Goal: Task Accomplishment & Management: Manage account settings

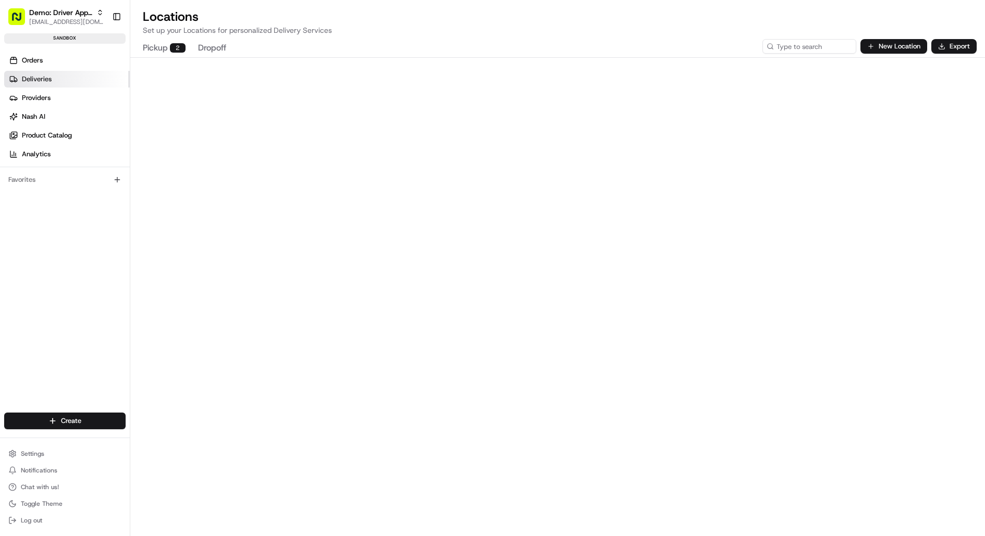
click at [60, 80] on link "Deliveries" at bounding box center [67, 79] width 126 height 17
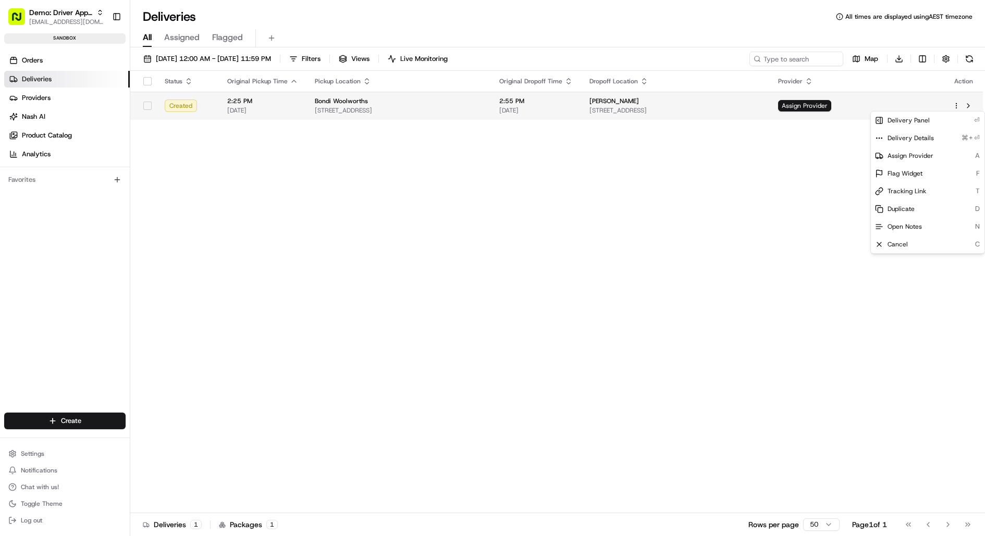
click at [955, 102] on html "Demo: Driver App APAC jj@usenash.com Toggle Sidebar sandbox Orders Deliveries P…" at bounding box center [492, 268] width 985 height 536
click at [927, 140] on span "Delivery Details" at bounding box center [911, 138] width 46 height 8
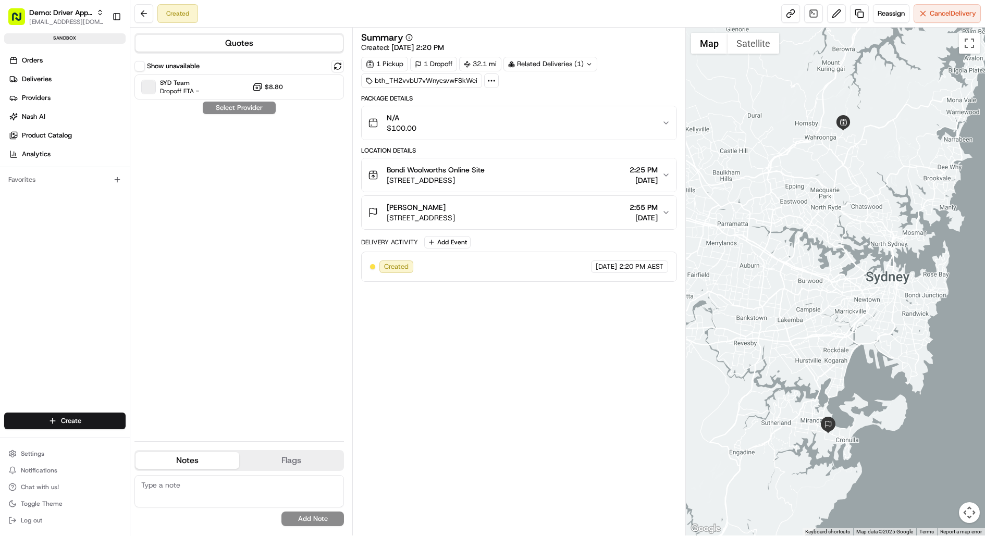
click at [544, 125] on div "N/A $100.00" at bounding box center [515, 123] width 294 height 21
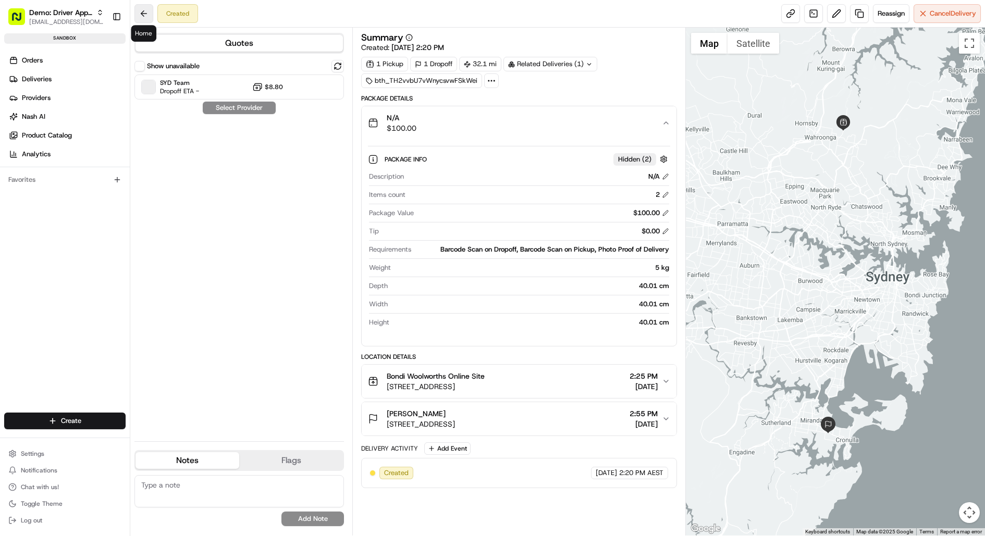
click at [146, 13] on button at bounding box center [144, 13] width 19 height 19
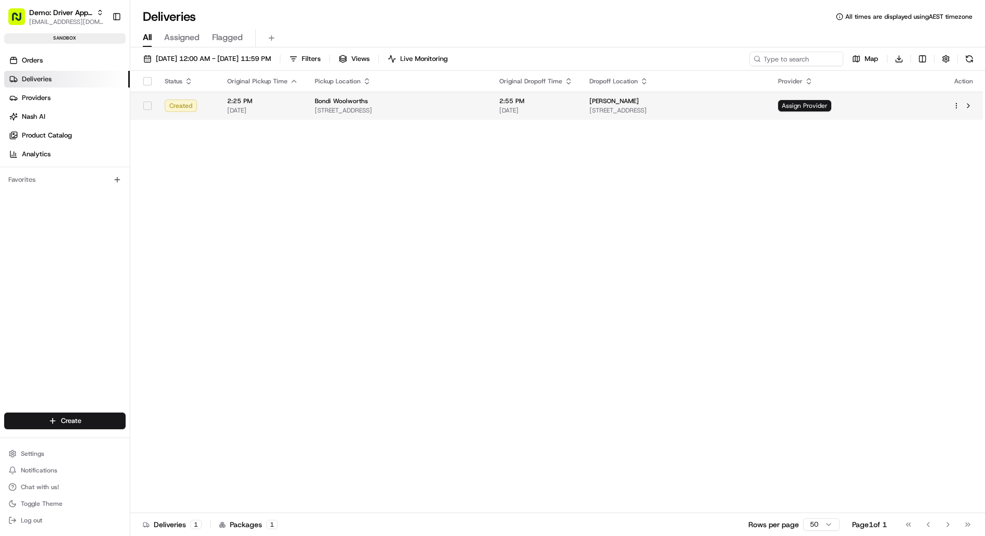
click at [958, 103] on html "Demo: Driver App APAC jj@usenash.com Toggle Sidebar sandbox Orders Deliveries P…" at bounding box center [492, 268] width 985 height 536
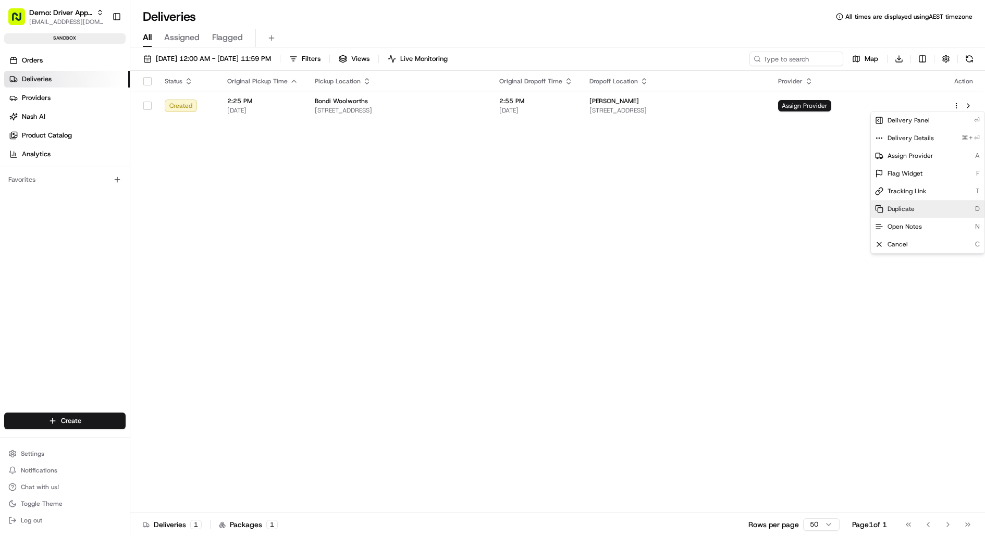
click at [906, 206] on span "Duplicate" at bounding box center [901, 209] width 27 height 8
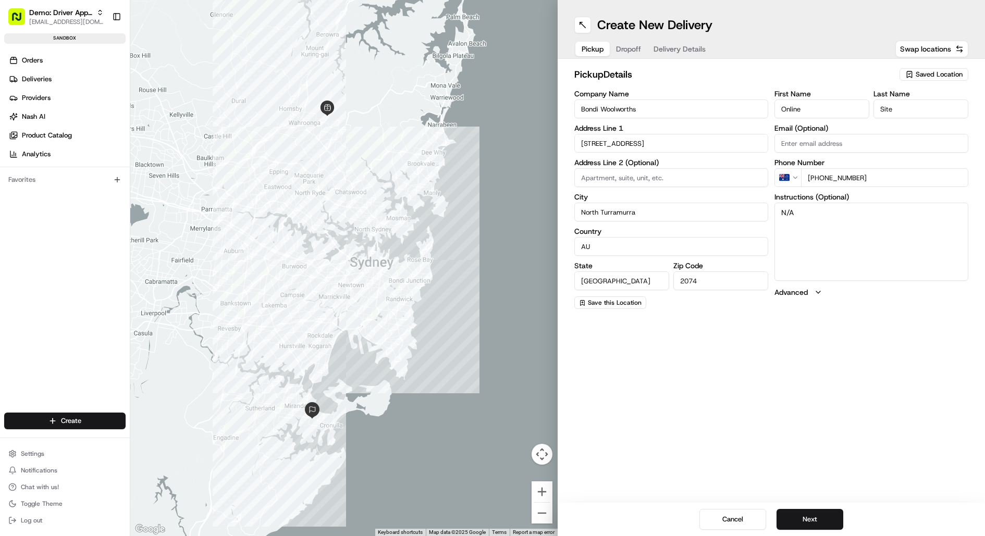
click at [682, 49] on span "Delivery Details" at bounding box center [680, 49] width 52 height 10
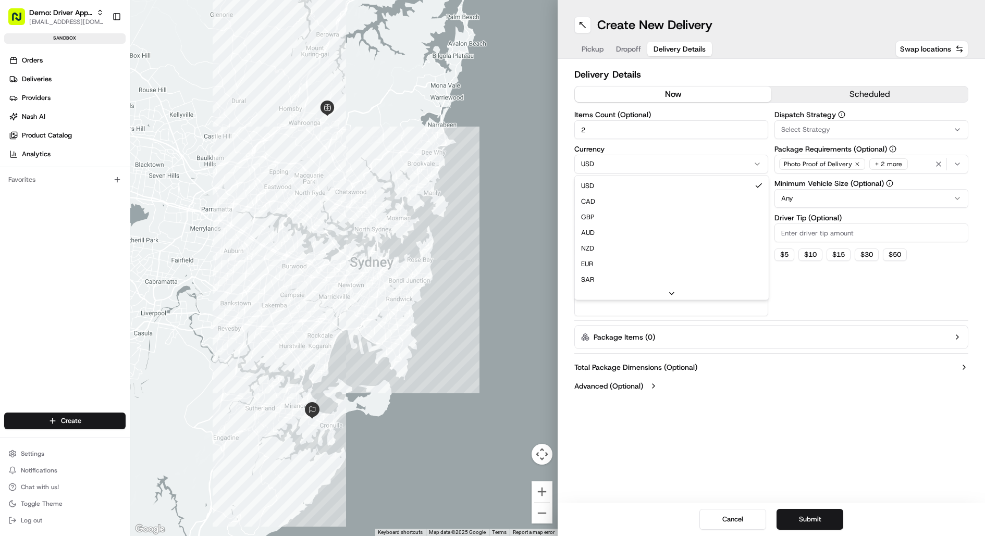
click at [750, 159] on html "Demo: Driver App APAC jj@usenash.com Toggle Sidebar sandbox Orders Deliveries P…" at bounding box center [492, 268] width 985 height 536
click at [748, 149] on html "Demo: Driver App APAC jj@usenash.com Toggle Sidebar sandbox Orders Deliveries P…" at bounding box center [492, 268] width 985 height 536
click at [757, 172] on html "Demo: Driver App APAC jj@usenash.com Toggle Sidebar sandbox Orders Deliveries P…" at bounding box center [492, 268] width 985 height 536
click at [809, 517] on button "Submit" at bounding box center [810, 519] width 67 height 21
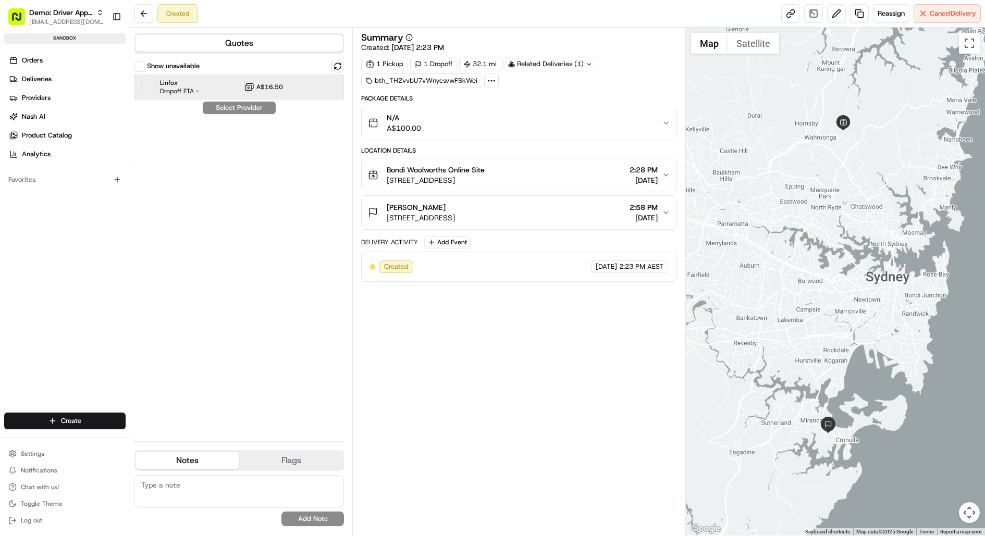
click at [305, 90] on div "Linfox Dropoff ETA - A$16.50" at bounding box center [240, 87] width 210 height 25
click at [260, 111] on button "Assign Provider" at bounding box center [239, 108] width 74 height 13
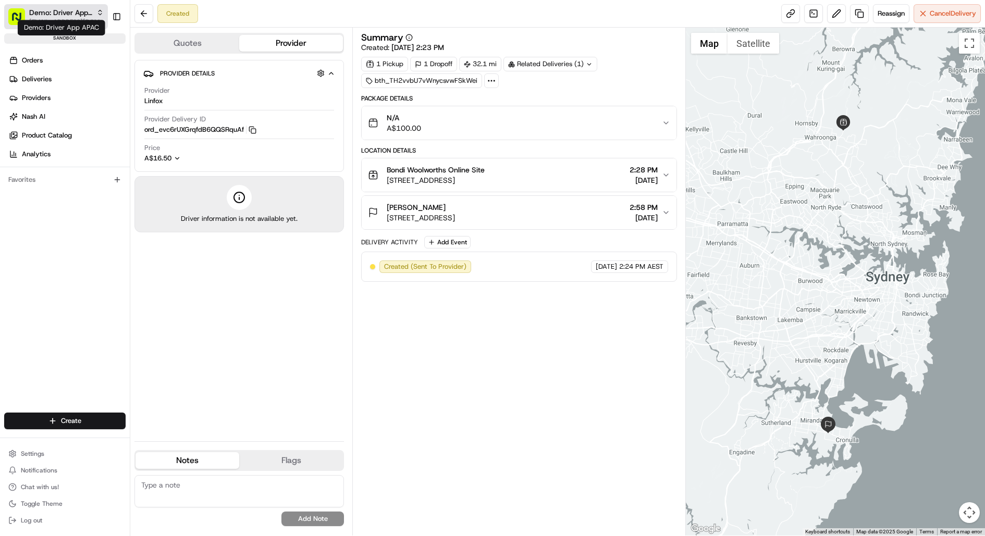
click at [87, 12] on span "Demo: Driver App APAC" at bounding box center [60, 12] width 63 height 10
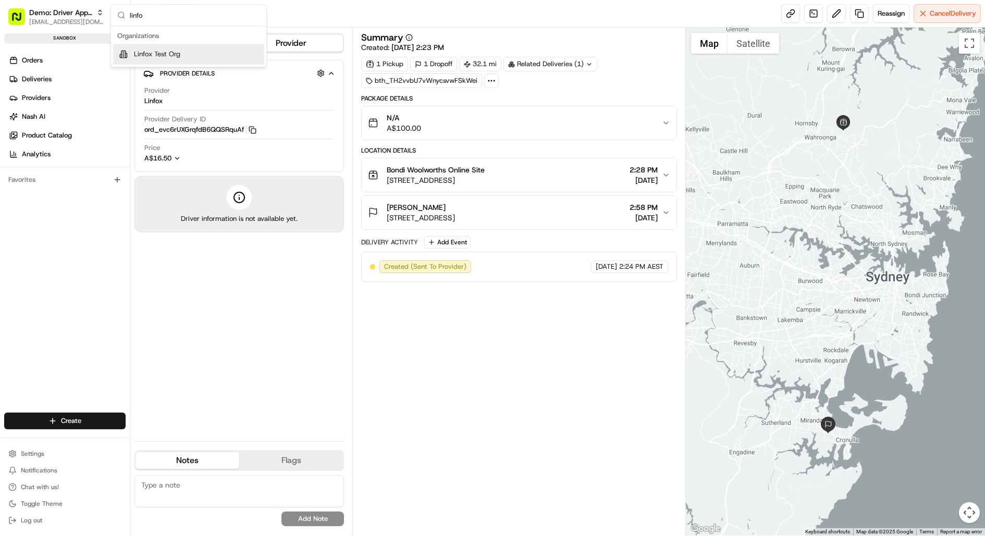
type input "linfo"
click at [172, 52] on span "Linfox Test Org" at bounding box center [157, 54] width 46 height 9
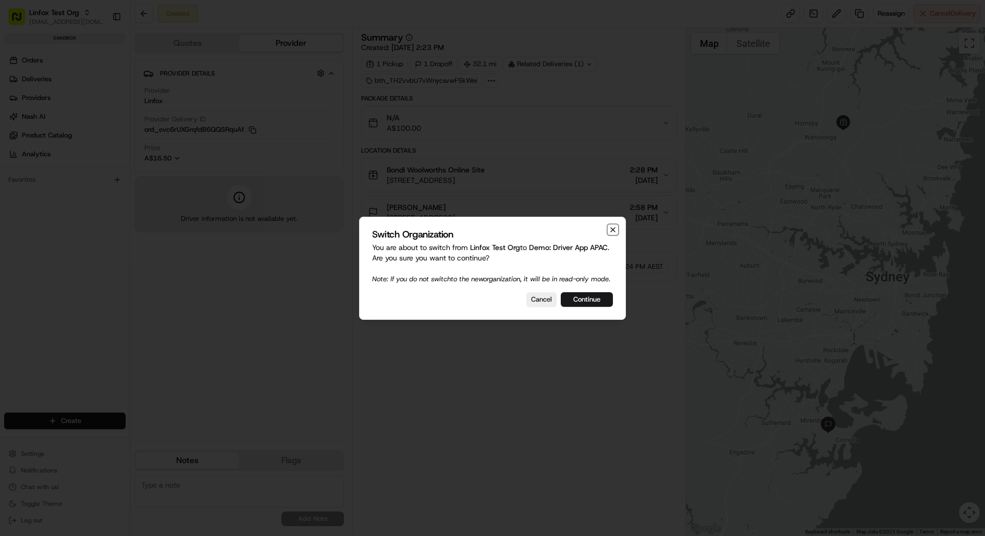
click at [614, 226] on icon "button" at bounding box center [613, 230] width 8 height 8
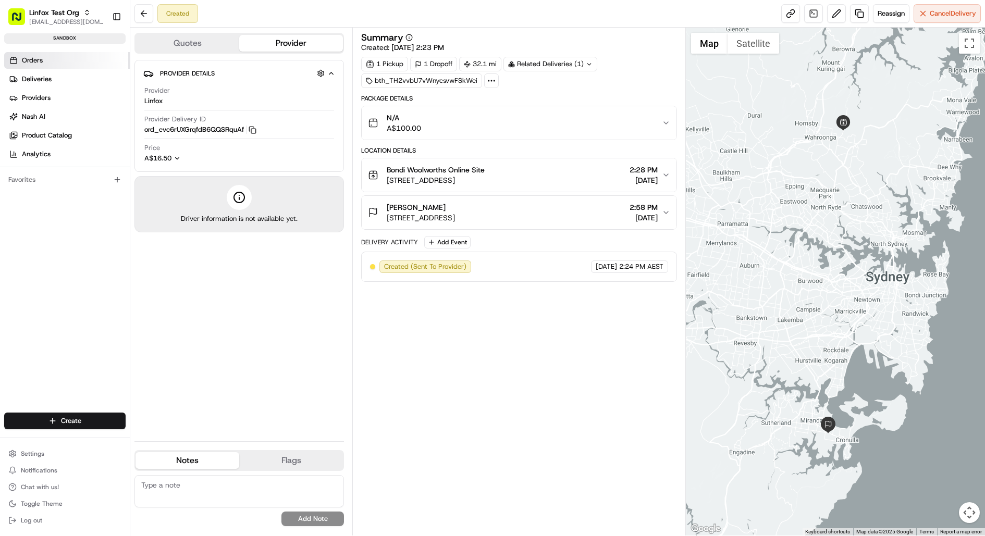
click at [50, 61] on link "Orders" at bounding box center [67, 60] width 126 height 17
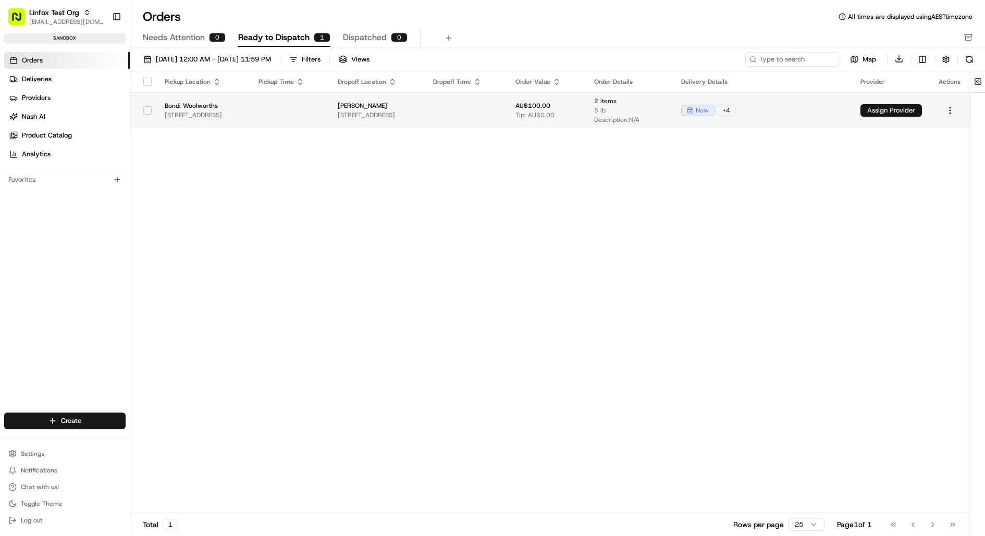
click at [913, 106] on button "Assign Provider" at bounding box center [892, 110] width 62 height 13
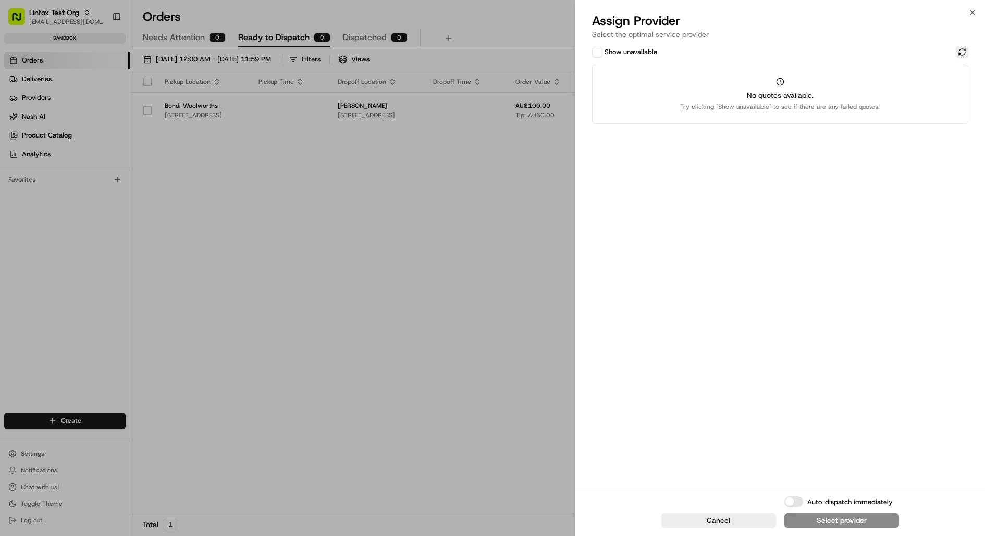
click at [962, 51] on button at bounding box center [962, 52] width 13 height 13
click at [974, 12] on icon "button" at bounding box center [973, 12] width 8 height 8
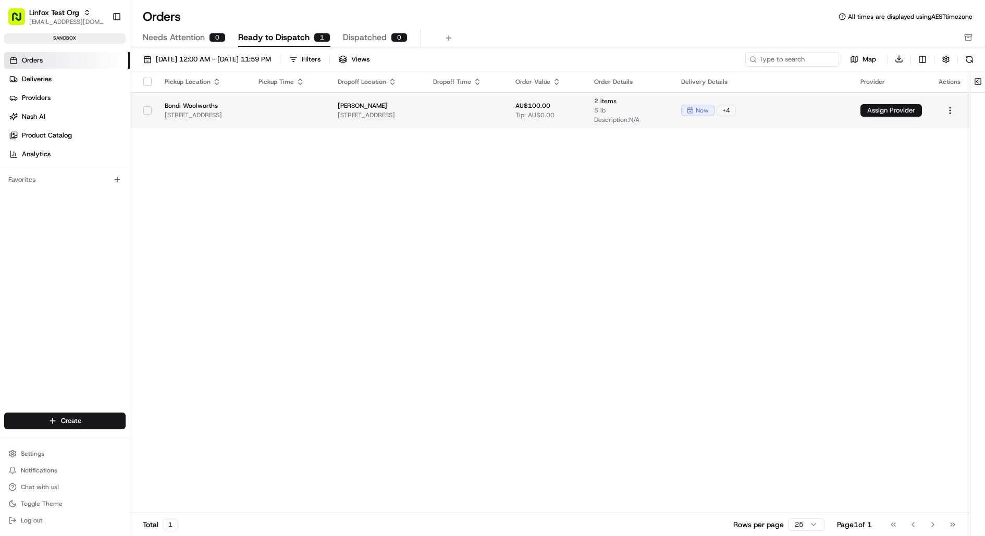
click at [922, 106] on button "Assign Provider" at bounding box center [892, 110] width 62 height 13
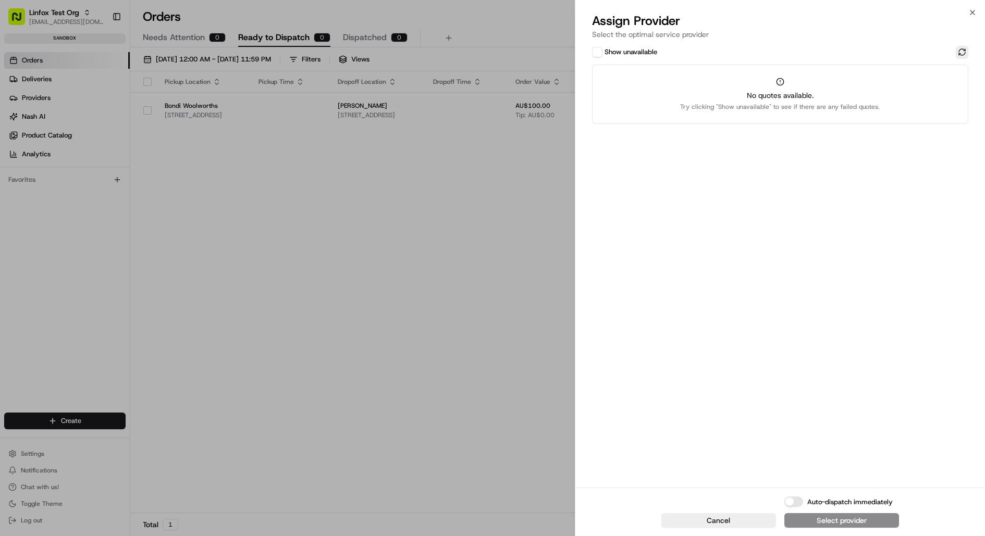
click at [966, 52] on button at bounding box center [962, 52] width 13 height 13
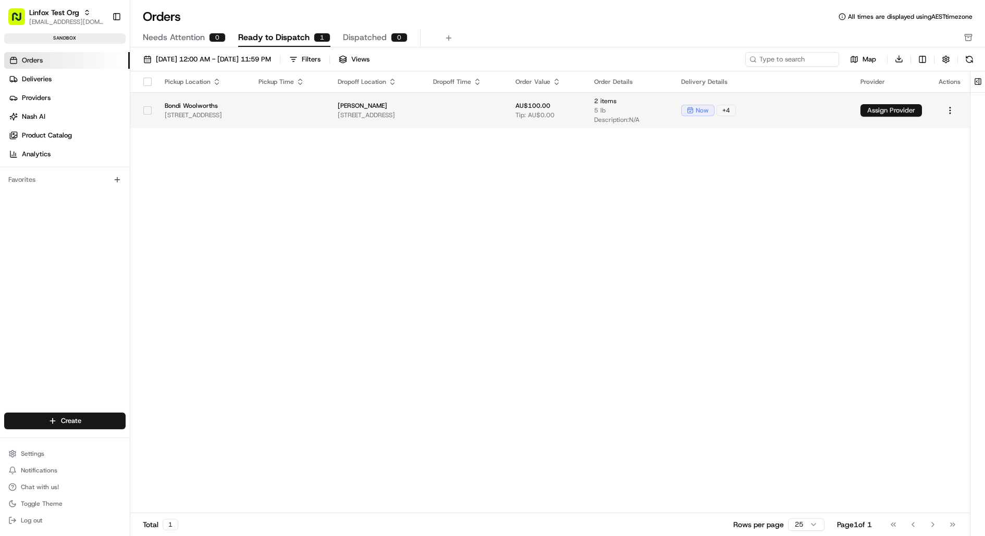
click at [918, 108] on button "Assign Provider" at bounding box center [892, 110] width 62 height 13
click at [905, 111] on button "Assign Provider" at bounding box center [892, 110] width 62 height 13
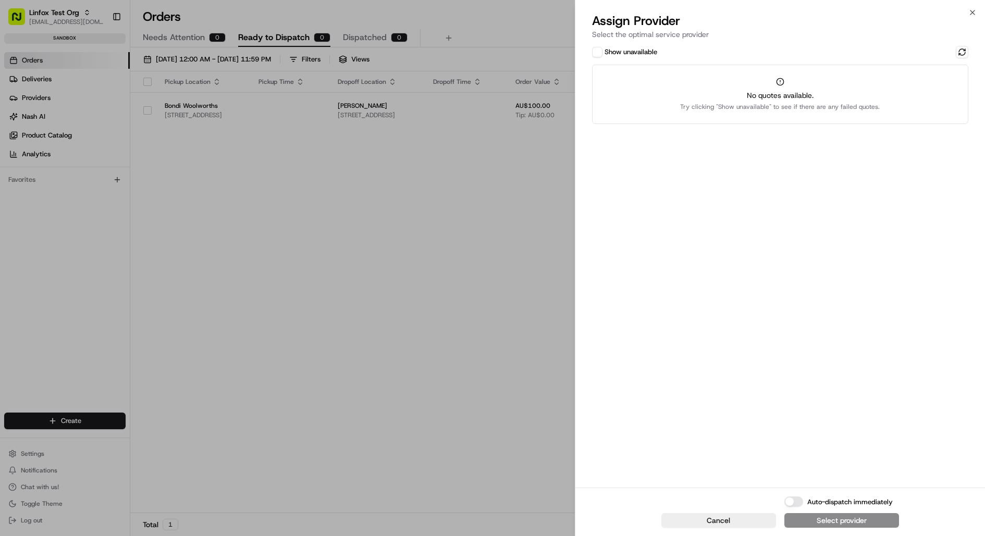
click at [598, 54] on button "Show unavailable" at bounding box center [597, 52] width 10 height 10
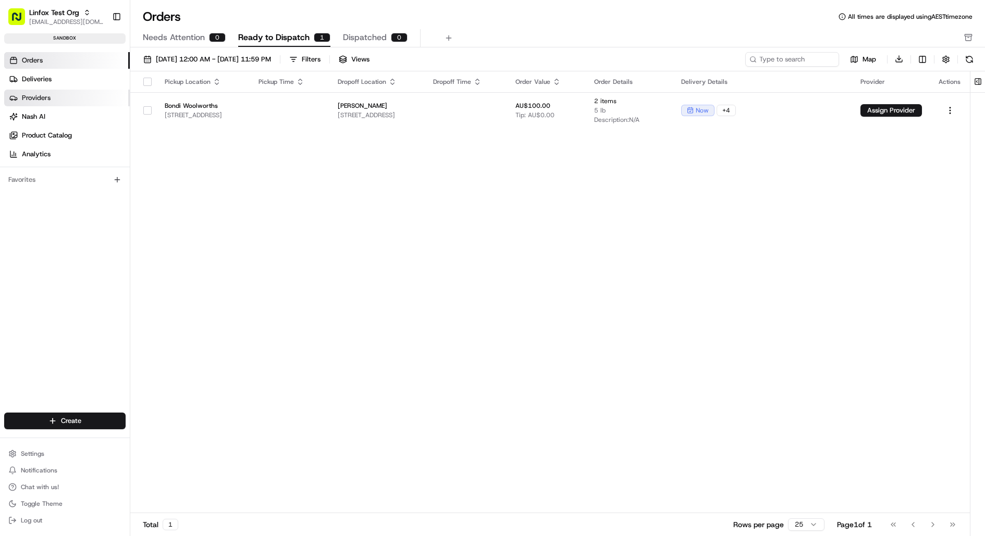
click at [51, 93] on link "Providers" at bounding box center [67, 98] width 126 height 17
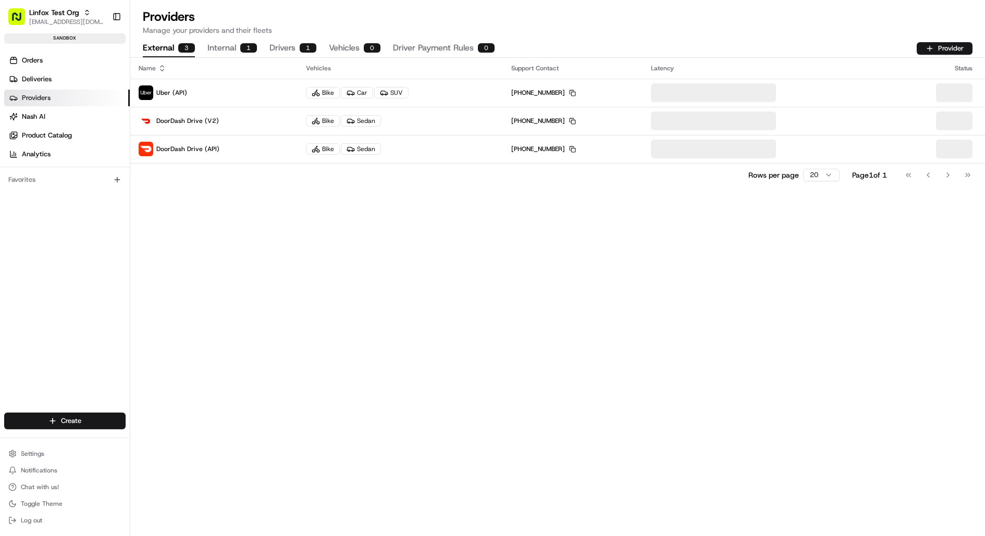
click at [230, 48] on button "Internal 1" at bounding box center [232, 49] width 50 height 18
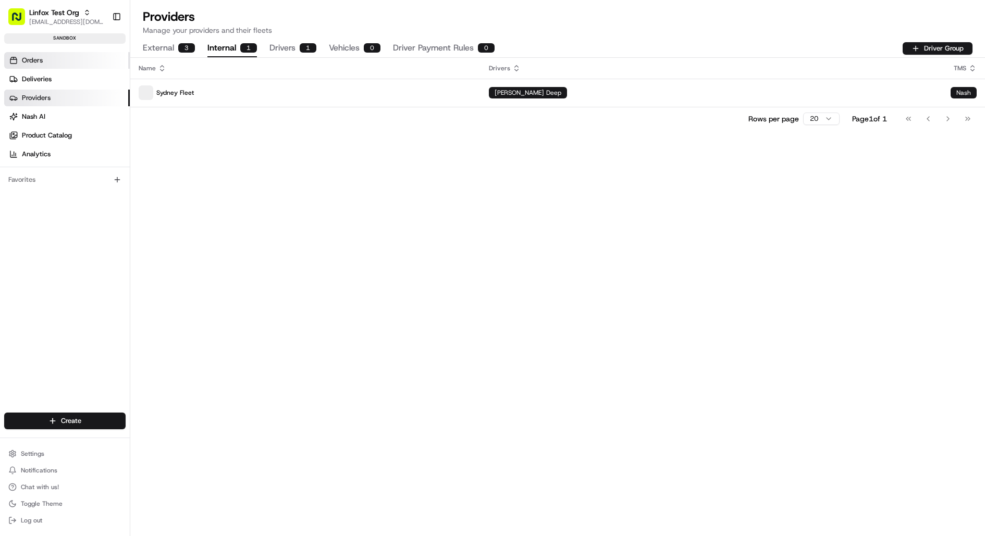
click at [69, 65] on link "Orders" at bounding box center [67, 60] width 126 height 17
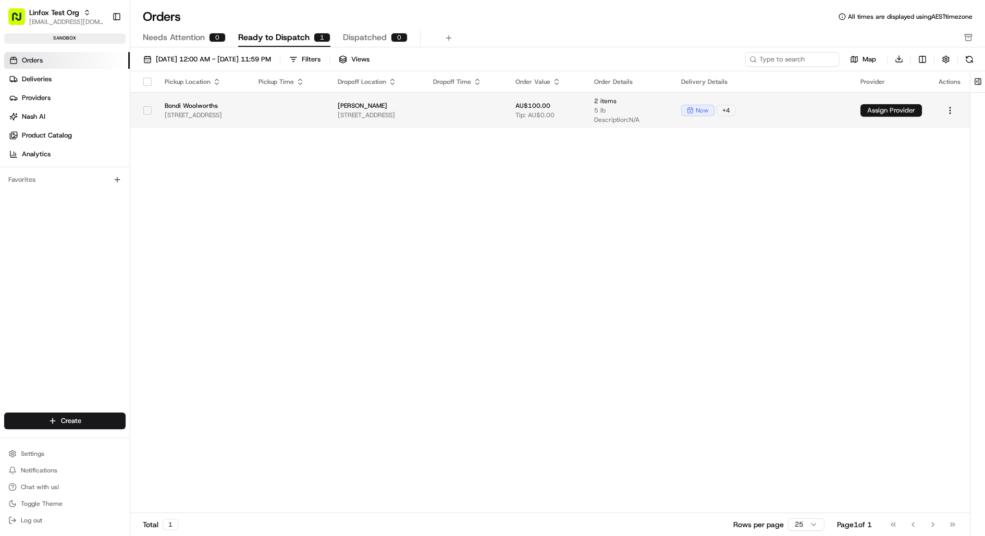
click at [922, 105] on button "Assign Provider" at bounding box center [892, 110] width 62 height 13
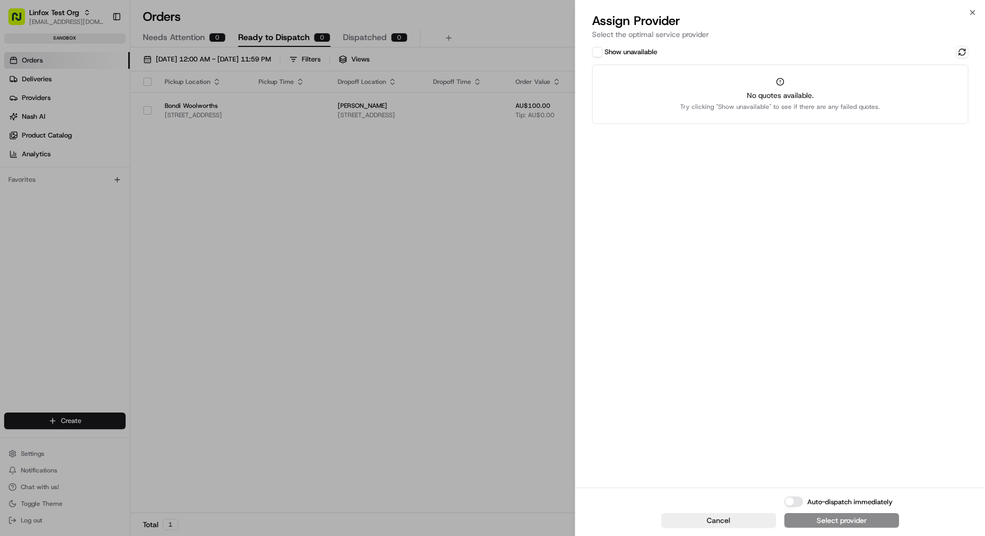
click at [593, 54] on button "Show unavailable" at bounding box center [597, 52] width 10 height 10
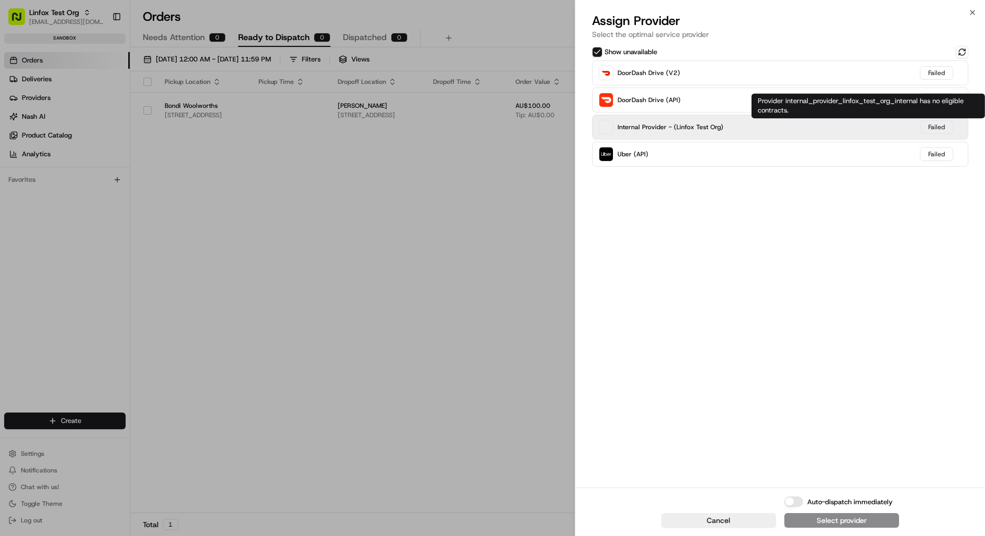
type button "on"
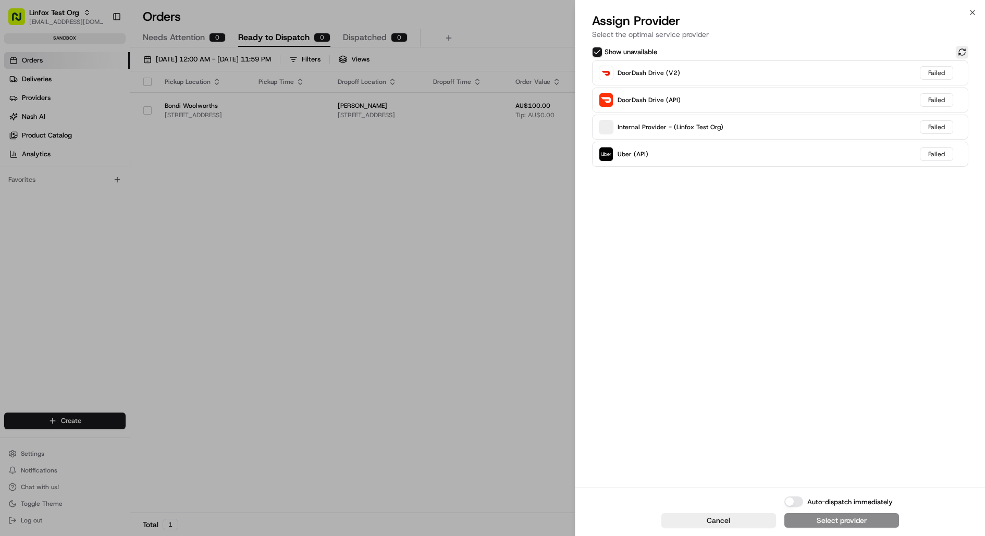
click at [962, 50] on button at bounding box center [962, 52] width 13 height 13
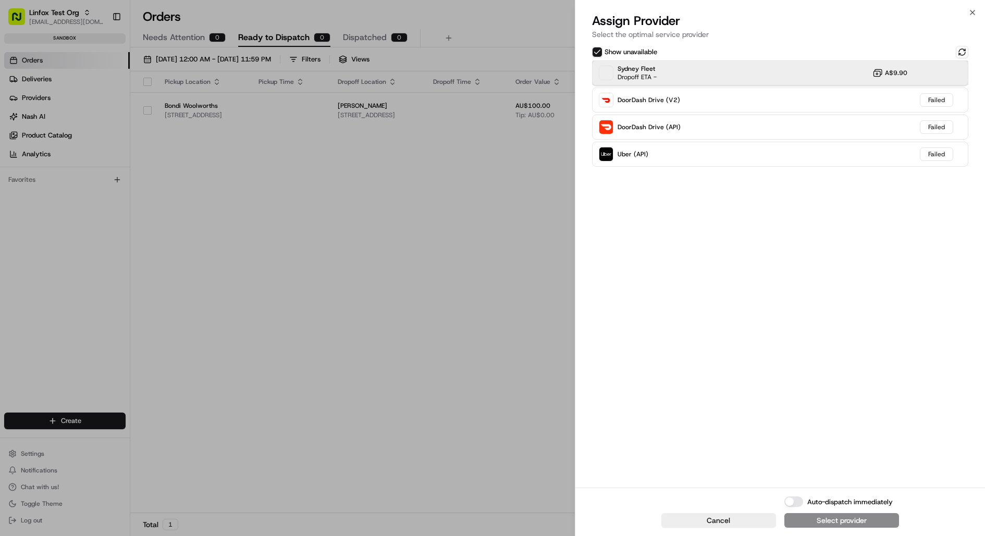
click at [757, 74] on div "Sydney Fleet Dropoff ETA - A$9.90" at bounding box center [780, 72] width 377 height 25
click at [847, 520] on div "Assign Provider" at bounding box center [841, 521] width 51 height 10
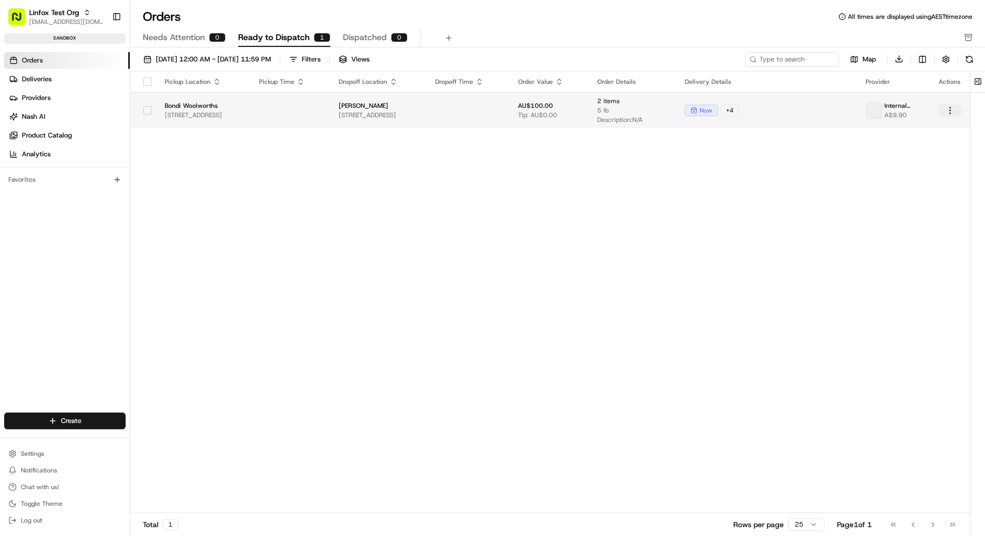
click at [962, 110] on html "Linfox Test Org jj@usenash.com Toggle Sidebar sandbox Orders Deliveries Provide…" at bounding box center [492, 268] width 985 height 536
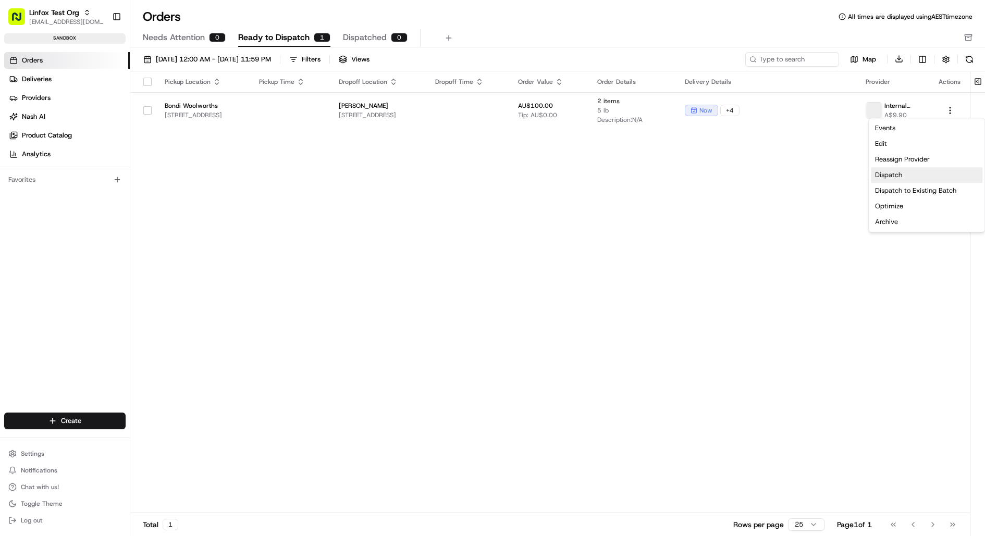
click at [920, 175] on div "Dispatch" at bounding box center [927, 175] width 112 height 16
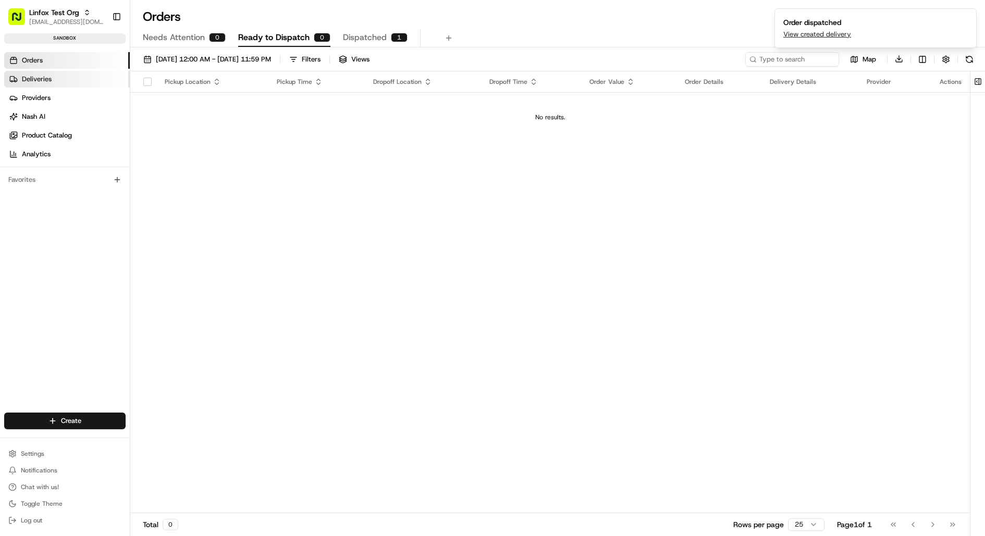
click at [64, 81] on link "Deliveries" at bounding box center [67, 79] width 126 height 17
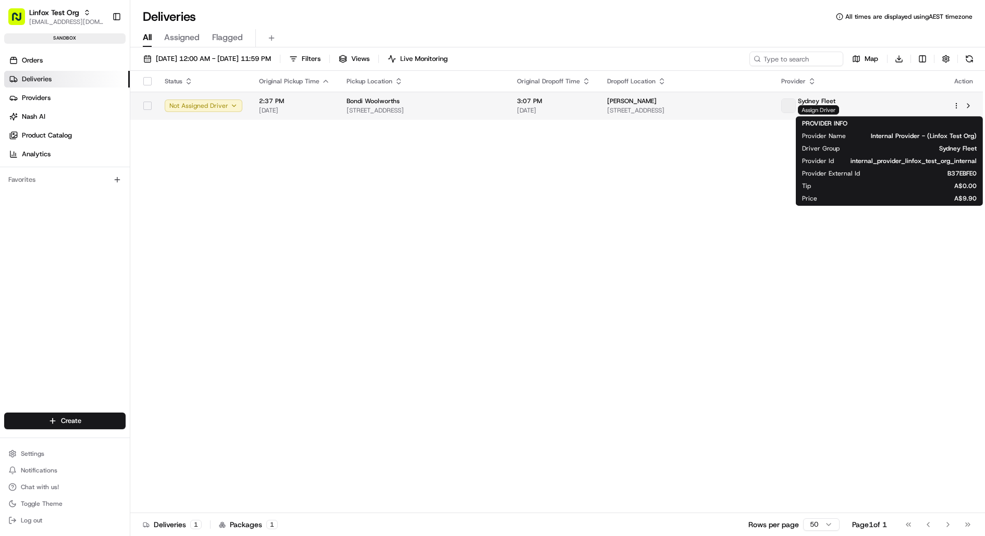
click at [839, 109] on span "Assign Driver" at bounding box center [818, 109] width 41 height 9
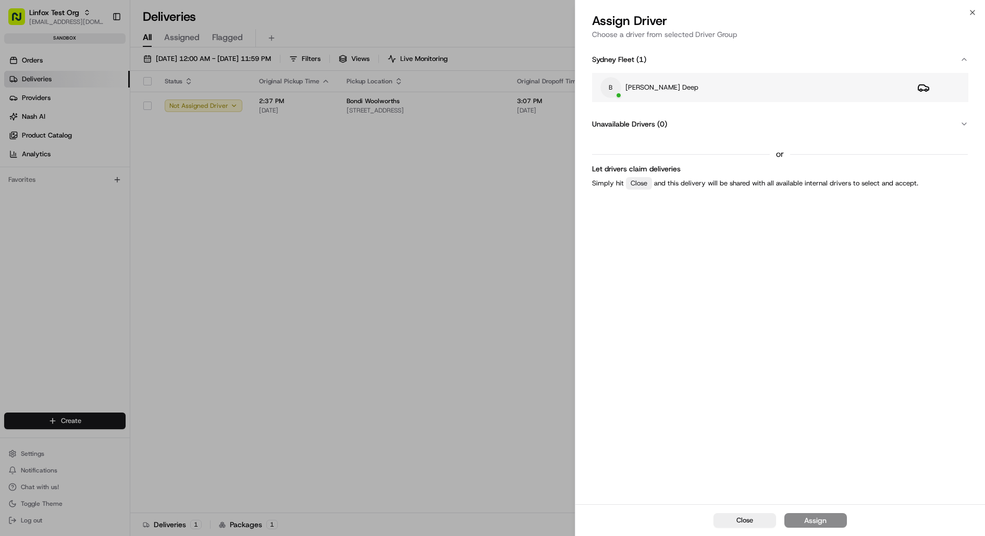
click at [768, 87] on div "B Brandan Deep" at bounding box center [751, 87] width 301 height 21
click at [826, 522] on div "Assign" at bounding box center [815, 521] width 22 height 10
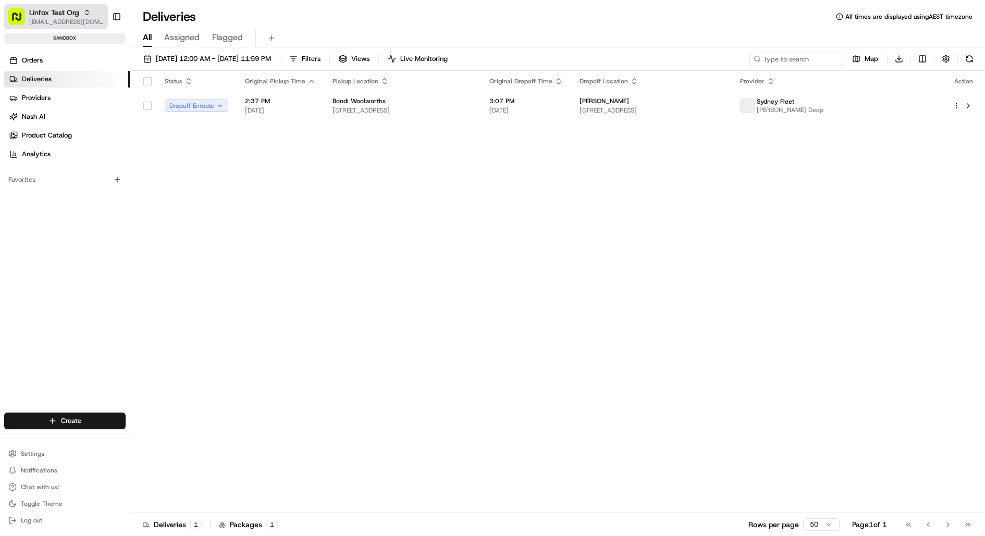
click at [89, 15] on icon "button" at bounding box center [86, 12] width 7 height 7
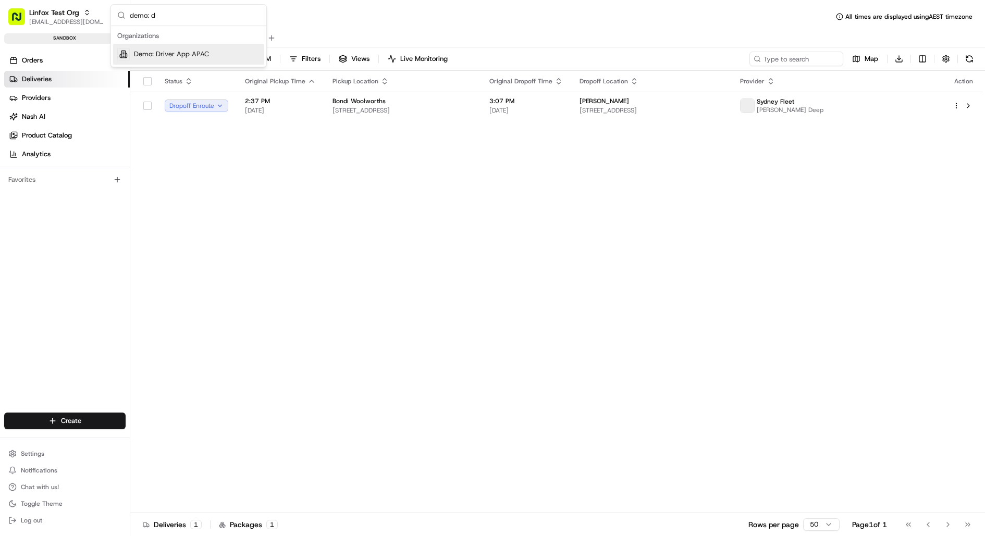
type input "demo: d"
click at [156, 52] on span "Demo: Driver App APAC" at bounding box center [171, 54] width 75 height 9
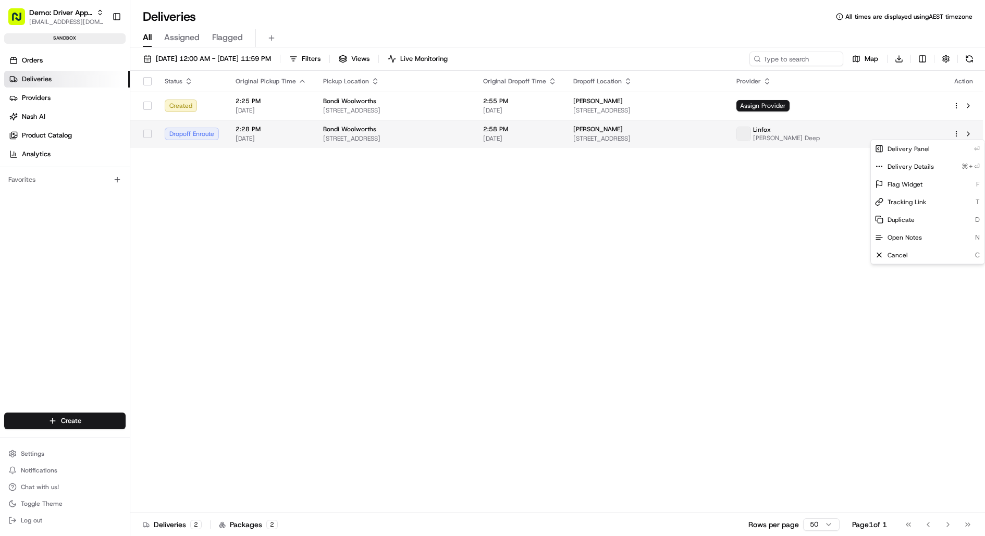
click at [956, 133] on html "Demo: Driver App APAC jj@usenash.com Toggle Sidebar sandbox Orders Deliveries P…" at bounding box center [492, 268] width 985 height 536
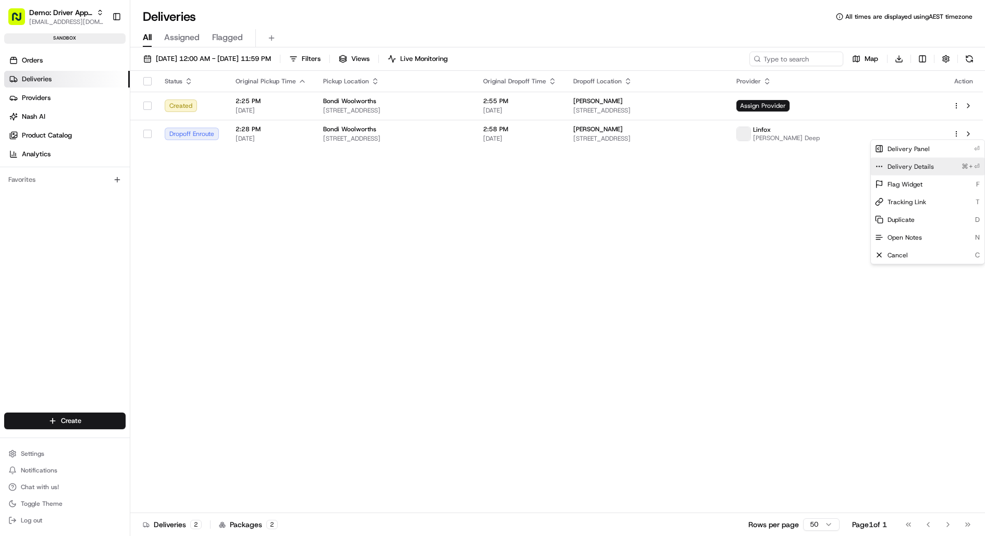
click at [928, 163] on span "Delivery Details" at bounding box center [911, 167] width 46 height 8
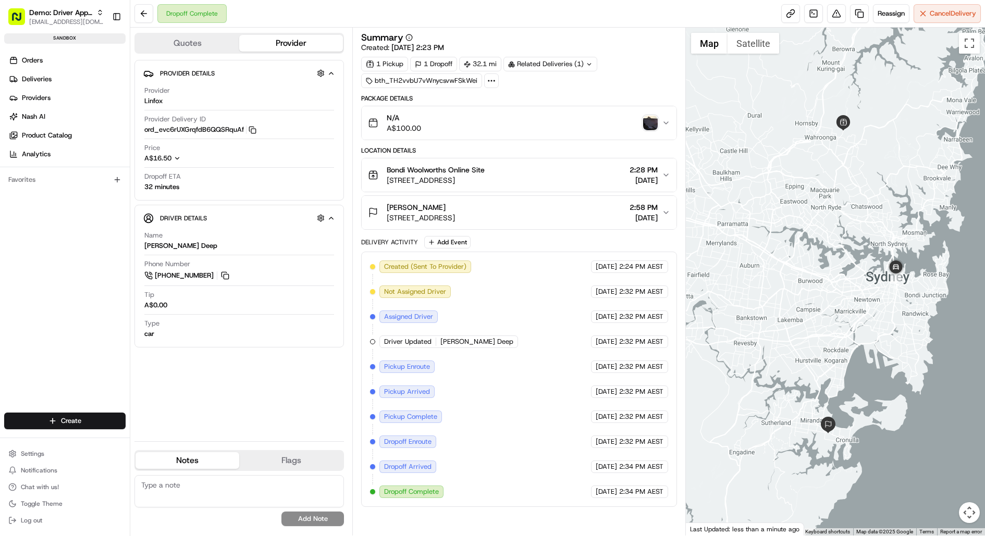
click at [649, 123] on img "button" at bounding box center [650, 123] width 15 height 15
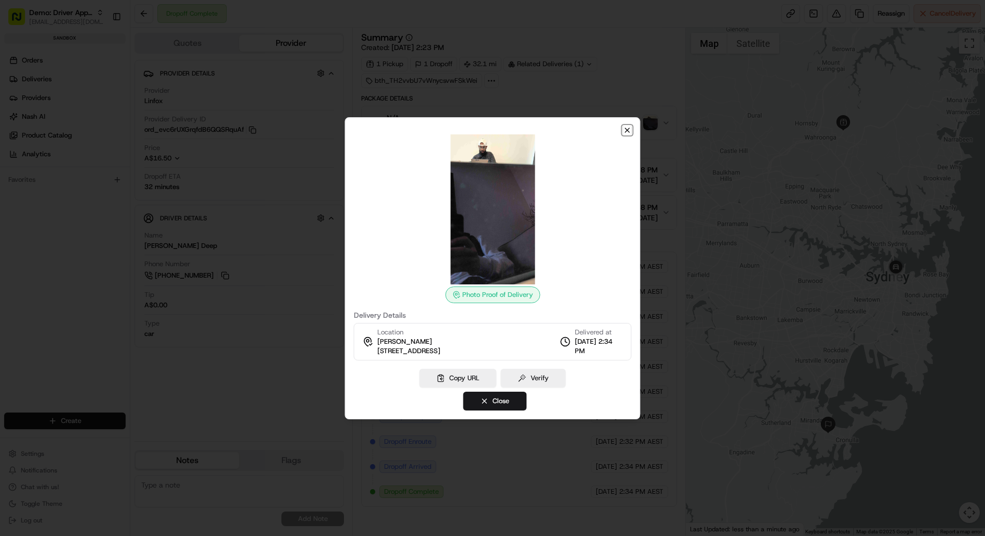
click at [629, 131] on icon "button" at bounding box center [628, 130] width 8 height 8
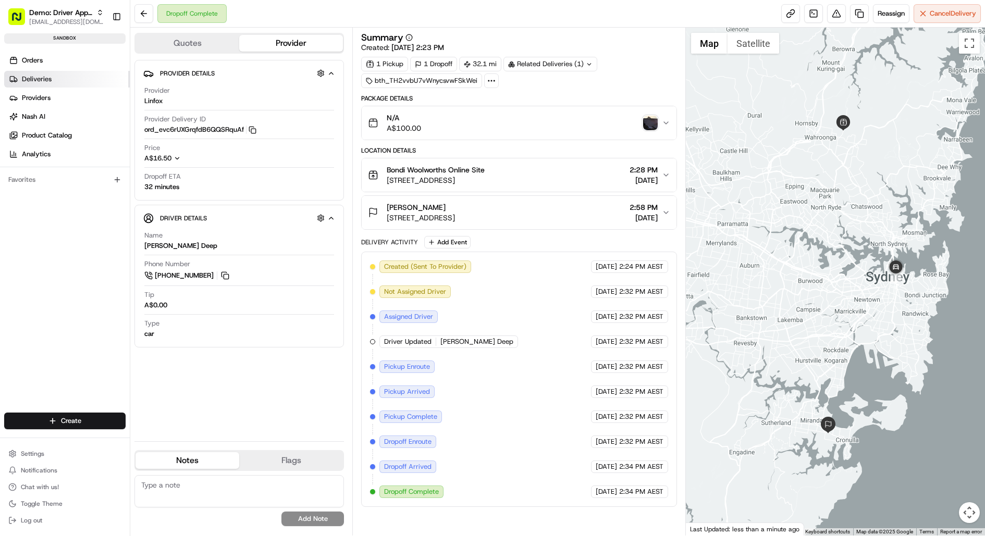
click at [62, 72] on link "Deliveries" at bounding box center [67, 79] width 126 height 17
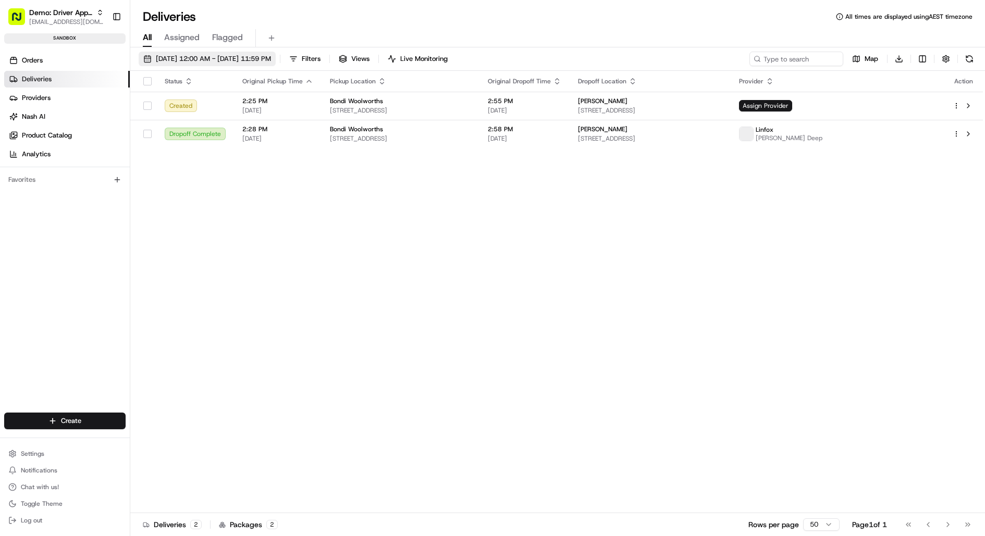
click at [207, 64] on button "08/18/2025 12:00 AM - 08/18/2025 11:59 PM" at bounding box center [207, 59] width 137 height 15
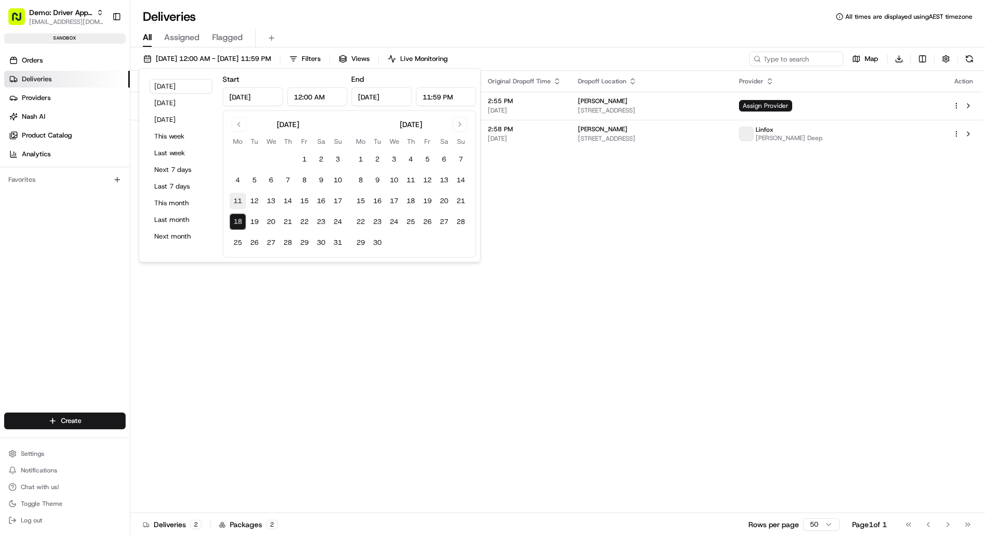
click at [238, 200] on button "11" at bounding box center [237, 201] width 17 height 17
type input "Aug 11, 2025"
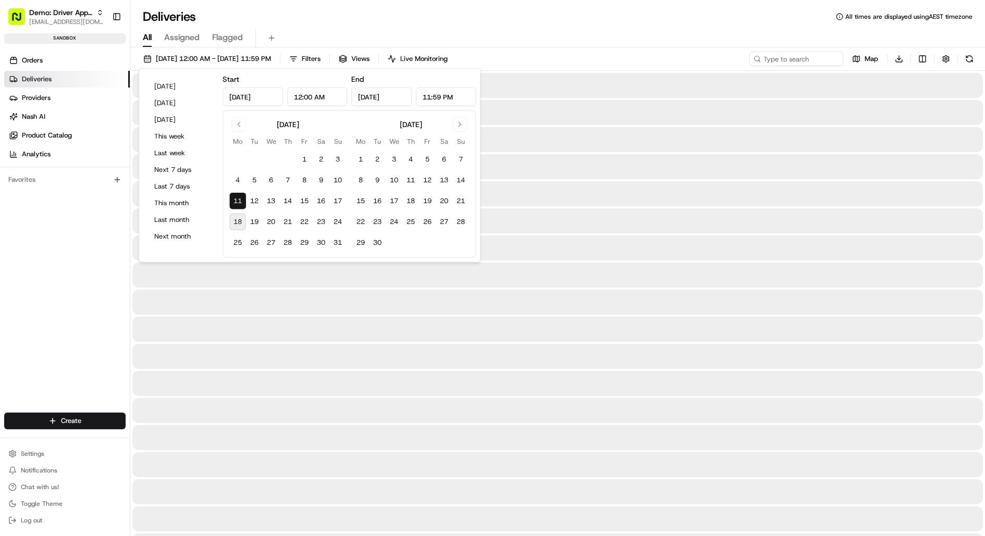
click at [237, 224] on button "18" at bounding box center [237, 222] width 17 height 17
type input "Aug 18, 2025"
click at [641, 35] on div "All Assigned Flagged" at bounding box center [557, 38] width 855 height 18
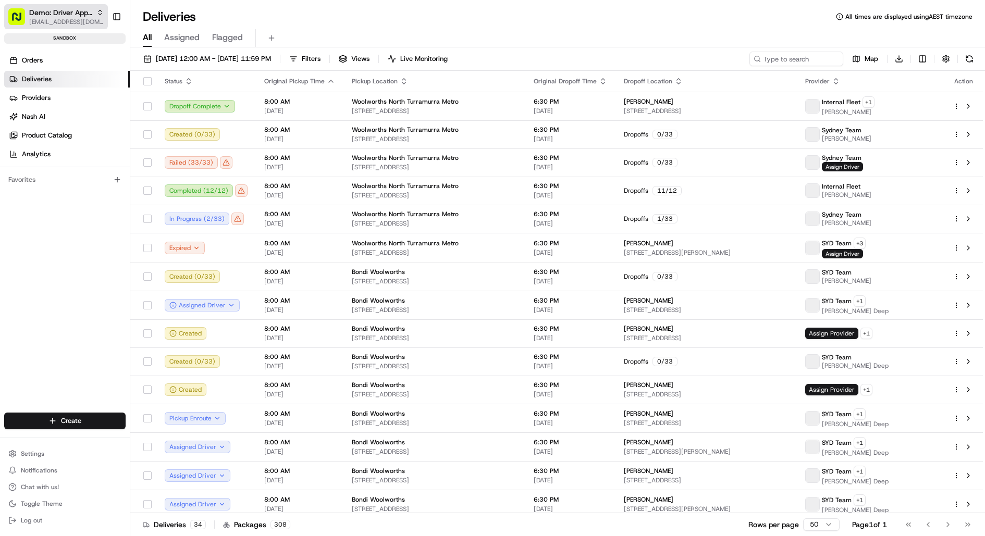
click at [85, 16] on span "Demo: Driver App APAC" at bounding box center [60, 12] width 63 height 10
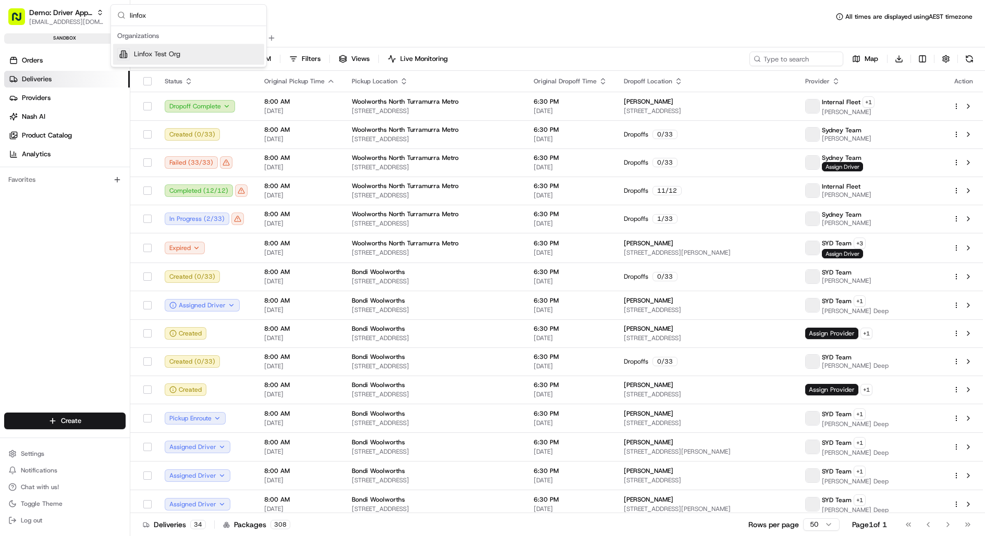
type input "linfox"
click at [162, 54] on span "Linfox Test Org" at bounding box center [157, 54] width 46 height 9
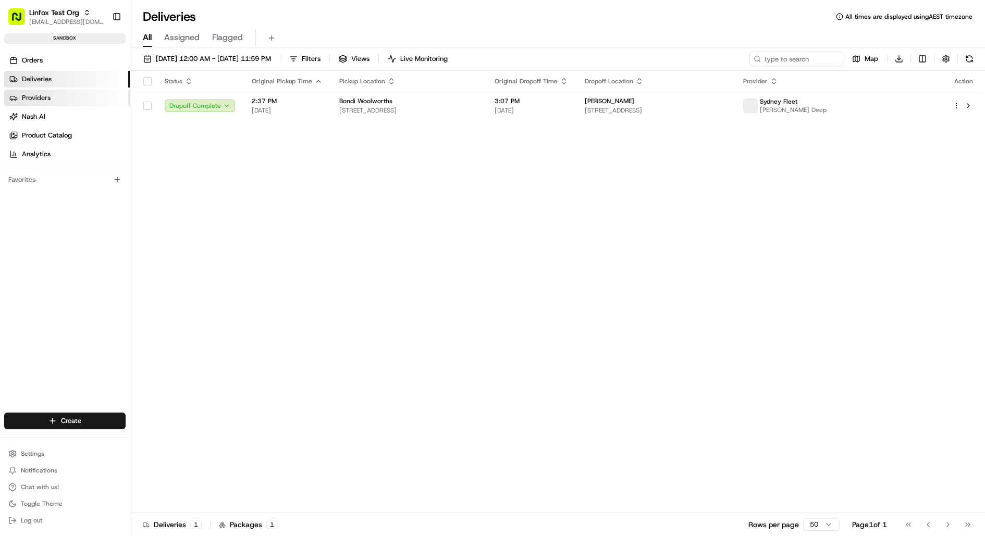
click at [64, 91] on link "Providers" at bounding box center [67, 98] width 126 height 17
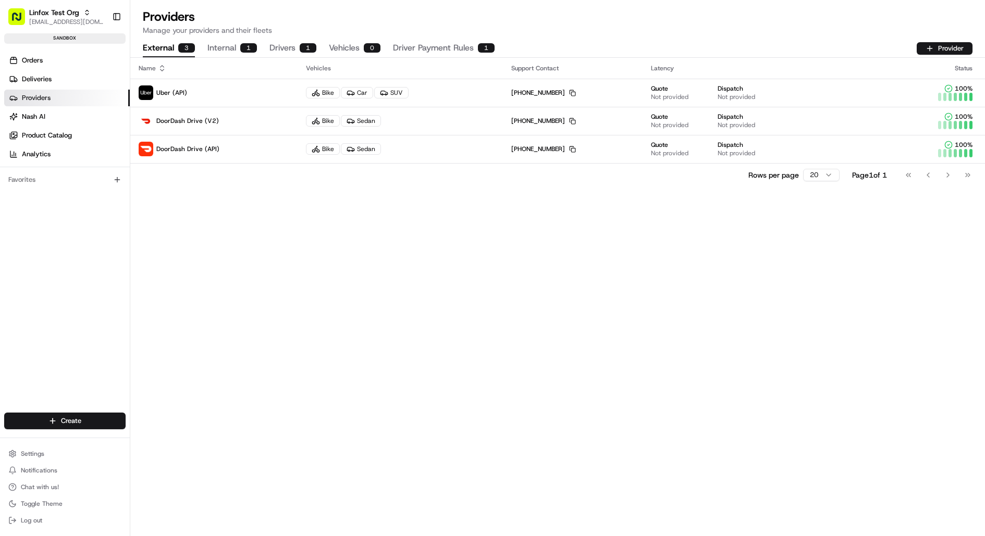
click at [221, 46] on button "Internal 1" at bounding box center [232, 49] width 50 height 18
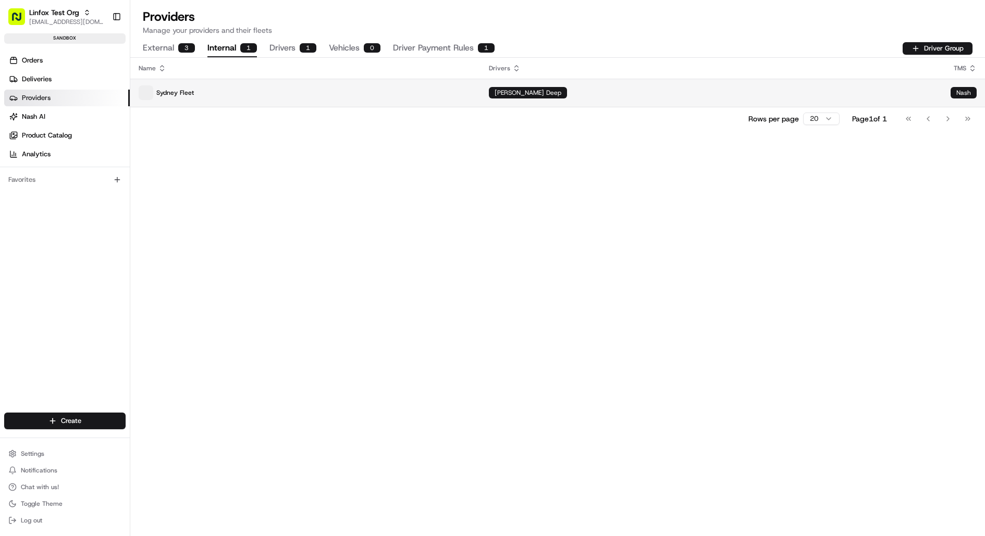
click at [267, 96] on p "Sydney Fleet" at bounding box center [306, 92] width 334 height 15
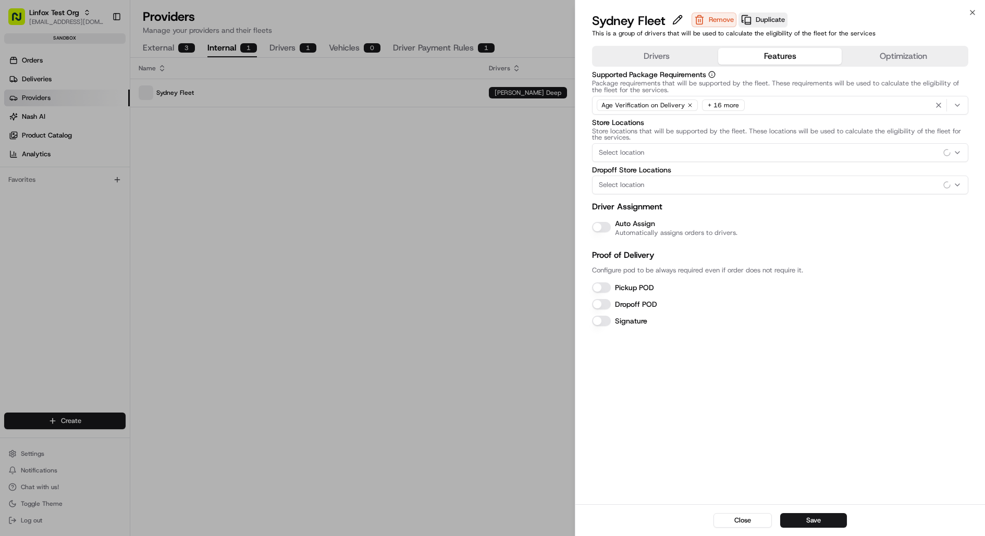
click at [803, 56] on button "Features" at bounding box center [780, 56] width 124 height 17
click at [600, 227] on button "Auto Assign" at bounding box center [601, 227] width 19 height 10
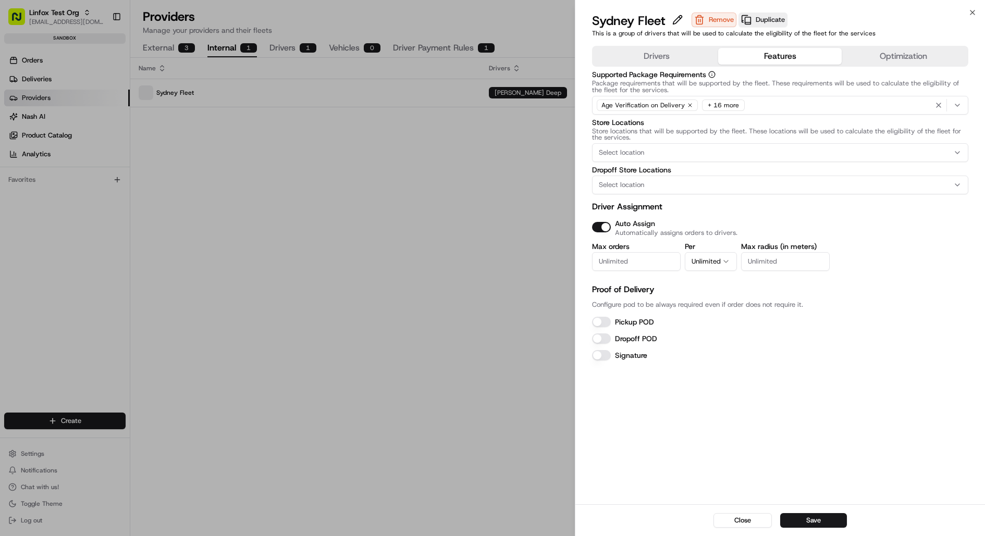
click at [620, 258] on input "Max orders" at bounding box center [636, 261] width 89 height 19
type input "2"
click at [841, 338] on div "Dropoff POD" at bounding box center [780, 339] width 377 height 13
click at [822, 519] on button "Save" at bounding box center [813, 521] width 67 height 15
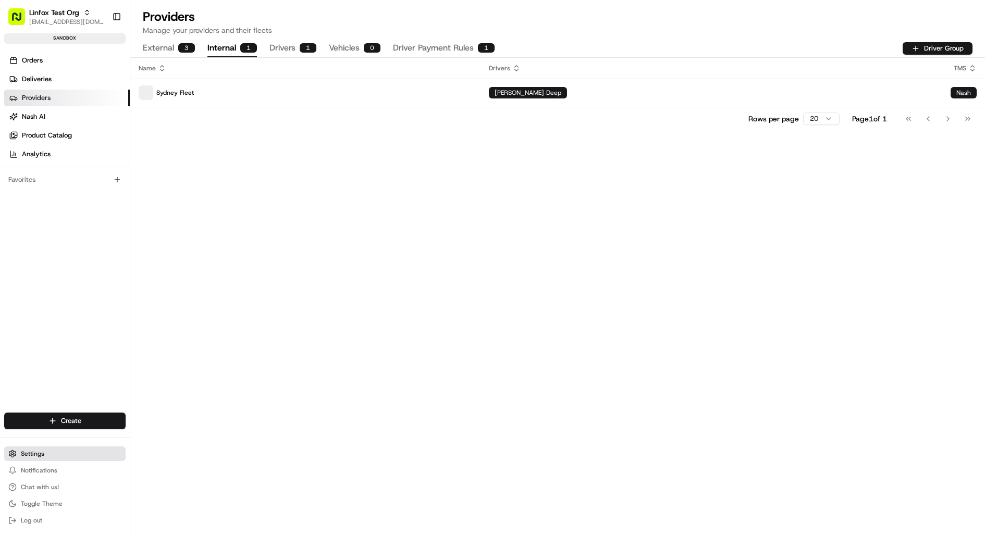
click at [55, 453] on button "Settings" at bounding box center [64, 454] width 121 height 15
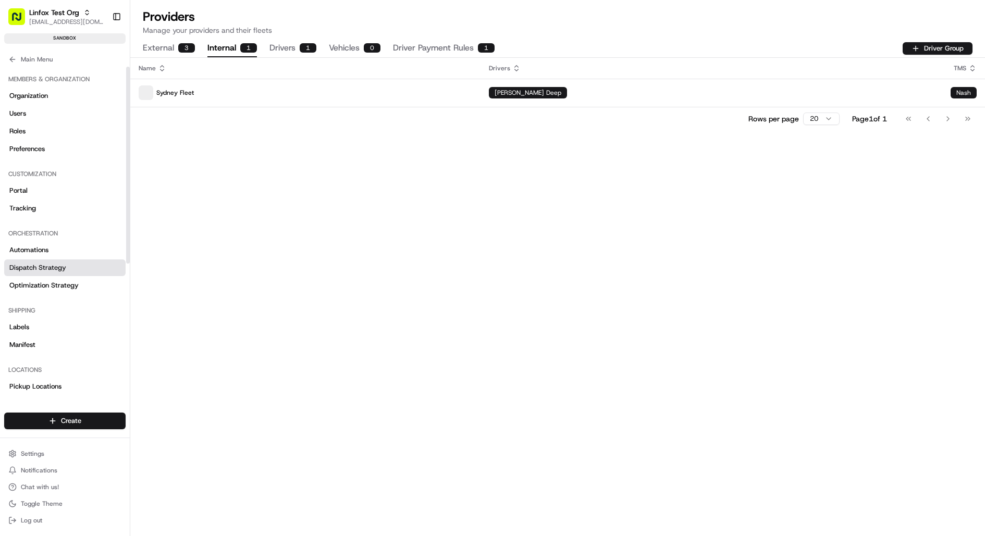
click at [67, 265] on link "Dispatch Strategy" at bounding box center [64, 268] width 121 height 17
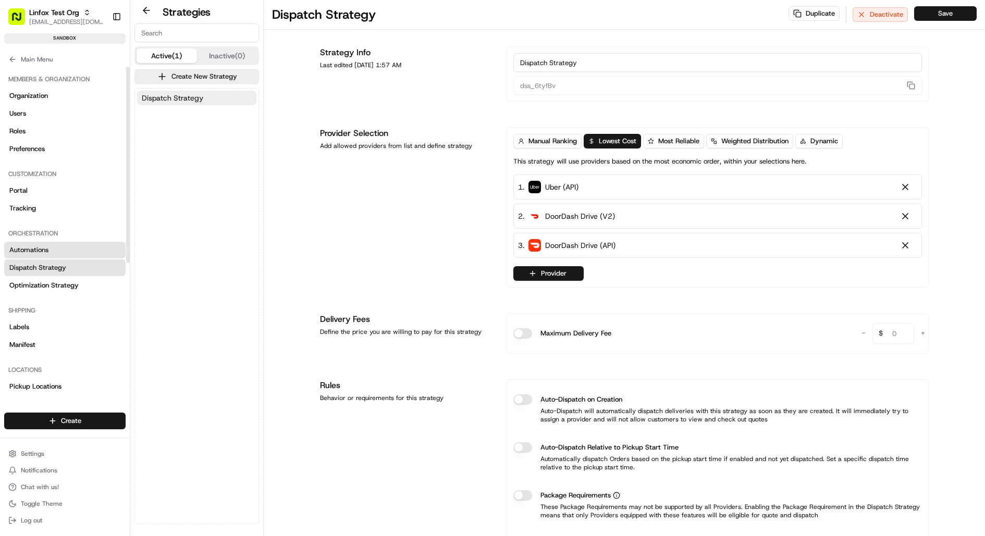
click at [62, 250] on link "Automations" at bounding box center [64, 250] width 121 height 17
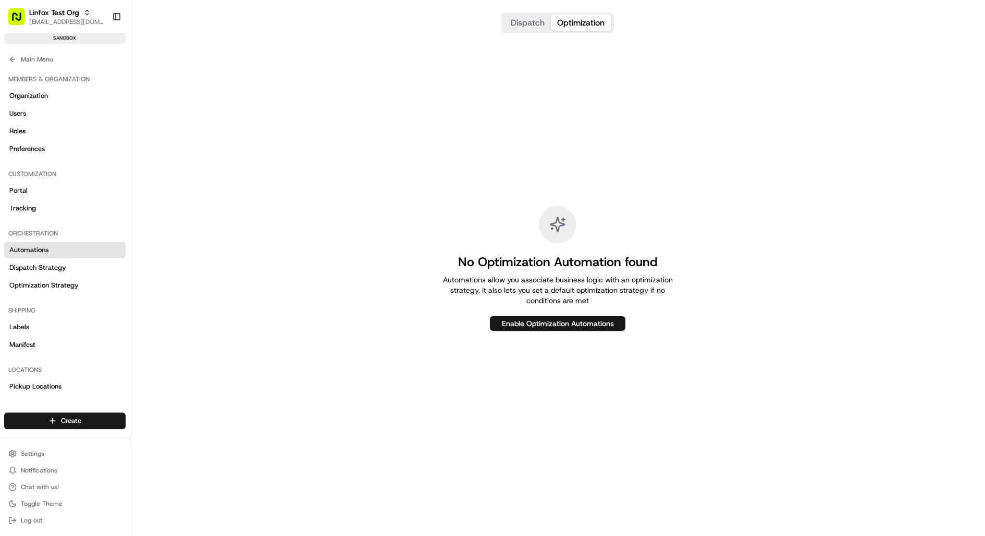
click at [578, 21] on button "Optimization" at bounding box center [581, 23] width 60 height 17
click at [561, 325] on button "Enable Optimization Automations" at bounding box center [558, 323] width 136 height 15
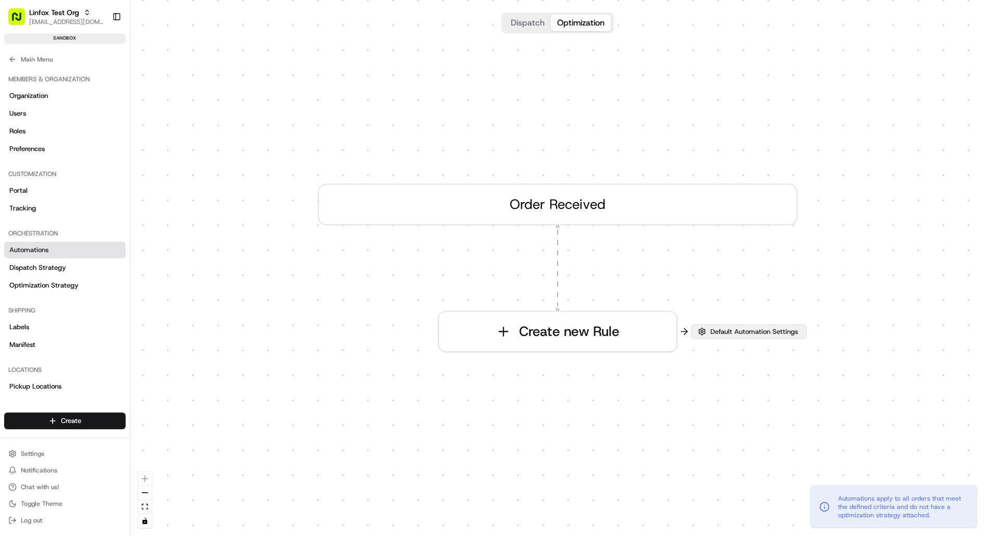
click at [737, 332] on span "Default Automation Settings" at bounding box center [754, 331] width 92 height 9
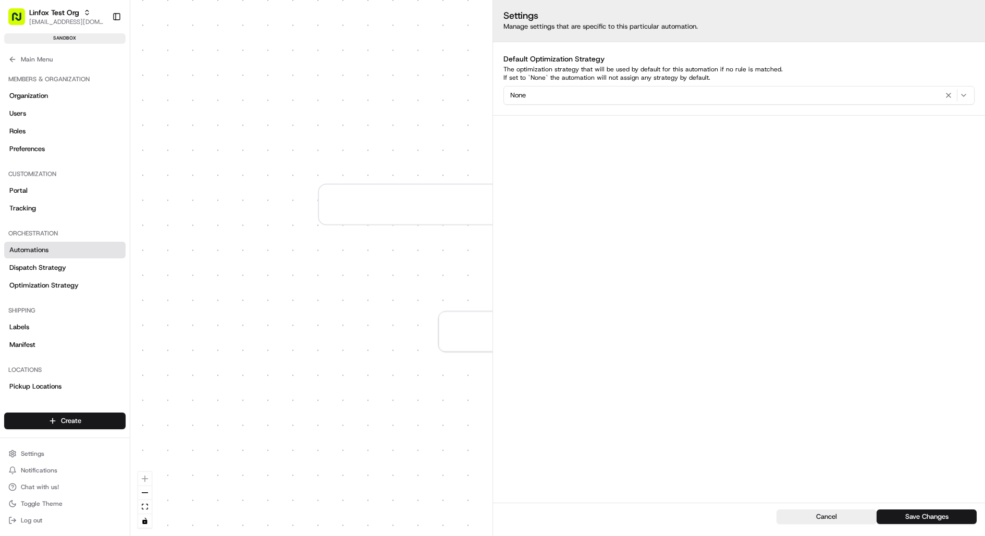
click at [645, 98] on div "None" at bounding box center [739, 95] width 466 height 13
click at [645, 98] on html "Linfox Test Org jj@usenash.com Toggle Sidebar sandbox Orders Deliveries Provide…" at bounding box center [492, 268] width 985 height 536
click at [690, 155] on div "Settings Manage settings that are specific to this particular automation. Defau…" at bounding box center [739, 268] width 492 height 536
click at [831, 517] on button "Cancel" at bounding box center [827, 517] width 100 height 15
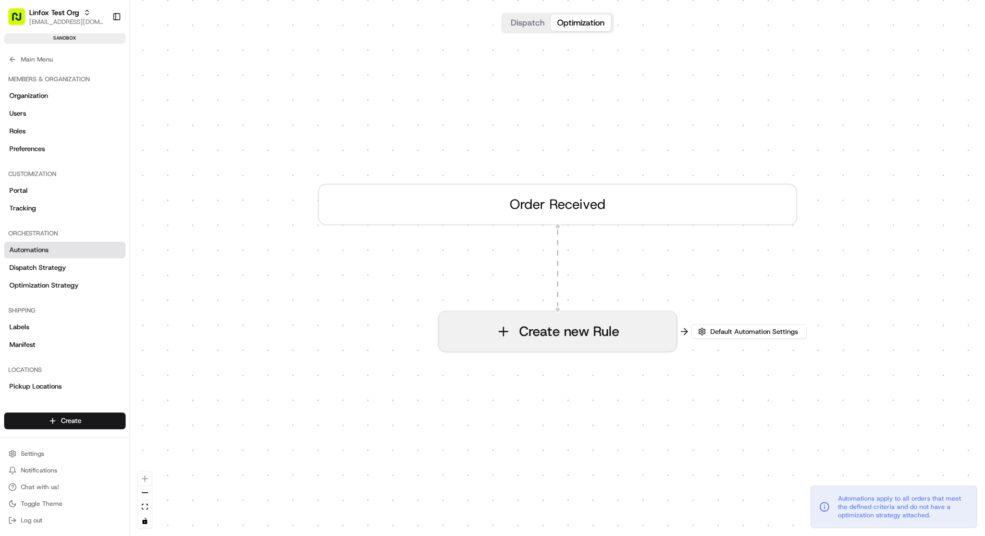
click at [573, 335] on button "Create new Rule" at bounding box center [558, 332] width 238 height 40
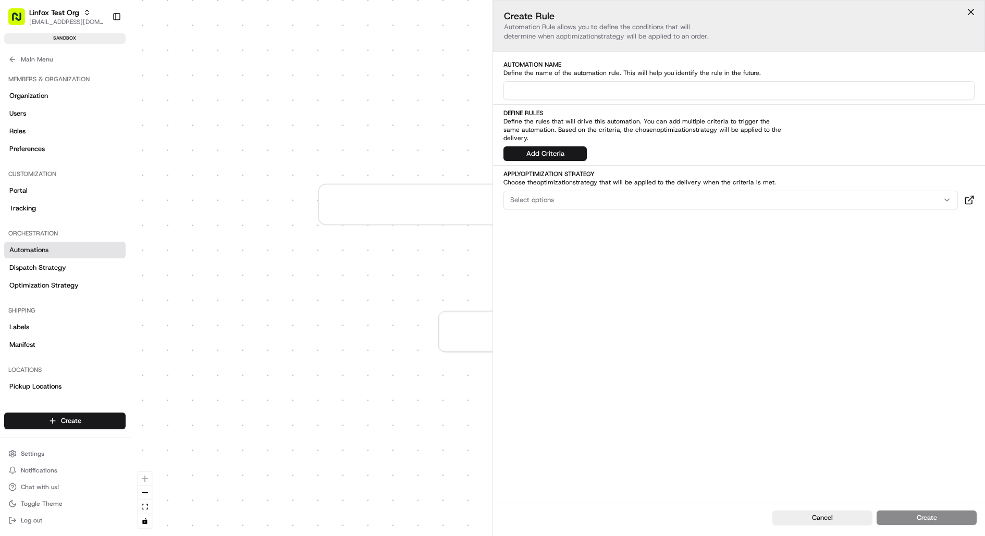
click at [565, 85] on input at bounding box center [739, 90] width 471 height 19
type input "Autodispatch 1"
click at [559, 146] on button "Add Criteria" at bounding box center [545, 153] width 83 height 15
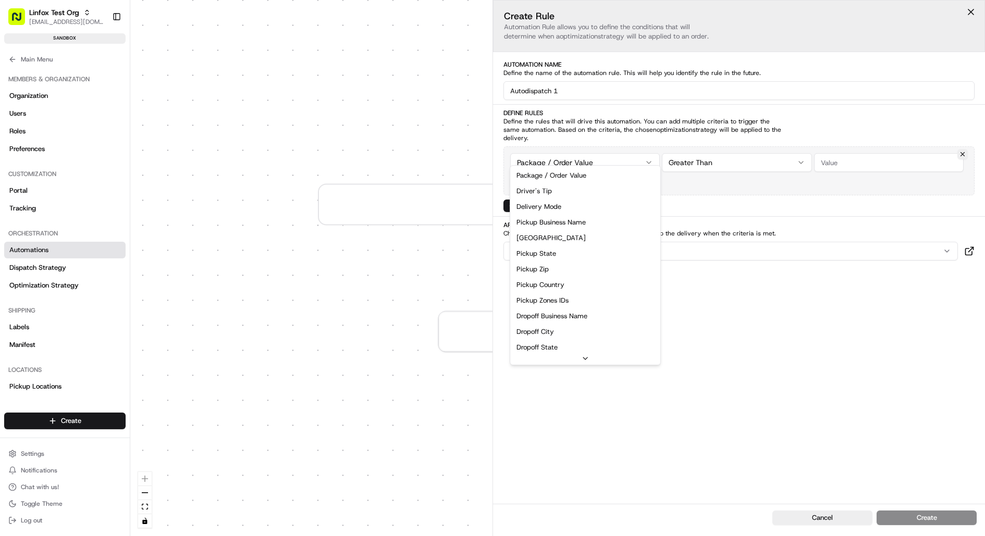
click at [645, 150] on html "Linfox Test Org jj@usenash.com Toggle Sidebar sandbox Orders Deliveries Provide…" at bounding box center [492, 268] width 985 height 536
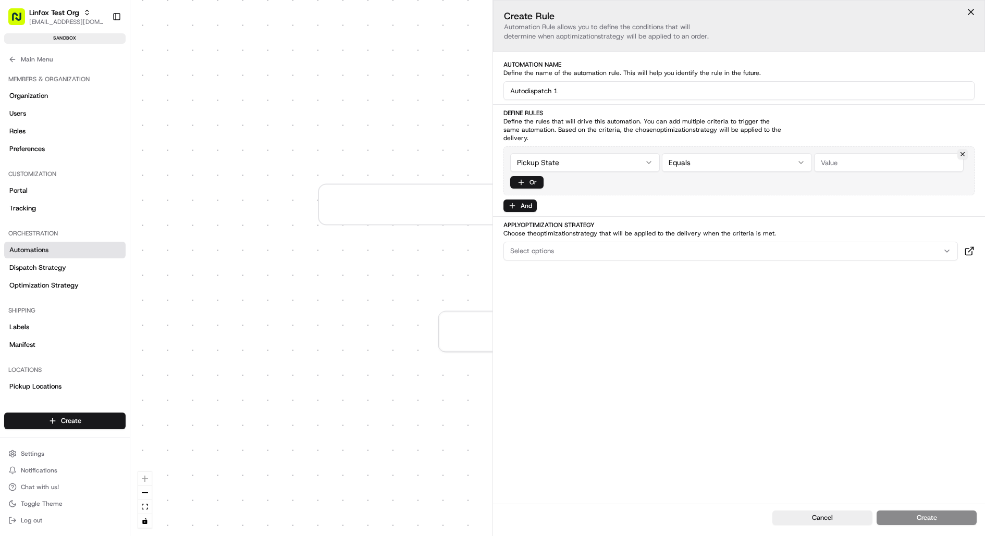
click at [854, 153] on input "string" at bounding box center [889, 162] width 150 height 19
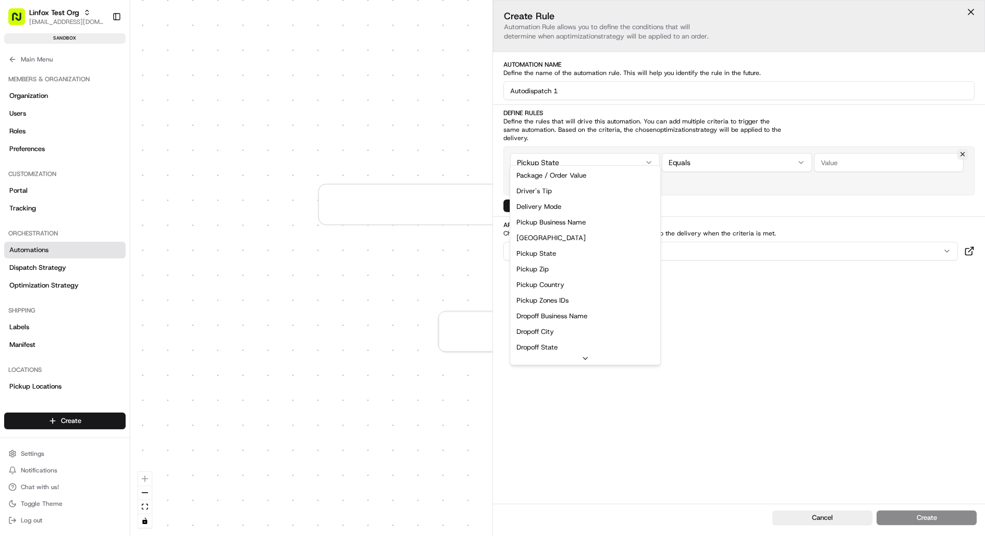
click at [636, 152] on html "Linfox Test Org jj@usenash.com Toggle Sidebar sandbox Orders Deliveries Provide…" at bounding box center [492, 268] width 985 height 536
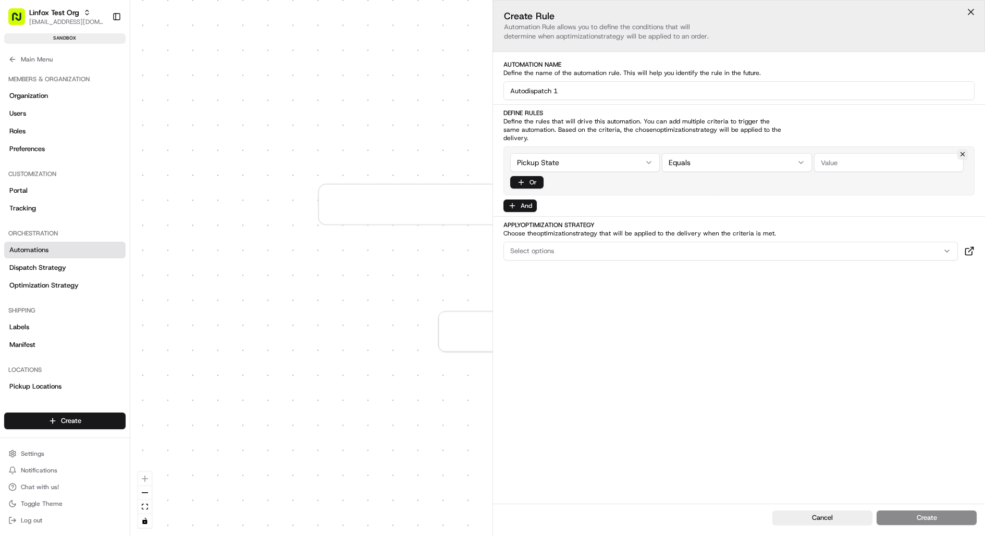
click at [972, 9] on button at bounding box center [971, 12] width 16 height 16
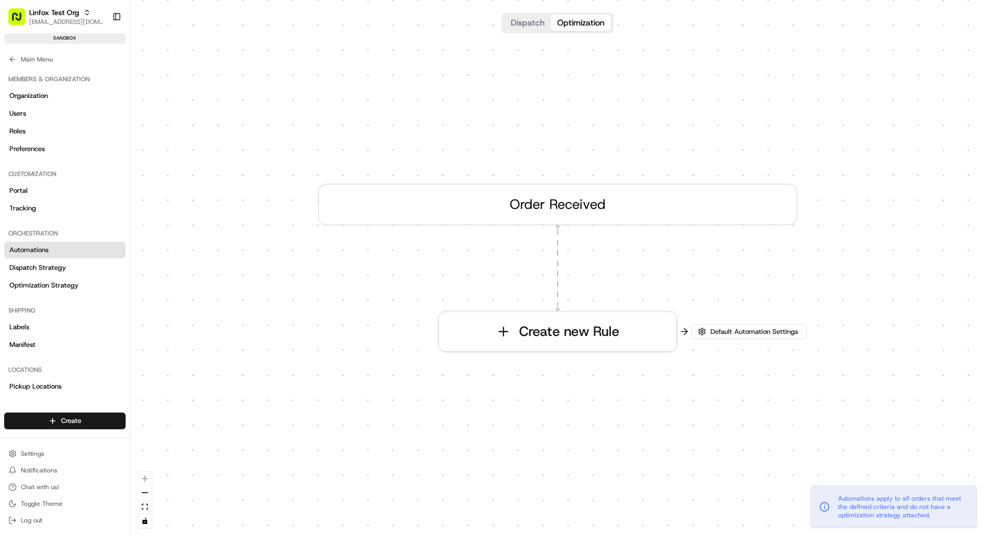
click at [524, 19] on button "Dispatch" at bounding box center [528, 23] width 46 height 17
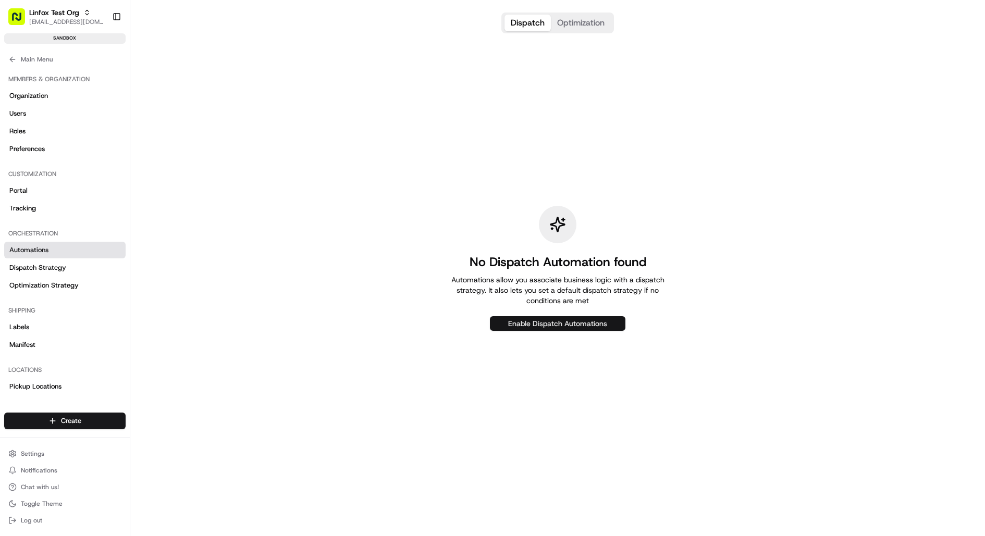
click at [545, 323] on button "Enable Dispatch Automations" at bounding box center [558, 323] width 136 height 15
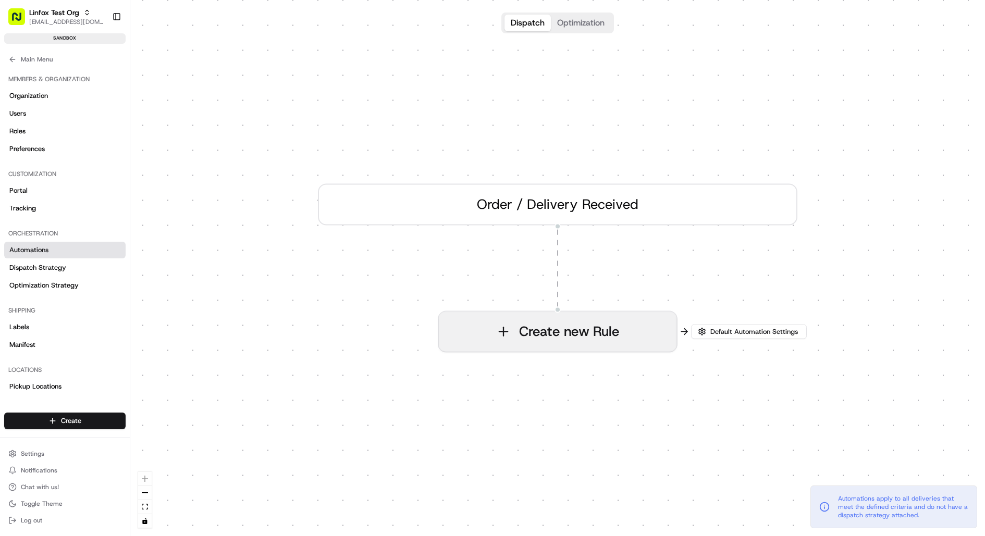
click at [600, 325] on button "Create new Rule" at bounding box center [558, 332] width 238 height 40
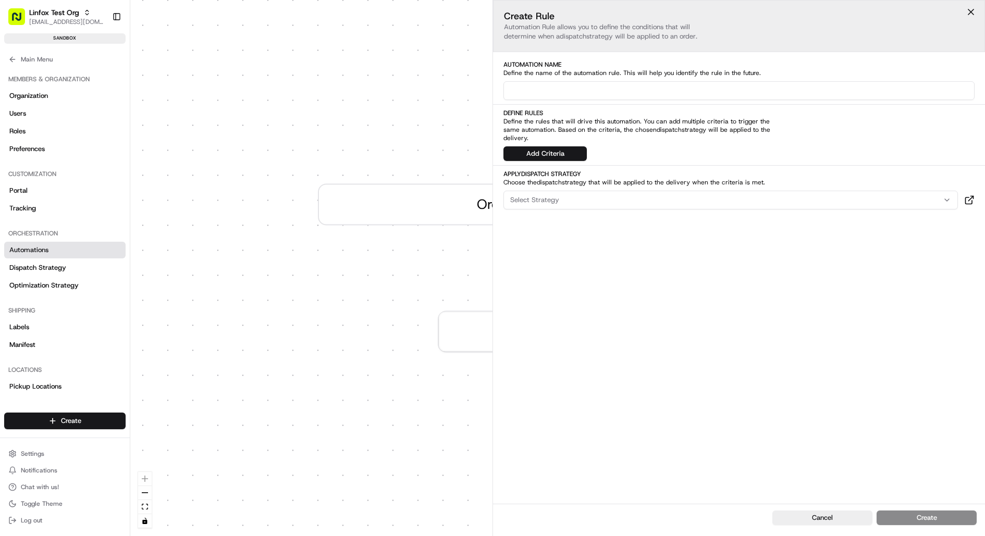
click at [618, 95] on input at bounding box center [739, 90] width 471 height 19
type input "dispatch 1"
click at [567, 146] on button "Add Criteria" at bounding box center [545, 153] width 83 height 15
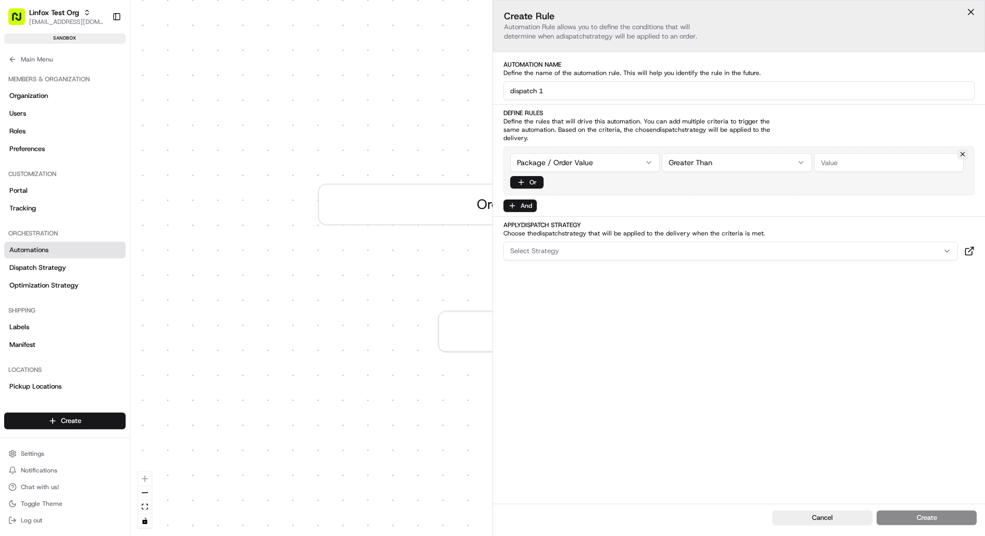
click at [580, 247] on div "Select Strategy" at bounding box center [730, 251] width 449 height 9
click at [569, 280] on span "Dispatch Strategy" at bounding box center [585, 282] width 128 height 9
click at [618, 366] on html "Linfox Test Org jj@usenash.com Toggle Sidebar sandbox Orders Deliveries Provide…" at bounding box center [492, 268] width 985 height 536
click at [951, 518] on div "Cancel Create" at bounding box center [739, 520] width 492 height 32
click at [613, 151] on html "Linfox Test Org jj@usenash.com Toggle Sidebar sandbox Orders Deliveries Provide…" at bounding box center [492, 268] width 985 height 536
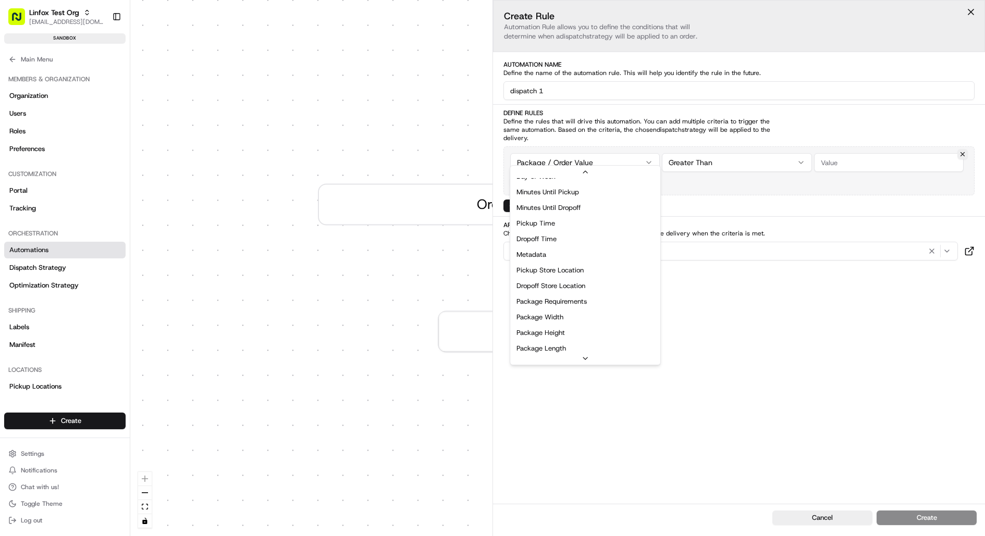
scroll to position [249, 0]
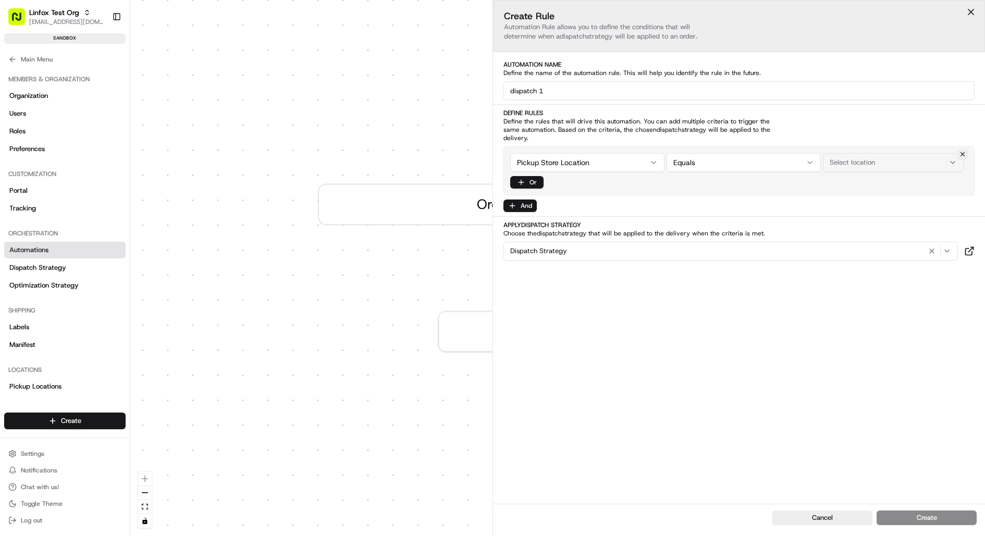
click at [874, 158] on span "Select location" at bounding box center [852, 162] width 45 height 9
click at [788, 170] on html "Linfox Test Org jj@usenash.com Toggle Sidebar sandbox Orders Deliveries Provide…" at bounding box center [492, 268] width 985 height 536
click at [648, 155] on html "Linfox Test Org jj@usenash.com Toggle Sidebar sandbox Orders Deliveries Provide…" at bounding box center [492, 268] width 985 height 536
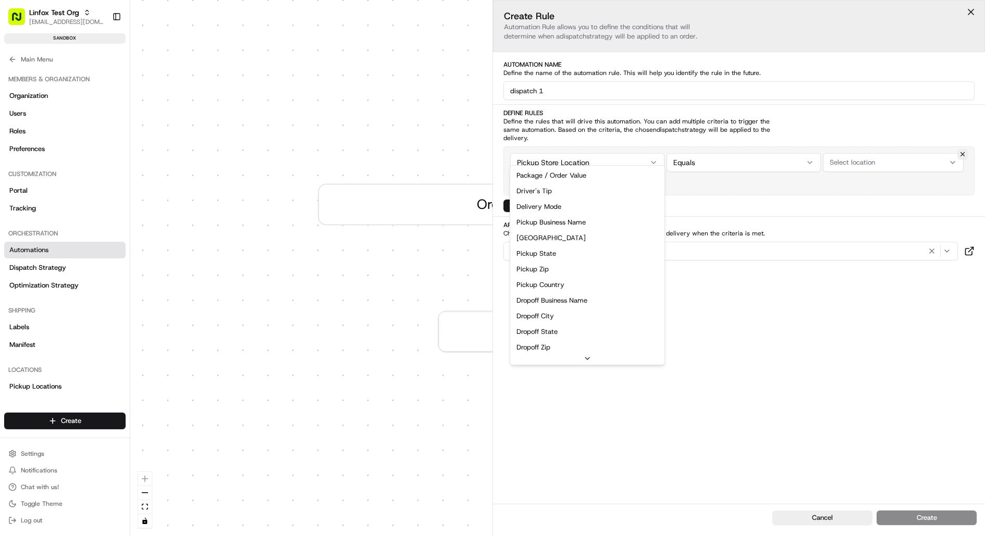
click at [648, 155] on html "Linfox Test Org jj@usenash.com Toggle Sidebar sandbox Orders Deliveries Provide…" at bounding box center [492, 268] width 985 height 536
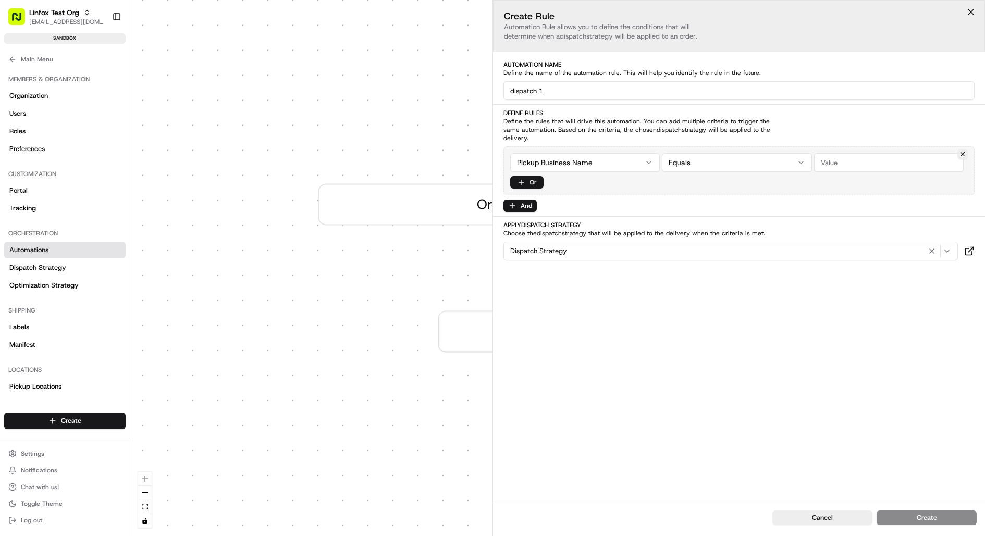
click at [850, 154] on input "string" at bounding box center [889, 162] width 150 height 19
paste input "Bondi Woolworths"
type input "Bondi Woolworths"
click at [781, 187] on div "Pickup Business Name Equals Or And" at bounding box center [739, 179] width 471 height 66
click at [762, 245] on div "Dispatch Strategy" at bounding box center [730, 251] width 449 height 13
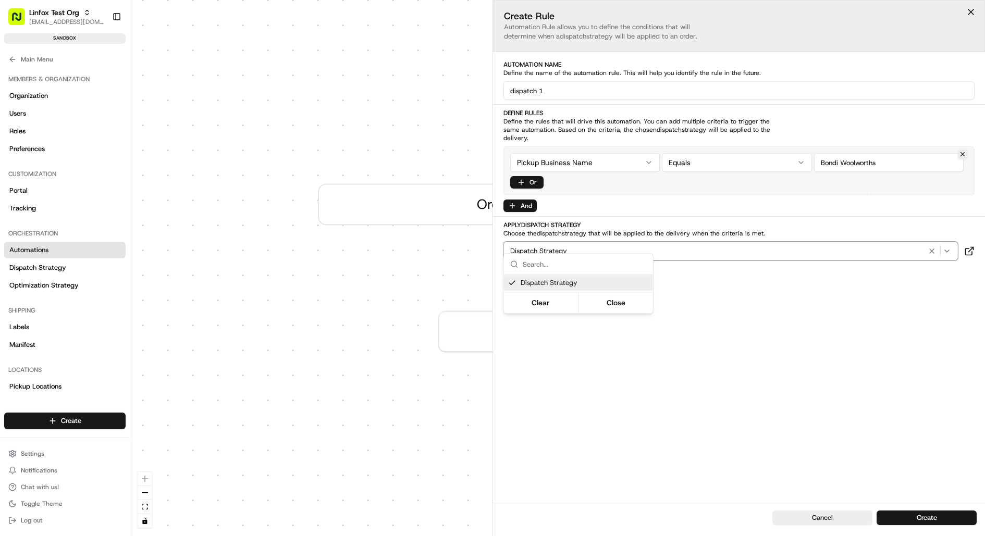
click at [802, 393] on html "Linfox Test Org jj@usenash.com Toggle Sidebar sandbox Orders Deliveries Provide…" at bounding box center [492, 268] width 985 height 536
click at [933, 523] on button "Create" at bounding box center [927, 518] width 100 height 15
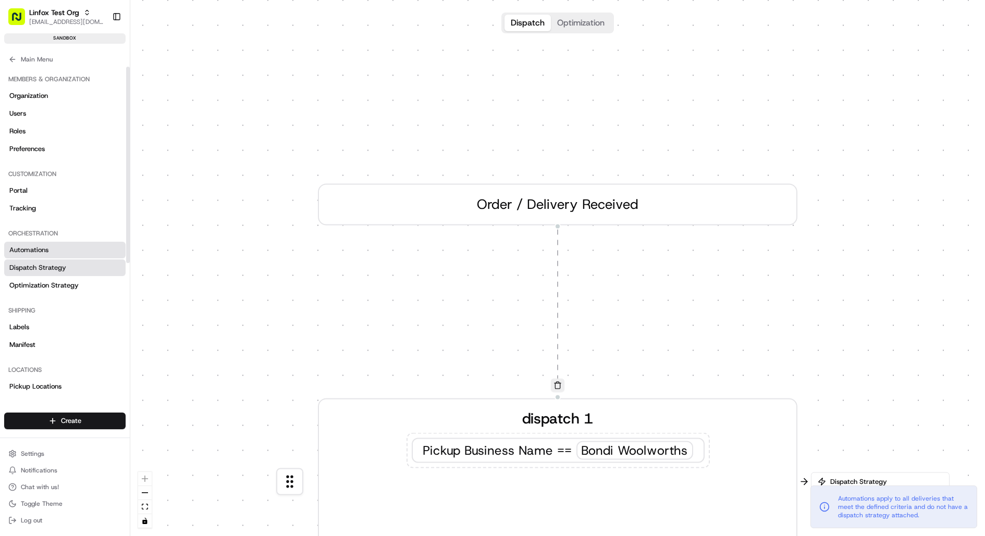
click at [53, 271] on span "Dispatch Strategy" at bounding box center [37, 267] width 57 height 9
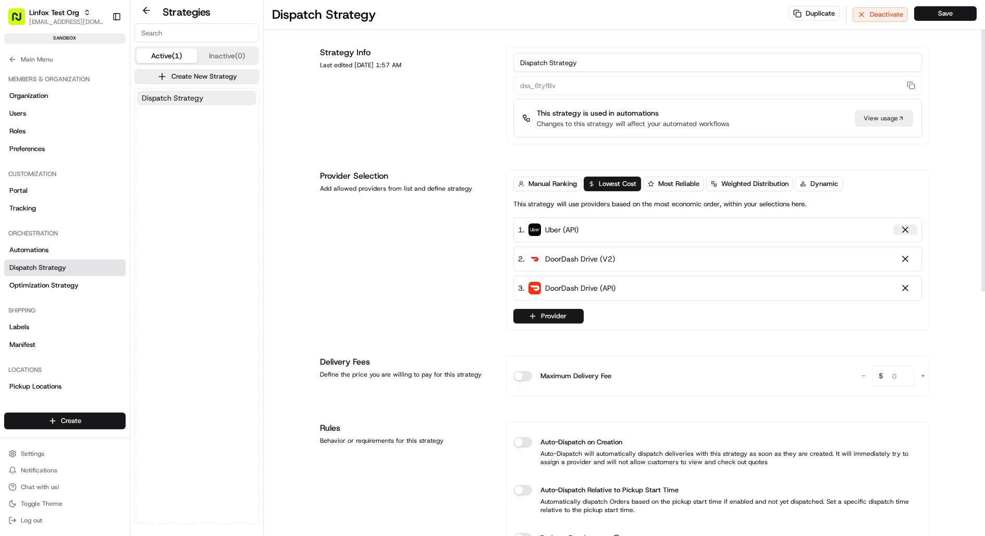
click at [913, 230] on button at bounding box center [906, 230] width 24 height 10
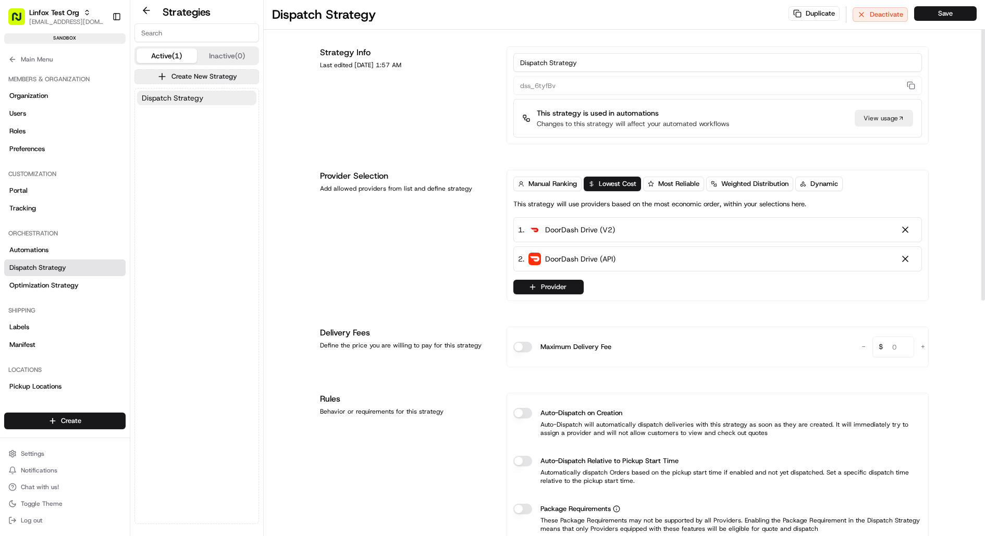
click at [913, 230] on button at bounding box center [906, 230] width 24 height 10
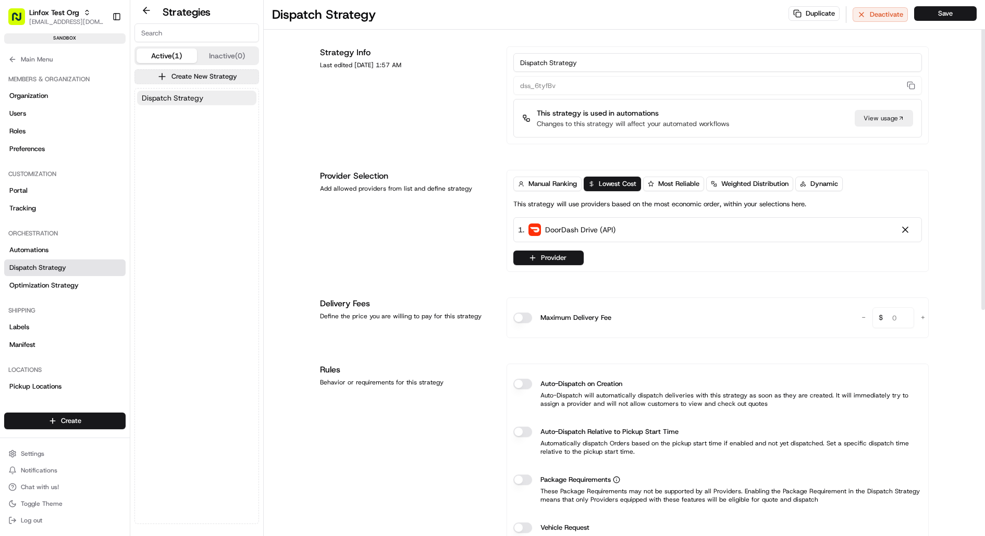
click at [913, 230] on button at bounding box center [906, 230] width 24 height 10
click at [548, 257] on button "Provider" at bounding box center [549, 257] width 70 height 15
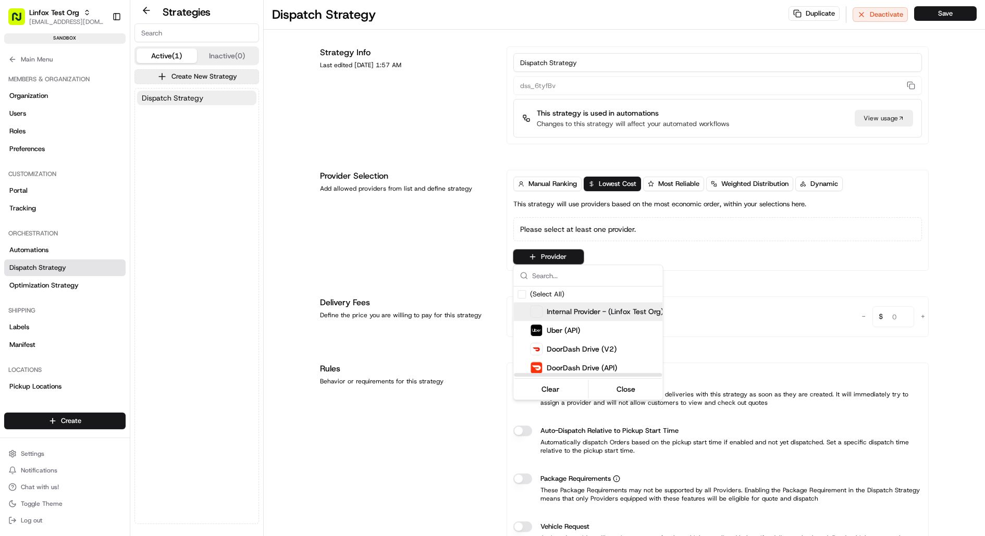
click at [597, 312] on span "Internal Provider - (Linfox Test Org)" at bounding box center [605, 312] width 117 height 10
click at [460, 233] on html "Linfox Test Org jj@usenash.com Toggle Sidebar sandbox Orders Deliveries Provide…" at bounding box center [492, 268] width 985 height 536
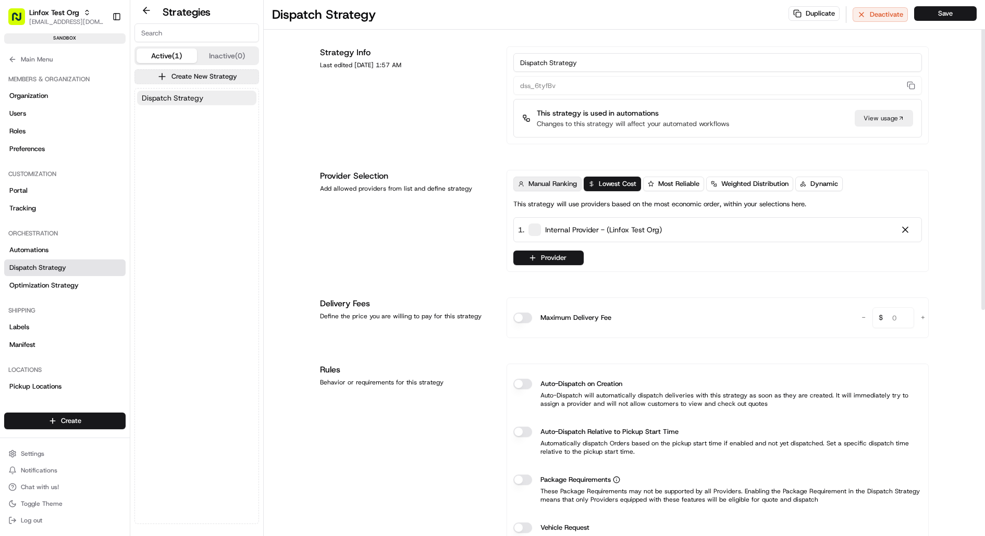
click at [547, 186] on span "Manual Ranking" at bounding box center [553, 183] width 48 height 9
click at [463, 218] on div "Provider Selection Add allowed providers from list and define strategy" at bounding box center [407, 221] width 174 height 102
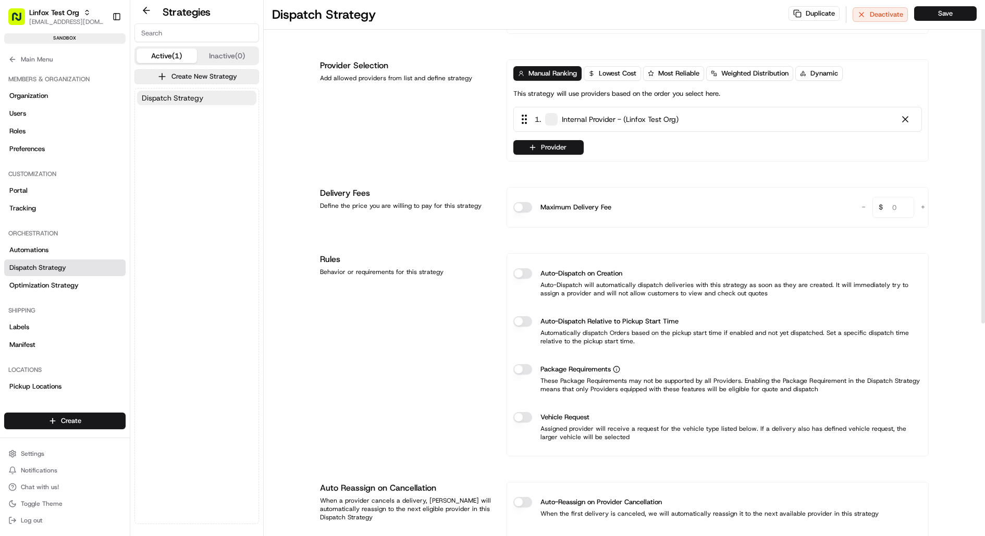
scroll to position [115, 0]
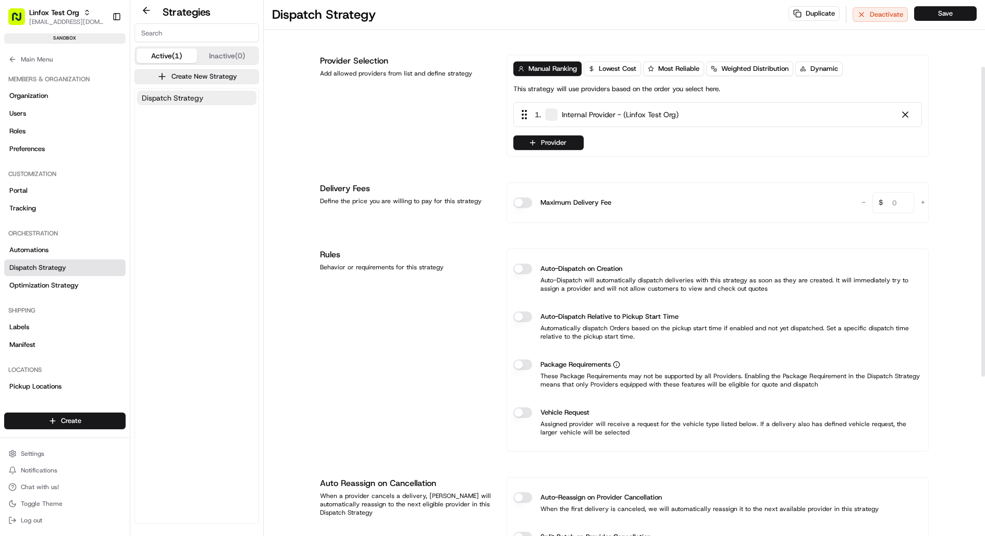
click at [522, 267] on button "Auto-Dispatch on Creation" at bounding box center [523, 269] width 19 height 10
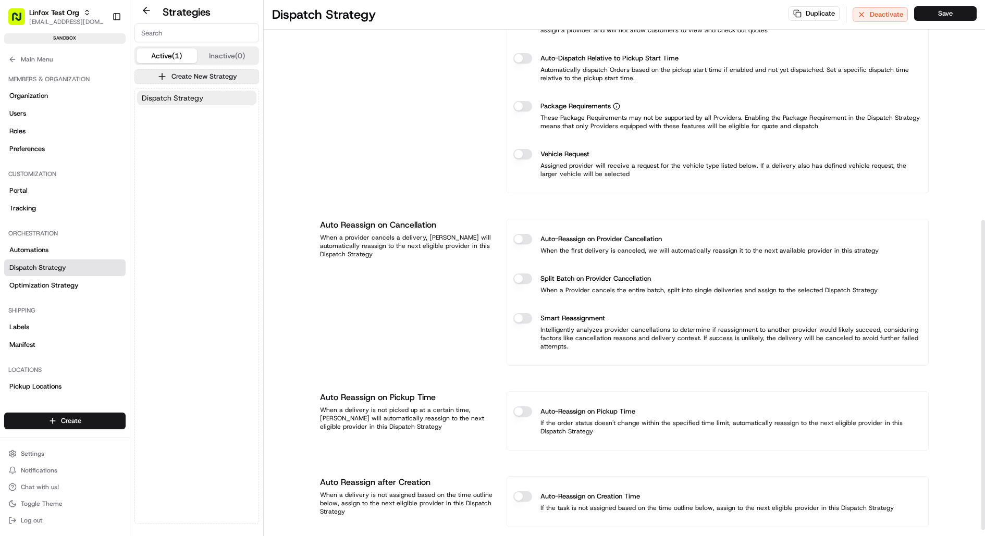
scroll to position [391, 0]
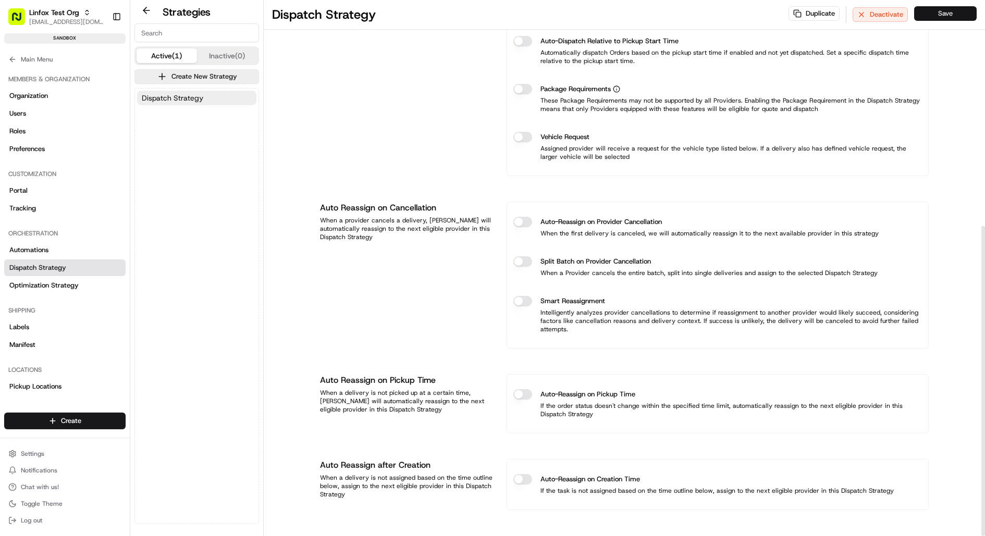
click at [947, 18] on button "Save" at bounding box center [945, 13] width 63 height 15
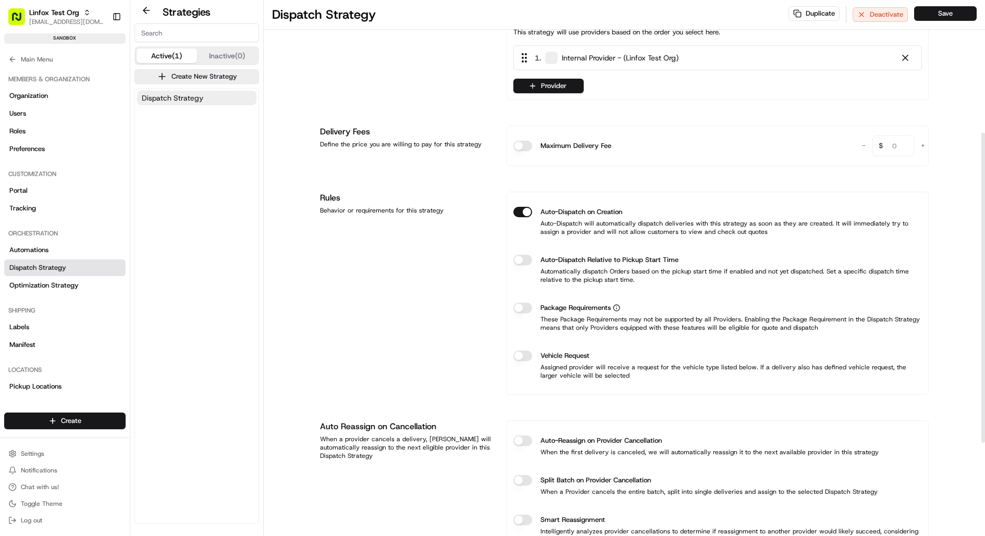
scroll to position [0, 0]
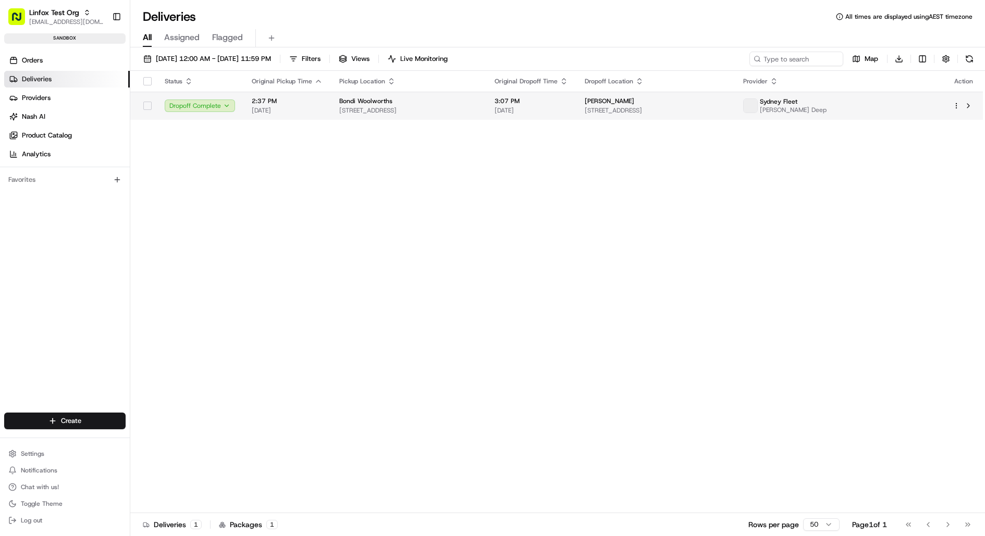
click at [478, 102] on div "Bondi Woolworths" at bounding box center [408, 101] width 139 height 8
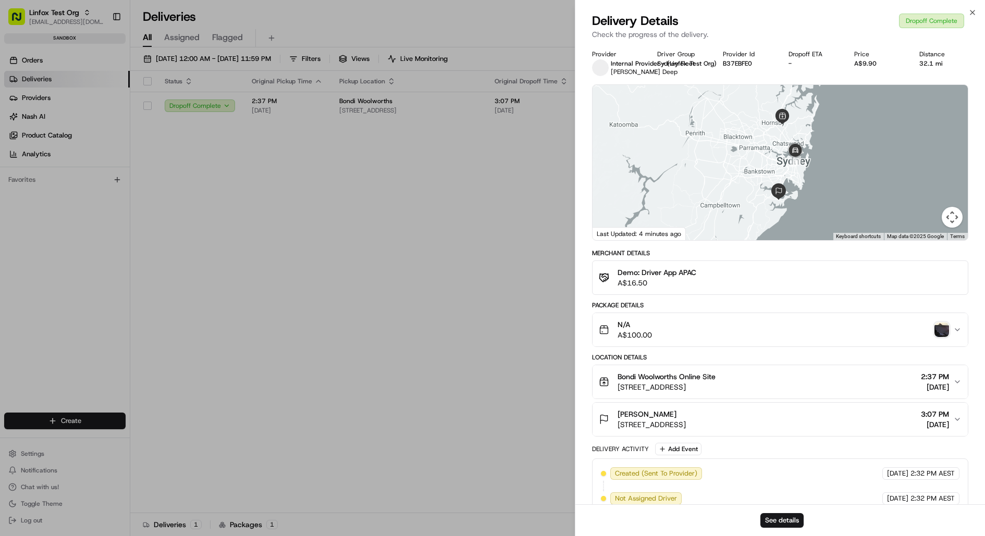
click at [716, 385] on span "[STREET_ADDRESS]" at bounding box center [667, 387] width 98 height 10
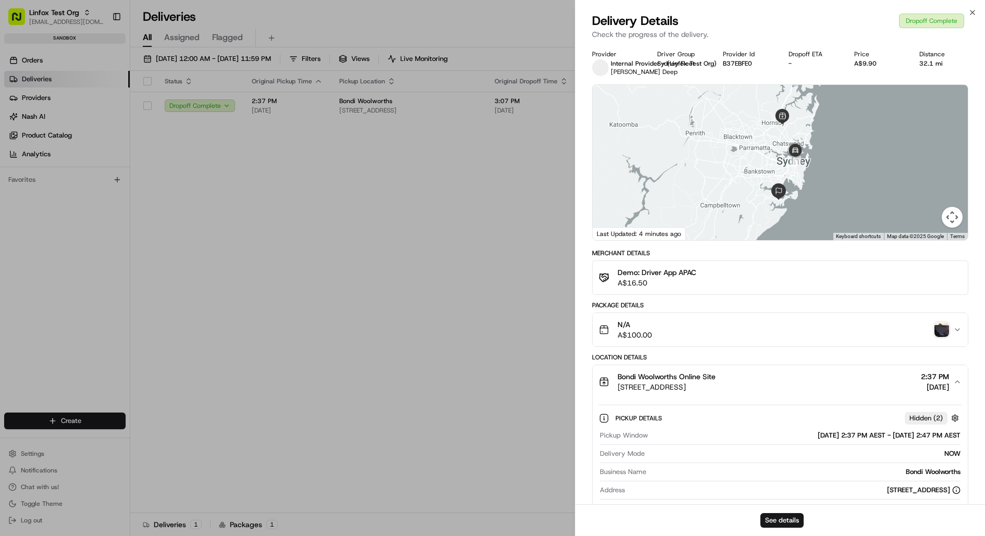
scroll to position [43, 0]
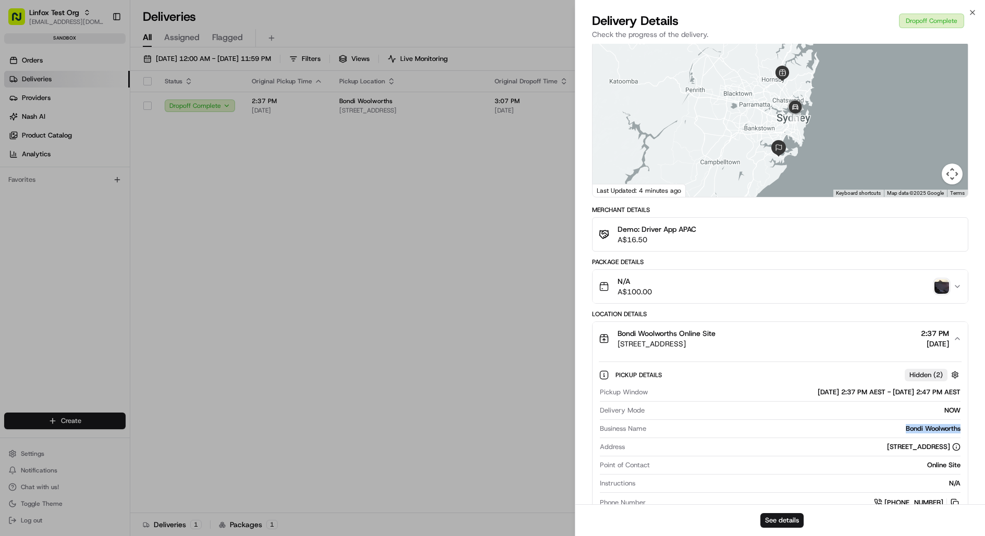
drag, startPoint x: 902, startPoint y: 425, endPoint x: 961, endPoint y: 427, distance: 58.4
click at [961, 427] on div "Pickup Window 08/18/2025 2:37 PM AEST - 08/18/2025 2:47 PM AEST Delivery Mode N…" at bounding box center [780, 448] width 363 height 129
copy div "Bondi Woolworths"
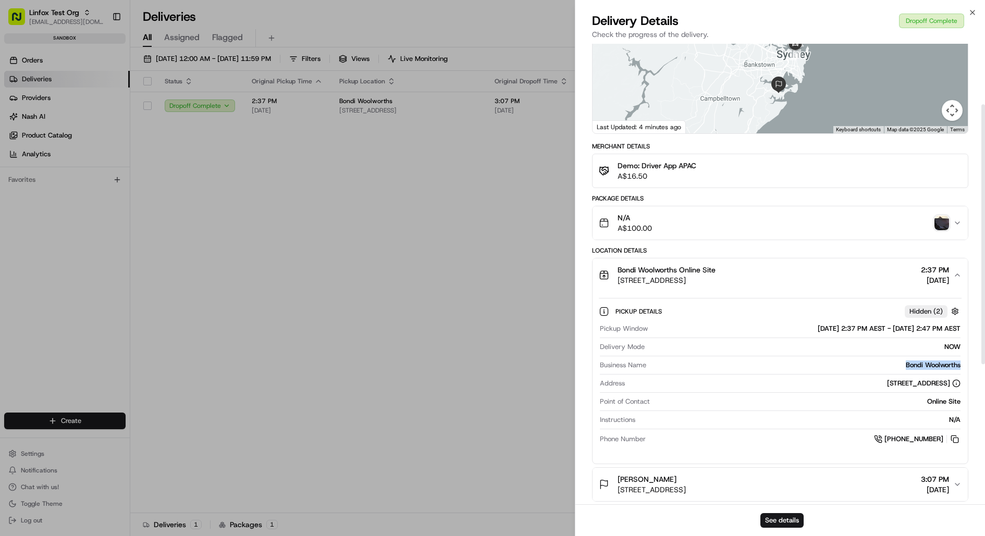
scroll to position [107, 0]
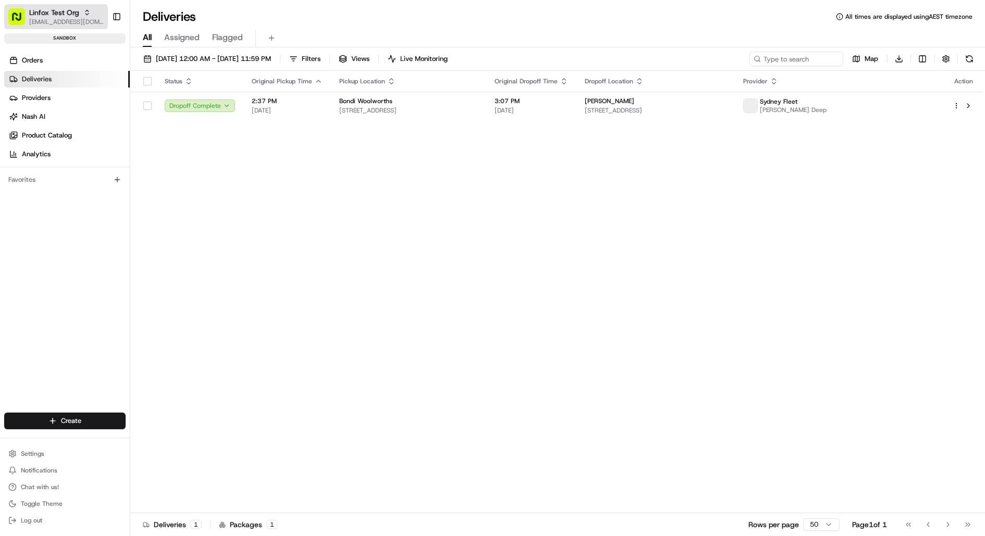
click at [71, 18] on span "[EMAIL_ADDRESS][DOMAIN_NAME]" at bounding box center [66, 22] width 75 height 8
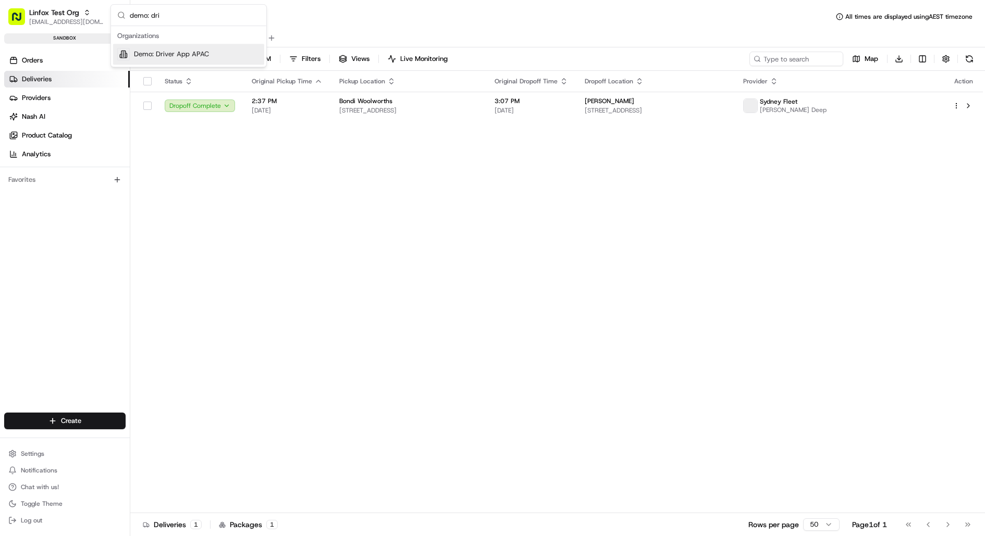
type input "demo: dri"
click at [146, 53] on span "Demo: Driver App APAC" at bounding box center [171, 54] width 75 height 9
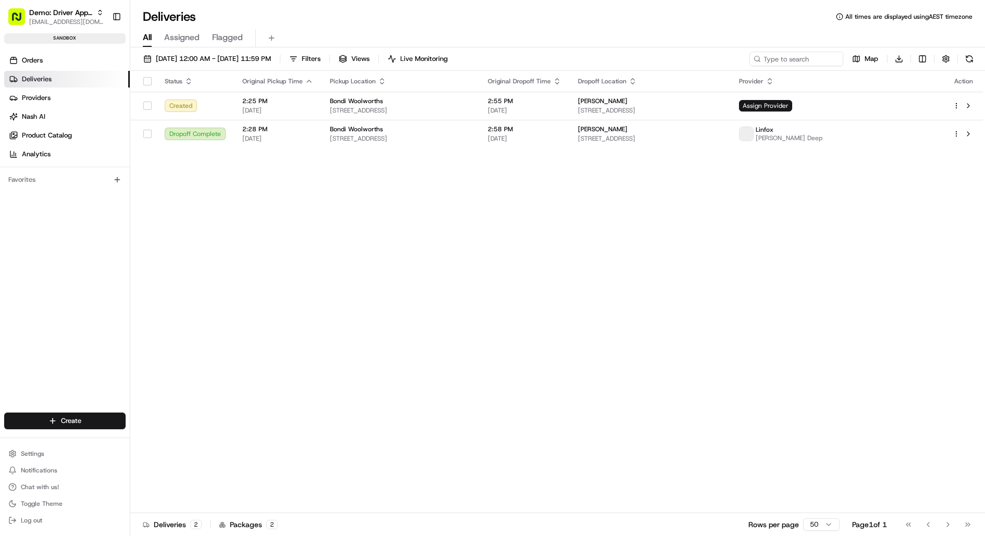
click at [78, 73] on link "Deliveries" at bounding box center [67, 79] width 126 height 17
click at [792, 108] on span "Assign Provider" at bounding box center [765, 105] width 53 height 11
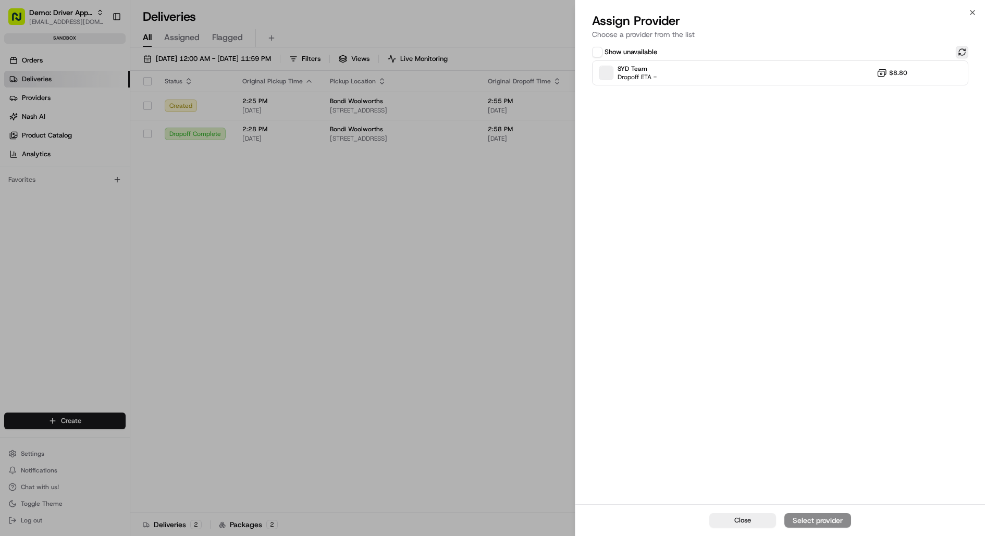
click at [961, 52] on button at bounding box center [962, 52] width 13 height 13
click at [797, 69] on div "SYD Team Dropoff ETA - $8.80" at bounding box center [780, 72] width 377 height 25
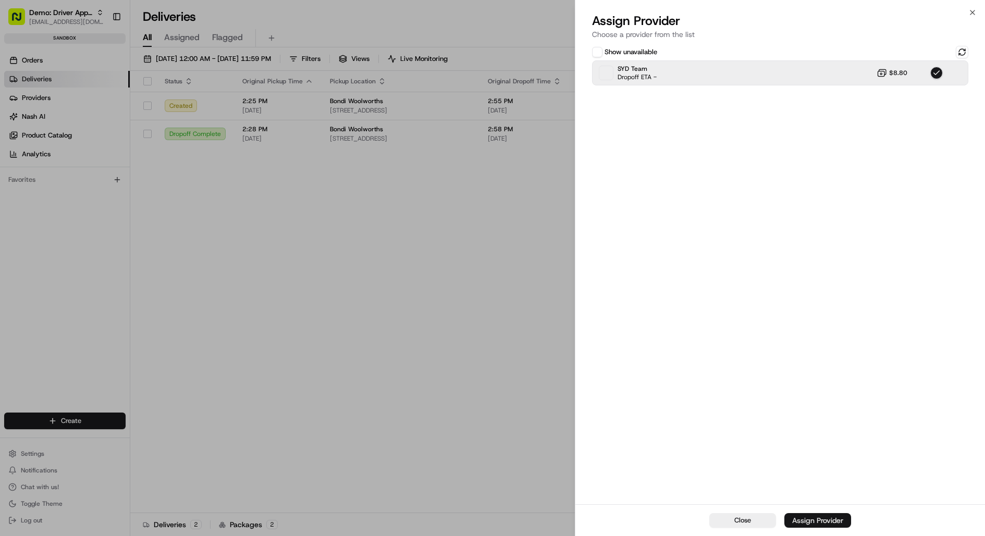
click at [829, 519] on div "Assign Provider" at bounding box center [817, 521] width 51 height 10
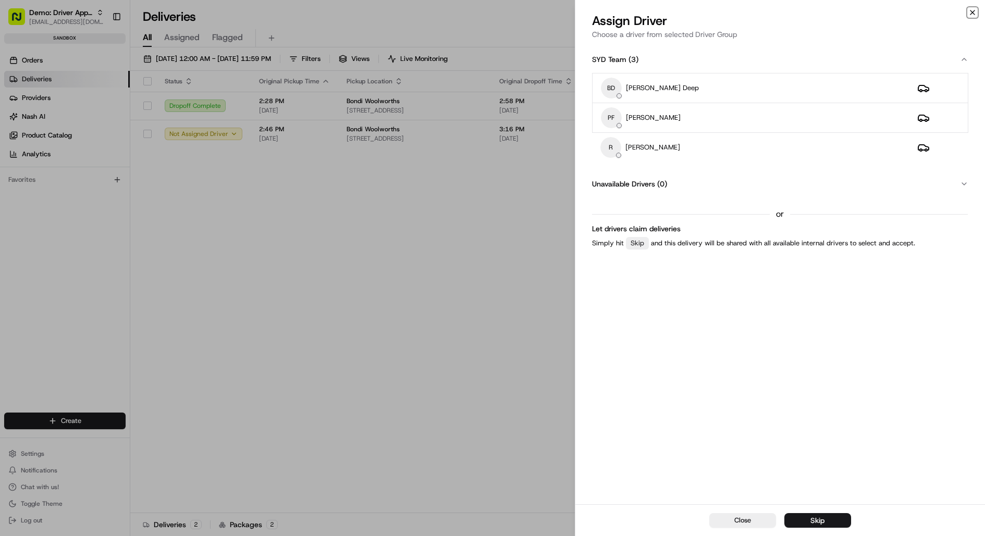
click at [976, 13] on icon "button" at bounding box center [973, 12] width 8 height 8
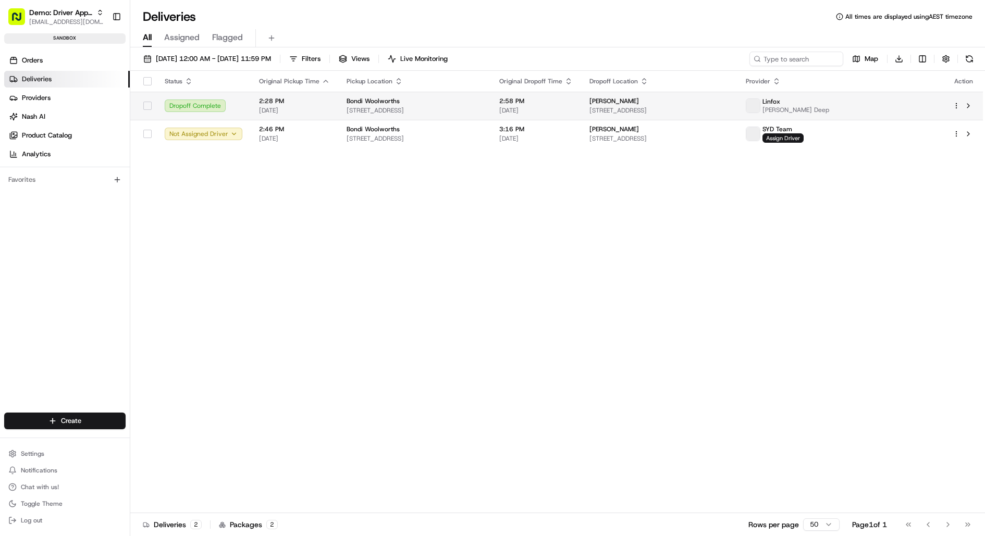
click at [957, 104] on html "Demo: Driver App APAC jj@usenash.com Toggle Sidebar sandbox Orders Deliveries P…" at bounding box center [492, 268] width 985 height 536
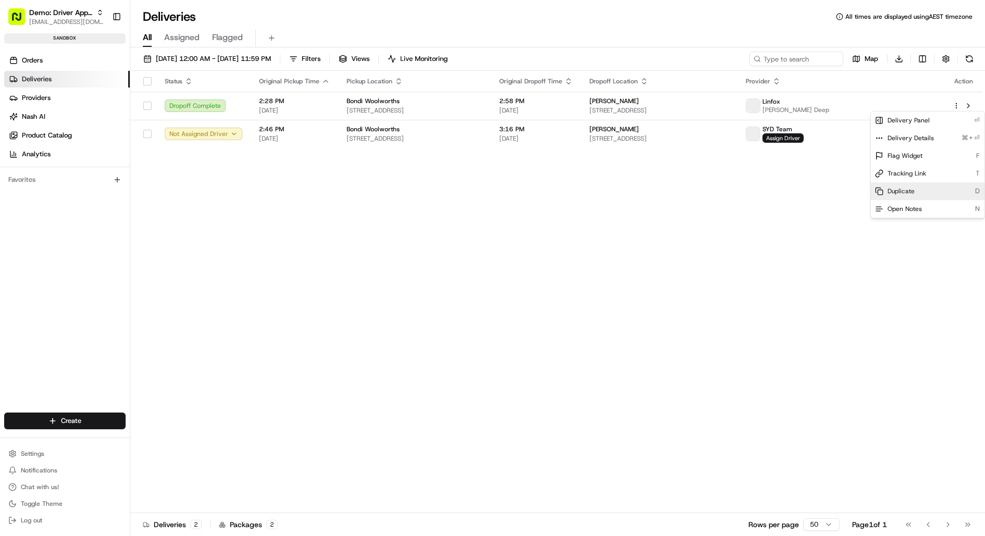
click at [909, 188] on span "Duplicate" at bounding box center [901, 191] width 27 height 8
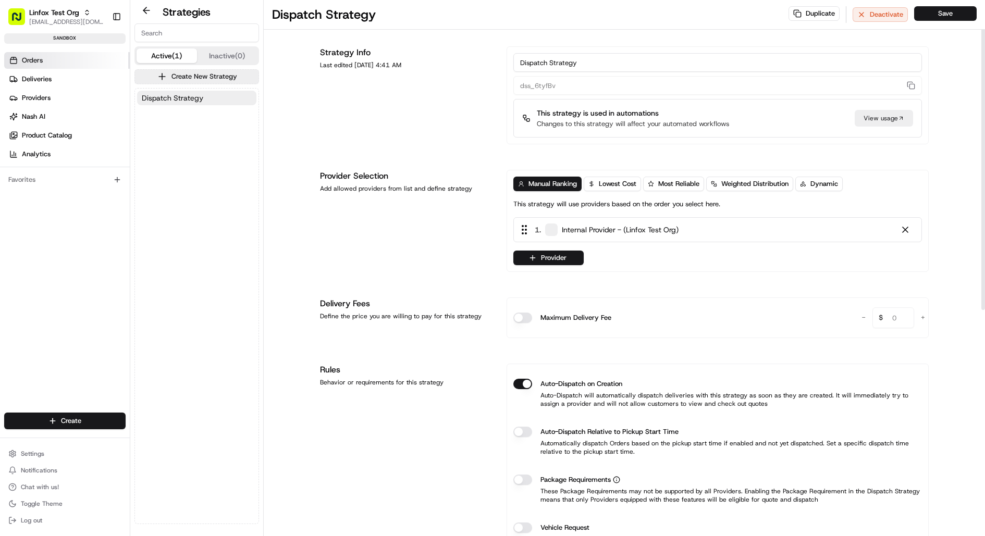
click at [56, 60] on link "Orders" at bounding box center [67, 60] width 126 height 17
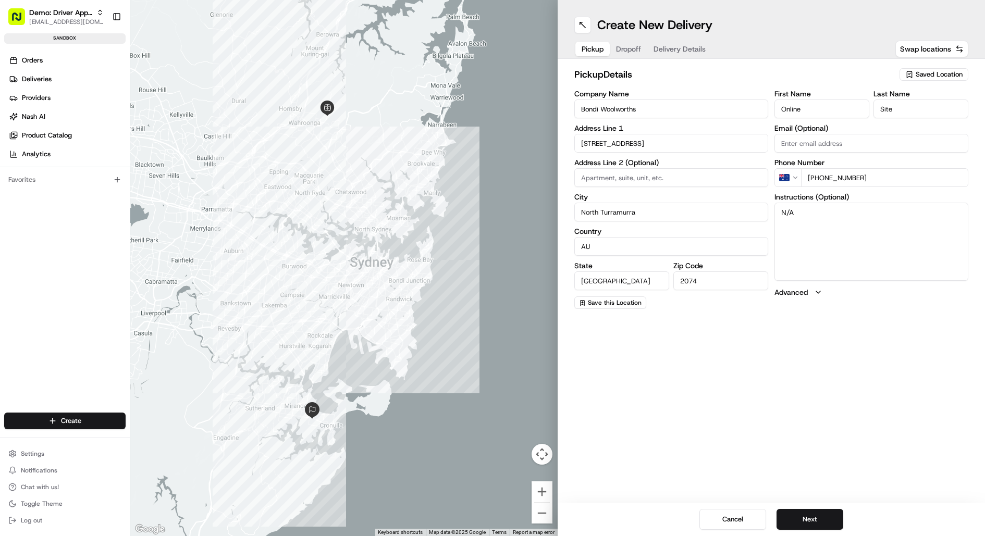
click at [637, 50] on span "Dropoff" at bounding box center [628, 49] width 25 height 10
click at [596, 47] on span "Pickup" at bounding box center [593, 49] width 22 height 10
click at [826, 524] on button "Next" at bounding box center [810, 519] width 67 height 21
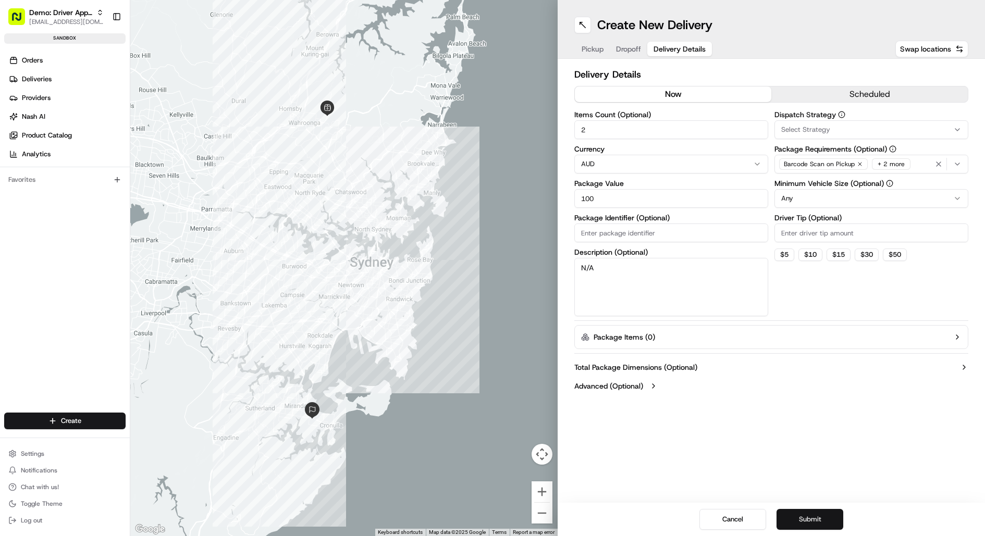
click at [826, 524] on button "Submit" at bounding box center [810, 519] width 67 height 21
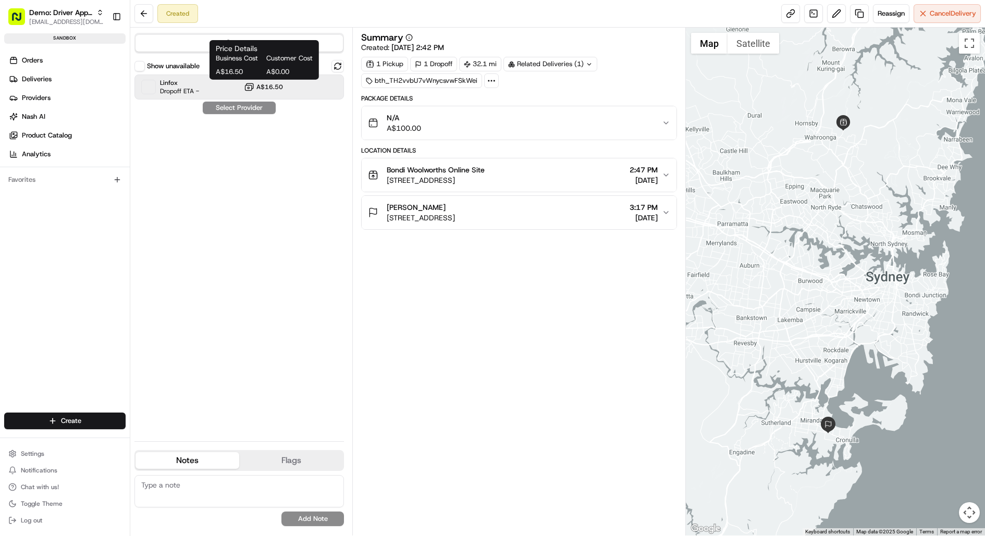
click at [270, 83] on span "A$16.50" at bounding box center [269, 87] width 27 height 8
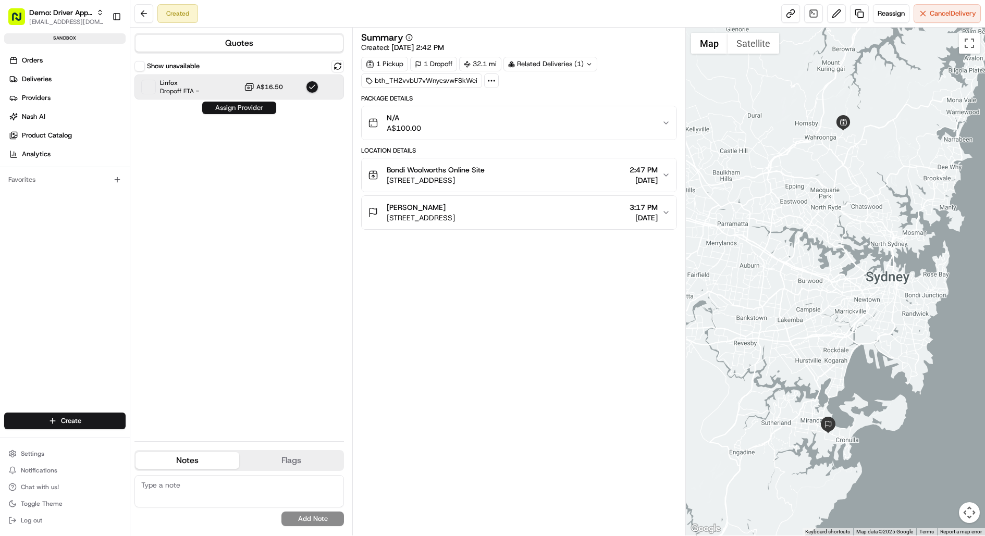
click at [258, 106] on button "Assign Provider" at bounding box center [239, 108] width 74 height 13
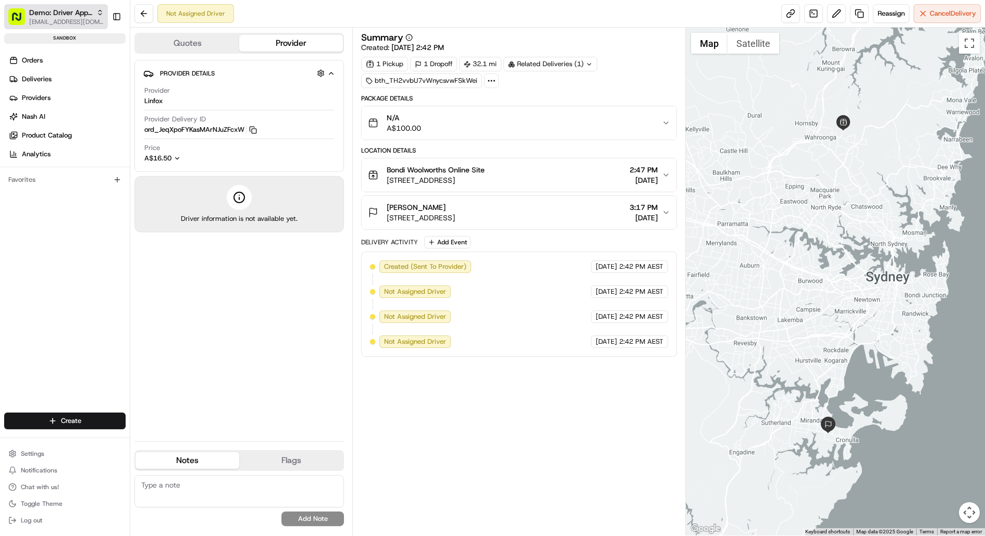
click at [90, 19] on span "[EMAIL_ADDRESS][DOMAIN_NAME]" at bounding box center [66, 22] width 75 height 8
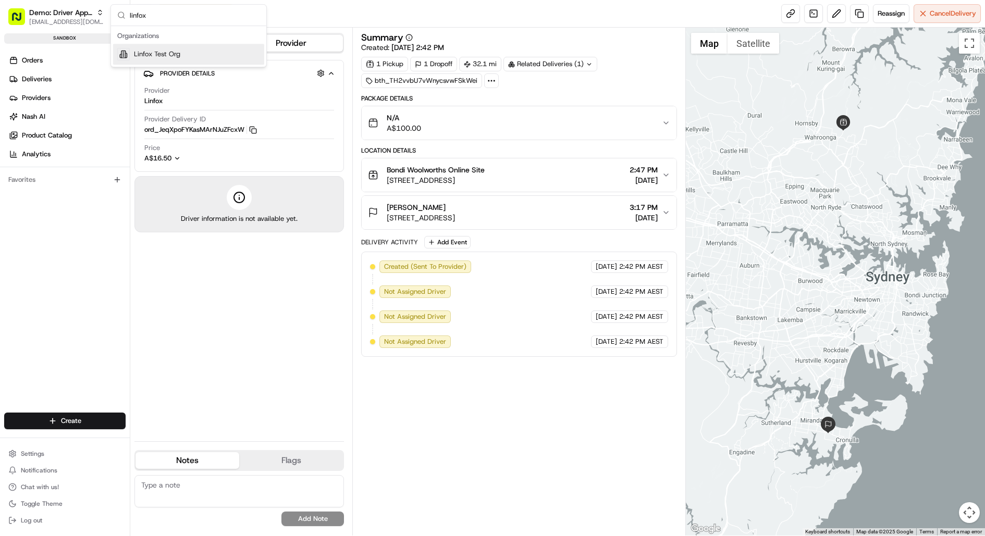
type input "linfox"
click at [143, 52] on span "Linfox Test Org" at bounding box center [157, 54] width 46 height 9
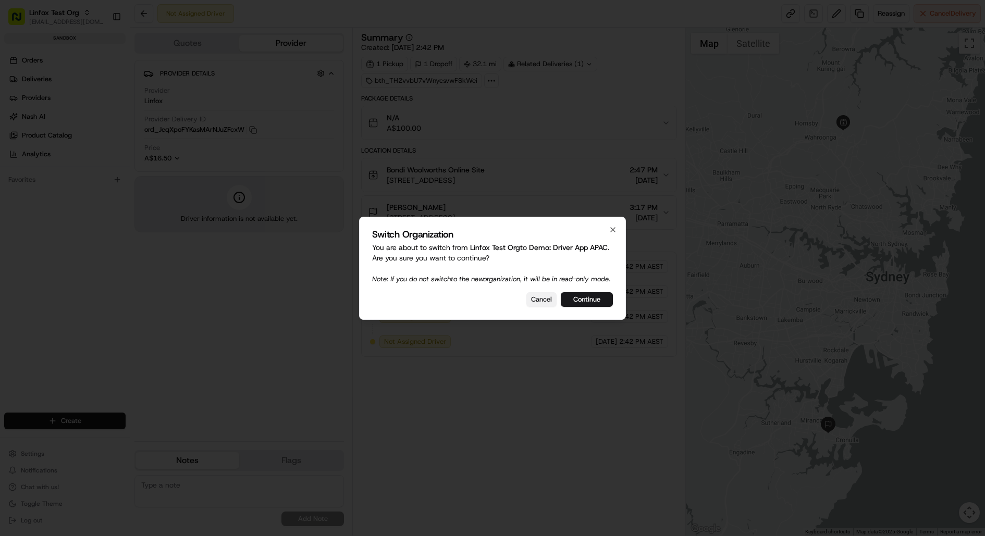
click at [547, 307] on button "Cancel" at bounding box center [542, 299] width 30 height 15
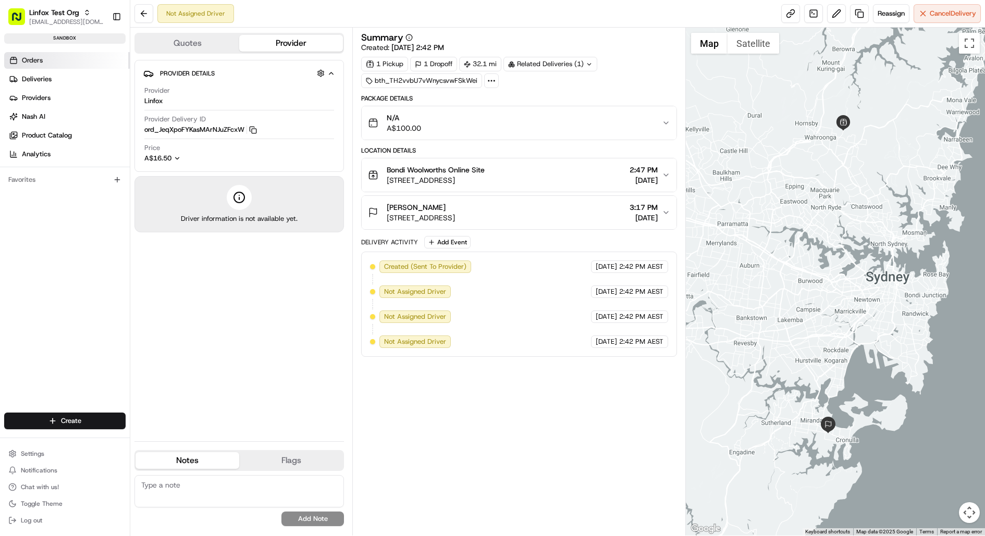
click at [69, 59] on link "Orders" at bounding box center [67, 60] width 126 height 17
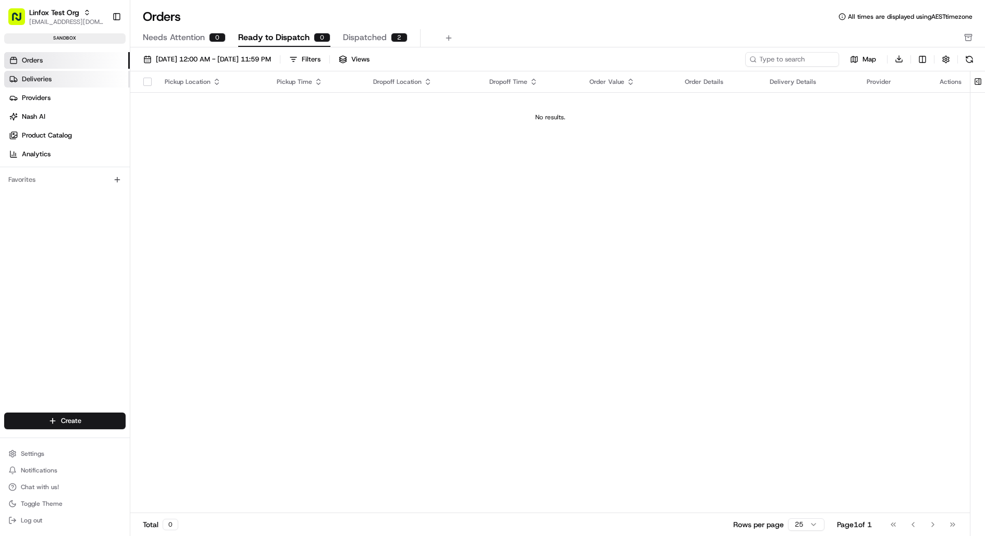
click at [61, 85] on link "Deliveries" at bounding box center [67, 79] width 126 height 17
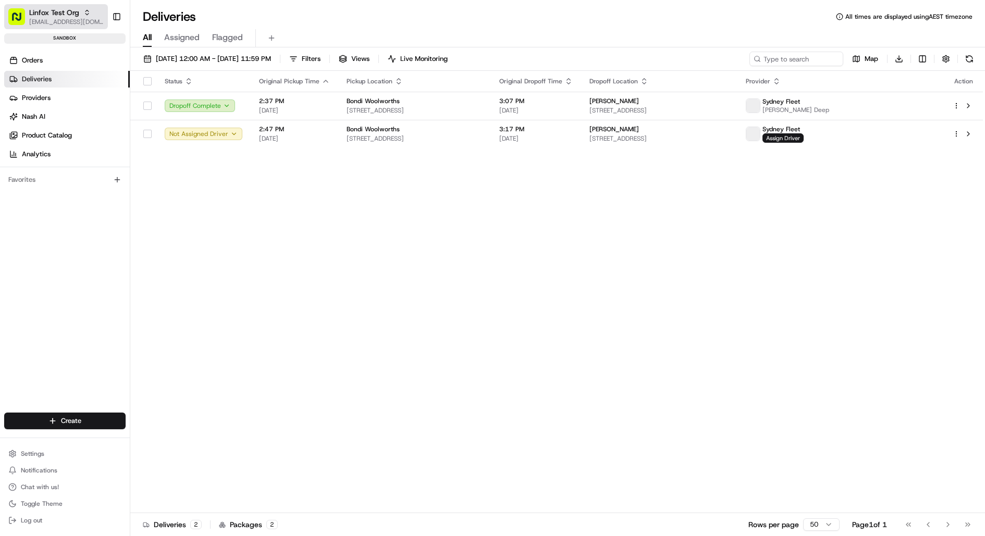
click at [80, 14] on div "Linfox Test Org" at bounding box center [66, 12] width 75 height 10
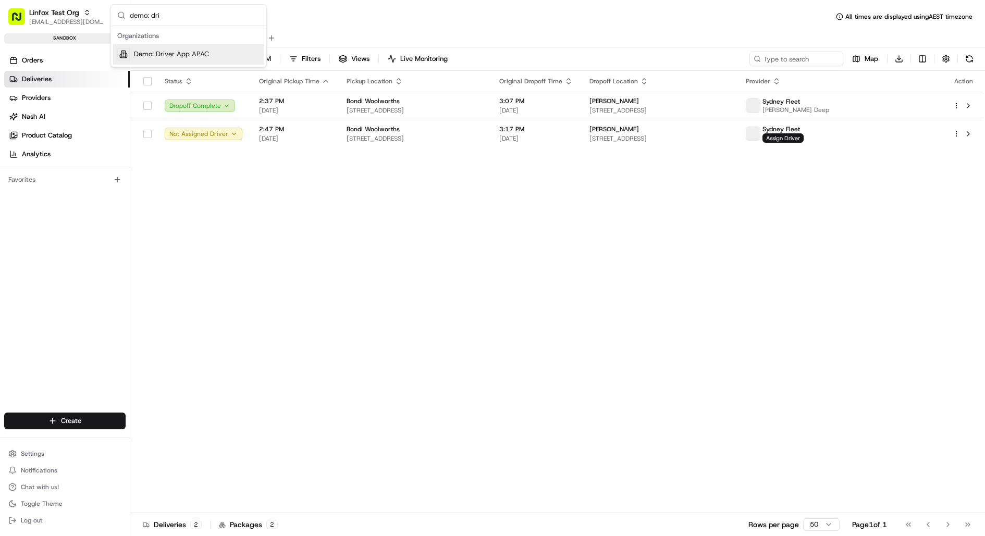
type input "demo: dri"
click at [185, 52] on span "Demo: Driver App APAC" at bounding box center [171, 54] width 75 height 9
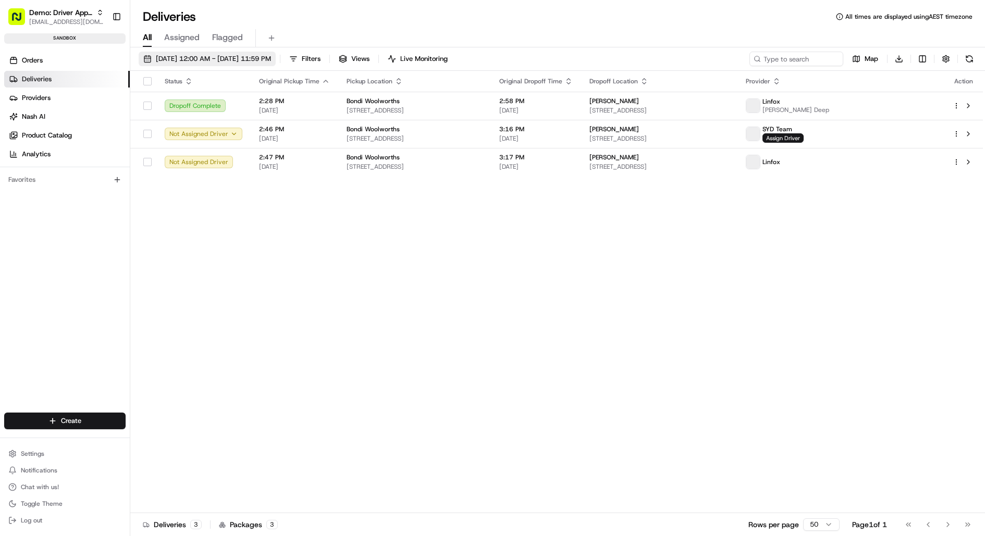
click at [186, 57] on span "[DATE] 12:00 AM - [DATE] 11:59 PM" at bounding box center [213, 58] width 115 height 9
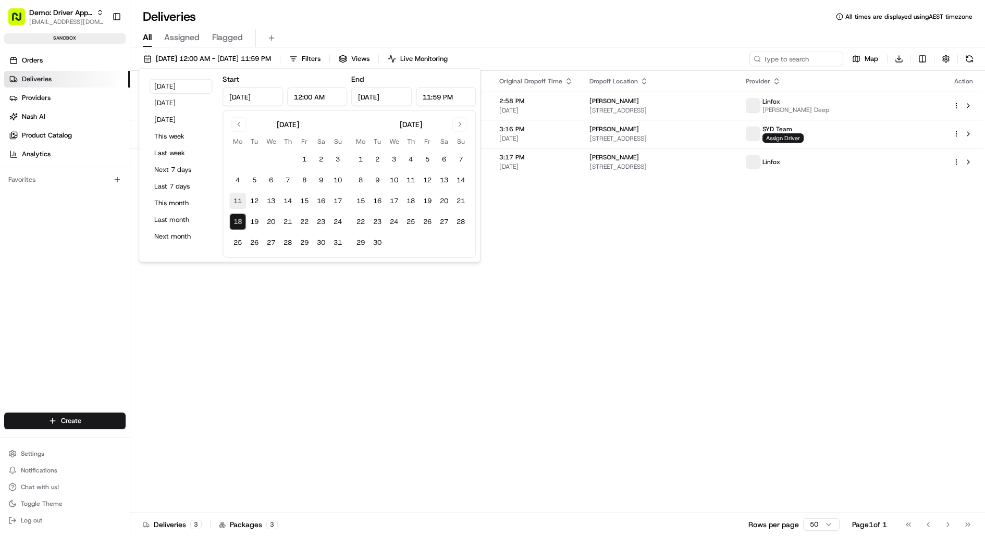
click at [239, 198] on button "11" at bounding box center [237, 201] width 17 height 17
type input "[DATE]"
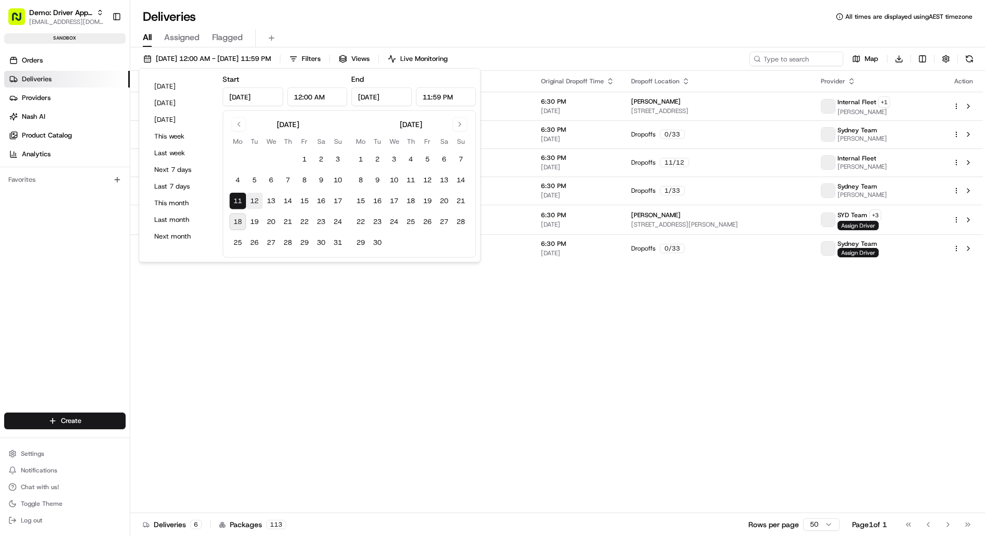
click at [252, 202] on button "12" at bounding box center [254, 201] width 17 height 17
type input "[DATE]"
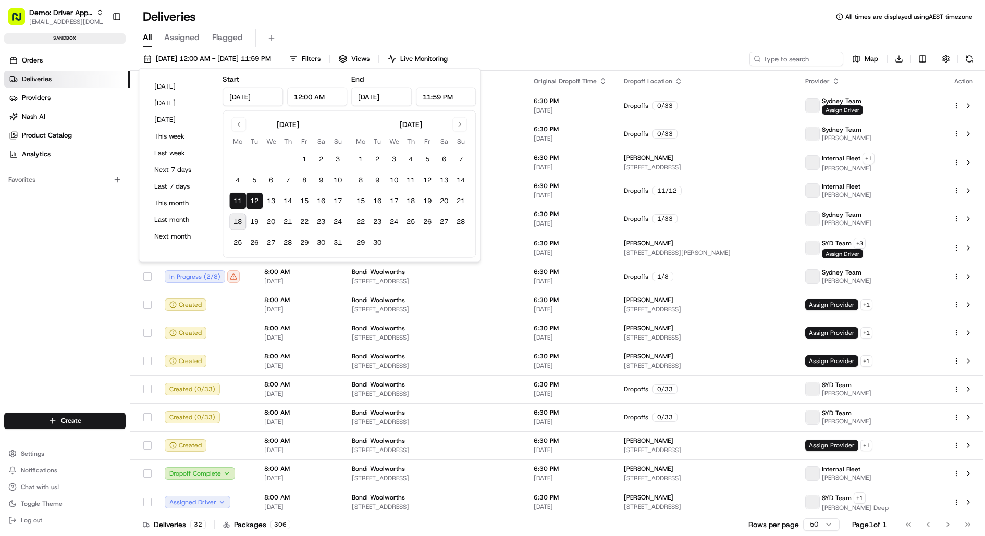
click at [588, 53] on div "[DATE] 12:00 AM - [DATE] 11:59 PM Filters Views Live Monitoring Map Download" at bounding box center [557, 61] width 855 height 19
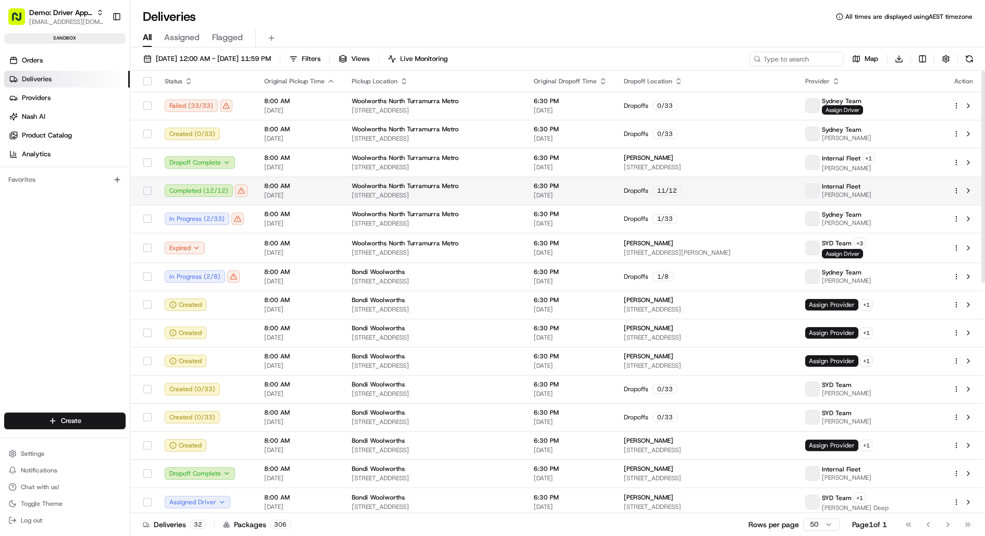
click at [957, 191] on html "Demo: Driver App APAC [EMAIL_ADDRESS][DOMAIN_NAME] Toggle Sidebar sandbox Order…" at bounding box center [492, 268] width 985 height 536
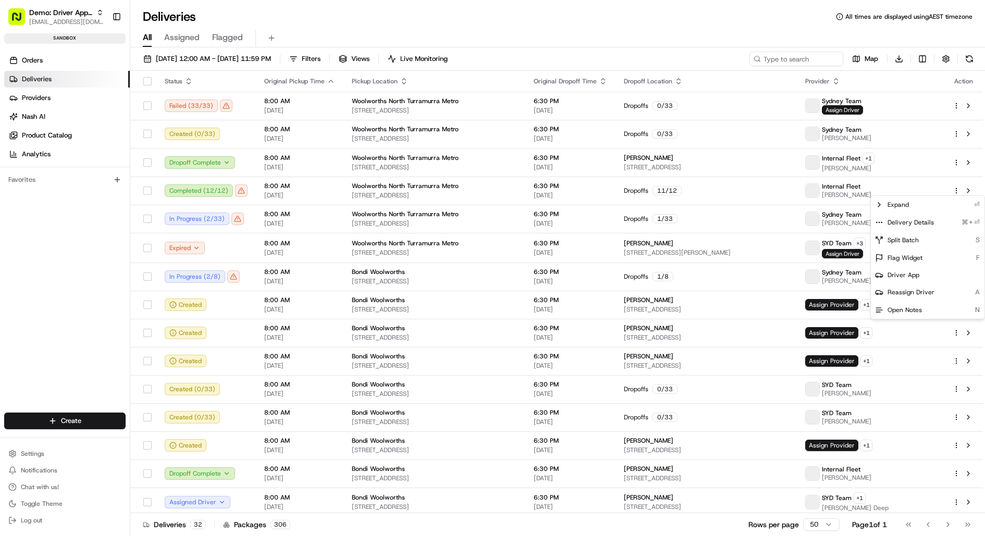
click at [68, 60] on html "Demo: Driver App APAC [EMAIL_ADDRESS][DOMAIN_NAME] Toggle Sidebar sandbox Order…" at bounding box center [492, 268] width 985 height 536
click at [68, 60] on link "Orders" at bounding box center [67, 60] width 126 height 17
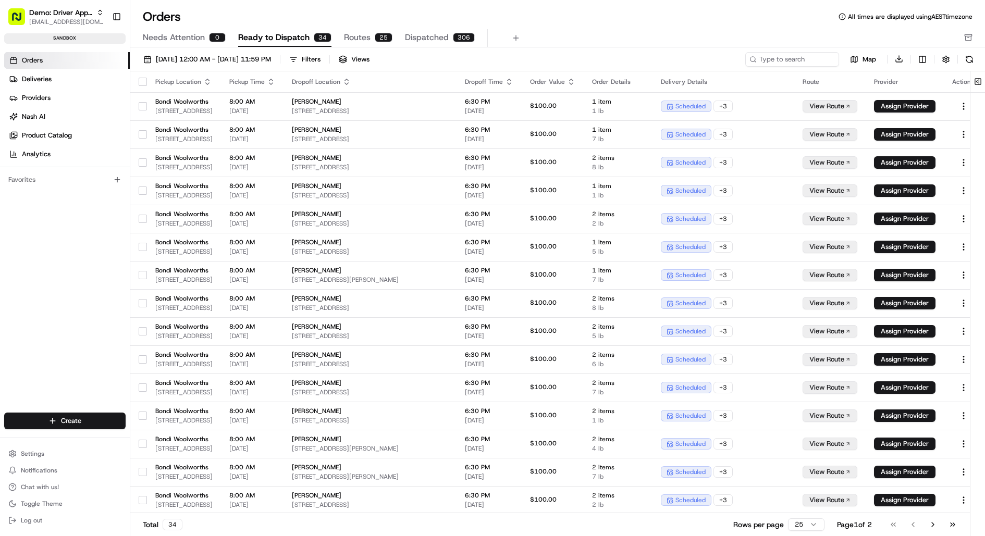
click at [143, 81] on button "button" at bounding box center [143, 82] width 8 height 8
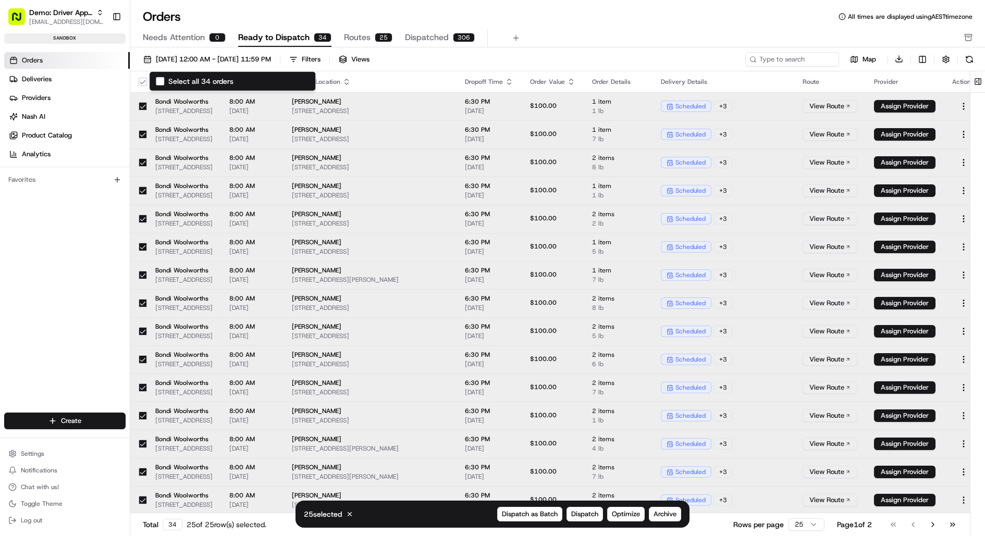
click at [157, 80] on button "Select all 34 orders" at bounding box center [160, 81] width 8 height 8
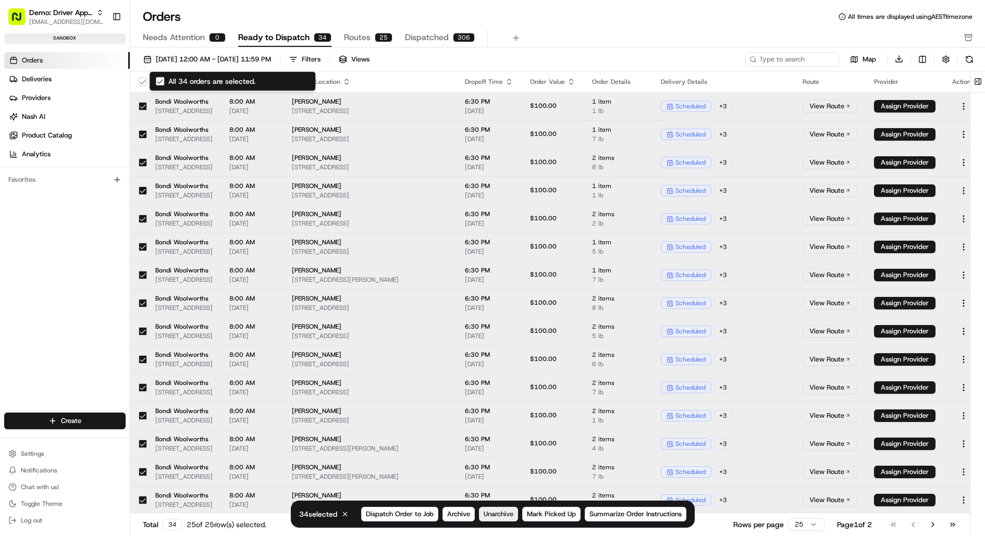
click at [502, 512] on span "Unarchive" at bounding box center [499, 514] width 30 height 9
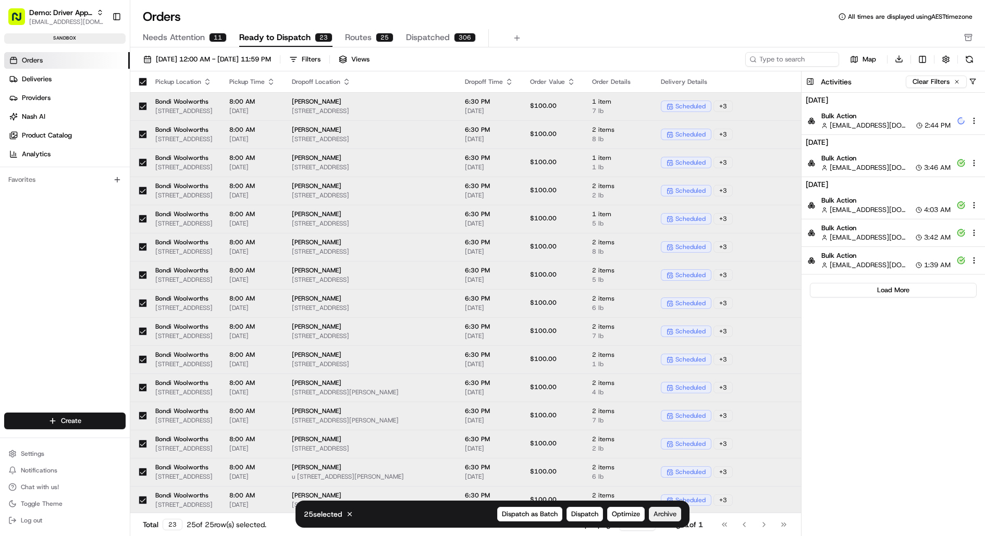
click at [670, 514] on span "Archive" at bounding box center [665, 514] width 23 height 9
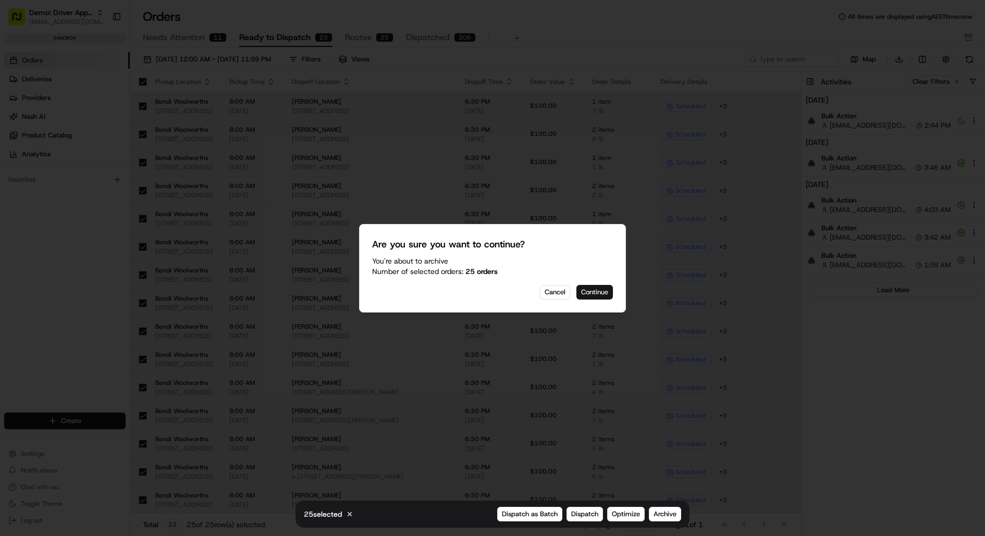
click at [600, 293] on button "Continue" at bounding box center [595, 292] width 36 height 15
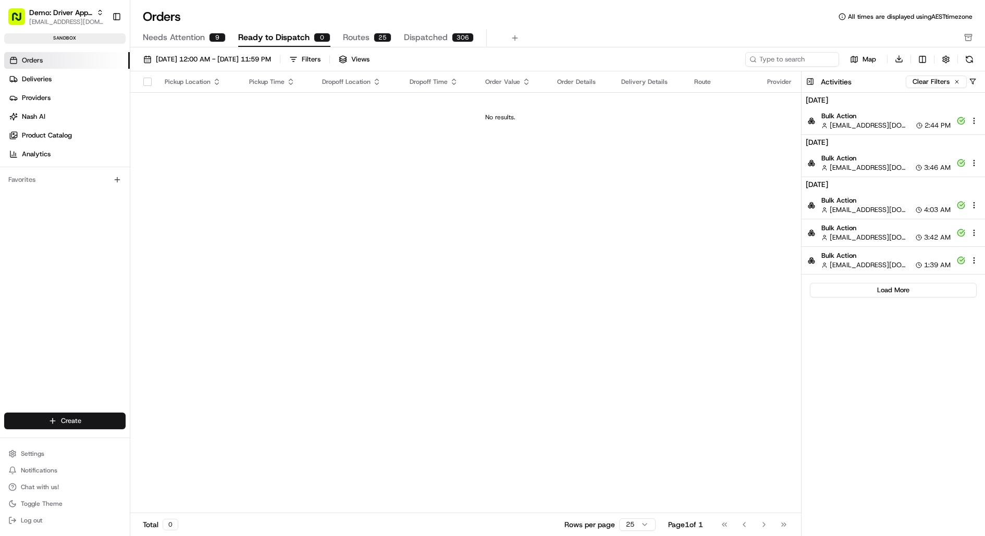
click at [77, 426] on html "Demo: Driver App APAC jj@usenash.com Toggle Sidebar sandbox Orders Deliveries P…" at bounding box center [492, 268] width 985 height 536
click at [192, 483] on link "CSV Upload" at bounding box center [189, 478] width 116 height 19
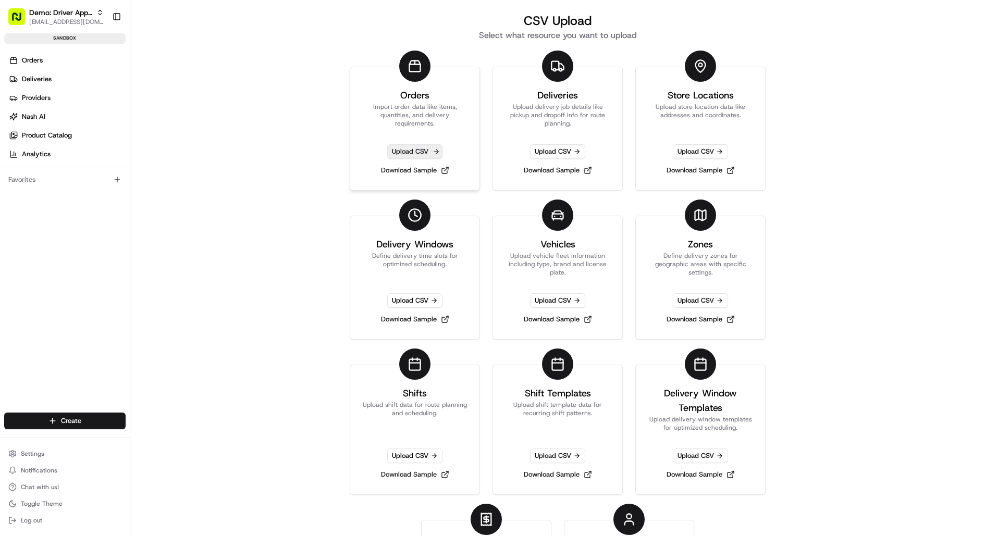
click at [419, 150] on span "Upload CSV" at bounding box center [414, 151] width 55 height 15
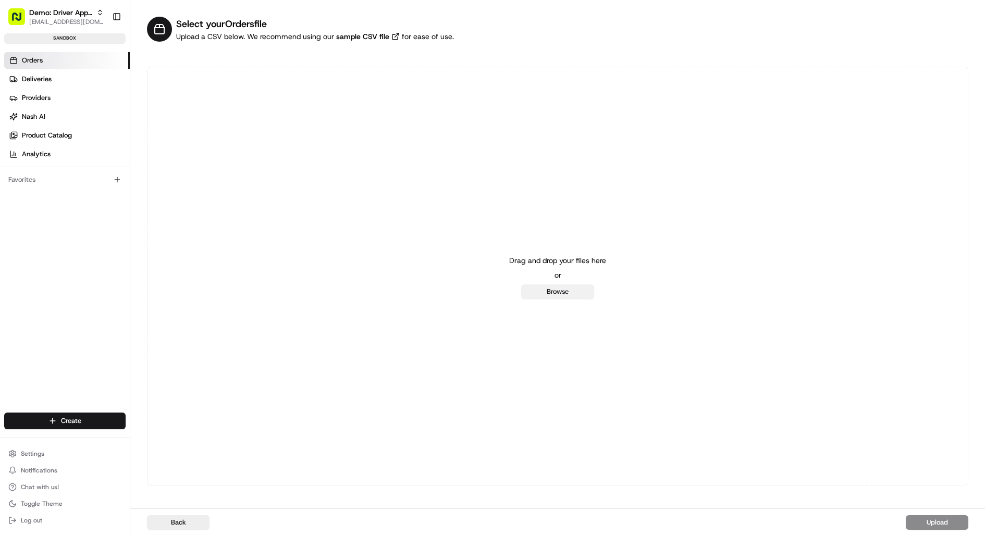
click at [561, 295] on button "Browse" at bounding box center [557, 292] width 73 height 15
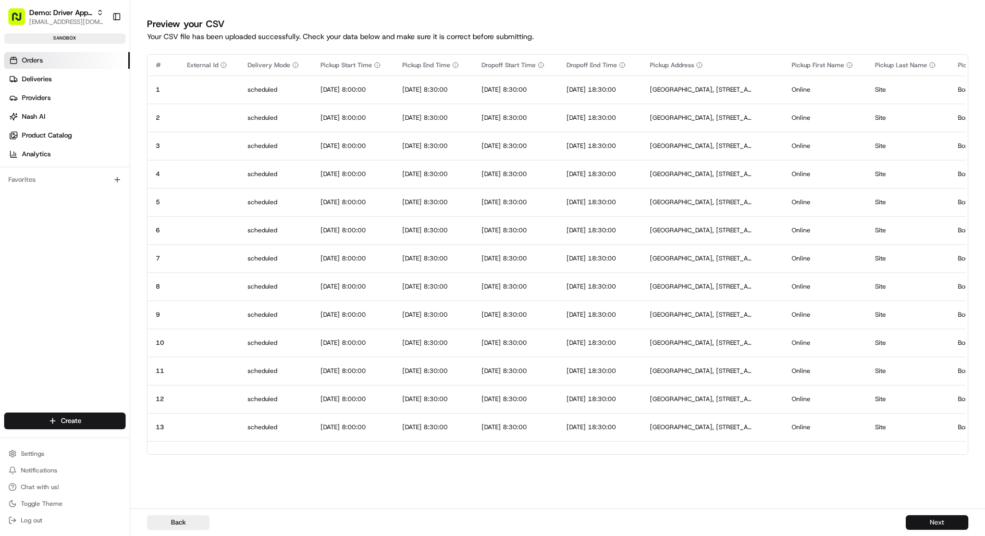
click at [944, 516] on button "Next" at bounding box center [937, 523] width 63 height 15
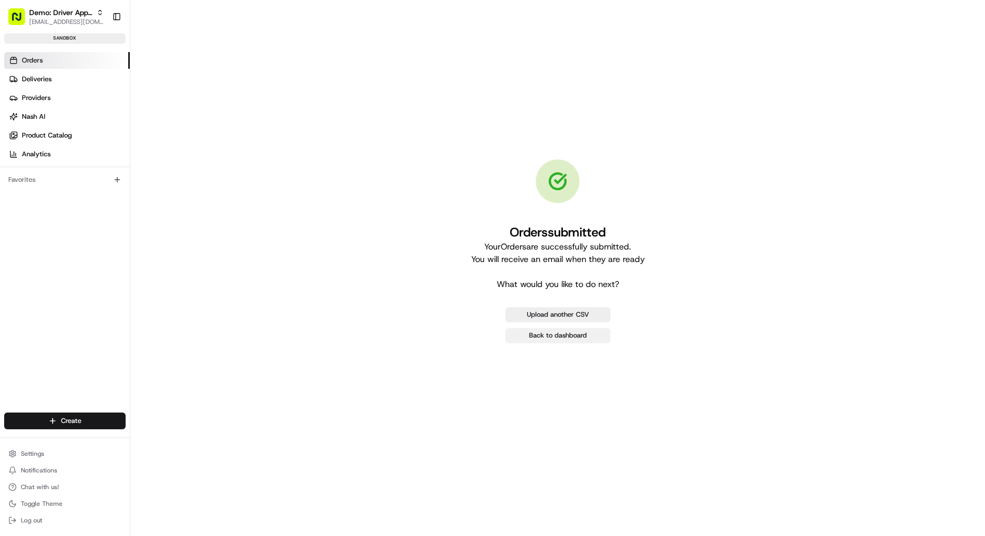
click at [552, 332] on link "Back to dashboard" at bounding box center [558, 335] width 105 height 15
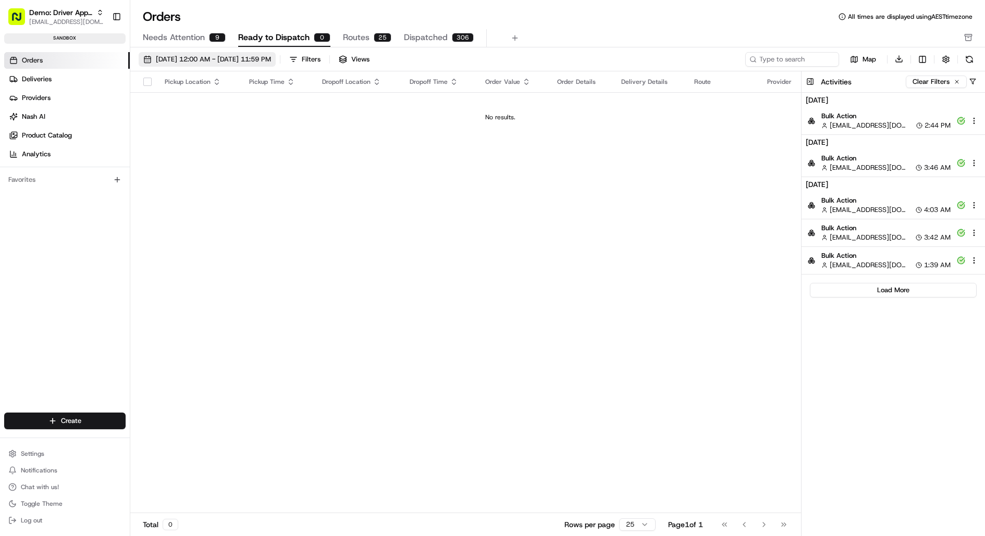
click at [207, 55] on span "08/01/2025 12:00 AM - 08/31/2025 11:59 PM" at bounding box center [213, 59] width 115 height 9
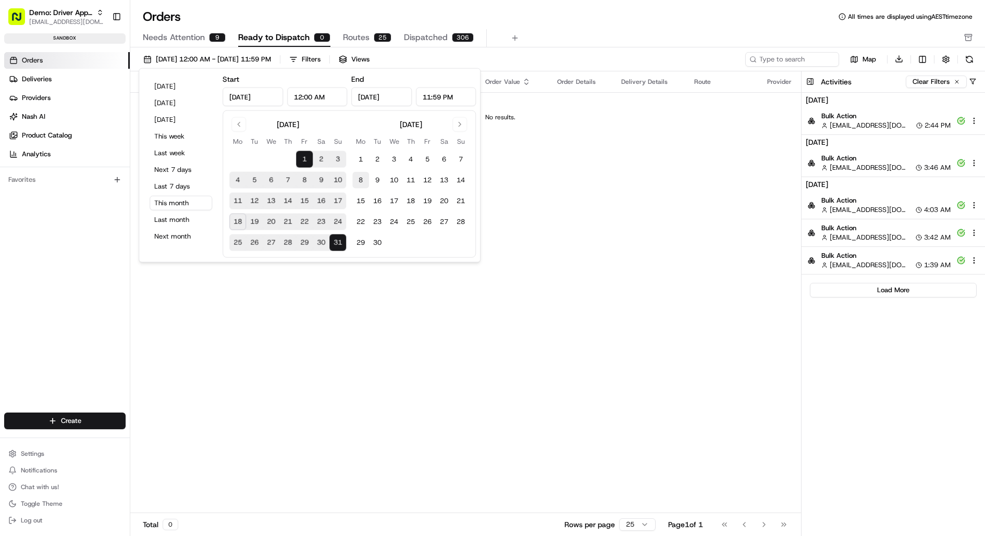
click at [361, 179] on button "8" at bounding box center [360, 180] width 17 height 17
type input "Sep 8, 2025"
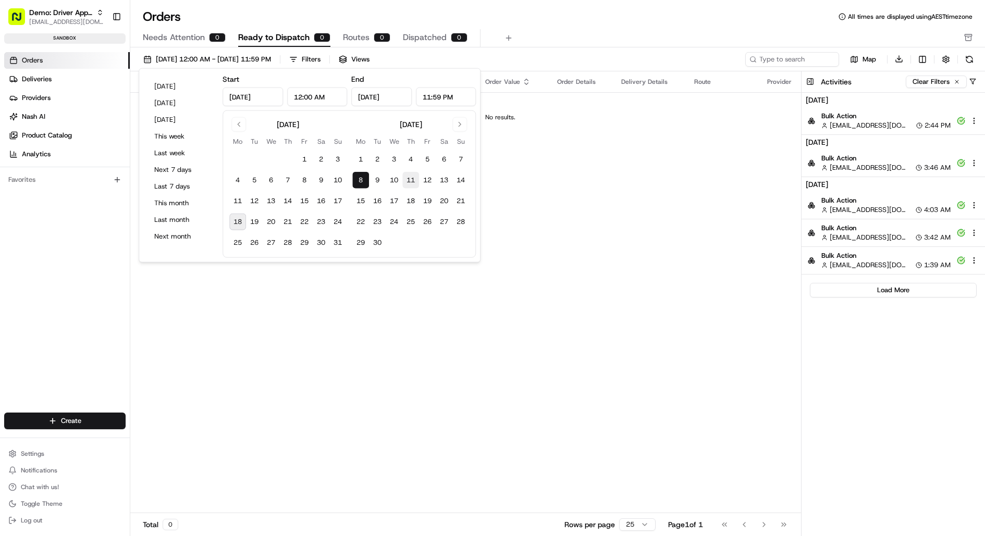
click at [412, 179] on button "11" at bounding box center [410, 180] width 17 height 17
type input "Sep 11, 2025"
click at [438, 177] on button "13" at bounding box center [444, 180] width 17 height 17
type input "Sep 13, 2025"
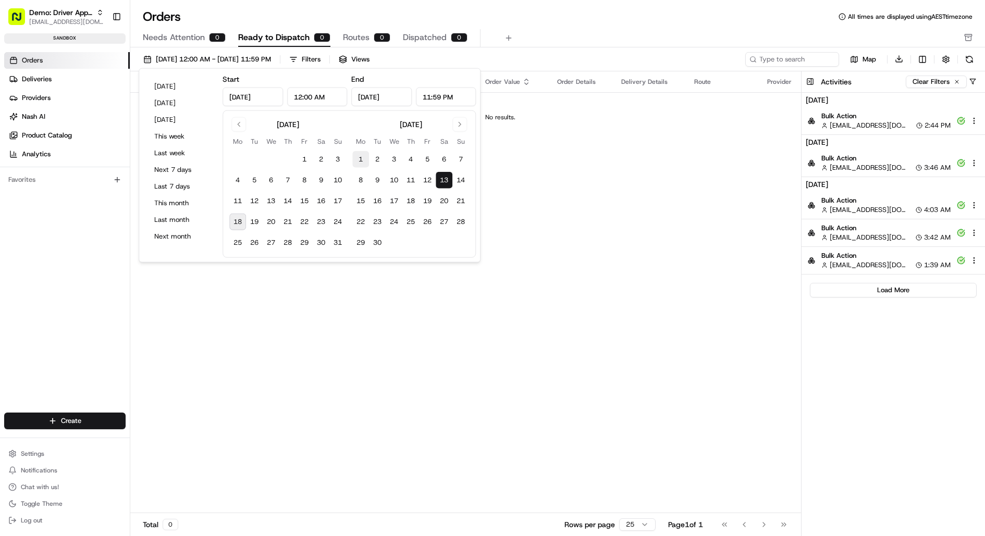
click at [362, 161] on button "1" at bounding box center [360, 159] width 17 height 17
type input "Sep 1, 2025"
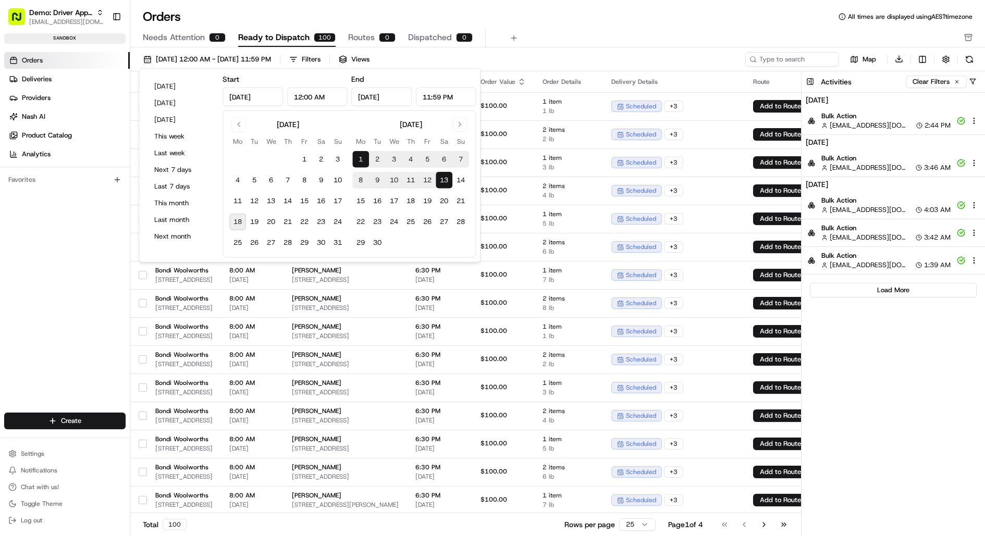
click at [558, 25] on div "Orders All times are displayed using AEST timezone Needs Attention 0 Ready to D…" at bounding box center [557, 27] width 855 height 39
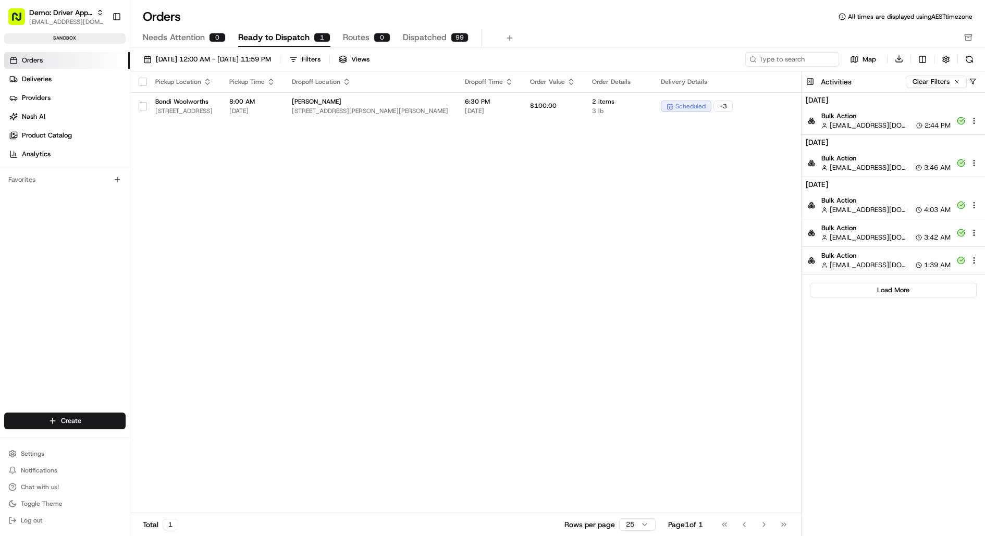
click at [228, 148] on div "Pickup Location Pickup Time Dropoff Location Dropoff Time Order Value Order Det…" at bounding box center [556, 292] width 853 height 443
click at [73, 58] on link "Orders" at bounding box center [67, 60] width 126 height 17
click at [141, 104] on button "button" at bounding box center [143, 106] width 8 height 8
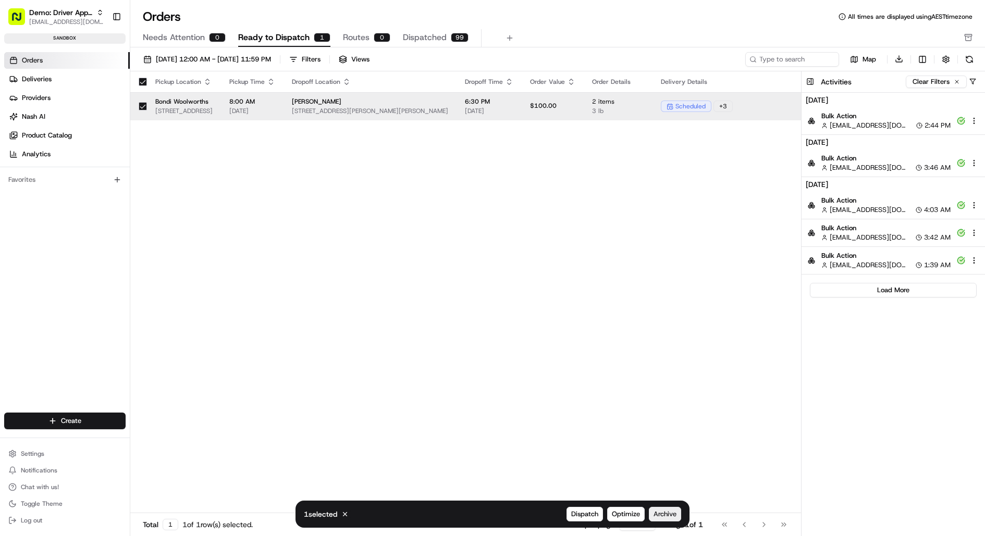
click at [671, 516] on span "Archive" at bounding box center [665, 514] width 23 height 9
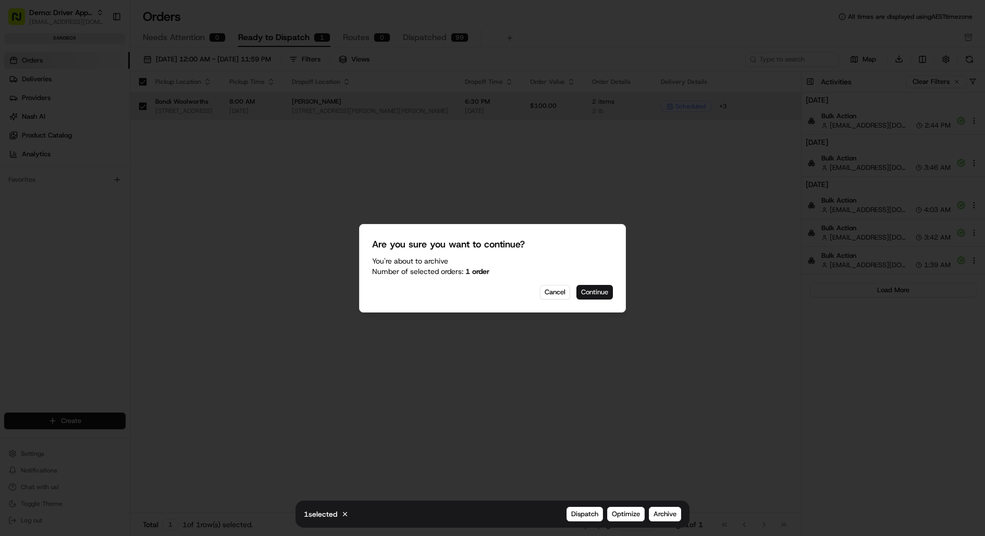
click at [595, 296] on button "Continue" at bounding box center [595, 292] width 36 height 15
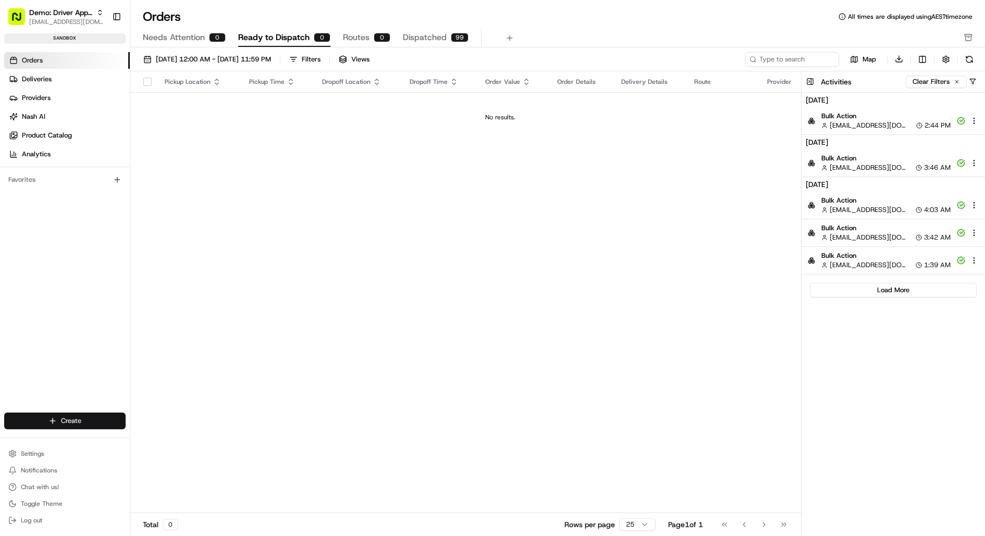
click at [66, 425] on html "Demo: Driver App APAC jj@usenash.com Toggle Sidebar sandbox Orders Deliveries P…" at bounding box center [492, 268] width 985 height 536
click at [172, 473] on link "CSV Upload" at bounding box center [189, 478] width 116 height 19
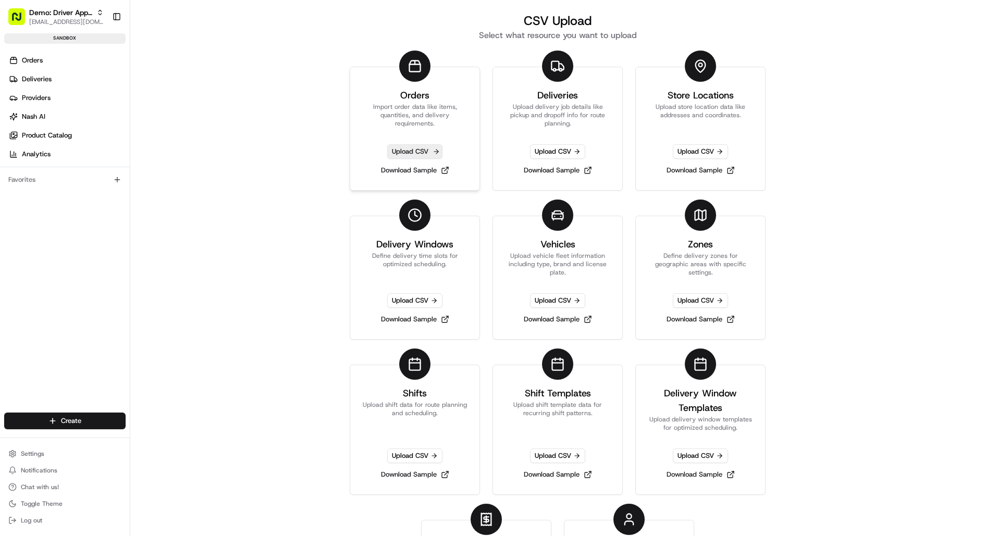
click at [416, 152] on span "Upload CSV" at bounding box center [414, 151] width 55 height 15
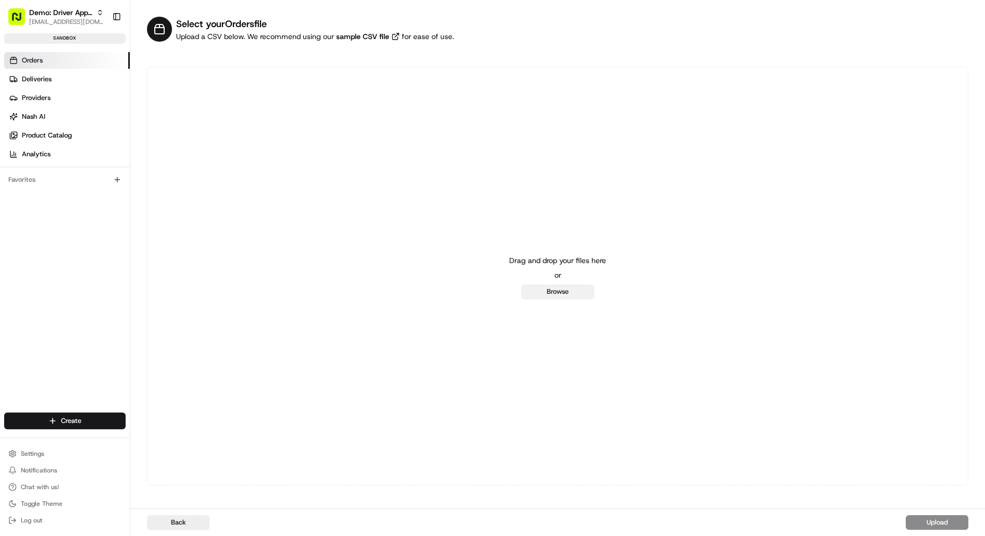
click at [567, 294] on button "Browse" at bounding box center [557, 292] width 73 height 15
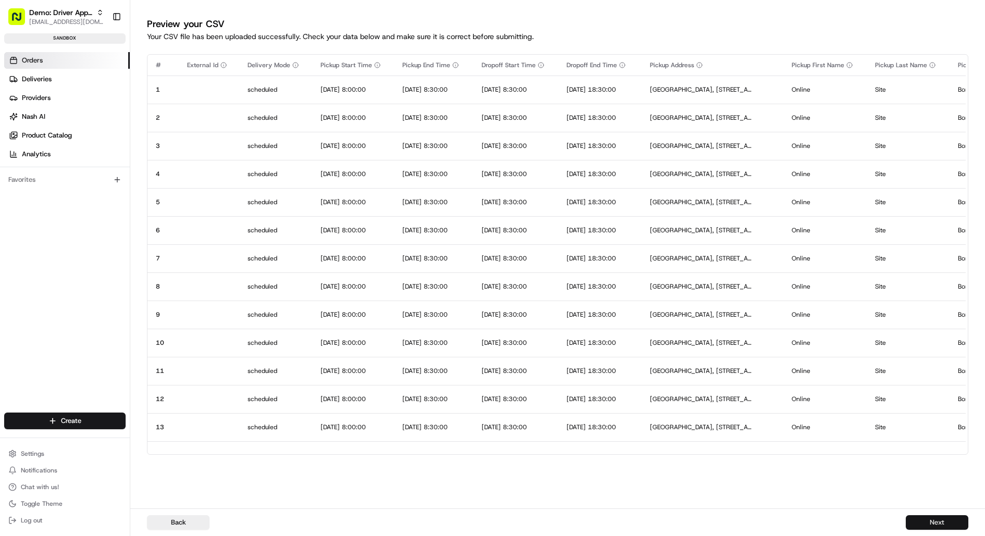
click at [941, 523] on button "Next" at bounding box center [937, 523] width 63 height 15
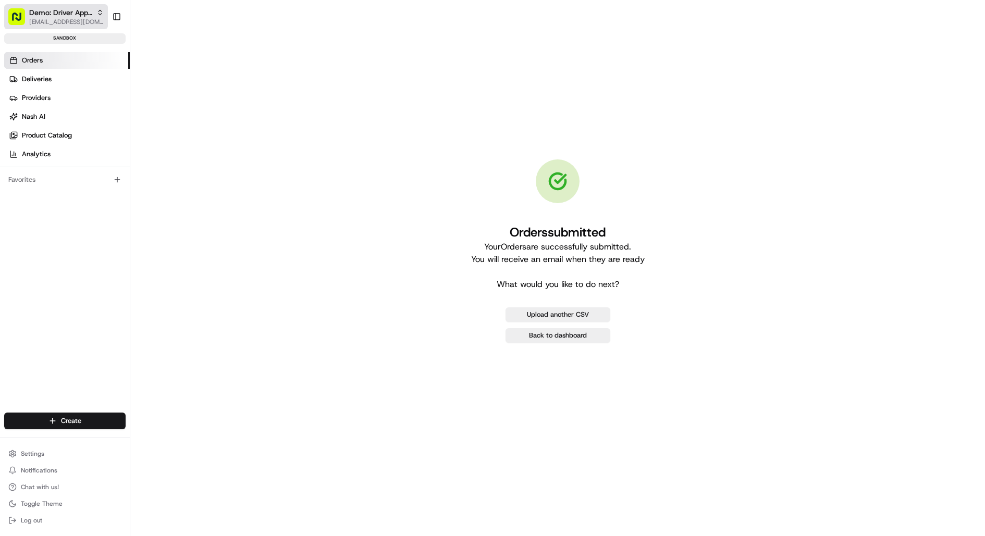
click at [66, 10] on span "Demo: Driver App APAC" at bounding box center [60, 12] width 63 height 10
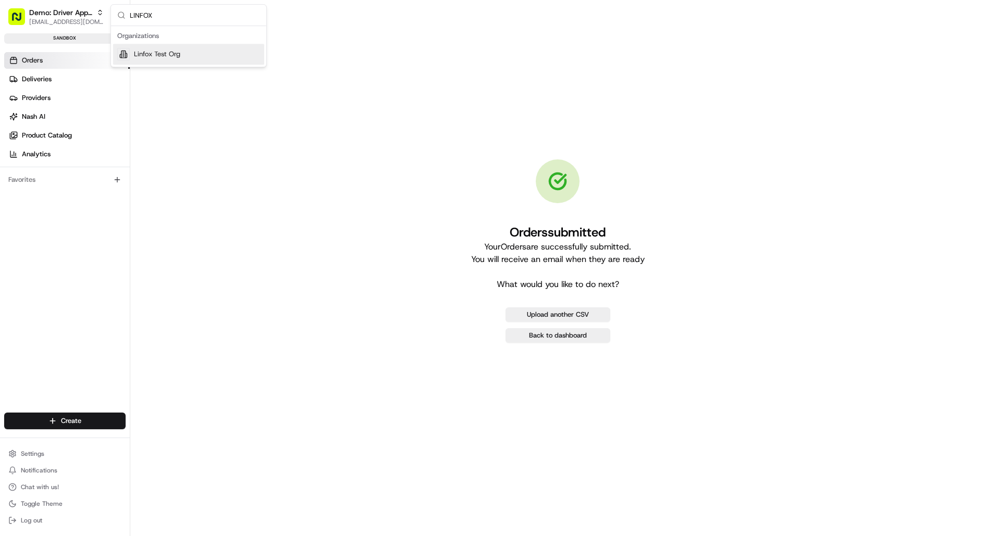
type input "LINFOX"
click at [146, 53] on span "Linfox Test Org" at bounding box center [157, 54] width 46 height 9
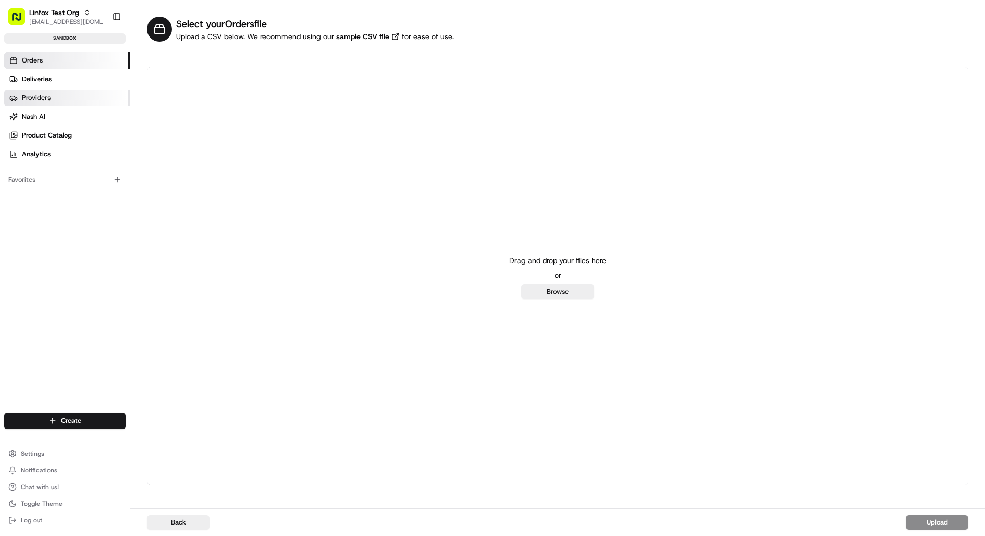
click at [75, 93] on link "Providers" at bounding box center [67, 98] width 126 height 17
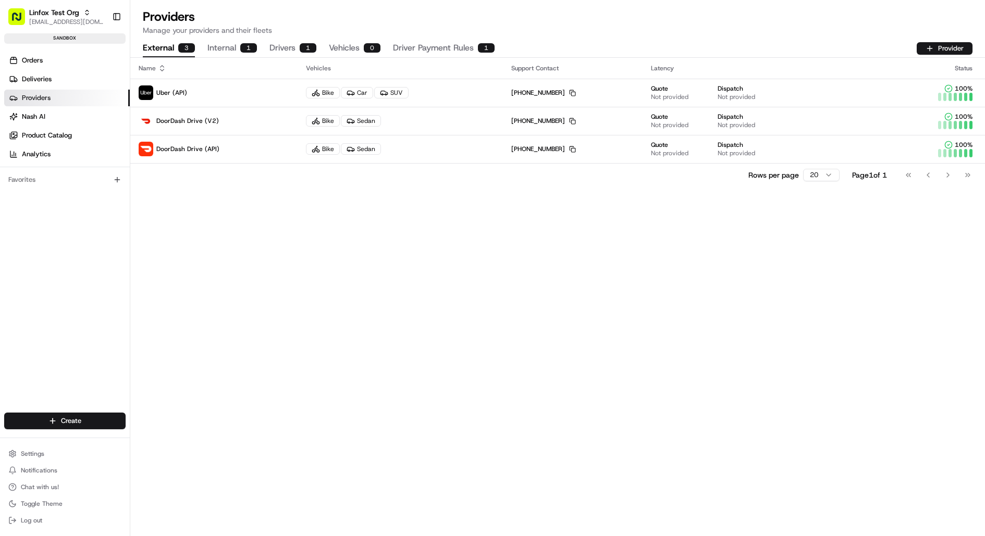
click at [228, 45] on button "Internal 1" at bounding box center [232, 49] width 50 height 18
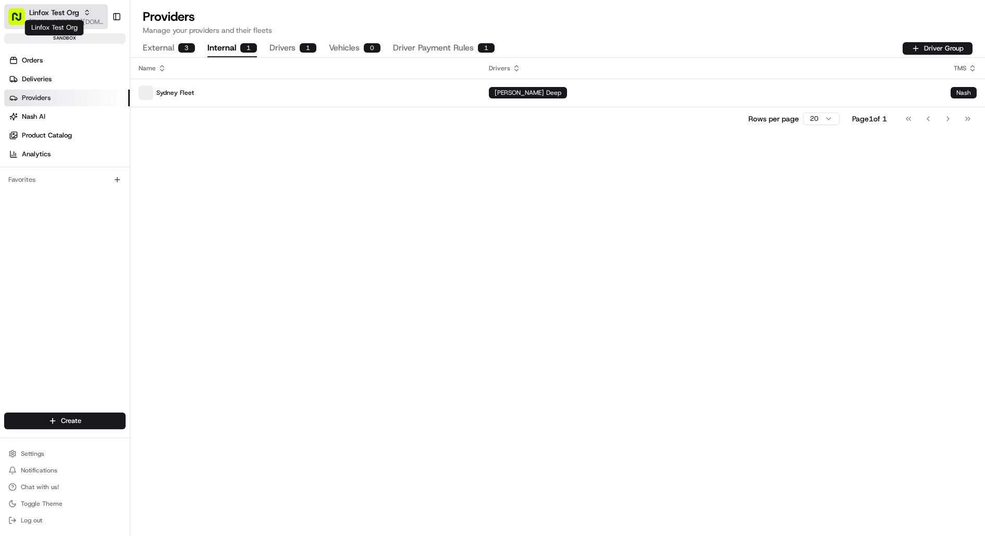
click at [62, 11] on span "Linfox Test Org" at bounding box center [54, 12] width 50 height 10
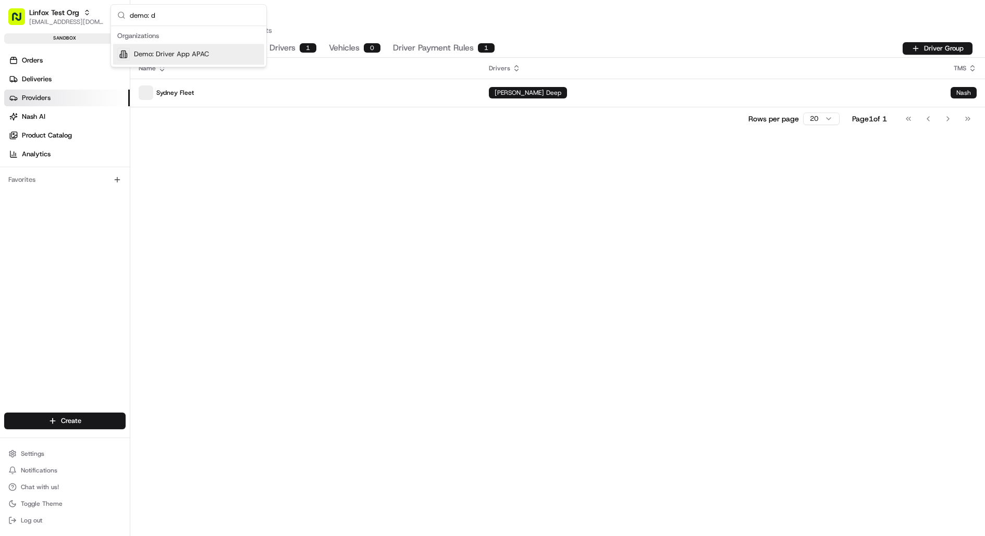
type input "demo: d"
click at [175, 54] on span "Demo: Driver App APAC" at bounding box center [171, 54] width 75 height 9
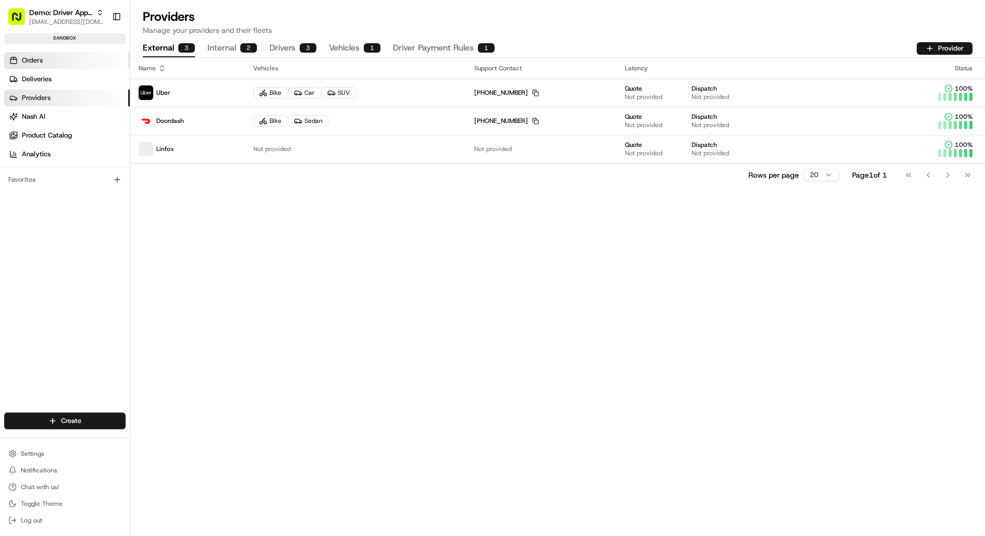
click at [52, 59] on link "Orders" at bounding box center [67, 60] width 126 height 17
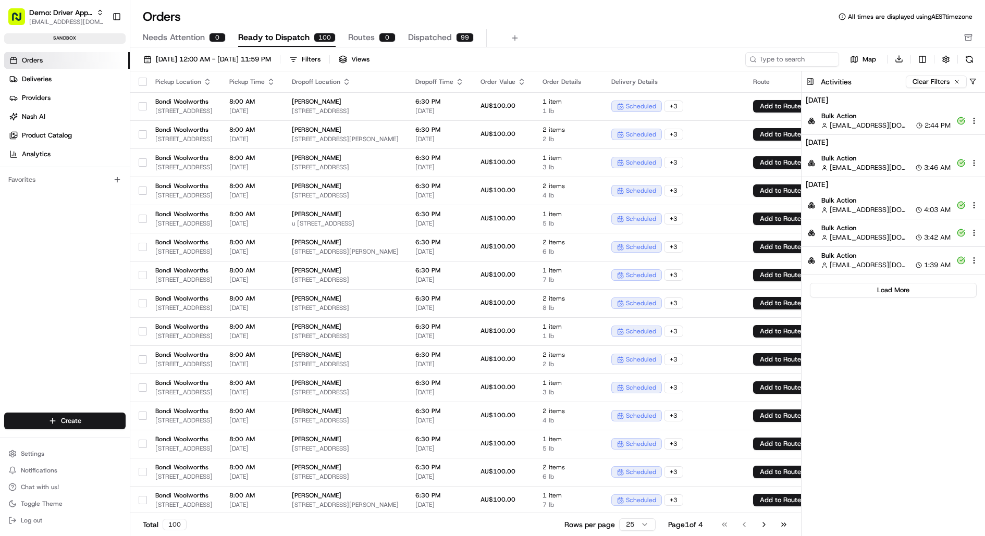
click at [143, 79] on button "button" at bounding box center [143, 82] width 8 height 8
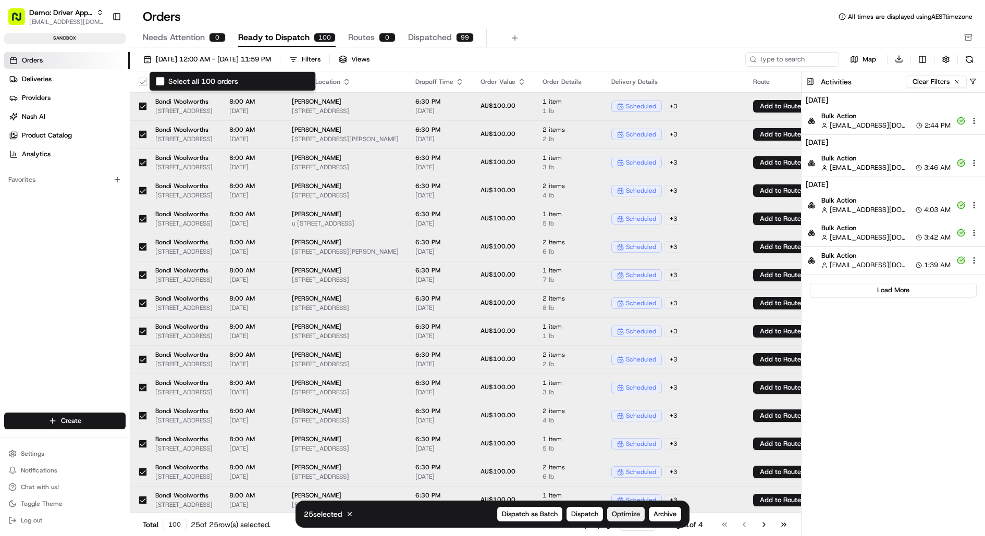
click at [619, 513] on span "Optimize" at bounding box center [626, 514] width 28 height 9
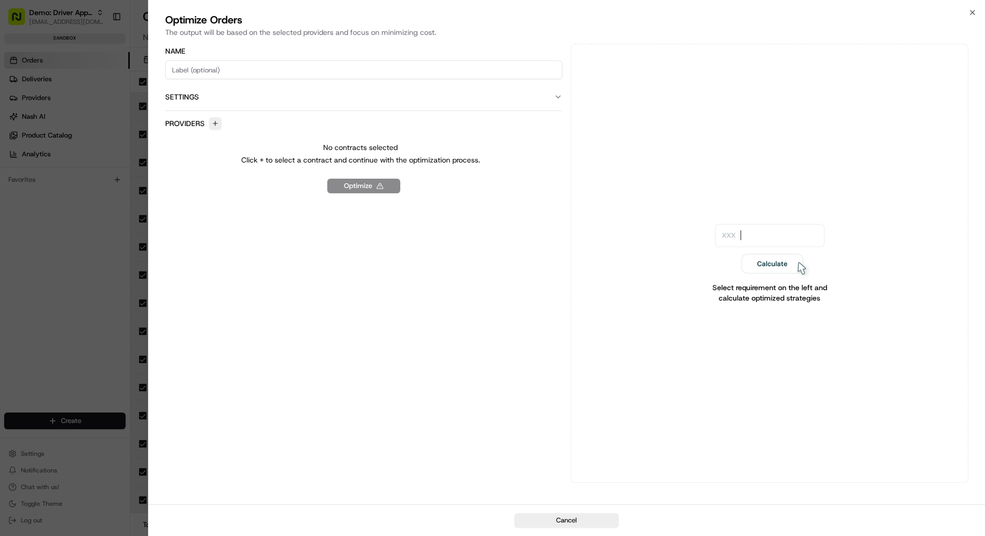
click at [297, 69] on input at bounding box center [364, 69] width 398 height 19
type input "abvc"
click at [215, 121] on button "button" at bounding box center [215, 123] width 13 height 13
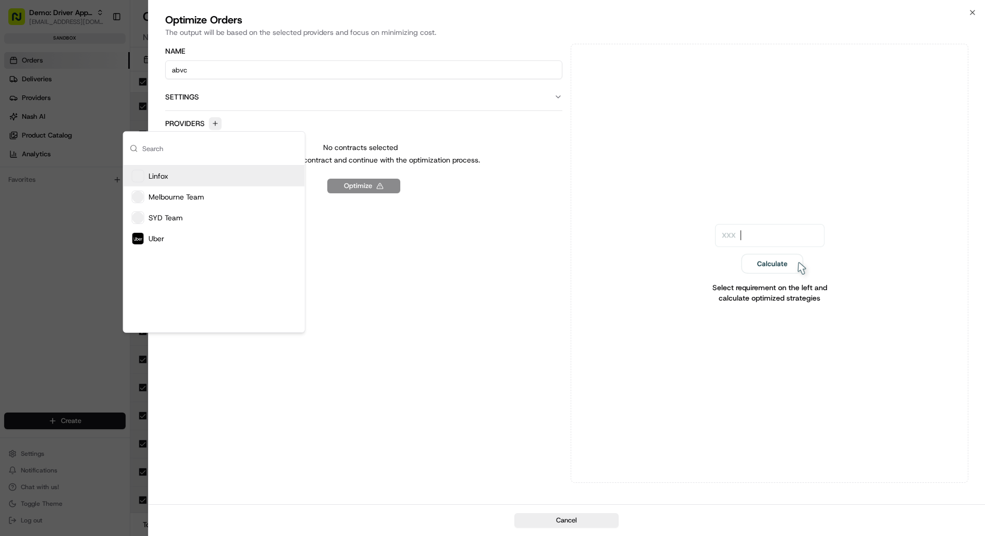
click at [181, 174] on div "Linfox" at bounding box center [214, 176] width 181 height 21
drag, startPoint x: 478, startPoint y: 156, endPoint x: 453, endPoint y: 156, distance: 25.0
click at [453, 156] on div "Capacity 0" at bounding box center [458, 161] width 93 height 24
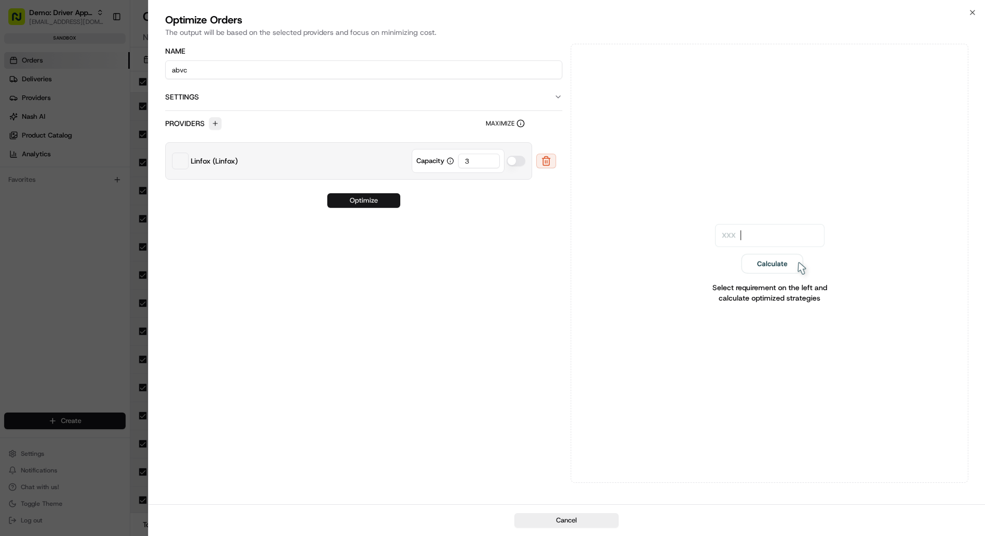
type input "3"
click at [383, 198] on button "Optimize" at bounding box center [363, 200] width 73 height 15
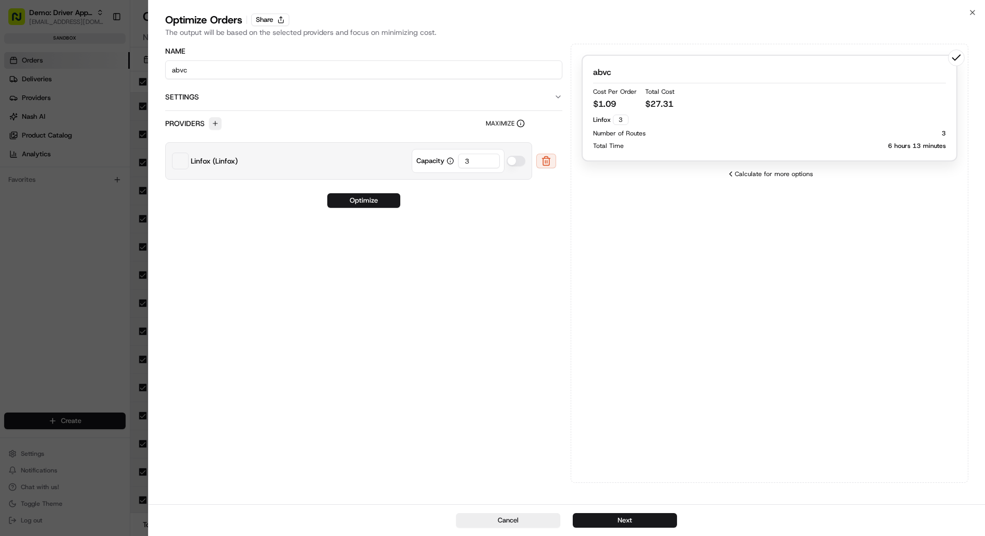
click at [730, 129] on div "Number of Routes 3" at bounding box center [769, 133] width 353 height 8
click at [633, 514] on button "Next" at bounding box center [625, 521] width 104 height 15
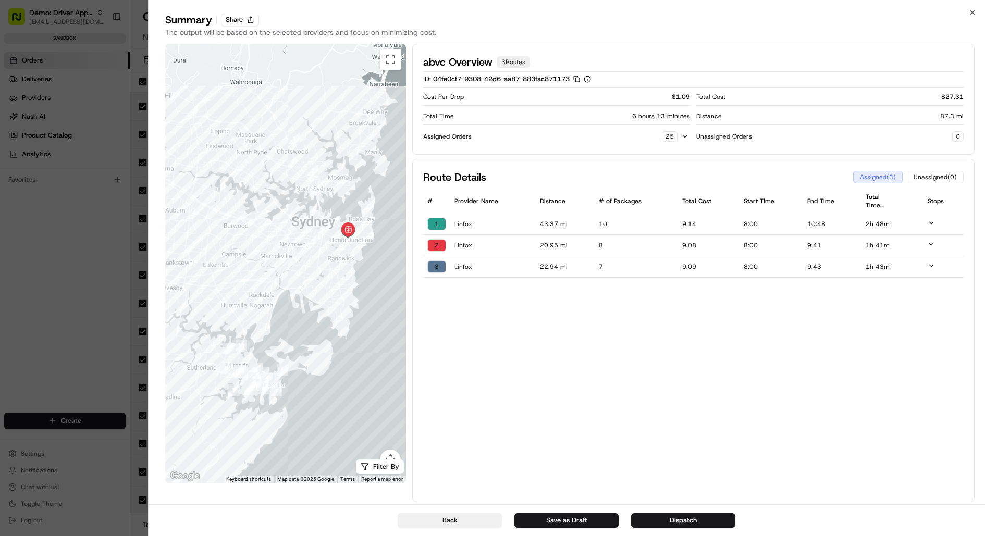
click at [457, 522] on button "Back" at bounding box center [450, 521] width 104 height 15
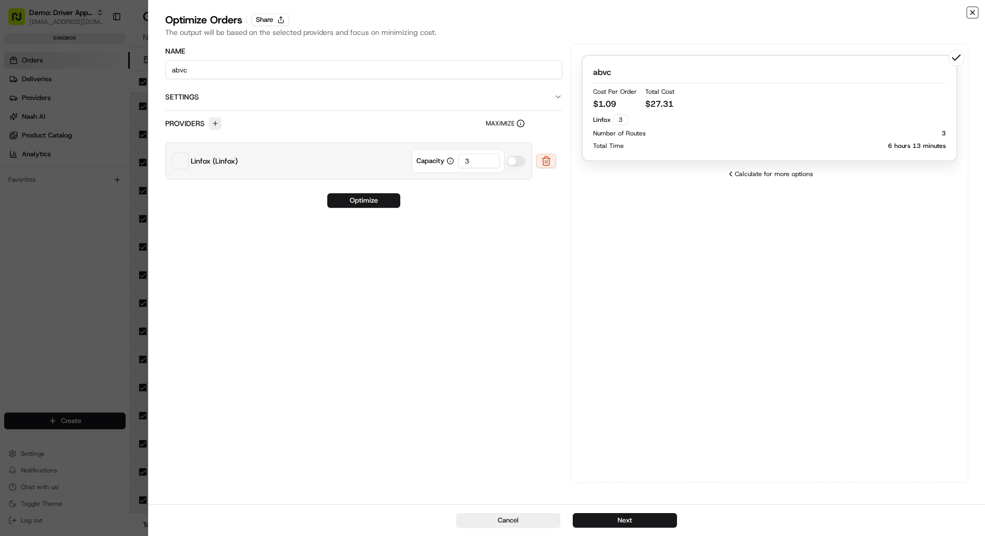
click at [973, 11] on icon "button" at bounding box center [973, 12] width 4 height 4
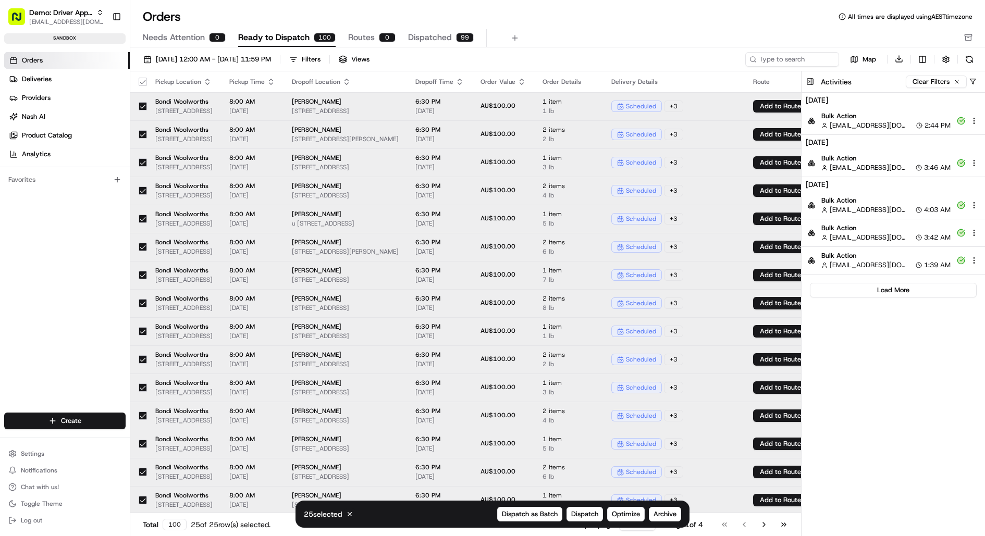
click at [143, 80] on button "button" at bounding box center [143, 82] width 8 height 8
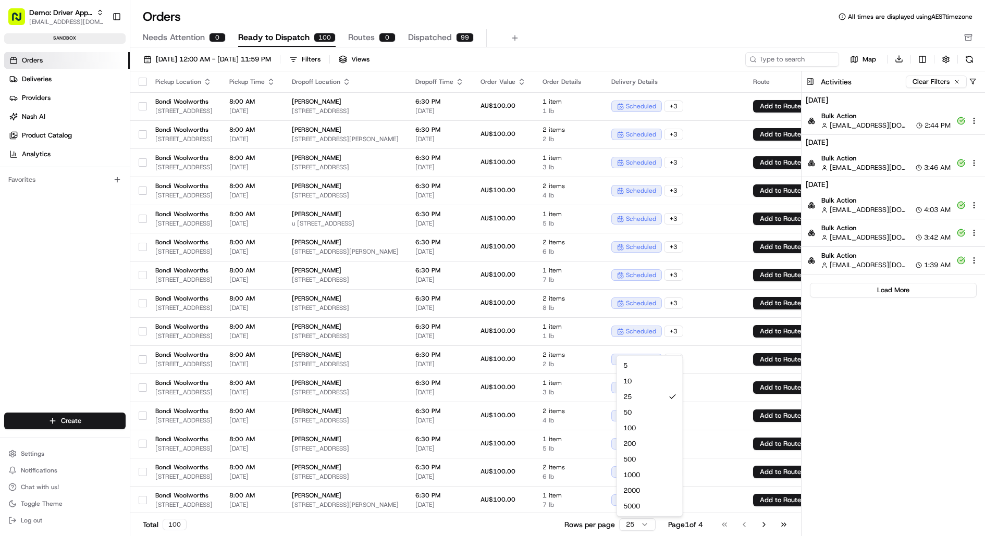
click at [648, 523] on html "Demo: Driver App APAC jj@usenash.com Toggle Sidebar sandbox Orders Deliveries P…" at bounding box center [492, 268] width 985 height 536
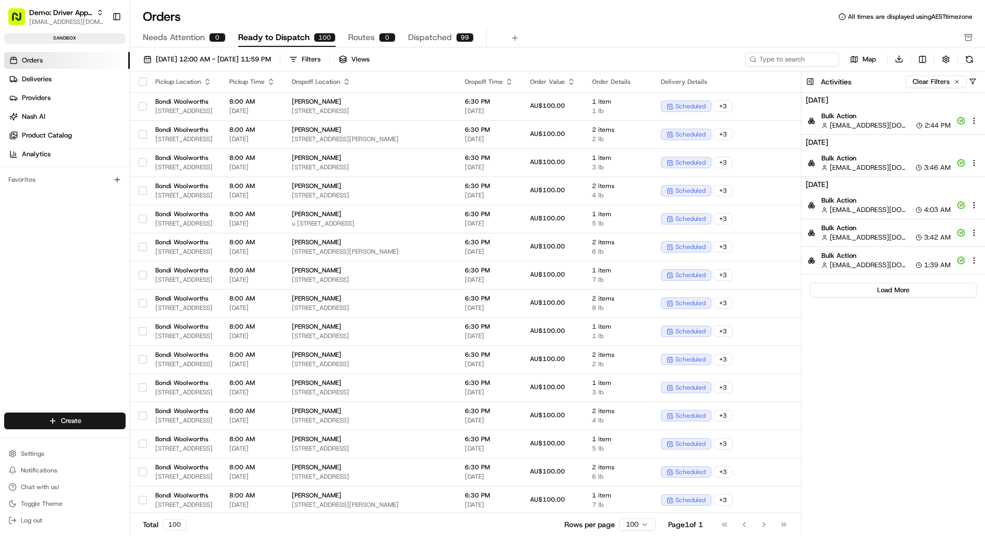
click at [140, 80] on button "button" at bounding box center [143, 82] width 8 height 8
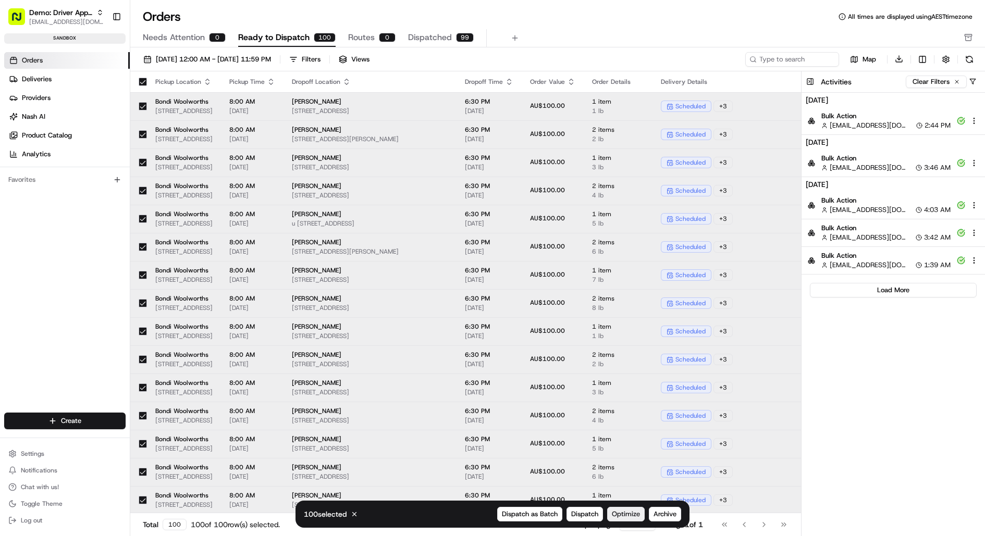
click at [634, 510] on span "Optimize" at bounding box center [626, 514] width 28 height 9
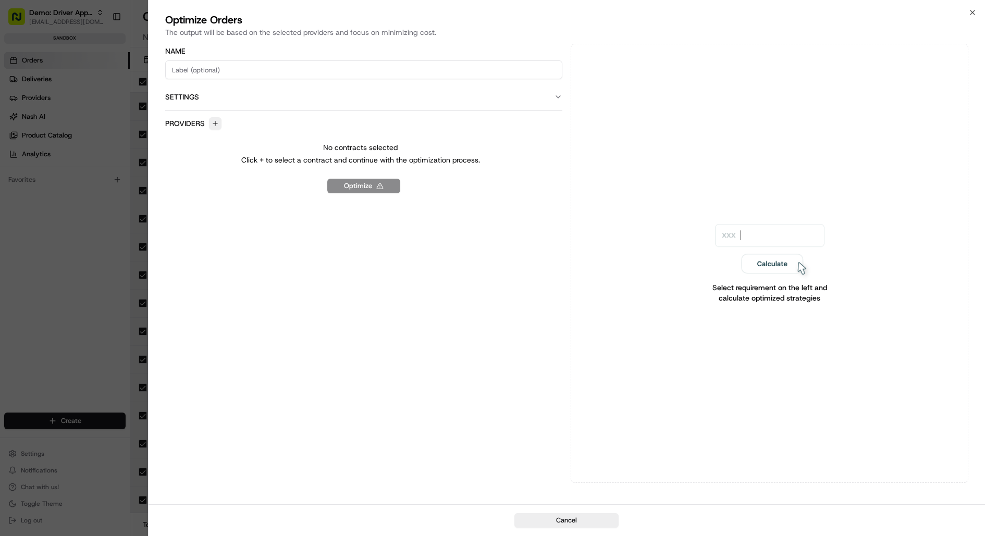
click at [239, 69] on input at bounding box center [364, 69] width 398 height 19
type input "koko"
click at [214, 124] on button "button" at bounding box center [215, 123] width 13 height 13
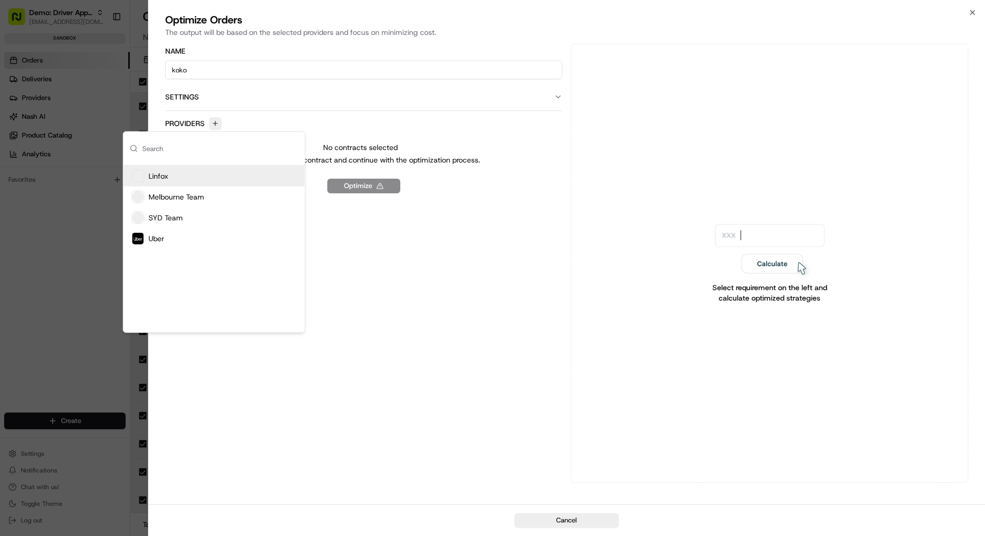
click at [198, 177] on div "Linfox" at bounding box center [214, 176] width 181 height 21
drag, startPoint x: 478, startPoint y: 164, endPoint x: 453, endPoint y: 164, distance: 25.0
click at [453, 164] on div "Capacity 0" at bounding box center [458, 161] width 93 height 24
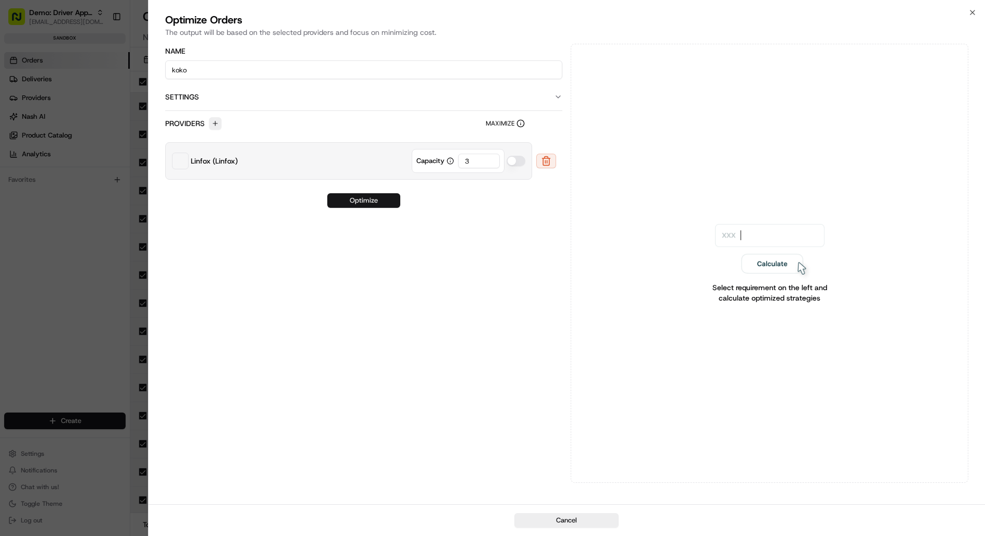
type input "3"
click at [382, 198] on button "Optimize" at bounding box center [363, 200] width 73 height 15
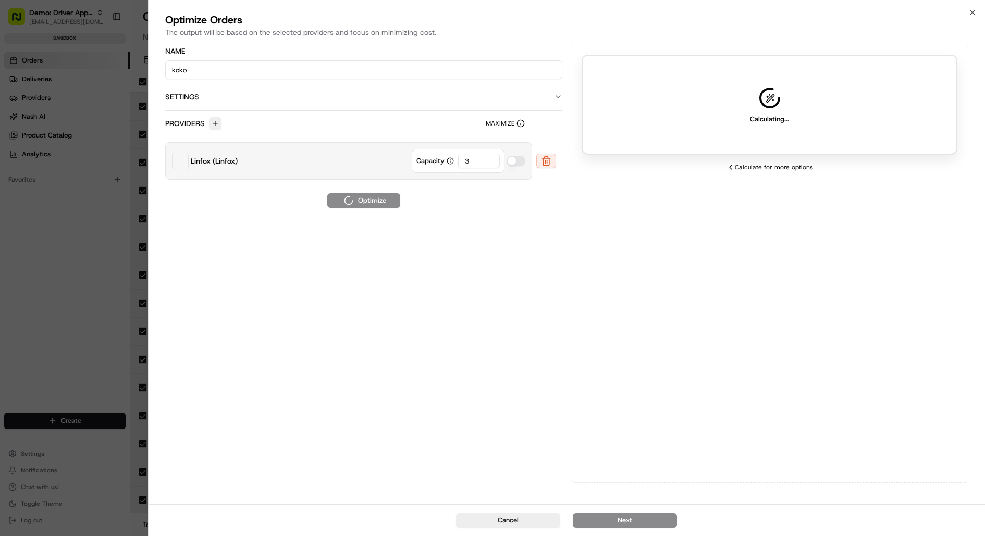
click at [557, 94] on icon "button" at bounding box center [558, 97] width 8 height 8
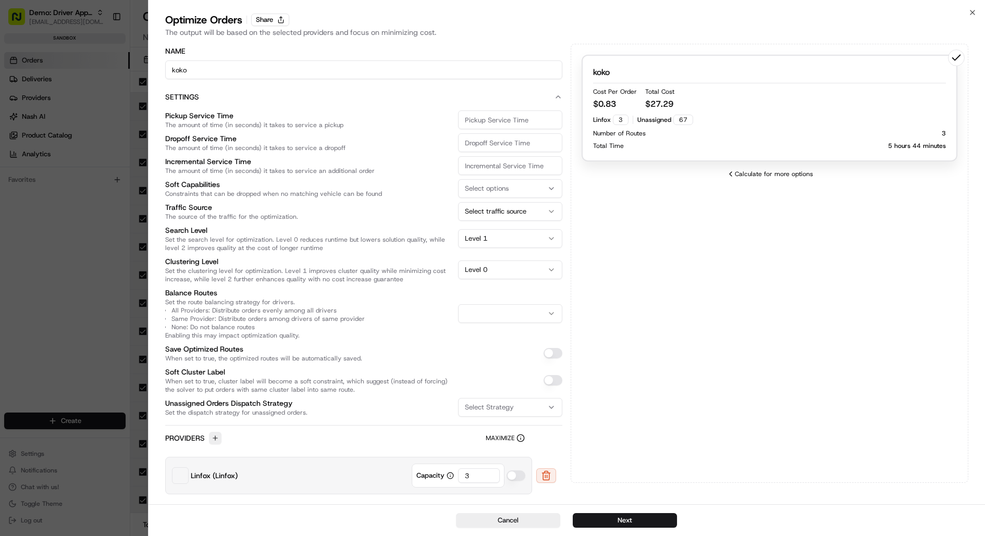
click at [522, 118] on input "Pickup Service Time The amount of time (in seconds) it takes to service a pickup" at bounding box center [510, 120] width 104 height 19
type input "20"
click at [497, 167] on input "Incremental Service Time The amount of time (in seconds) it takes to service an…" at bounding box center [510, 165] width 104 height 19
type input "20"
click at [486, 141] on input "Dropoff Service Time The amount of time (in seconds) it takes to service a drop…" at bounding box center [510, 142] width 104 height 19
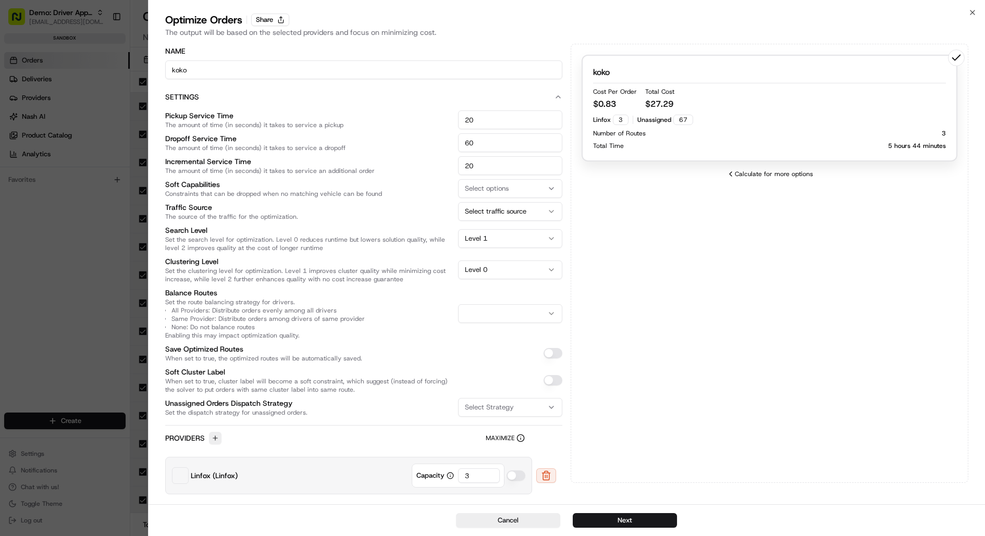
scroll to position [17, 0]
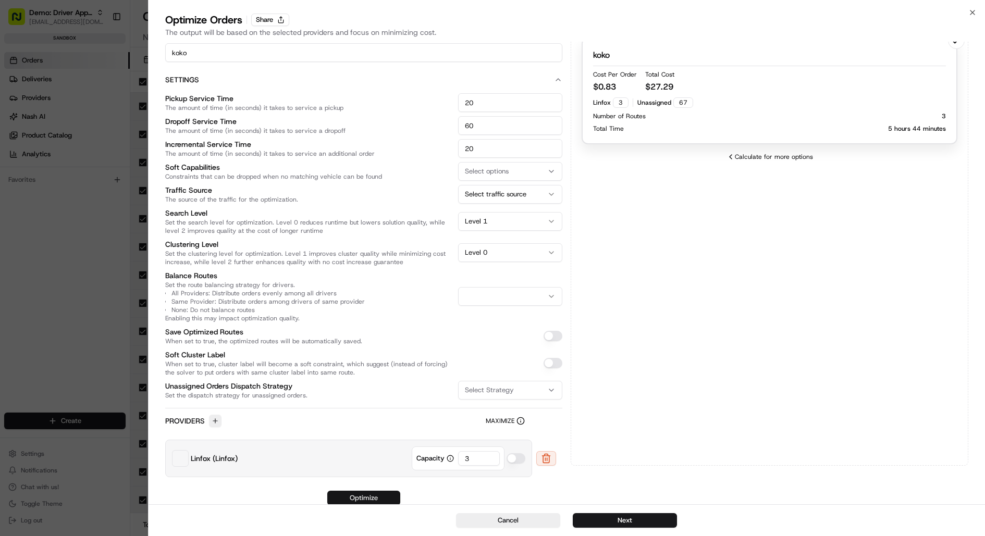
type input "60"
click at [377, 499] on button "Optimize" at bounding box center [363, 498] width 73 height 15
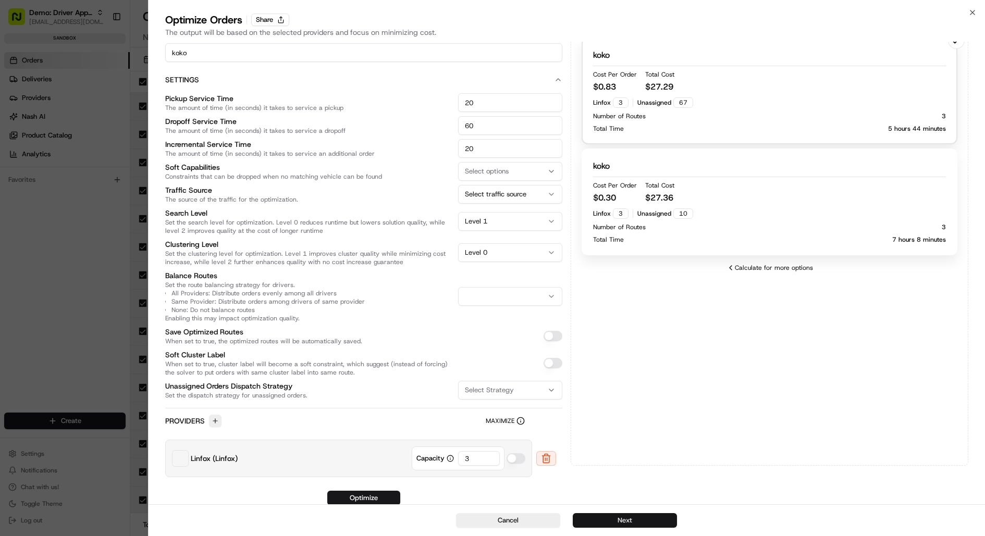
click at [632, 522] on button "Next" at bounding box center [625, 521] width 104 height 15
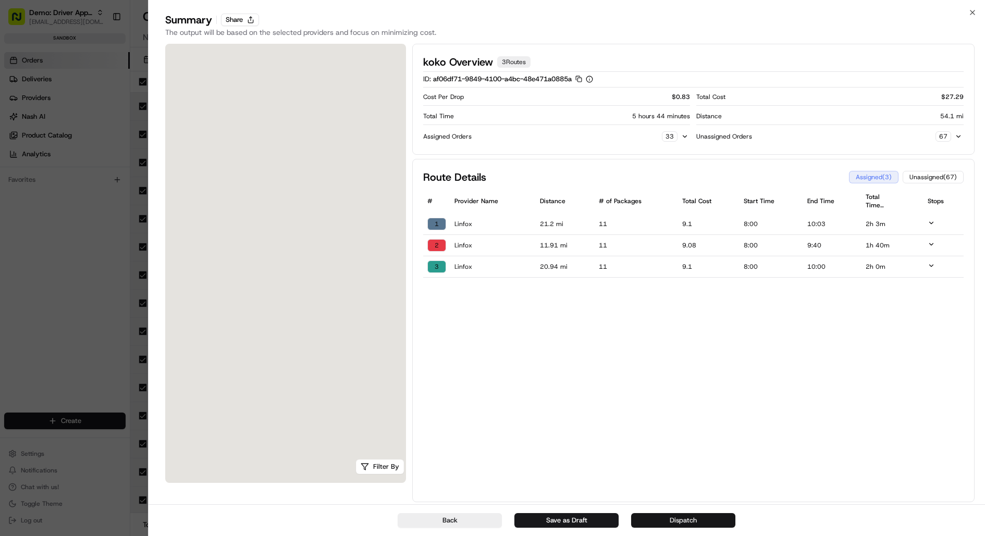
scroll to position [0, 0]
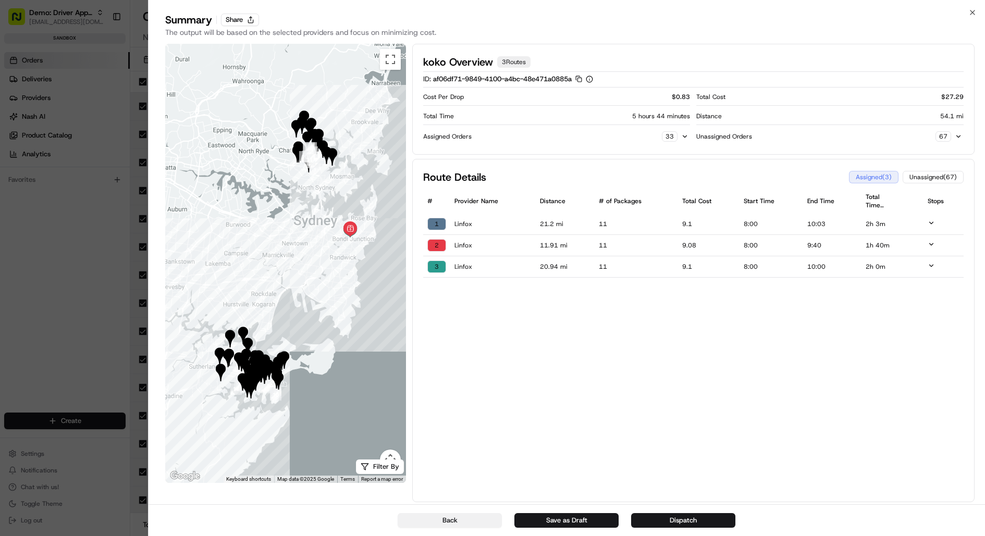
click at [463, 525] on button "Back" at bounding box center [450, 521] width 104 height 15
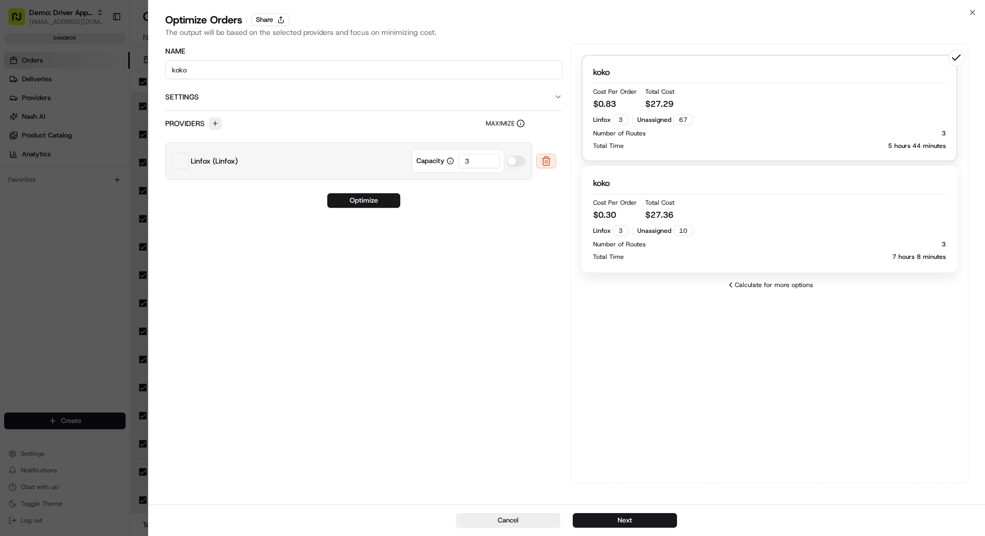
click at [782, 232] on div "Linfox 3 Unassigned 10" at bounding box center [769, 231] width 353 height 10
click at [652, 518] on button "Next" at bounding box center [625, 521] width 104 height 15
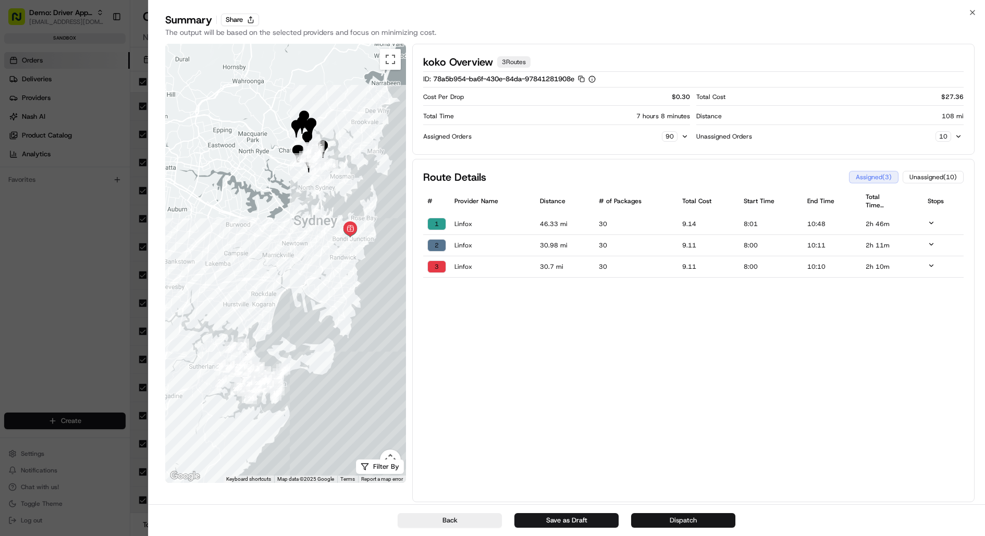
click at [690, 523] on button "Dispatch" at bounding box center [683, 521] width 104 height 15
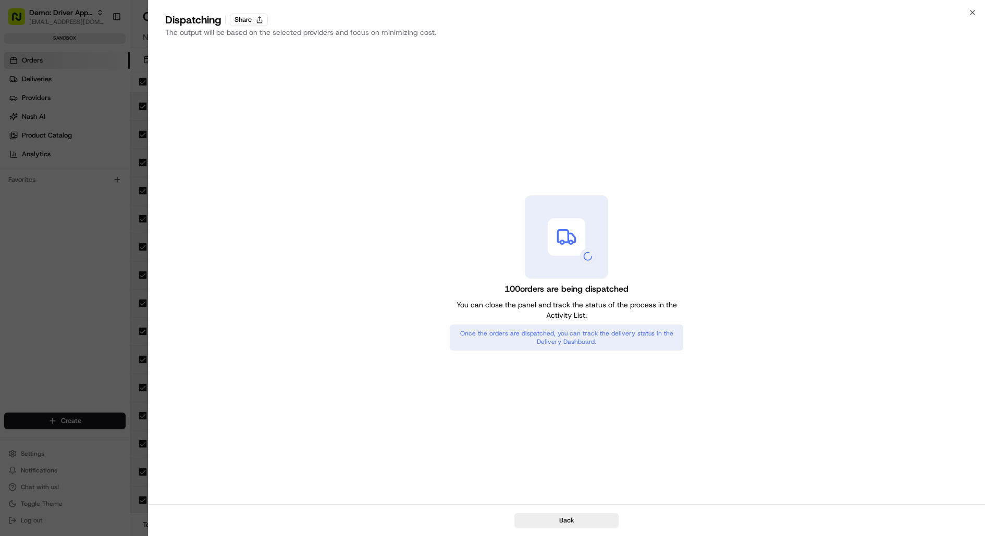
click at [96, 146] on div at bounding box center [492, 268] width 985 height 536
click at [976, 12] on icon "button" at bounding box center [973, 12] width 8 height 8
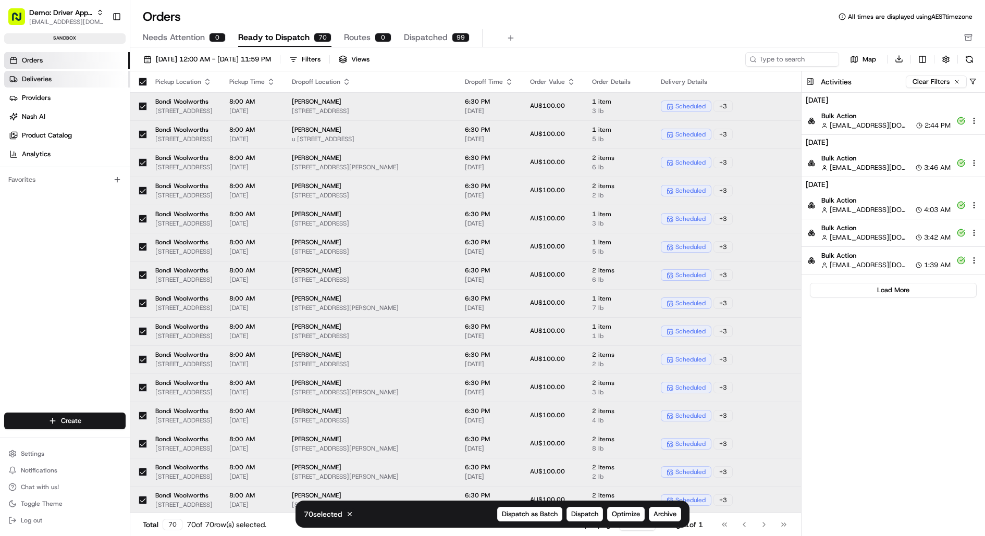
click at [56, 78] on link "Deliveries" at bounding box center [67, 79] width 126 height 17
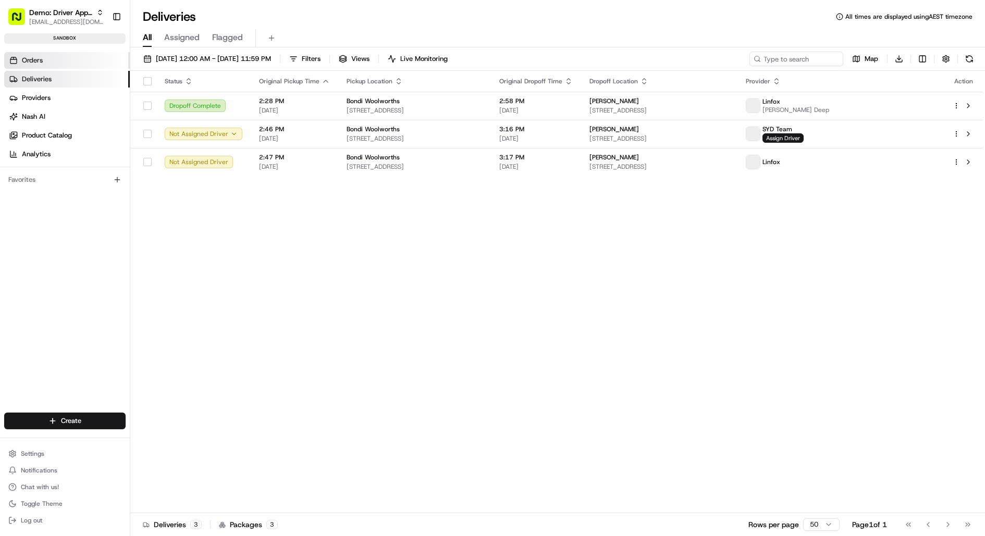
click at [77, 63] on link "Orders" at bounding box center [67, 60] width 126 height 17
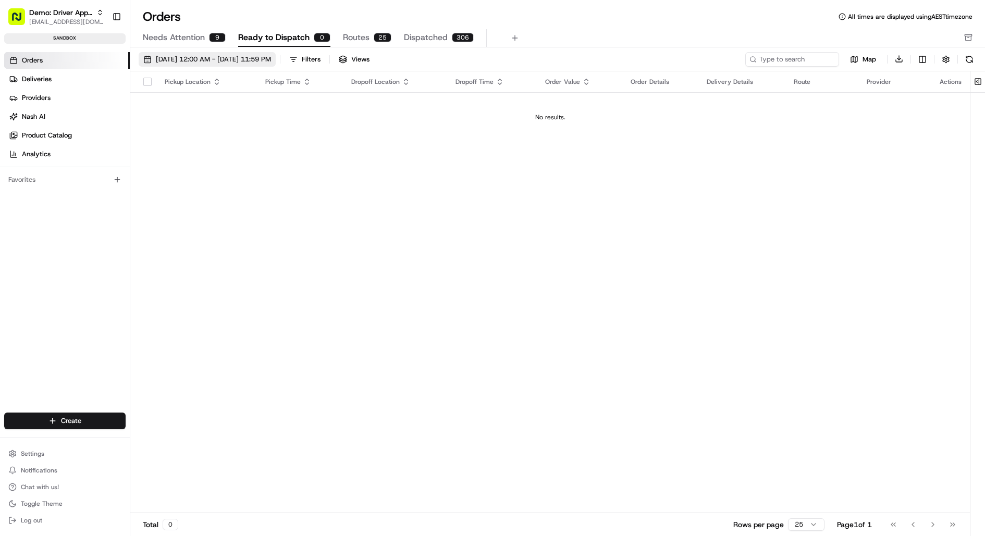
click at [214, 57] on span "[DATE] 12:00 AM - [DATE] 11:59 PM" at bounding box center [213, 59] width 115 height 9
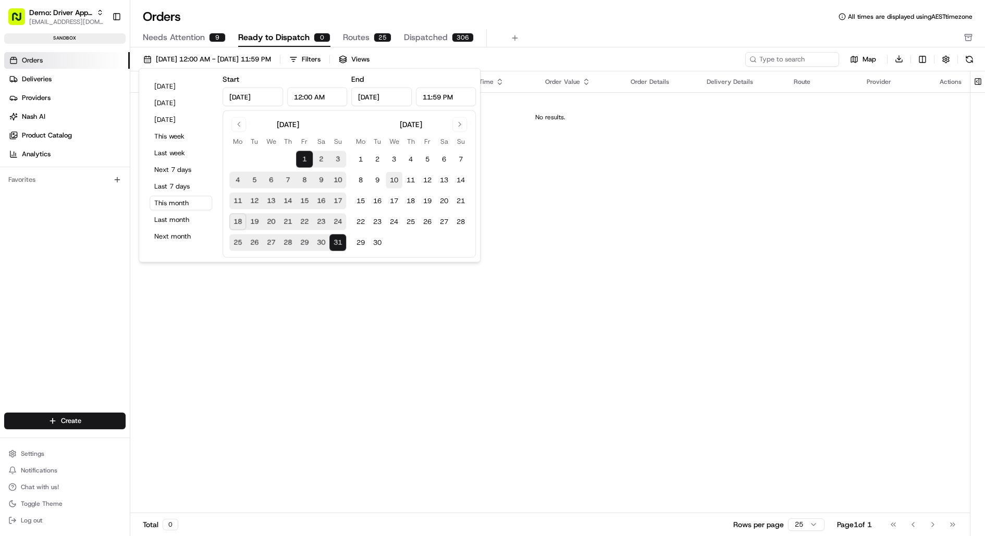
click at [393, 177] on button "10" at bounding box center [394, 180] width 17 height 17
type input "Sep 10, 2025"
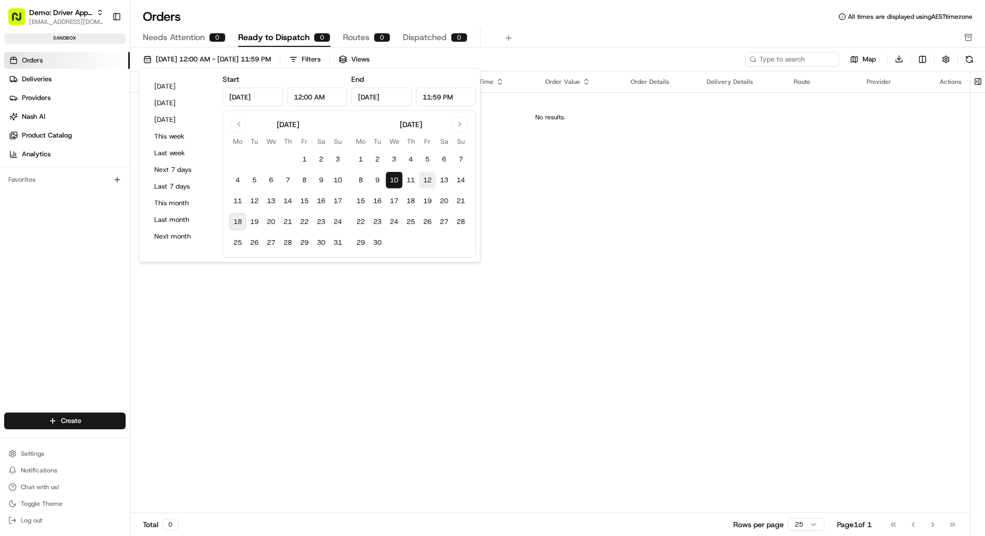
click at [431, 181] on button "12" at bounding box center [427, 180] width 17 height 17
type input "Sep 12, 2025"
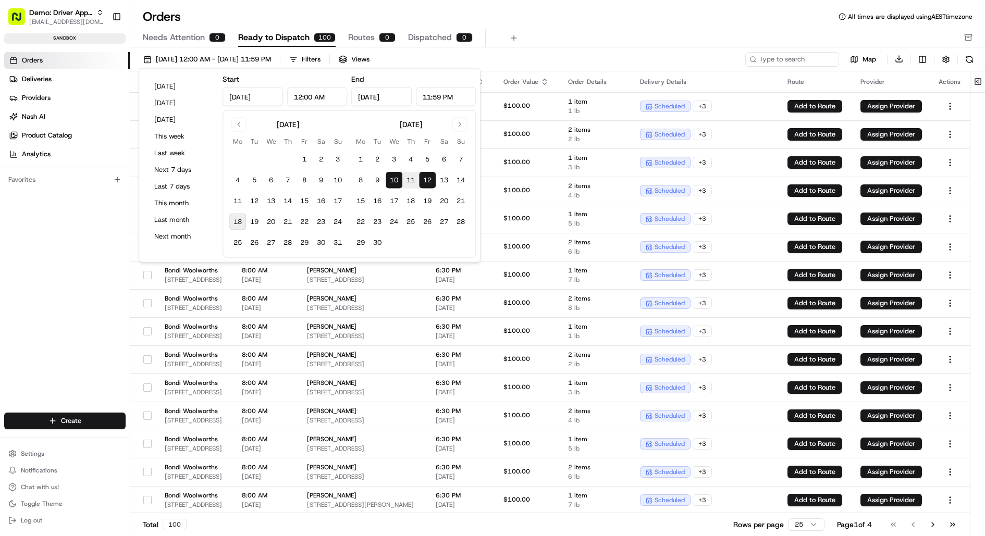
click at [582, 43] on div "Needs Attention 0 Ready to Dispatch 100 Routes 0 Dispatched 0" at bounding box center [550, 38] width 815 height 18
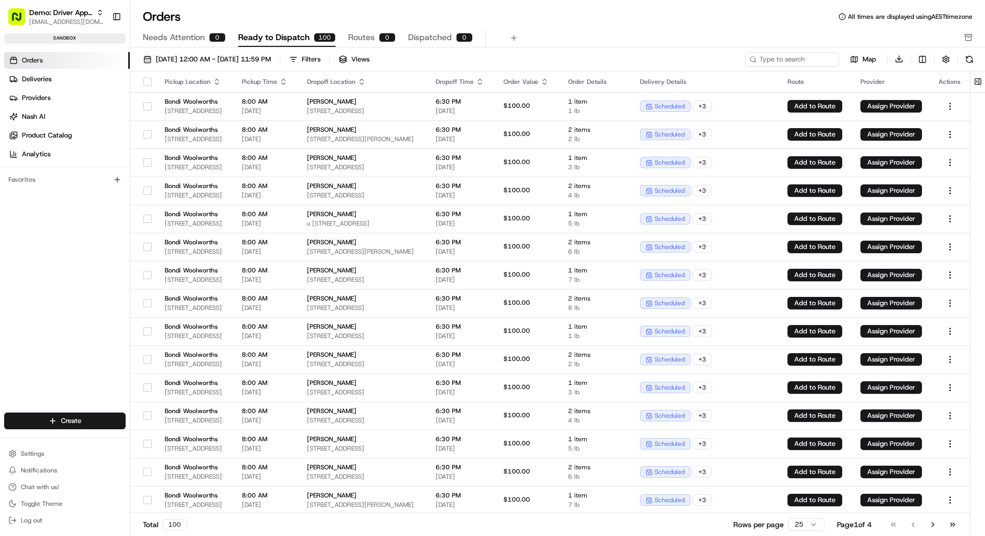
click at [143, 82] on button "button" at bounding box center [147, 82] width 8 height 8
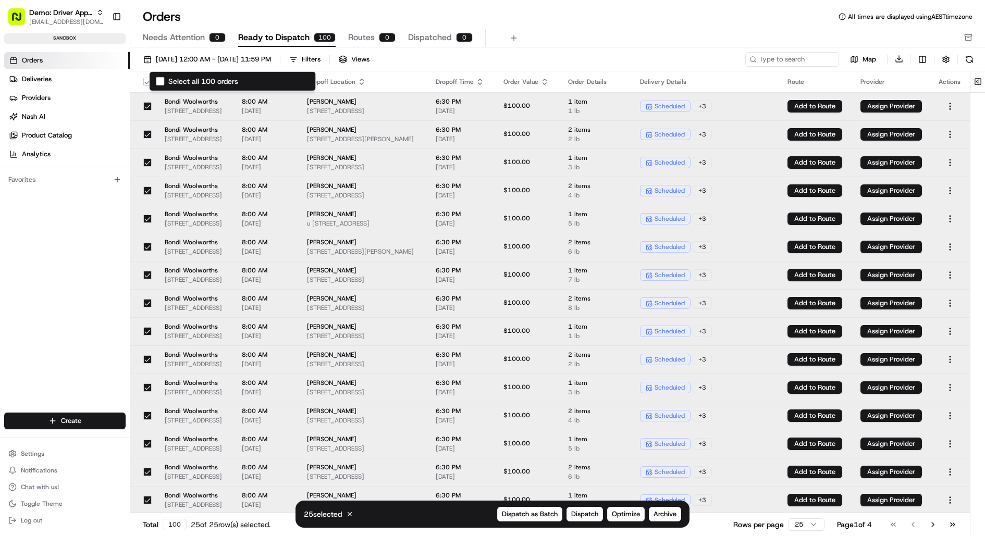
click at [143, 82] on button "Select all 100 orders" at bounding box center [147, 82] width 8 height 8
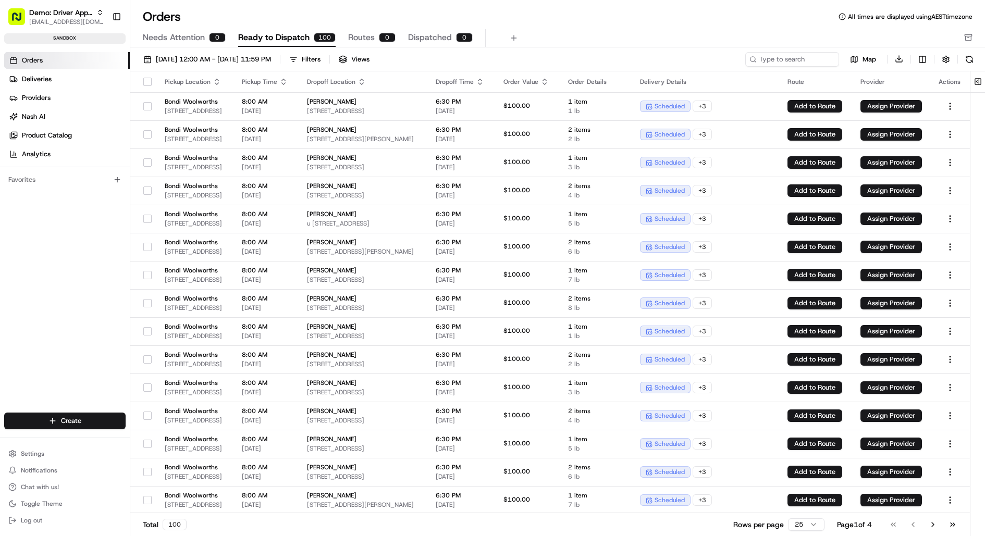
click at [808, 527] on html "Demo: Driver App APAC jj@usenash.com Toggle Sidebar sandbox Orders Deliveries P…" at bounding box center [492, 268] width 985 height 536
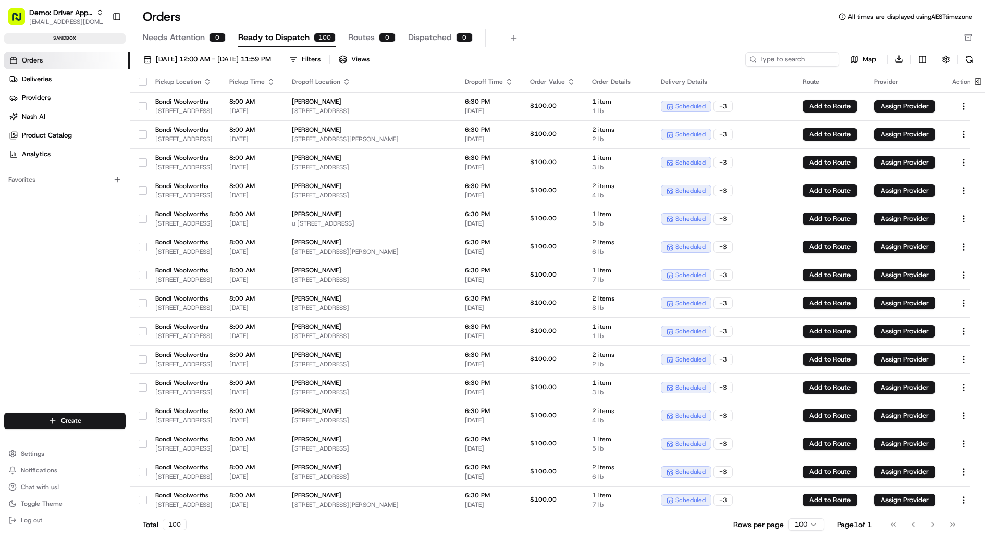
click at [142, 82] on button "button" at bounding box center [143, 82] width 8 height 8
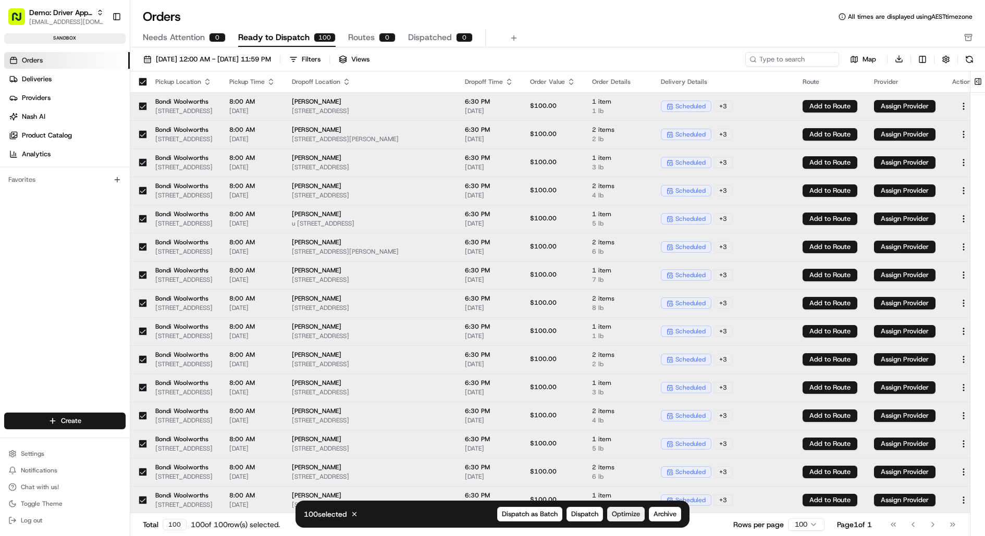
click at [633, 509] on button "Optimize" at bounding box center [626, 514] width 38 height 15
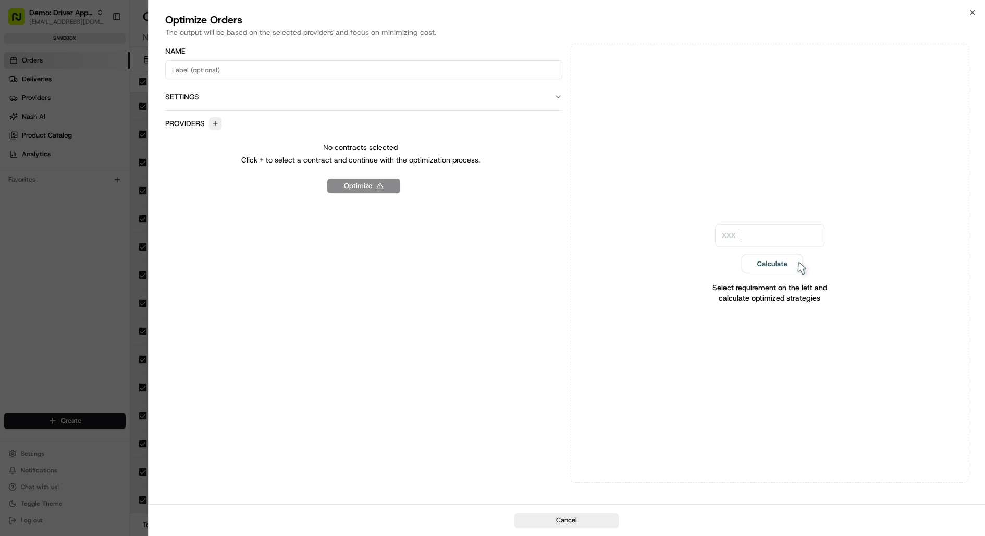
click at [359, 68] on input at bounding box center [364, 69] width 398 height 19
type input "aa"
click at [216, 121] on button "button" at bounding box center [215, 123] width 13 height 13
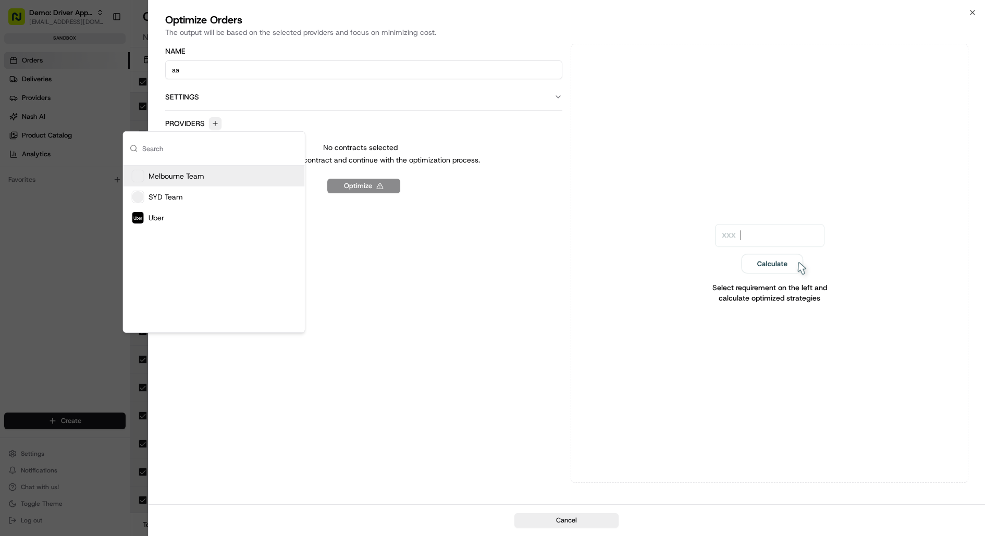
click at [104, 133] on div at bounding box center [492, 268] width 985 height 536
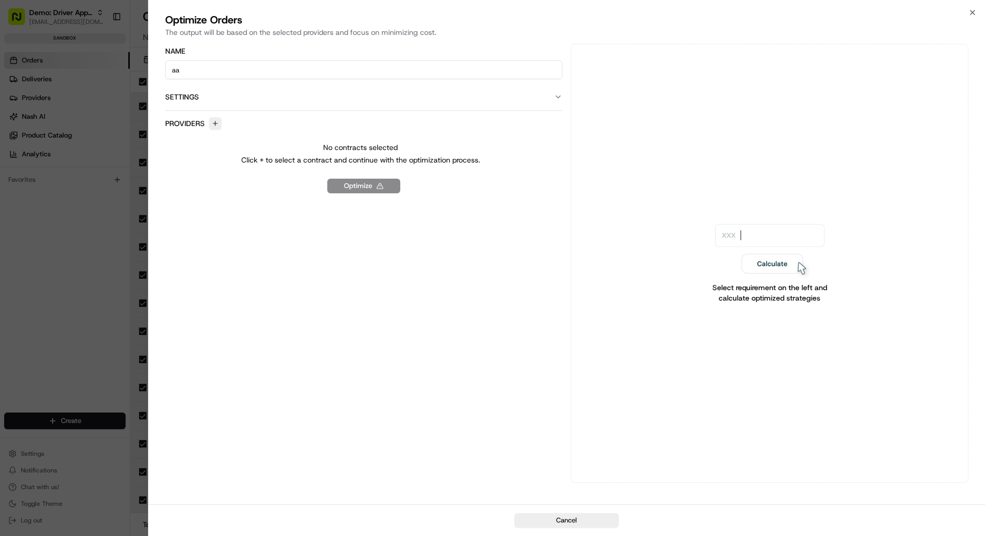
click at [104, 133] on div at bounding box center [492, 268] width 985 height 536
click at [971, 11] on icon "button" at bounding box center [973, 12] width 4 height 4
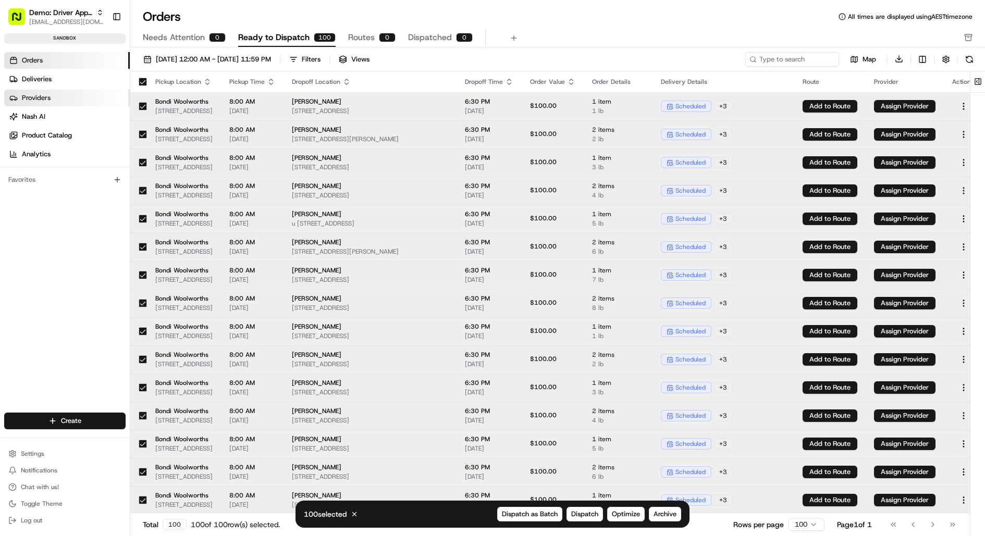
click at [44, 100] on span "Providers" at bounding box center [36, 97] width 29 height 9
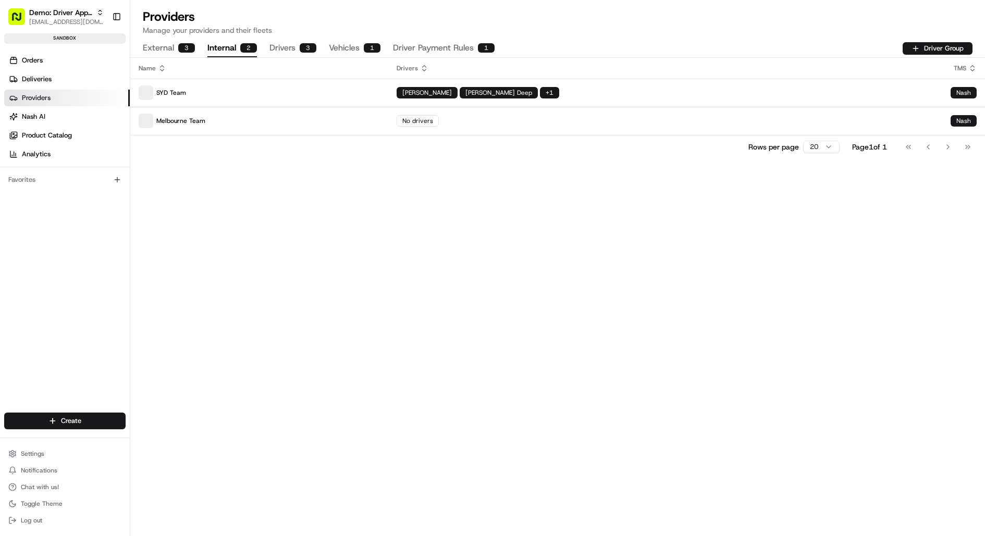
click at [221, 48] on button "Internal 2" at bounding box center [232, 49] width 50 height 18
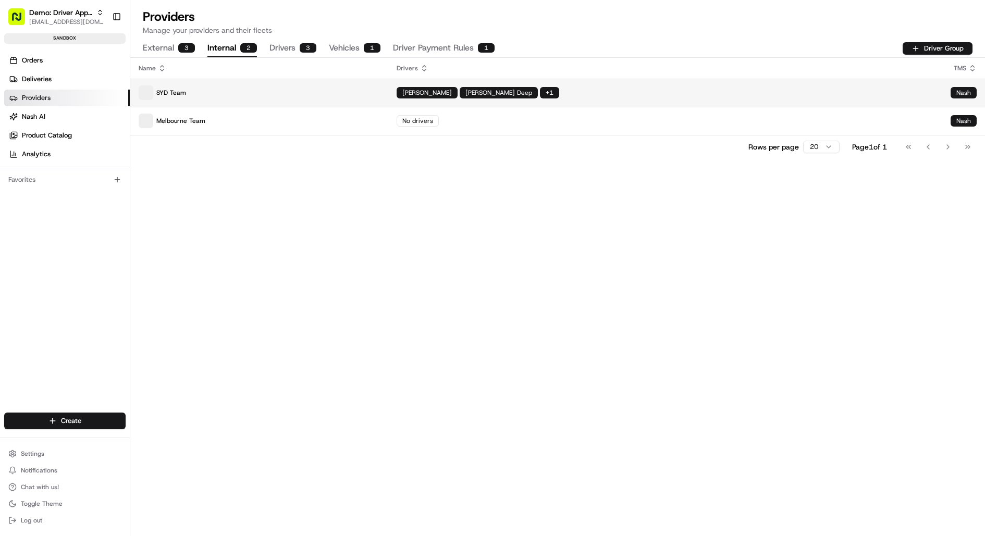
click at [321, 94] on p "SYD Team" at bounding box center [259, 92] width 241 height 15
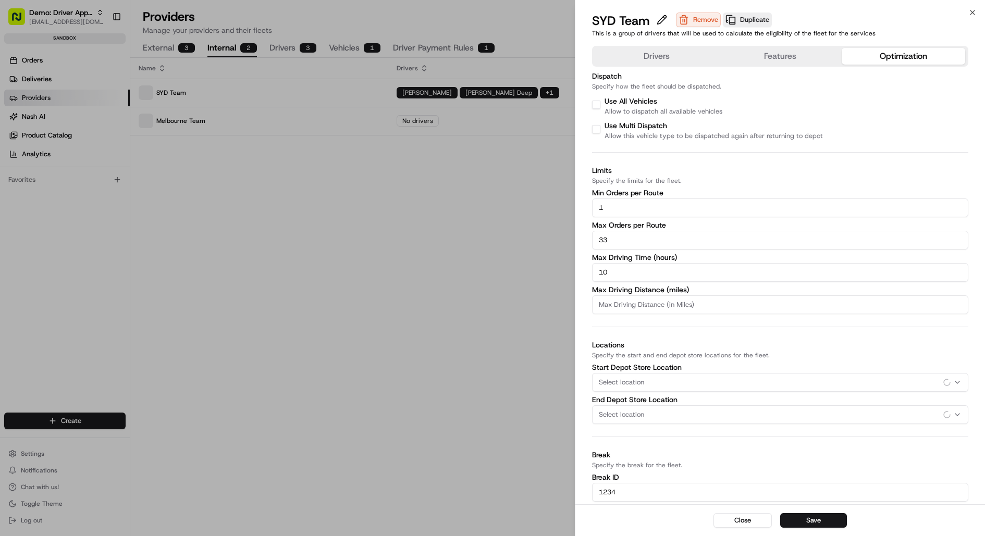
click at [925, 56] on button "Optimization" at bounding box center [904, 56] width 124 height 17
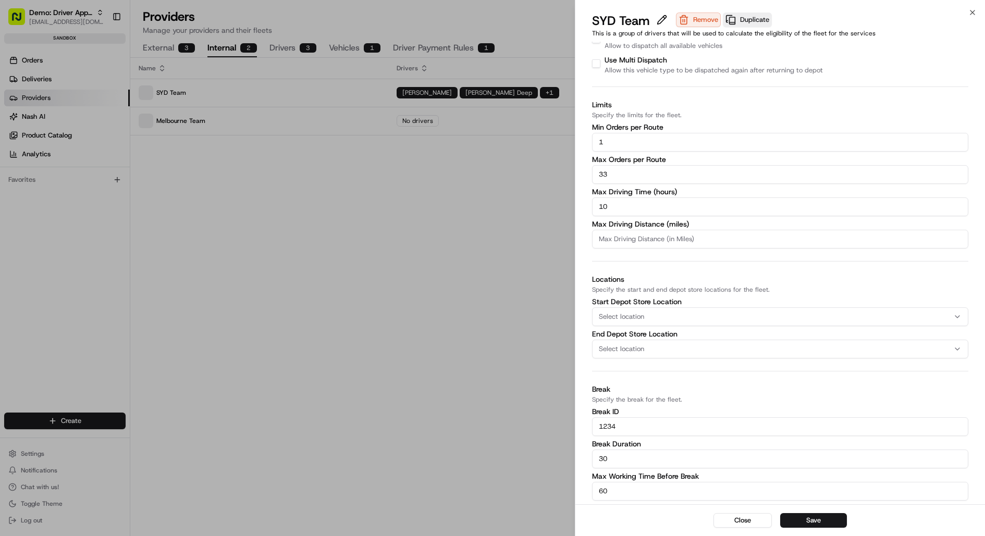
click at [607, 429] on input "1234" at bounding box center [780, 427] width 377 height 19
click at [602, 456] on input "30" at bounding box center [780, 459] width 377 height 19
click at [601, 492] on input "60" at bounding box center [780, 491] width 377 height 19
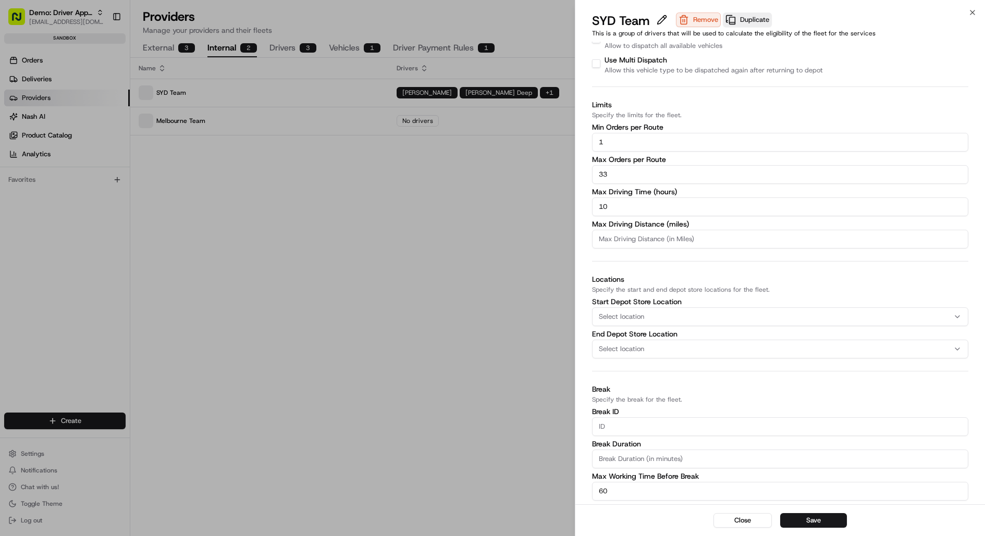
click at [601, 492] on input "60" at bounding box center [780, 491] width 377 height 19
click at [710, 397] on p "Specify the break for the fleet." at bounding box center [780, 400] width 377 height 8
click at [808, 527] on button "Save" at bounding box center [813, 521] width 67 height 15
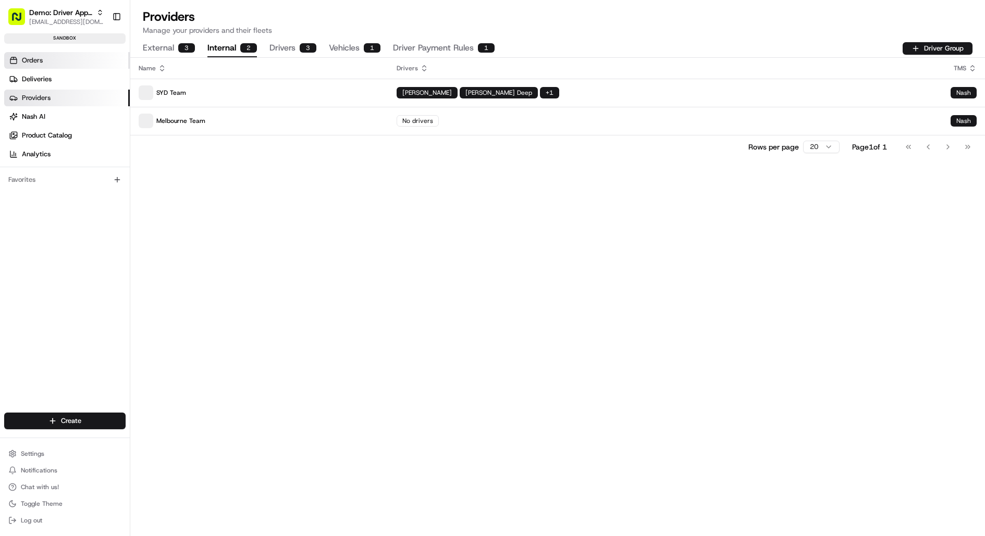
click at [43, 58] on span "Orders" at bounding box center [32, 60] width 21 height 9
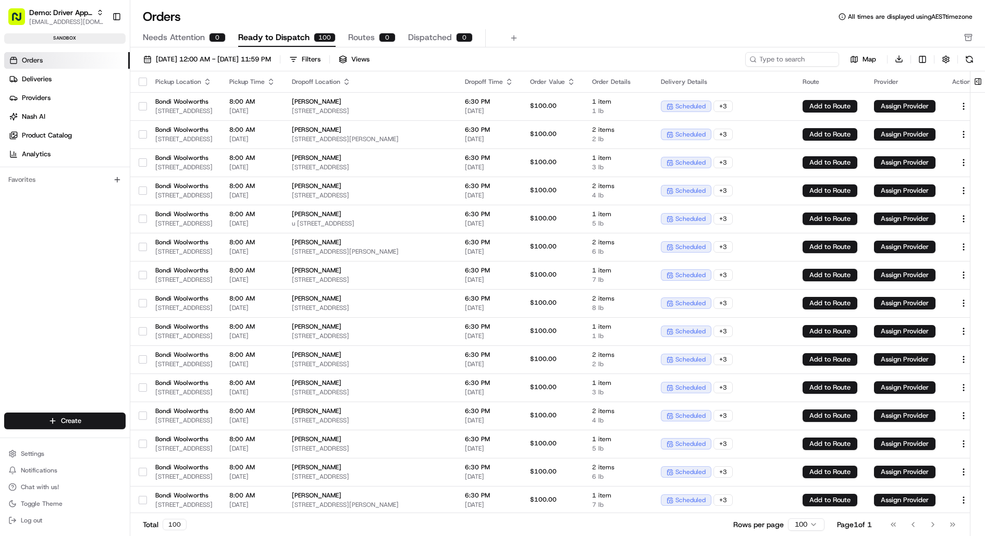
click at [143, 86] on th at bounding box center [138, 81] width 17 height 21
click at [144, 78] on button "button" at bounding box center [143, 82] width 8 height 8
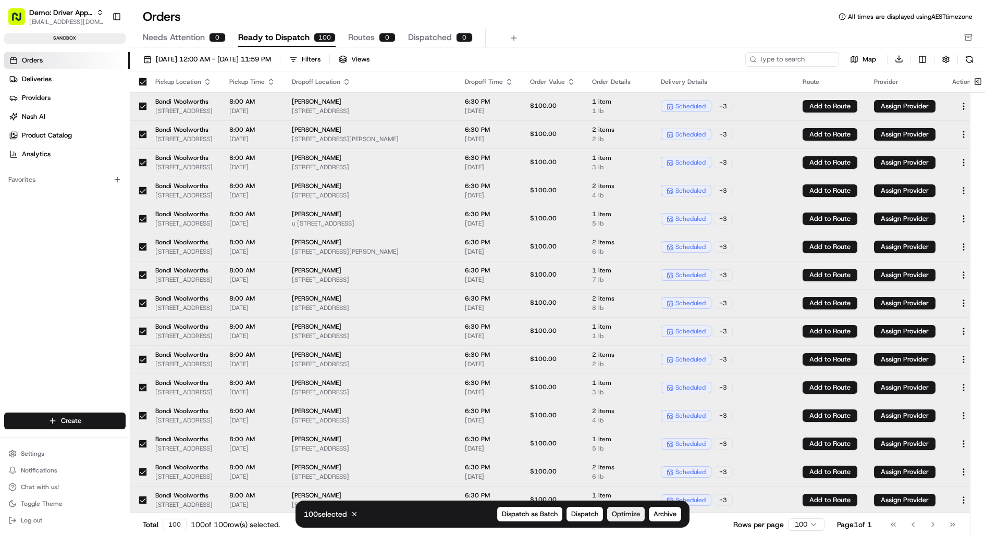
click at [631, 516] on span "Optimize" at bounding box center [626, 514] width 28 height 9
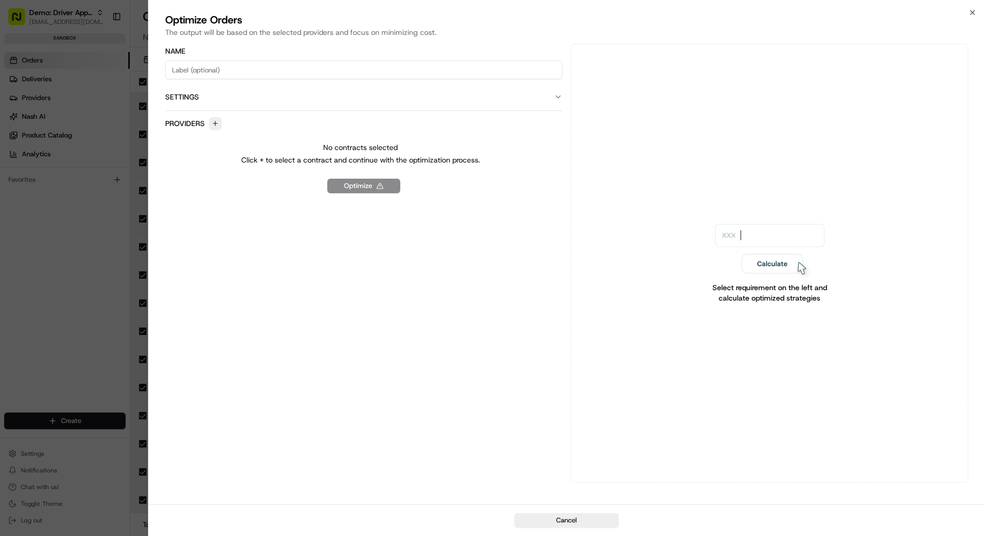
click at [384, 72] on input at bounding box center [364, 69] width 398 height 19
type input "aa"
click at [215, 124] on button "button" at bounding box center [215, 123] width 13 height 13
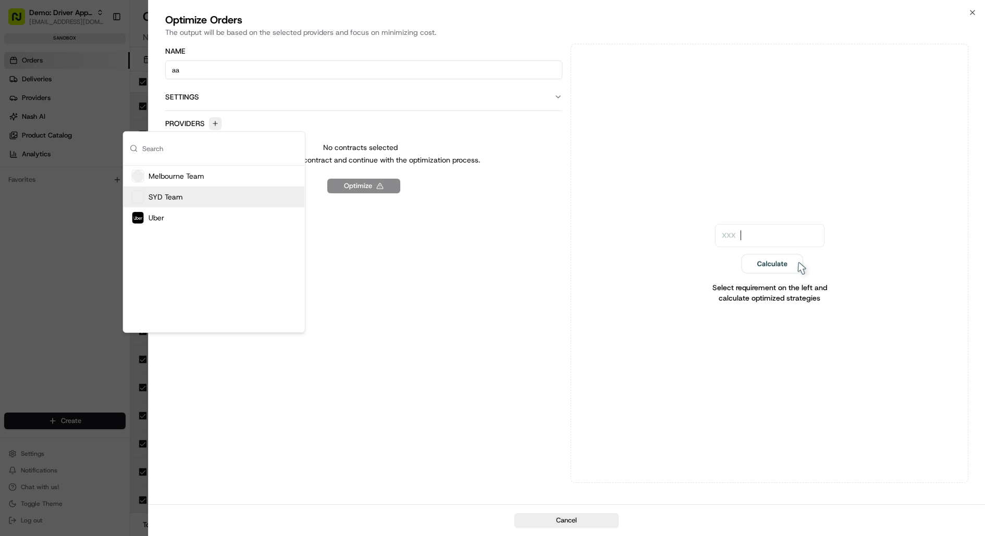
click at [195, 193] on div "SYD Team" at bounding box center [214, 197] width 181 height 21
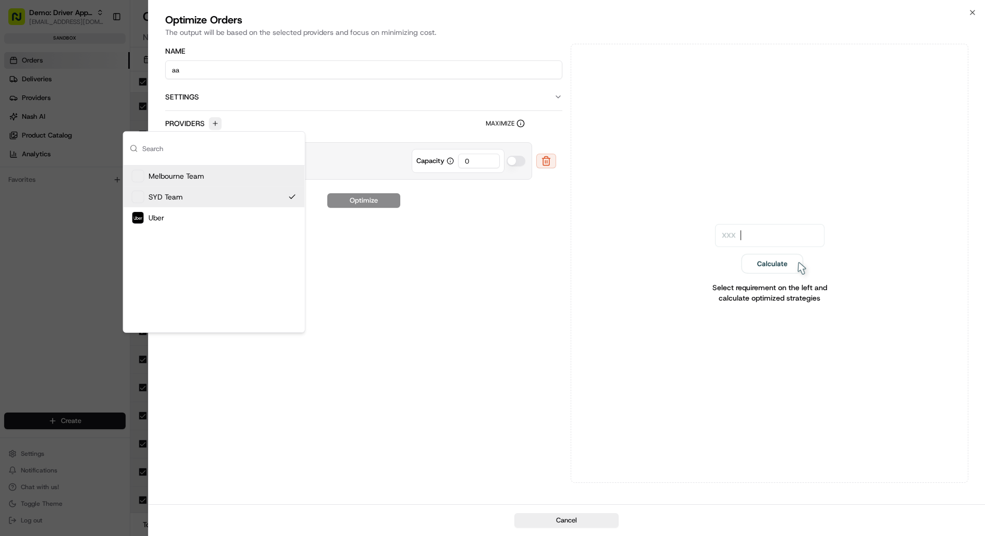
drag, startPoint x: 488, startPoint y: 160, endPoint x: 442, endPoint y: 155, distance: 46.6
click at [442, 155] on div "Capacity 0" at bounding box center [458, 161] width 93 height 24
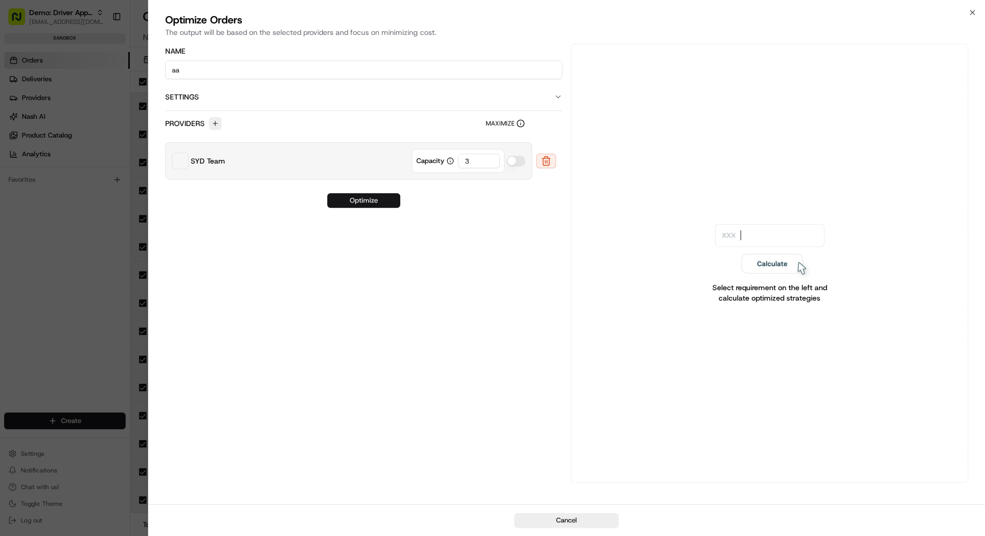
type input "3"
click at [390, 198] on button "Optimize" at bounding box center [363, 200] width 73 height 15
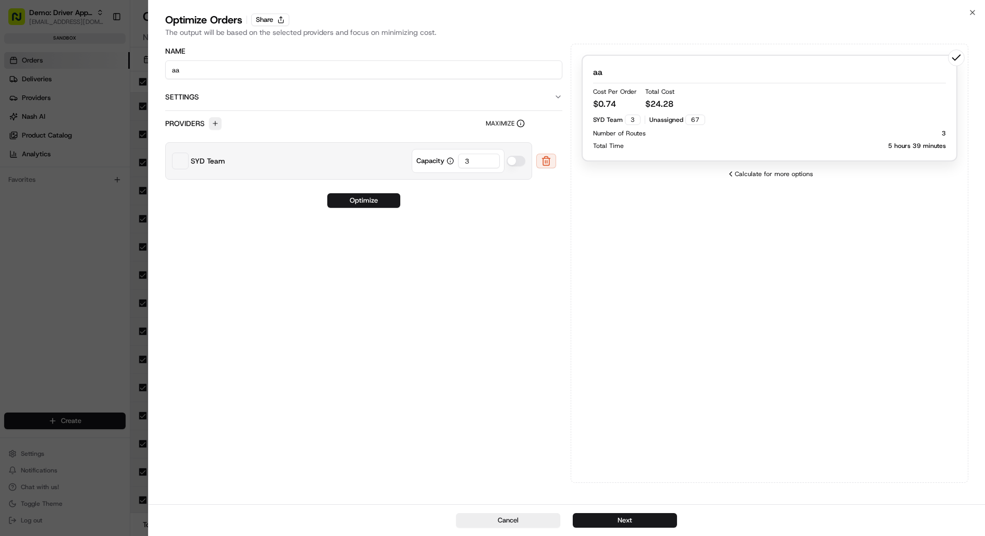
click at [556, 89] on button "Settings" at bounding box center [364, 96] width 398 height 27
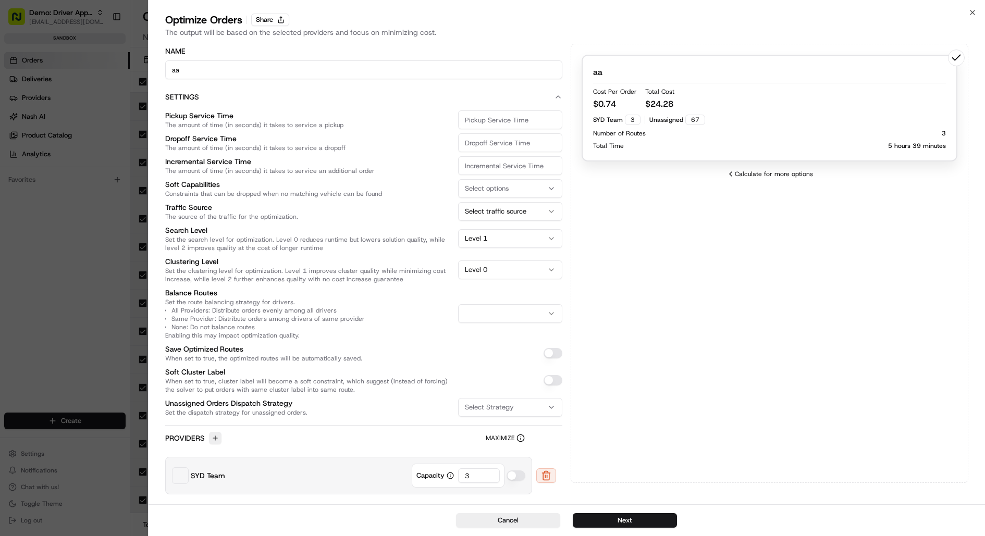
click at [507, 121] on input "Pickup Service Time The amount of time (in seconds) it takes to service a pickup" at bounding box center [510, 120] width 104 height 19
type input "20"
click at [492, 143] on input "Dropoff Service Time The amount of time (in seconds) it takes to service a drop…" at bounding box center [510, 142] width 104 height 19
type input "100"
click at [478, 167] on input "Incremental Service Time The amount of time (in seconds) it takes to service an…" at bounding box center [510, 165] width 104 height 19
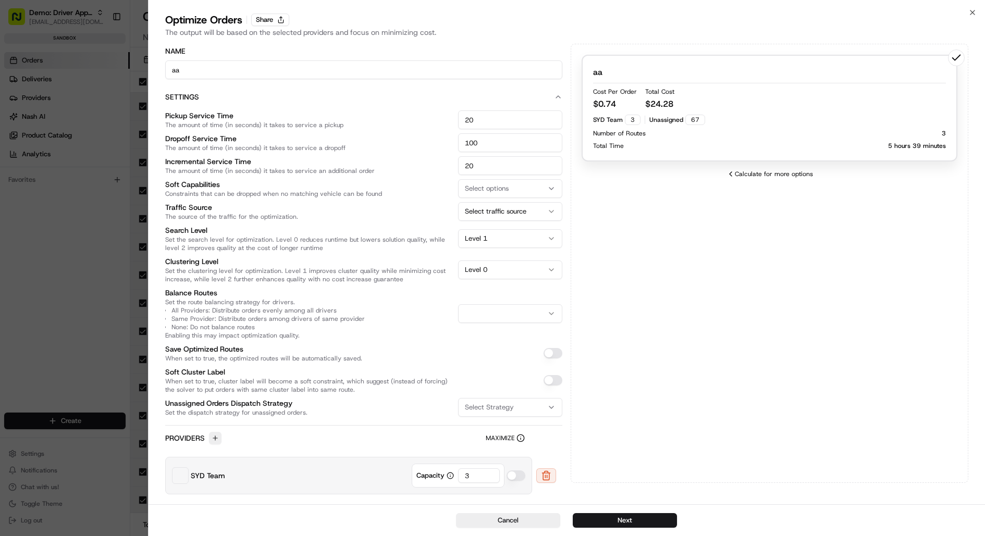
type input "20"
click at [614, 345] on div "aa Cost Per Order $ 0.74 Total Cost $ 24.28 SYD Team 3 Unassigned 67 Number of …" at bounding box center [770, 263] width 398 height 439
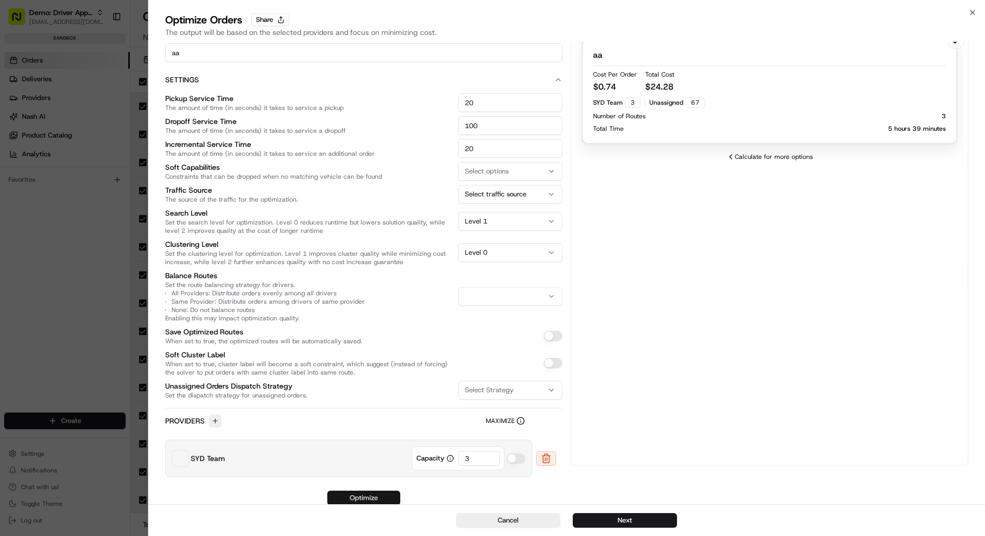
click at [378, 495] on button "Optimize" at bounding box center [363, 498] width 73 height 15
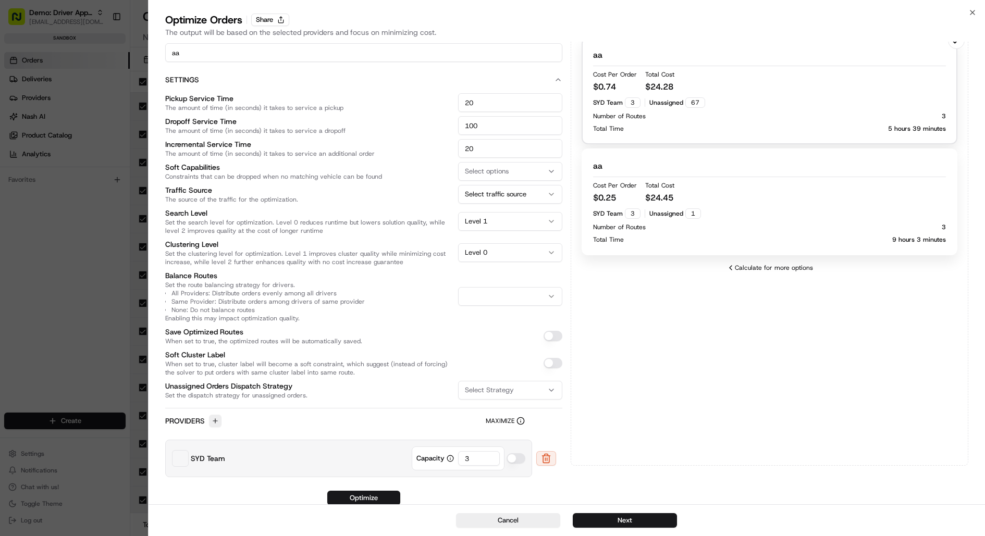
click at [728, 242] on div "Total Time 9 hours 3 minutes" at bounding box center [769, 240] width 353 height 8
click at [636, 520] on button "Next" at bounding box center [625, 521] width 104 height 15
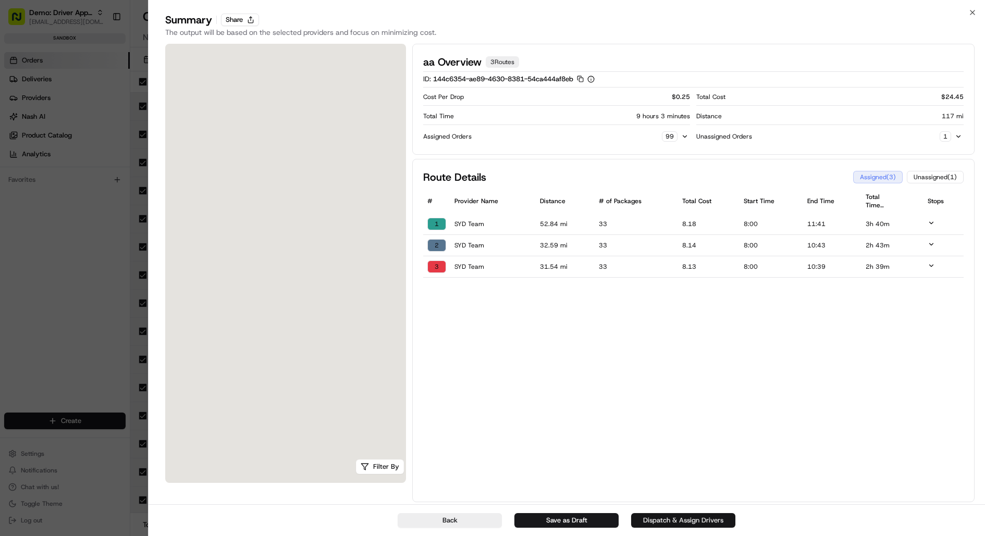
scroll to position [0, 0]
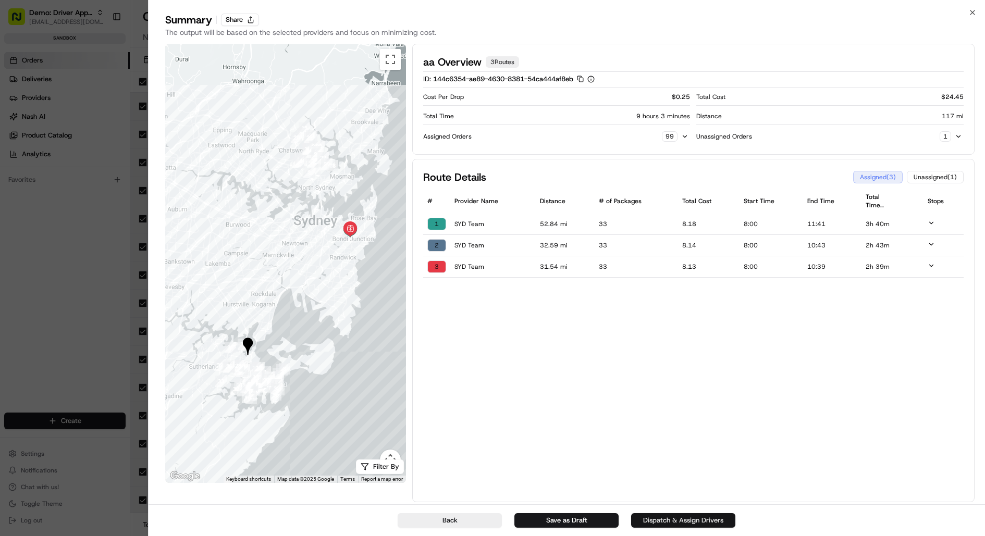
click at [686, 523] on button "Dispatch & Assign Drivers" at bounding box center [683, 521] width 104 height 15
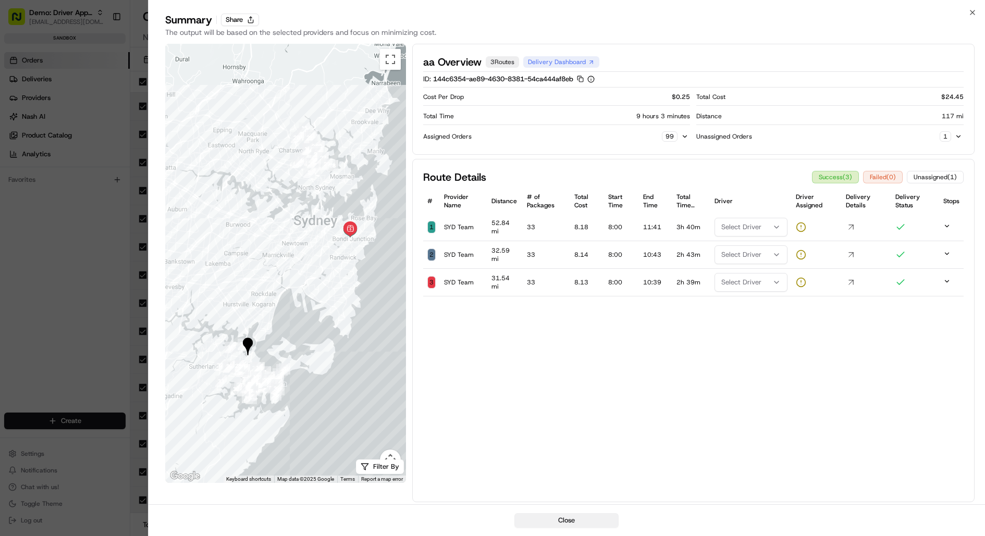
click at [571, 518] on button "Close" at bounding box center [567, 521] width 104 height 15
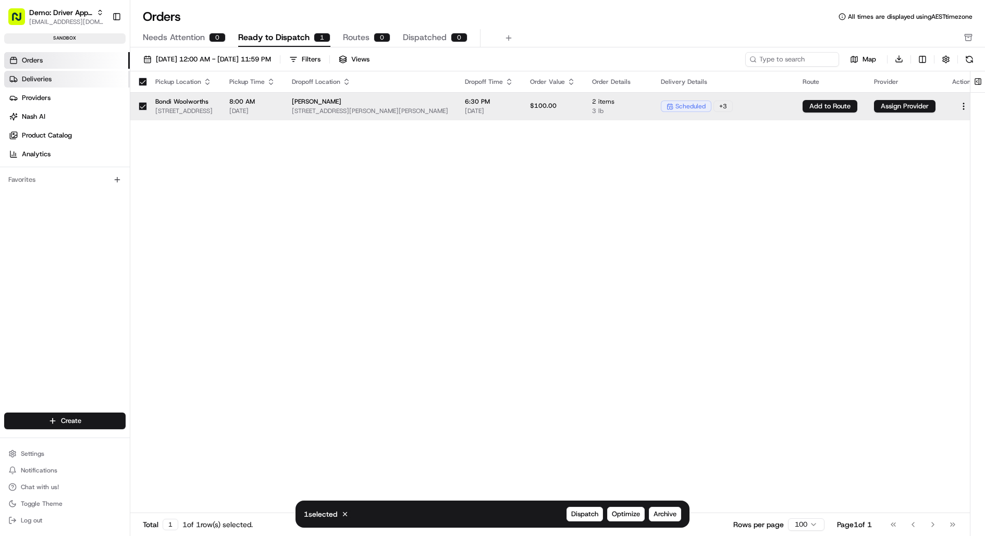
click at [59, 74] on link "Deliveries" at bounding box center [67, 79] width 126 height 17
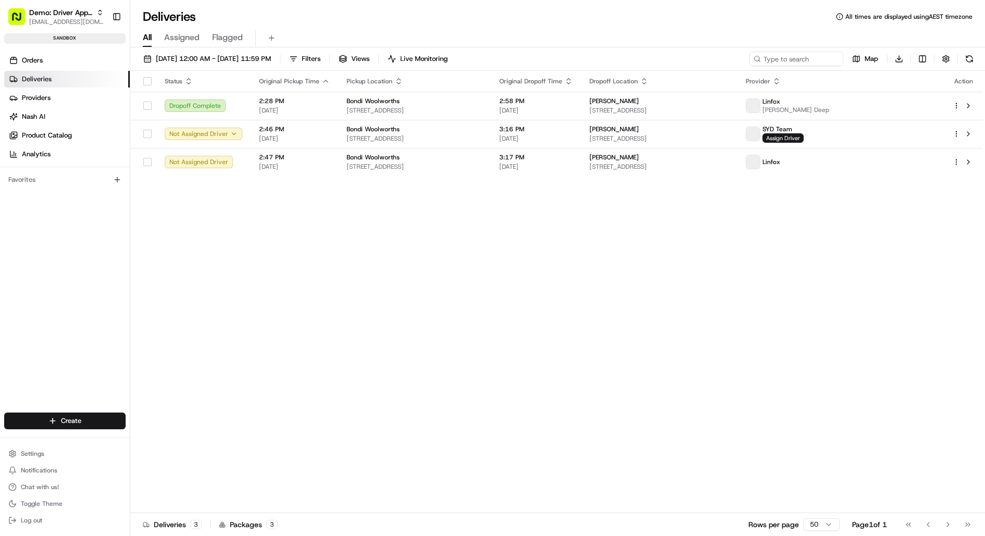
click at [59, 74] on link "Deliveries" at bounding box center [67, 79] width 126 height 17
click at [214, 64] on button "[DATE] 12:00 AM - [DATE] 11:59 PM" at bounding box center [207, 59] width 137 height 15
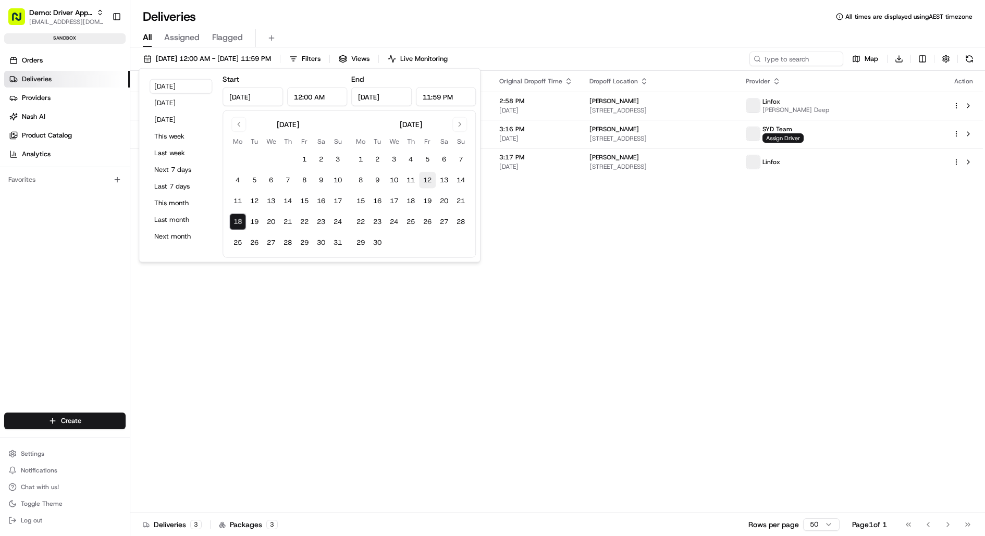
click at [425, 179] on button "12" at bounding box center [427, 180] width 17 height 17
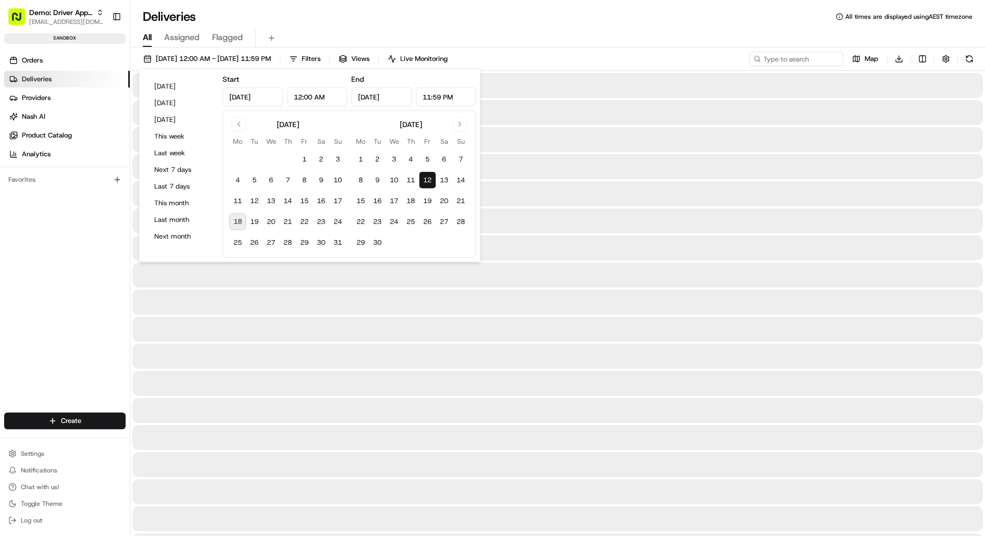
type input "Sep 12, 2025"
click at [425, 179] on button "12" at bounding box center [427, 180] width 17 height 17
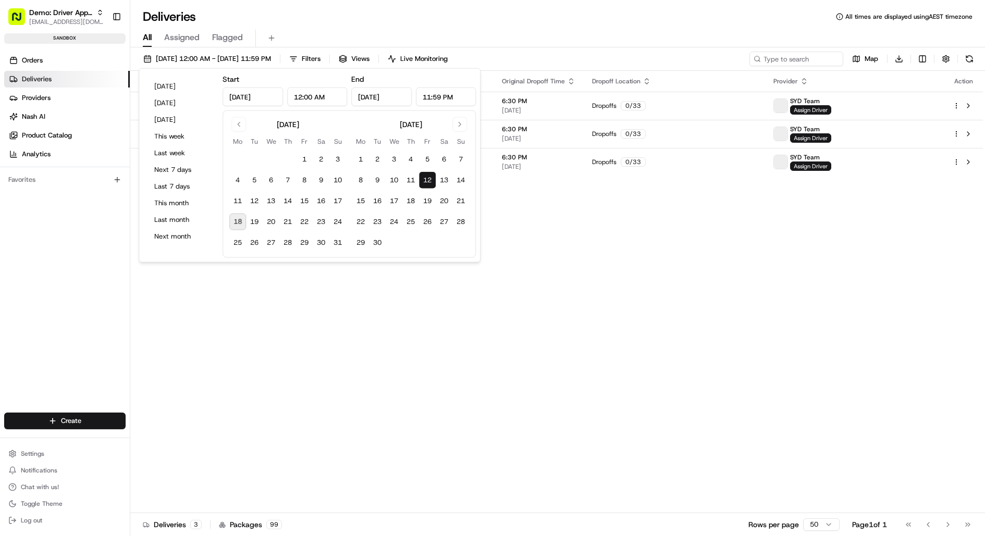
click at [542, 38] on div "All Assigned Flagged" at bounding box center [557, 38] width 855 height 18
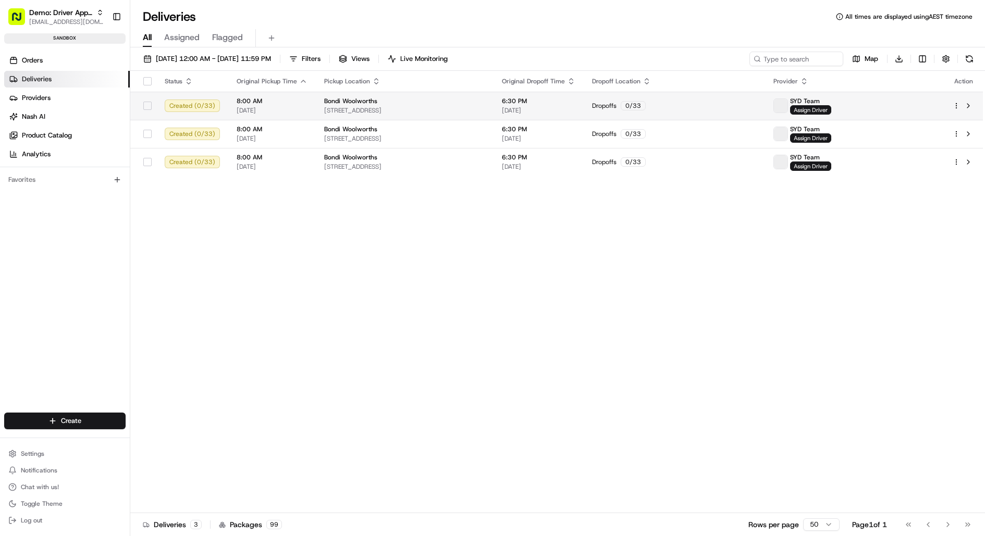
click at [956, 104] on html "Demo: Driver App APAC jj@usenash.com Toggle Sidebar sandbox Orders Deliveries P…" at bounding box center [492, 268] width 985 height 536
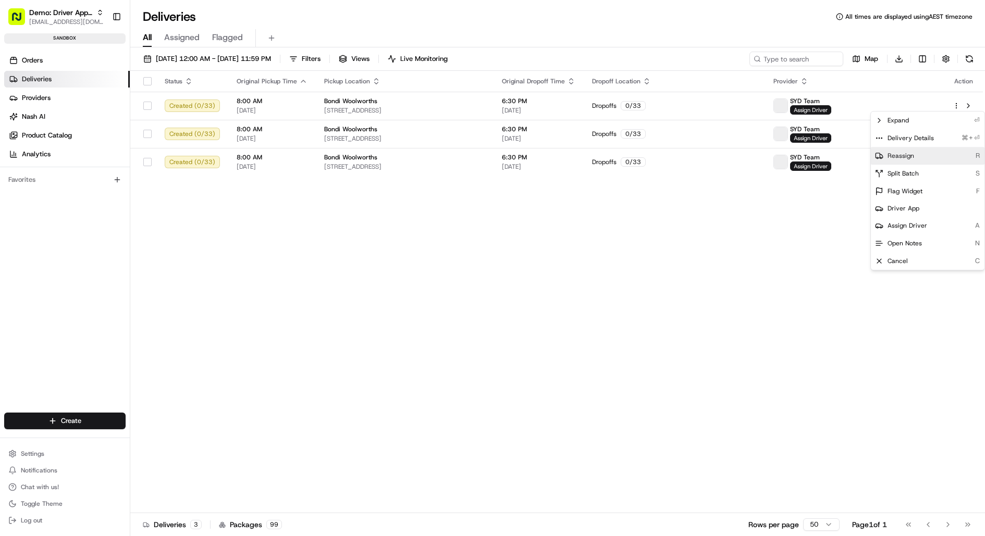
click at [908, 154] on span "Reassign" at bounding box center [901, 156] width 27 height 8
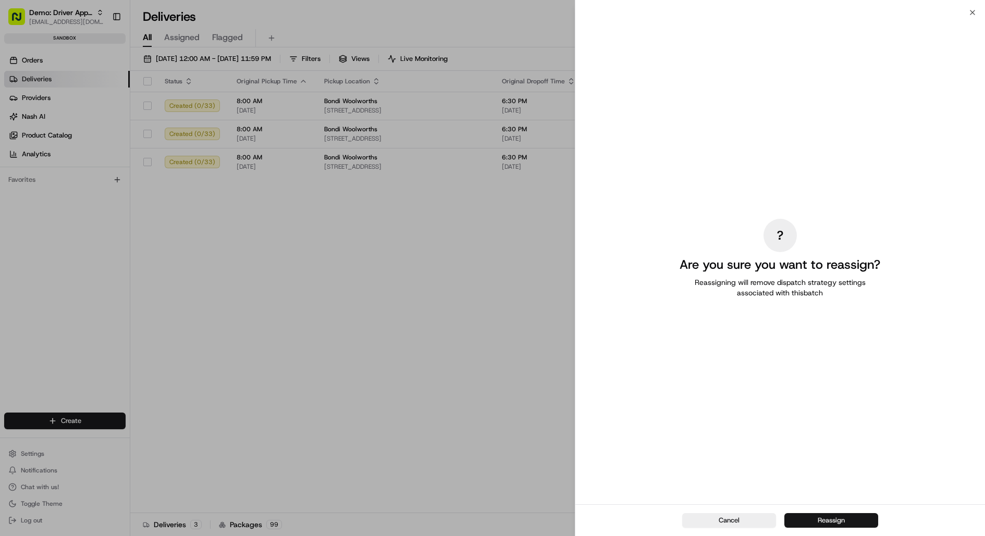
click at [834, 523] on button "Reassign" at bounding box center [832, 521] width 94 height 15
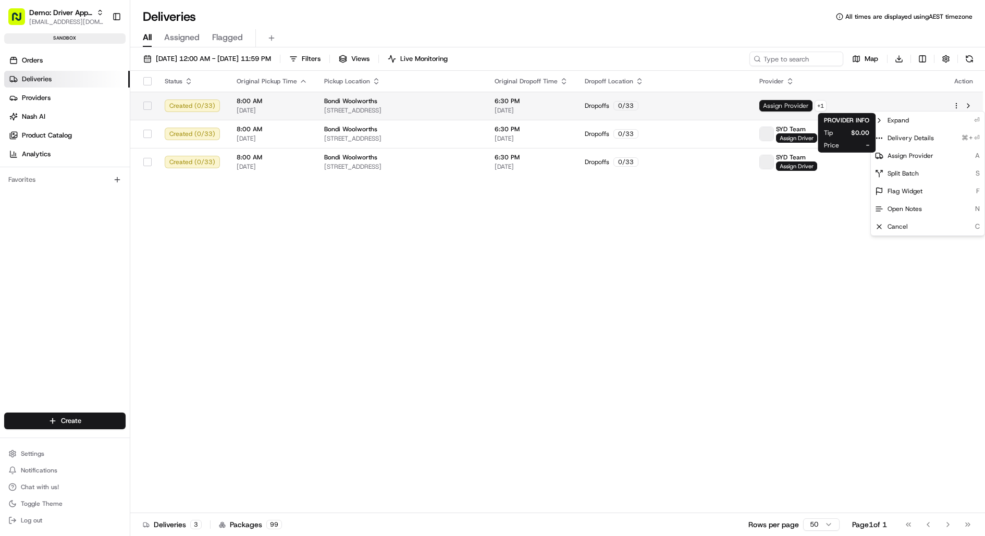
click at [813, 103] on span "Assign Provider" at bounding box center [786, 105] width 53 height 11
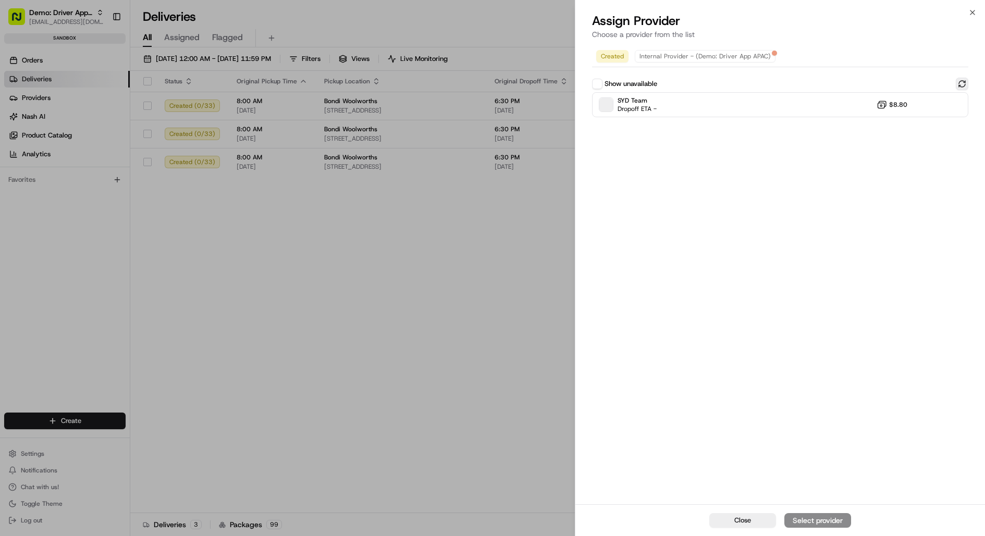
click at [966, 83] on button at bounding box center [962, 84] width 13 height 13
click at [598, 82] on button "Show unavailable" at bounding box center [597, 84] width 10 height 10
click at [973, 10] on icon "button" at bounding box center [973, 12] width 8 height 8
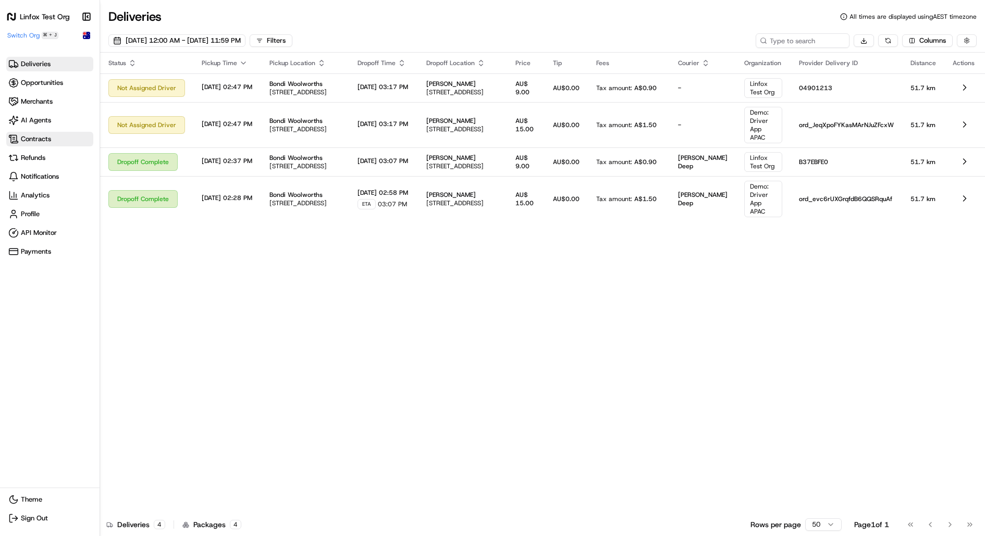
click at [51, 136] on span "Contracts" at bounding box center [36, 139] width 30 height 9
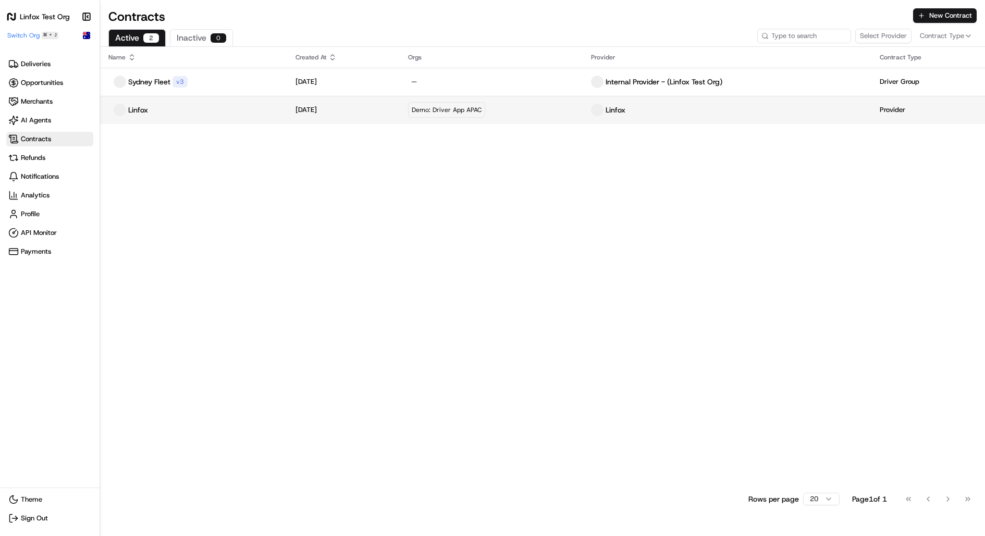
click at [227, 111] on div "Linfox" at bounding box center [193, 110] width 170 height 13
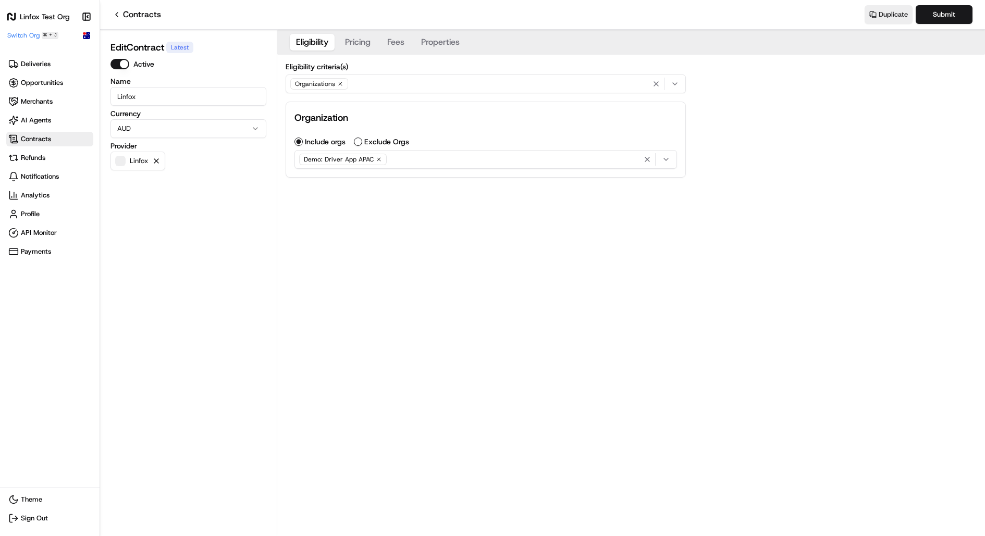
click at [430, 43] on button "Properties" at bounding box center [440, 42] width 51 height 17
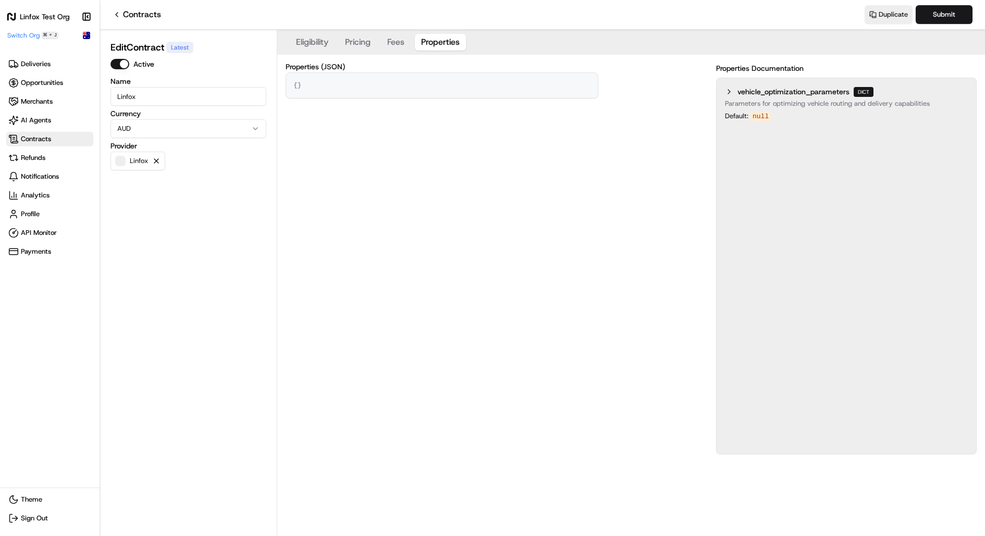
click at [413, 87] on textarea "{}" at bounding box center [442, 85] width 312 height 25
click at [433, 143] on div "Properties (JSON) {} { } Properties Documentation vehicle_optimization_paramete…" at bounding box center [631, 259] width 691 height 392
click at [58, 144] on span "Contracts" at bounding box center [49, 139] width 83 height 10
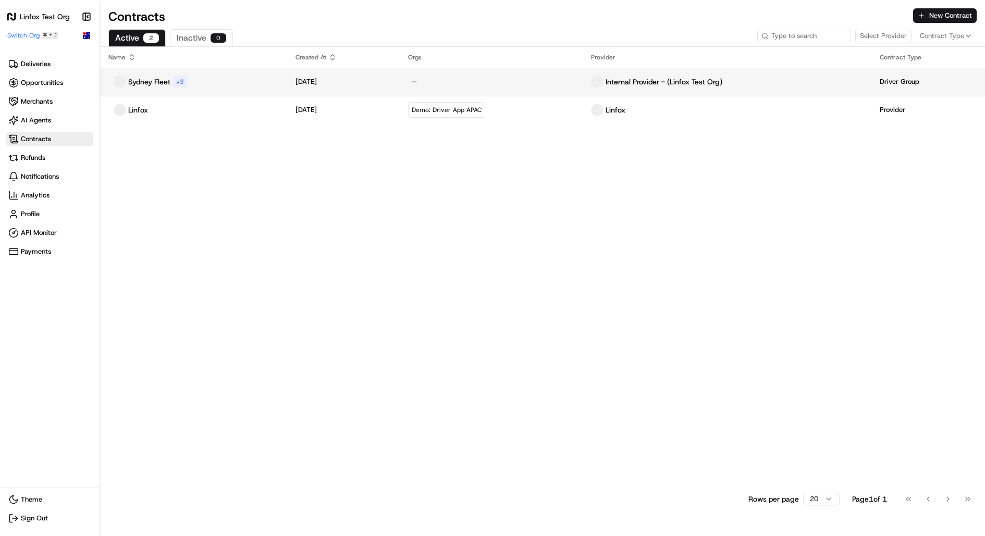
click at [233, 85] on div "Sydney Fleet v 3" at bounding box center [193, 82] width 170 height 13
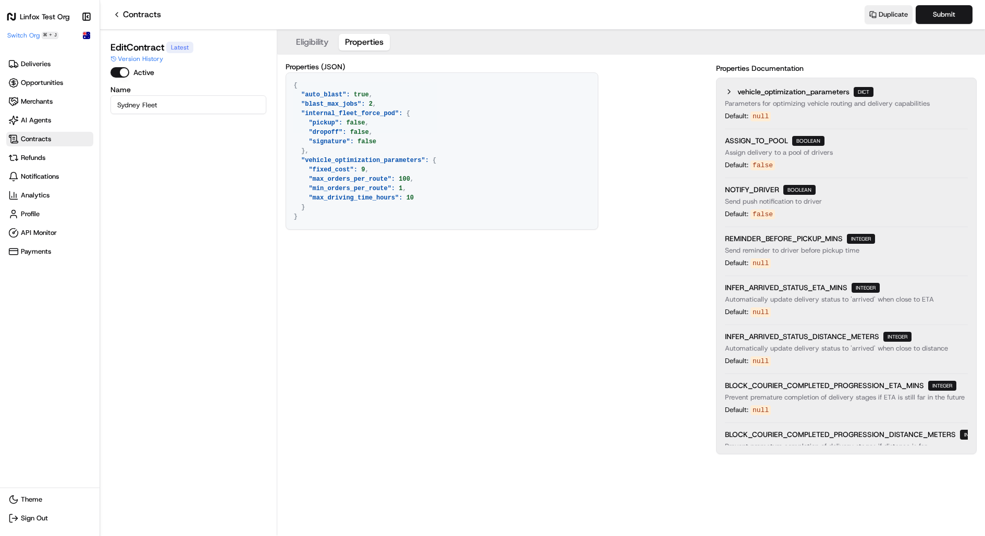
click at [375, 44] on button "Properties" at bounding box center [364, 42] width 51 height 17
drag, startPoint x: 306, startPoint y: 219, endPoint x: 292, endPoint y: 159, distance: 61.5
click at [292, 159] on textarea "{ "auto_blast": true, "blast_max_jobs": 2, "internal_fleet_force_pod": { "picku…" at bounding box center [442, 151] width 312 height 156
click at [48, 137] on span "Contracts" at bounding box center [36, 139] width 30 height 9
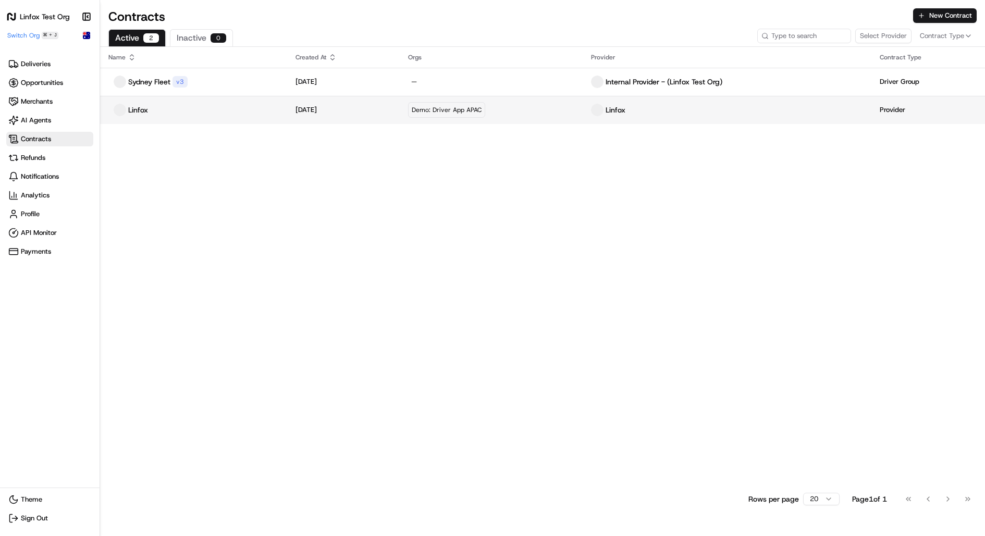
click at [184, 123] on td "Linfox" at bounding box center [193, 110] width 187 height 28
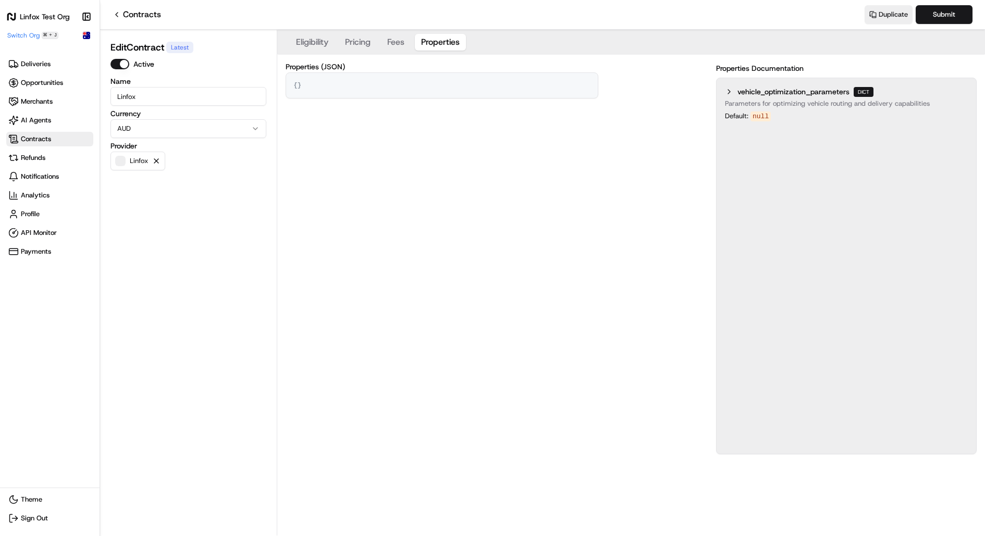
click at [453, 42] on button "Properties" at bounding box center [440, 42] width 51 height 17
drag, startPoint x: 327, startPoint y: 87, endPoint x: 263, endPoint y: 85, distance: 64.2
click at [263, 85] on div "Edit Contract Latest Active Name Linfox Currency AUD Provider Linfox Eligibilit…" at bounding box center [542, 283] width 885 height 506
paste textarea ""vehicle_optimization_parameters": { "fixed_cost": 9, "max_orders_per_route": 1…"
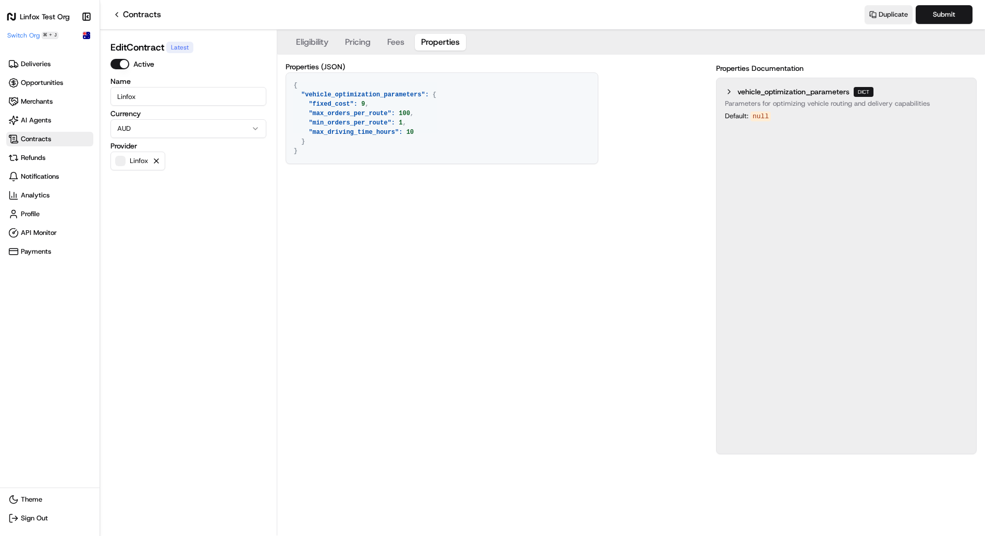
click at [496, 221] on div "Properties (JSON) { "vehicle_optimization_parameters": { "fixed_cost": 9, "max_…" at bounding box center [631, 259] width 691 height 392
click at [409, 114] on textarea "{ "vehicle_optimization_parameters": { "fixed_cost": 9, "max_orders_per_route":…" at bounding box center [442, 118] width 312 height 91
type textarea "{ "vehicle_optimization_parameters": { "fixed_cost": 9, "max_orders_per_route":…"
click at [537, 209] on div "Properties (JSON) { "vehicle_optimization_parameters": { "fixed_cost": 9, "max_…" at bounding box center [631, 259] width 691 height 392
click at [953, 13] on button "Submit" at bounding box center [944, 14] width 57 height 19
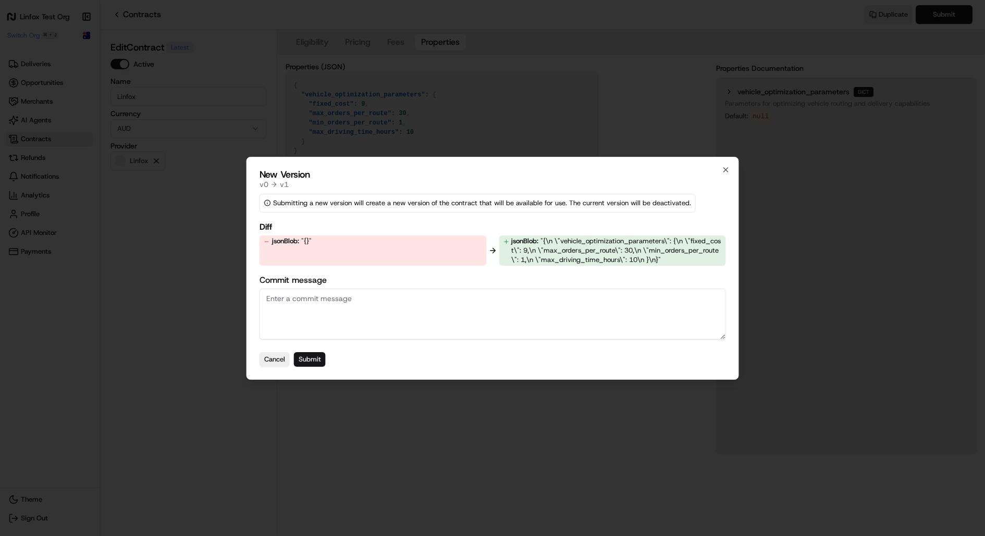
click at [313, 361] on button "Submit" at bounding box center [310, 359] width 32 height 15
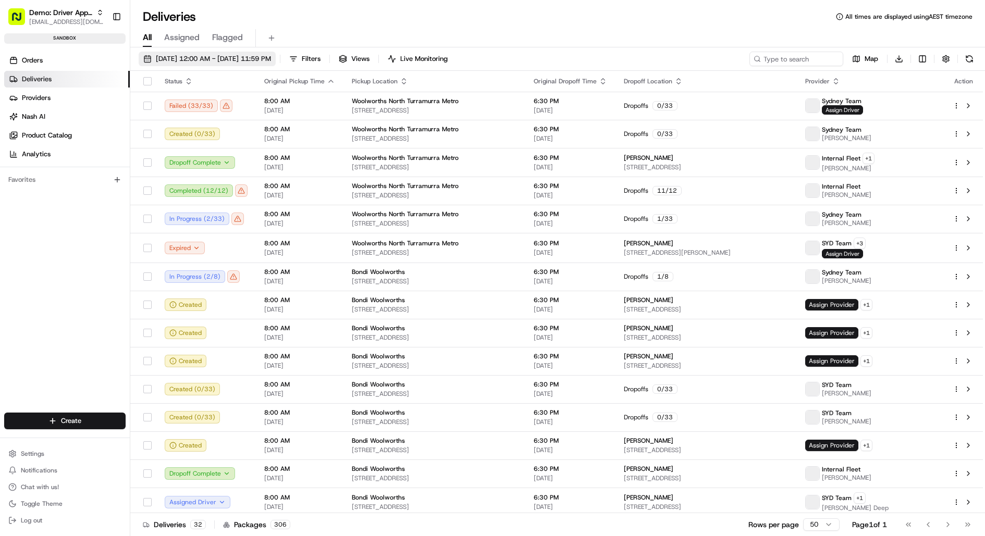
click at [217, 58] on span "[DATE] 12:00 AM - [DATE] 11:59 PM" at bounding box center [213, 58] width 115 height 9
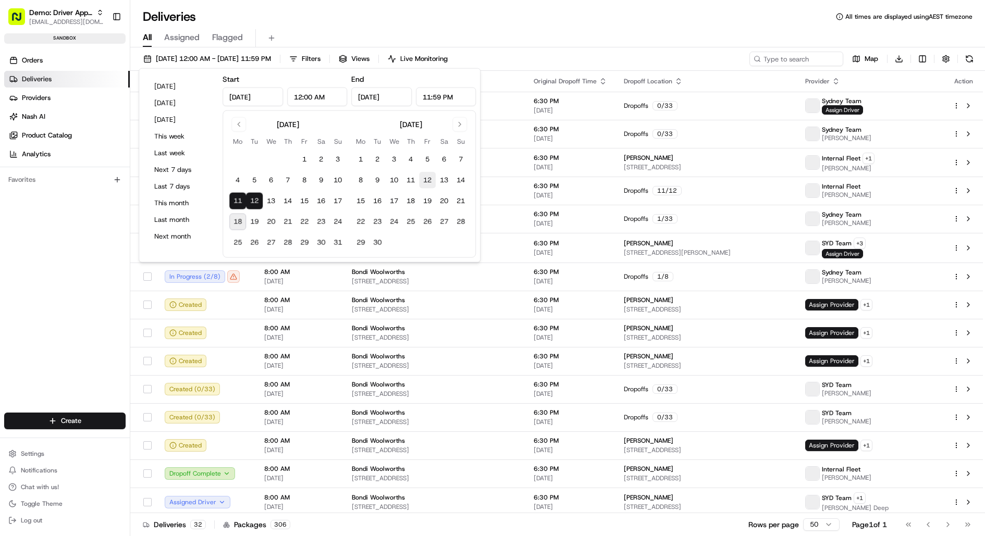
click at [427, 182] on button "12" at bounding box center [427, 180] width 17 height 17
type input "Sep 12, 2025"
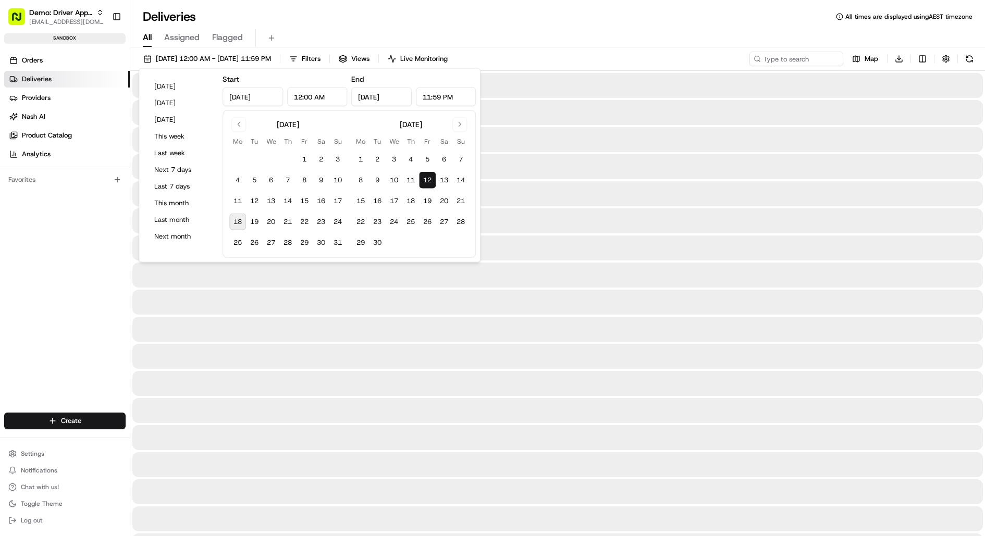
click at [427, 182] on button "12" at bounding box center [427, 180] width 17 height 17
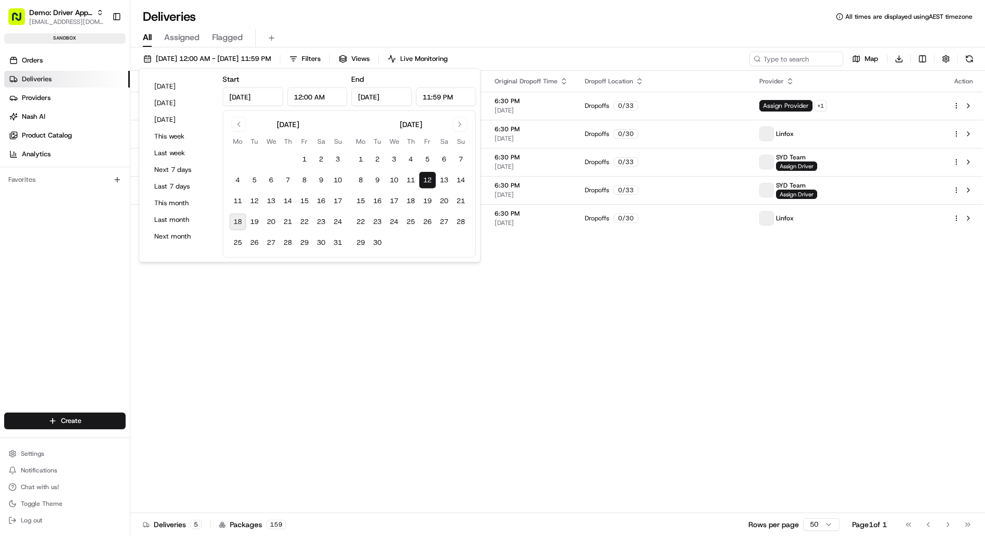
click at [555, 45] on div "All Assigned Flagged" at bounding box center [557, 38] width 855 height 18
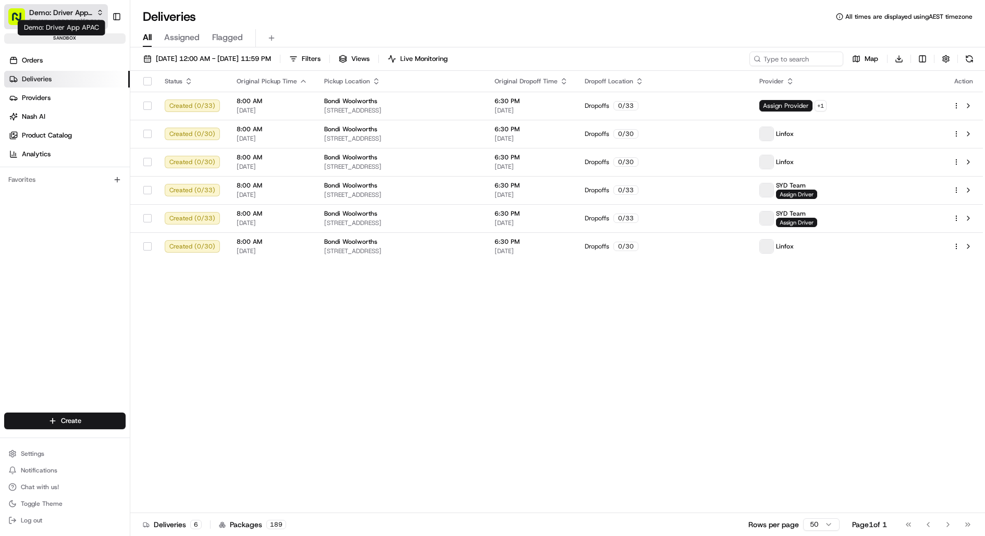
click at [71, 10] on span "Demo: Driver App APAC" at bounding box center [60, 12] width 63 height 10
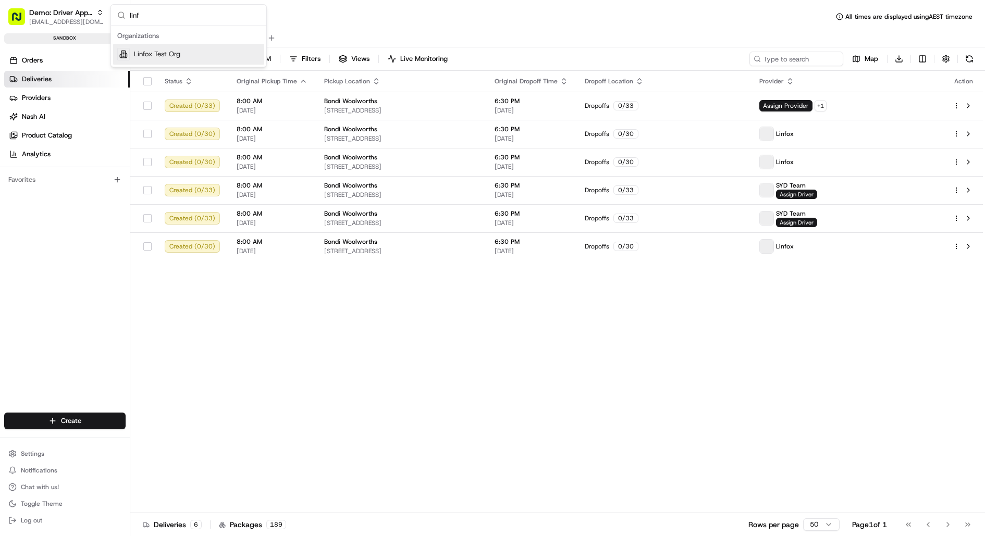
type input "linf"
click at [154, 53] on span "Linfox Test Org" at bounding box center [157, 54] width 46 height 9
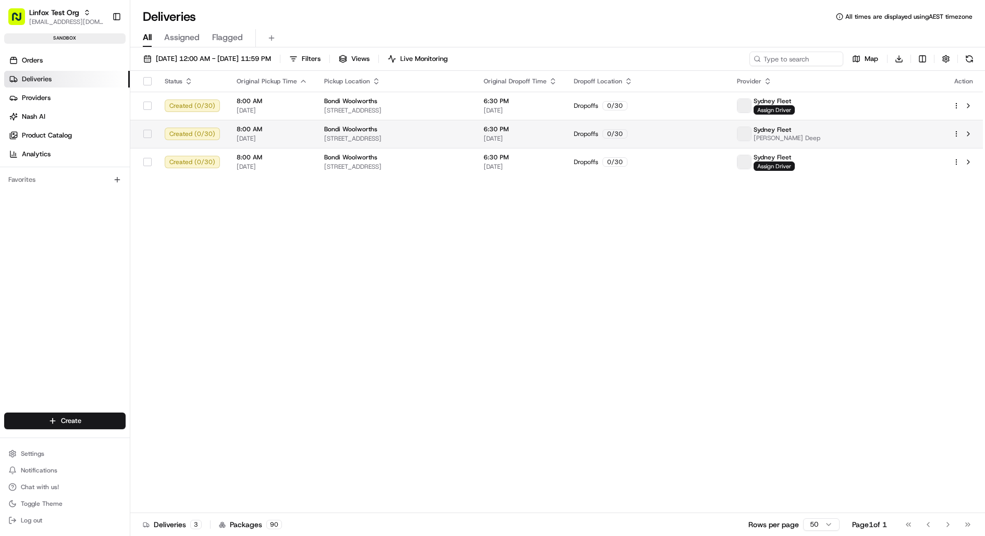
click at [467, 142] on span "[STREET_ADDRESS]" at bounding box center [395, 139] width 143 height 8
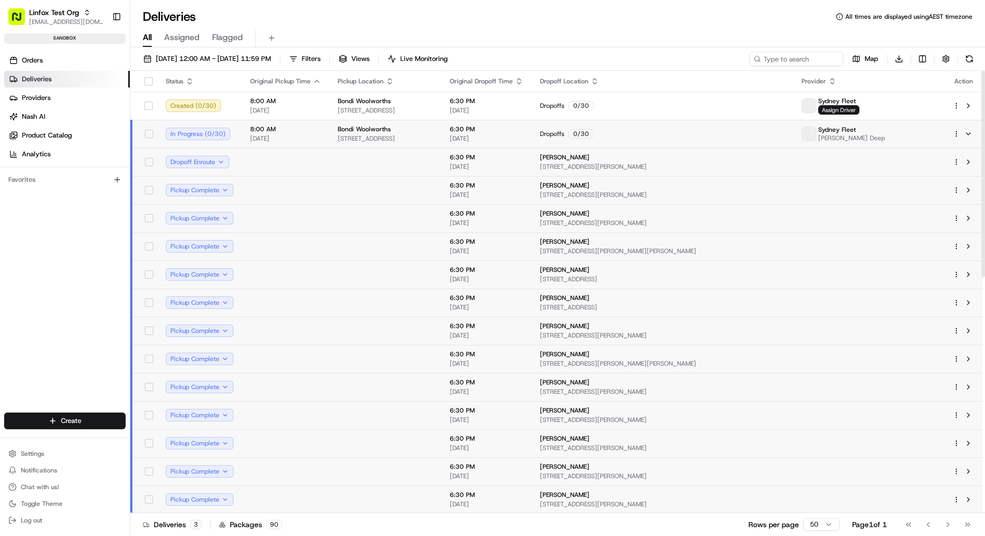
click at [433, 142] on span "[STREET_ADDRESS]" at bounding box center [385, 139] width 95 height 8
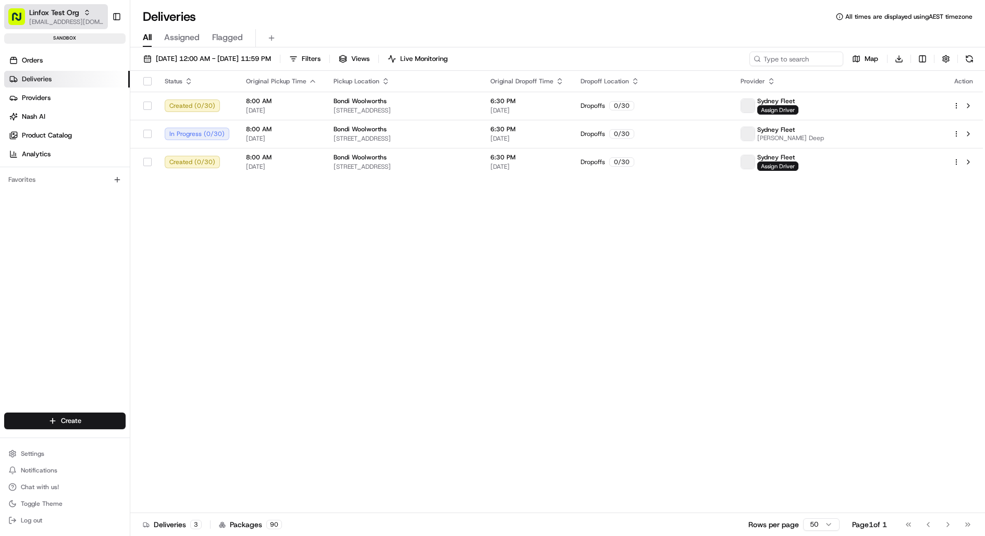
click at [74, 16] on span "Linfox Test Org" at bounding box center [54, 12] width 50 height 10
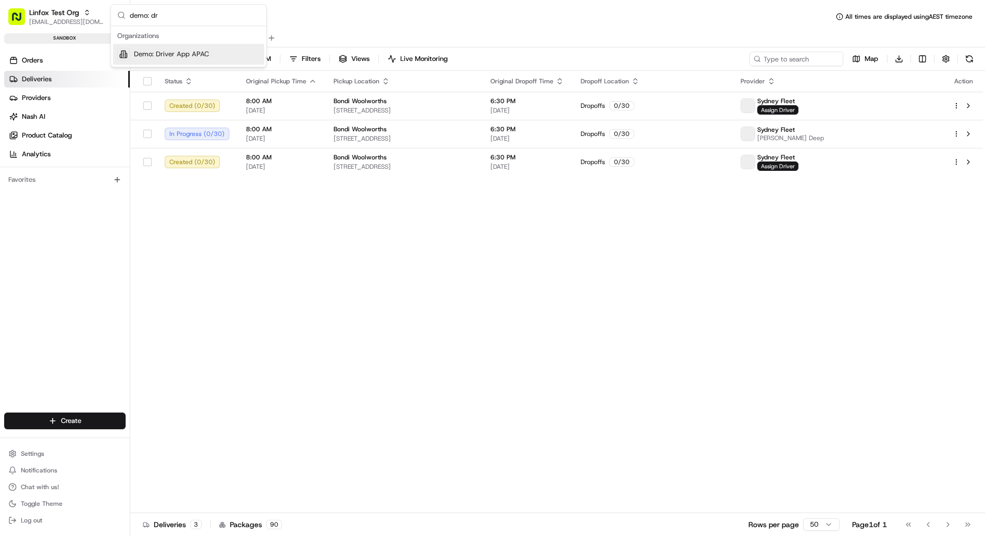
type input "demo: dr"
click at [165, 54] on span "Demo: Driver App APAC" at bounding box center [171, 54] width 75 height 9
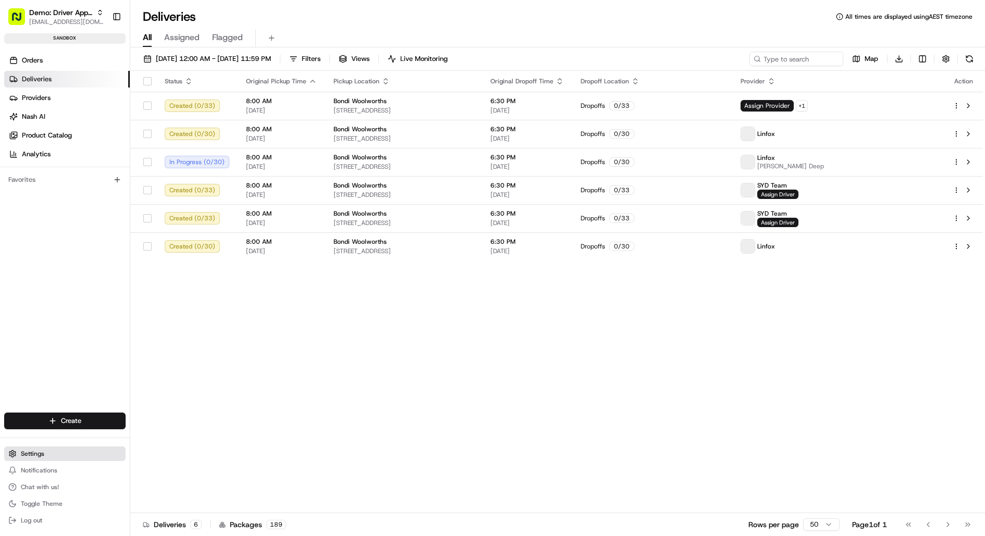
click at [44, 449] on button "Settings" at bounding box center [64, 454] width 121 height 15
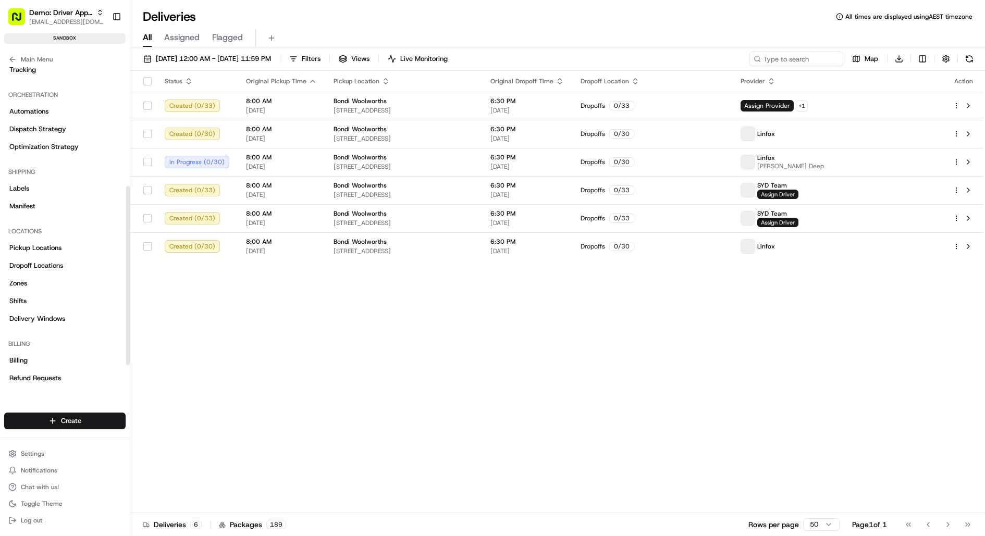
scroll to position [271, 0]
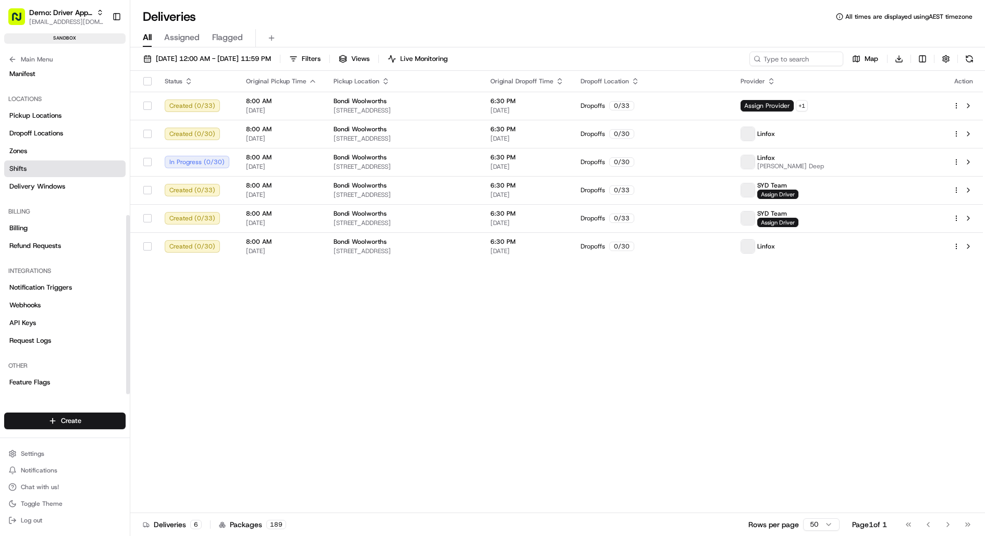
click at [61, 171] on link "Shifts" at bounding box center [64, 169] width 121 height 17
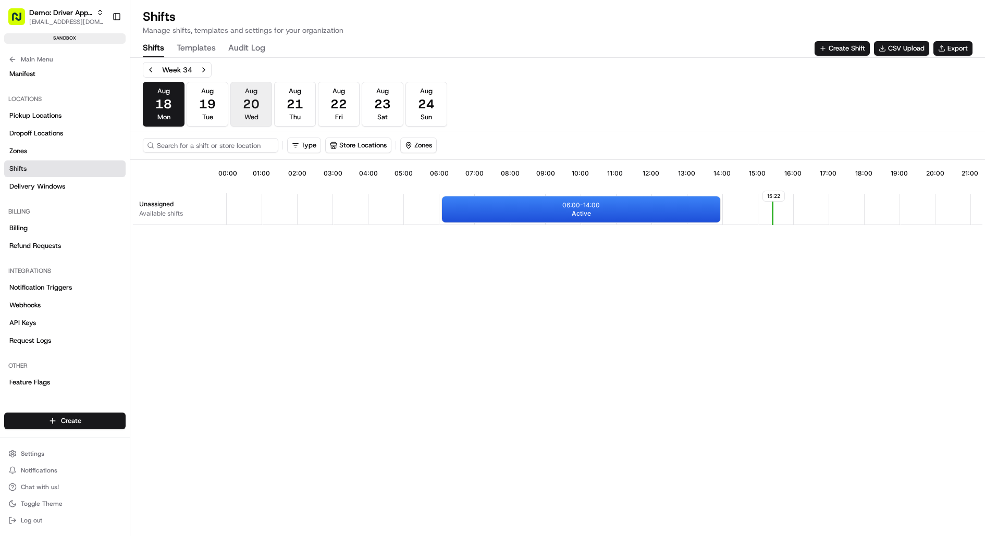
click at [244, 121] on button "[DATE] Wed" at bounding box center [251, 104] width 42 height 45
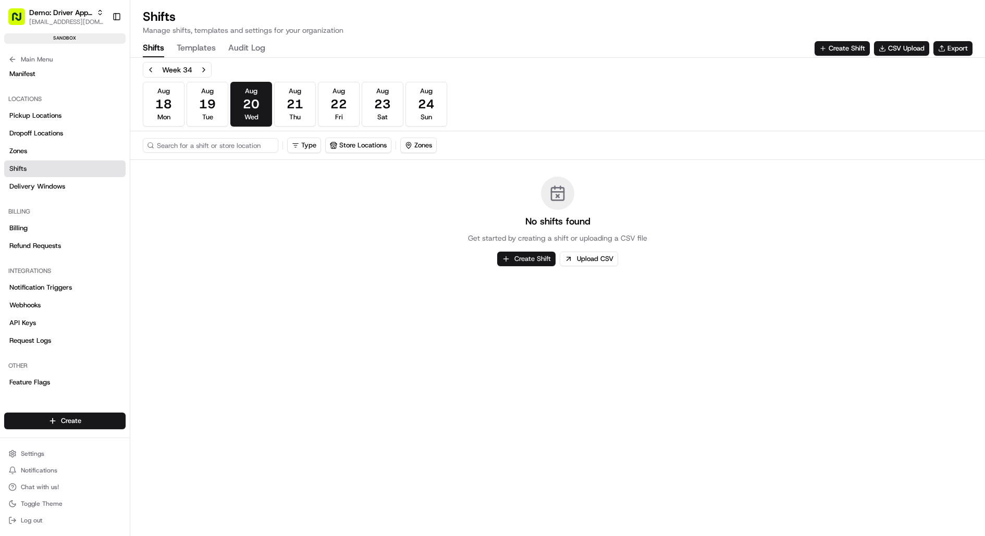
click at [537, 253] on button "Create Shift" at bounding box center [526, 259] width 58 height 15
click at [534, 261] on button "Create Shift" at bounding box center [526, 259] width 58 height 15
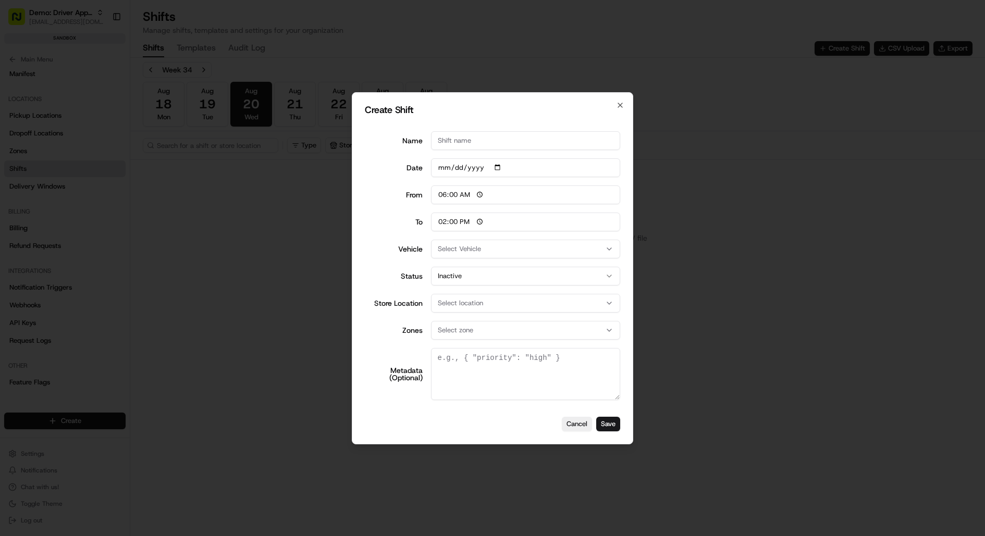
click at [578, 302] on div "Select location" at bounding box center [526, 303] width 185 height 9
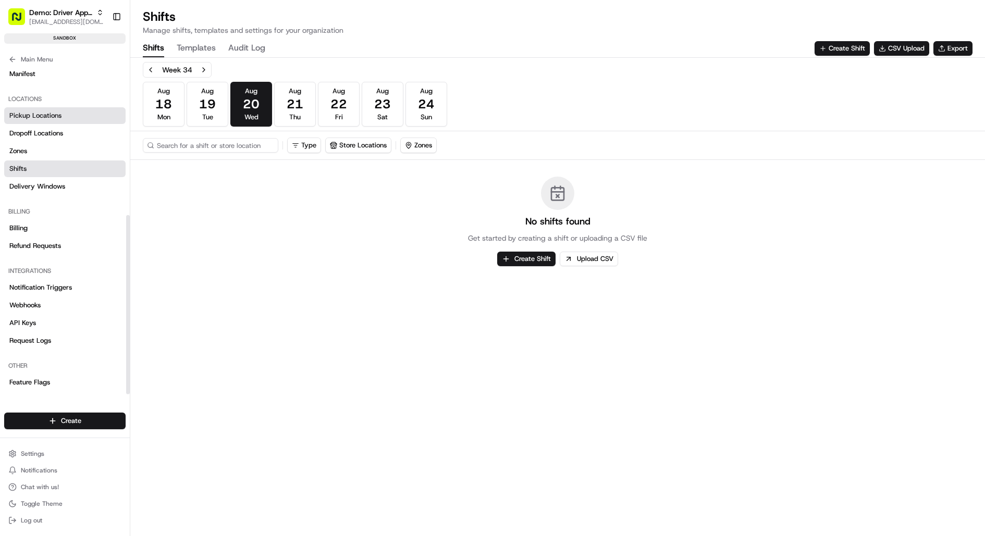
click at [41, 118] on span "Pickup Locations" at bounding box center [35, 115] width 52 height 9
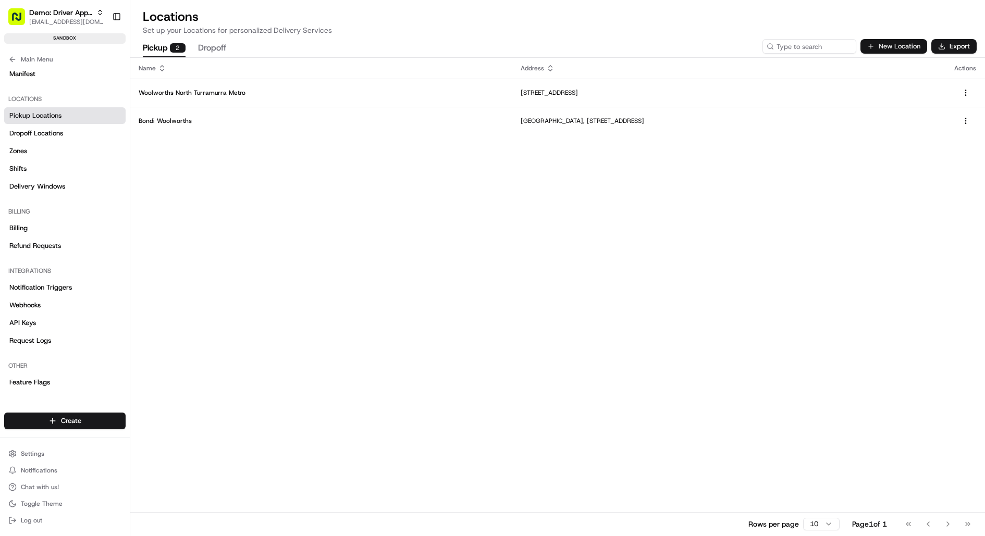
click at [908, 43] on button "New Location" at bounding box center [894, 46] width 67 height 15
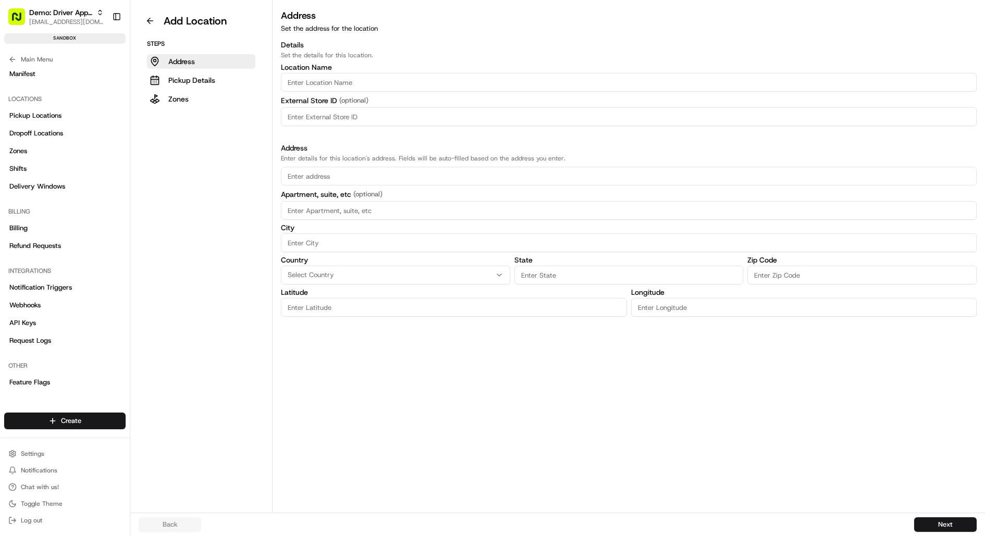
click at [408, 78] on input "Location name" at bounding box center [629, 82] width 696 height 19
paste input "[PERSON_NAME]"
type input "[PERSON_NAME]"
click at [351, 173] on input "text" at bounding box center [629, 176] width 696 height 19
paste input "Cnr Anglesea &, Liverpool Street, Hamilton 3204, New Zealand"
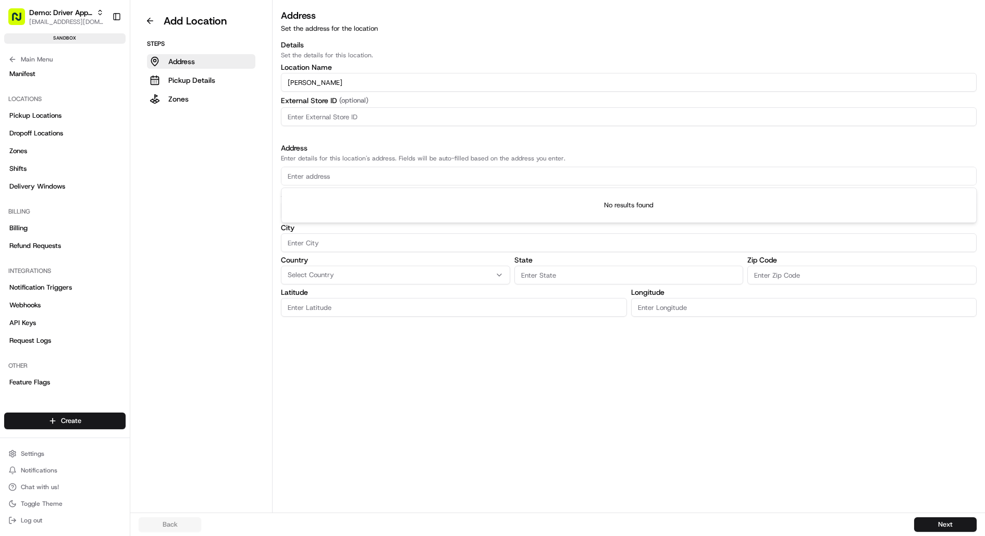
type input "Cnr Anglesea &, Liverpool Street, Hamilton 3204, New Zealand"
type input "0"
type input "Cnr Anglesea &, Liverpool Street, Hamilton 3204, New Zealand"
click at [155, 21] on button at bounding box center [150, 21] width 23 height 17
